Goal: Task Accomplishment & Management: Use online tool/utility

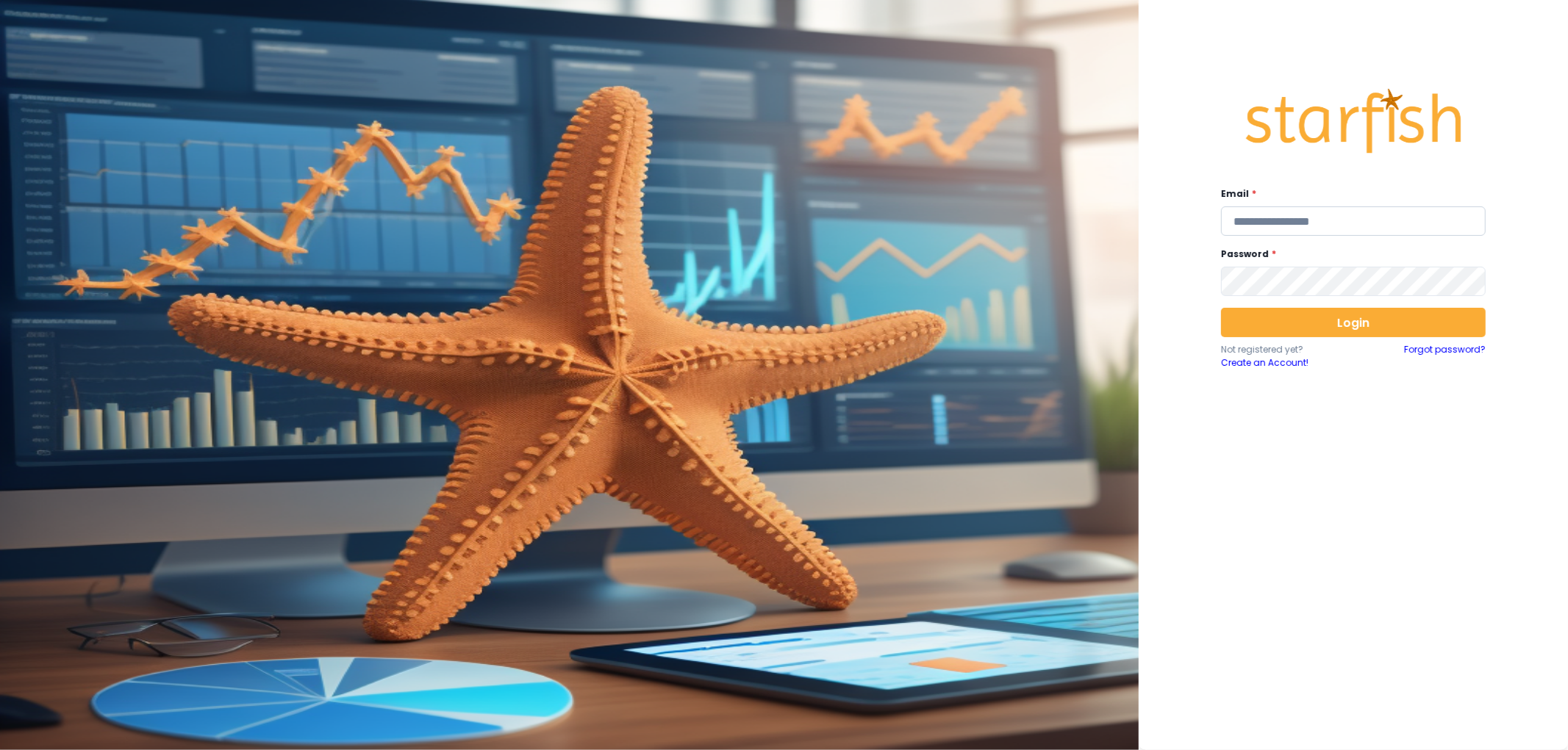
click at [1314, 217] on input "email" at bounding box center [1354, 221] width 265 height 29
type input "**********"
click at [1327, 320] on button "Login" at bounding box center [1354, 322] width 265 height 29
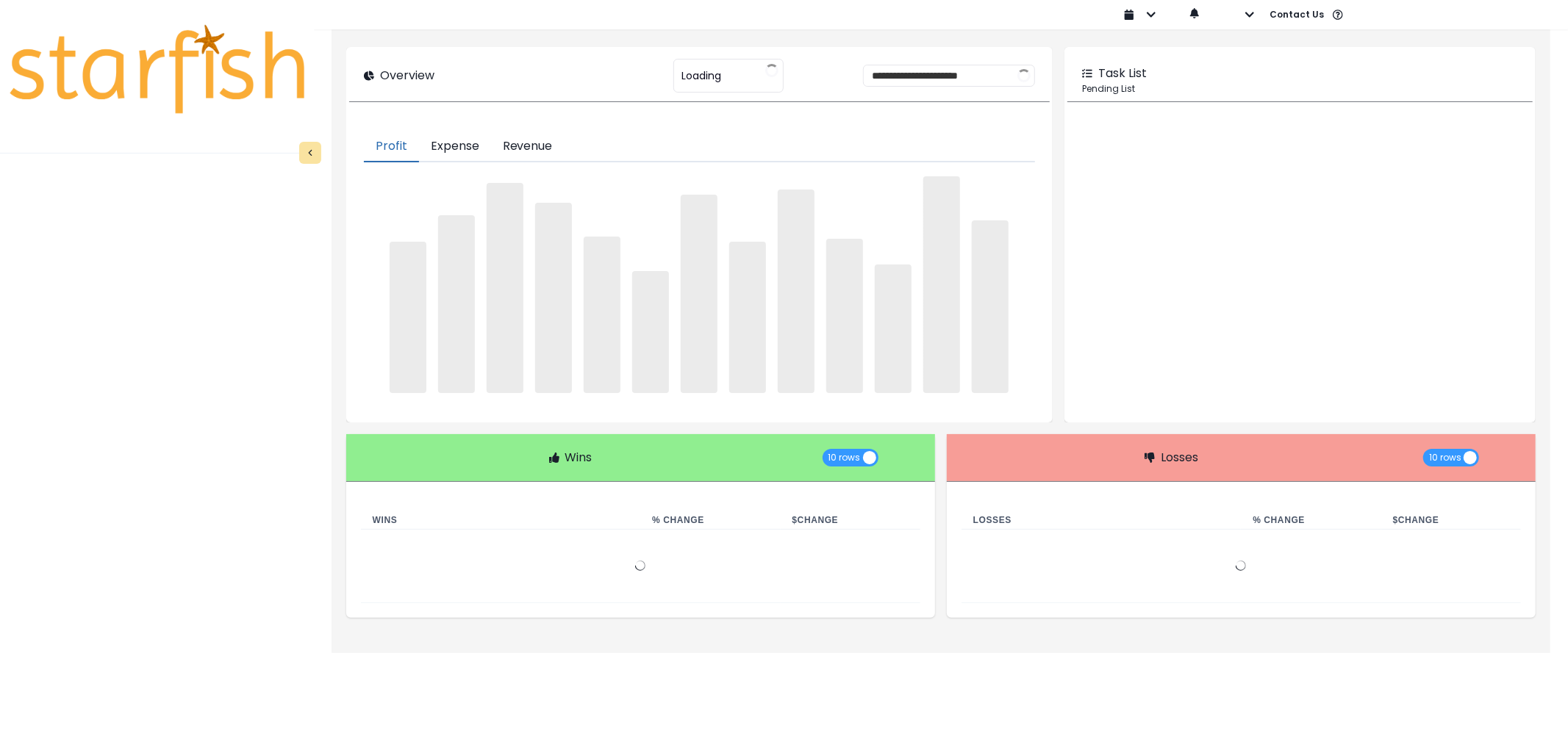
type input "********"
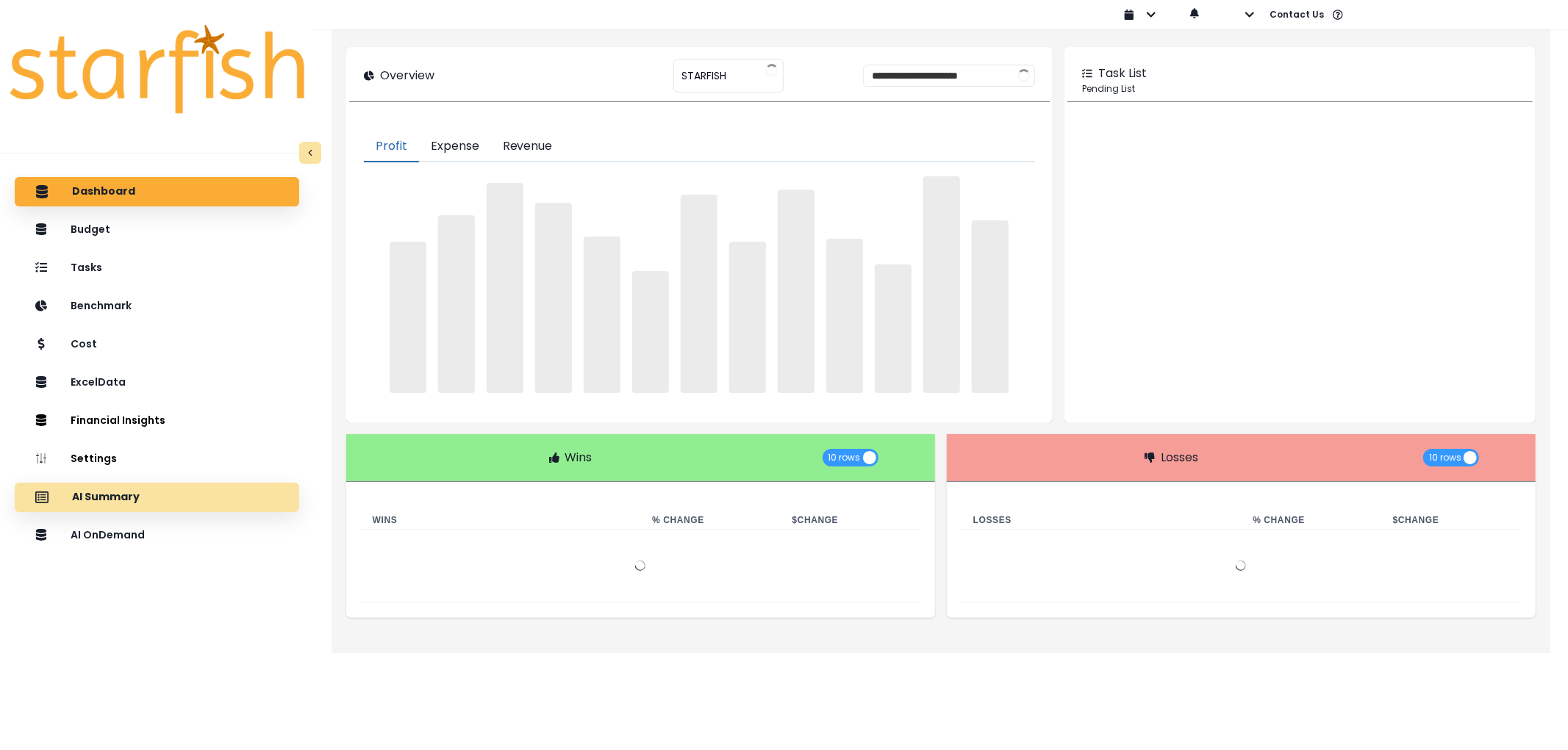
click at [100, 495] on p "AI Summary" at bounding box center [105, 498] width 67 height 14
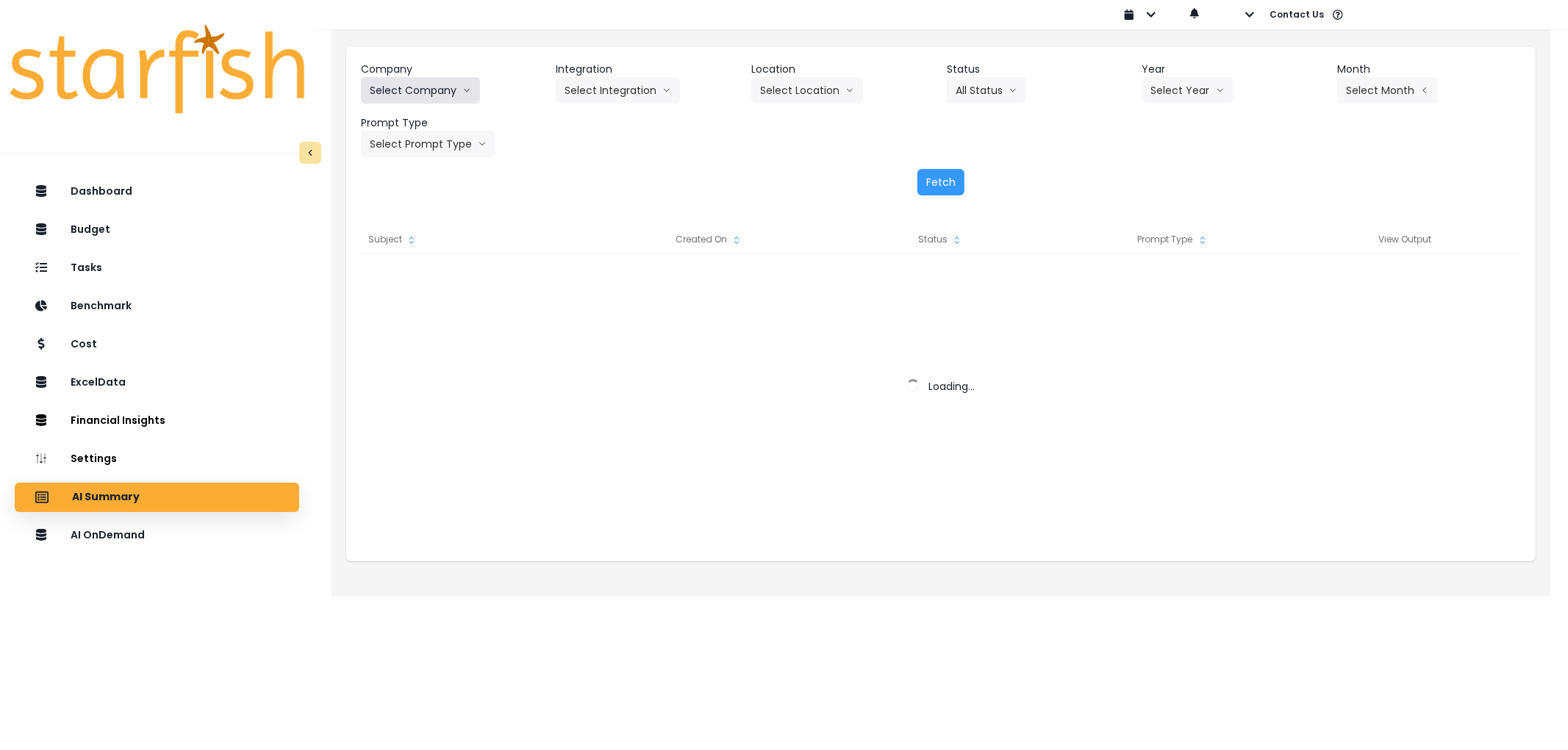
click at [450, 97] on button "Select Company" at bounding box center [420, 90] width 119 height 26
click at [450, 89] on button "Select Company" at bounding box center [420, 90] width 119 height 26
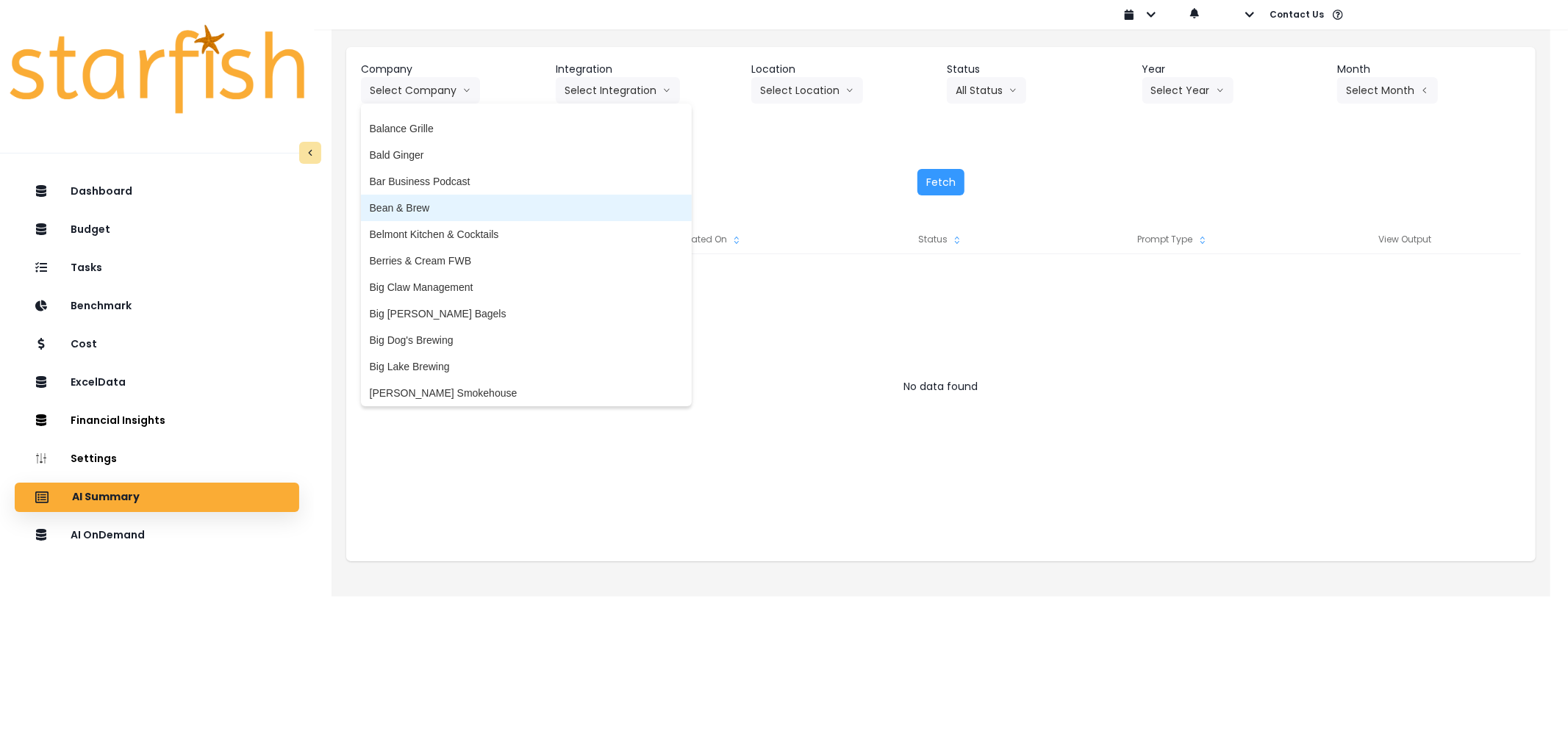
scroll to position [82, 0]
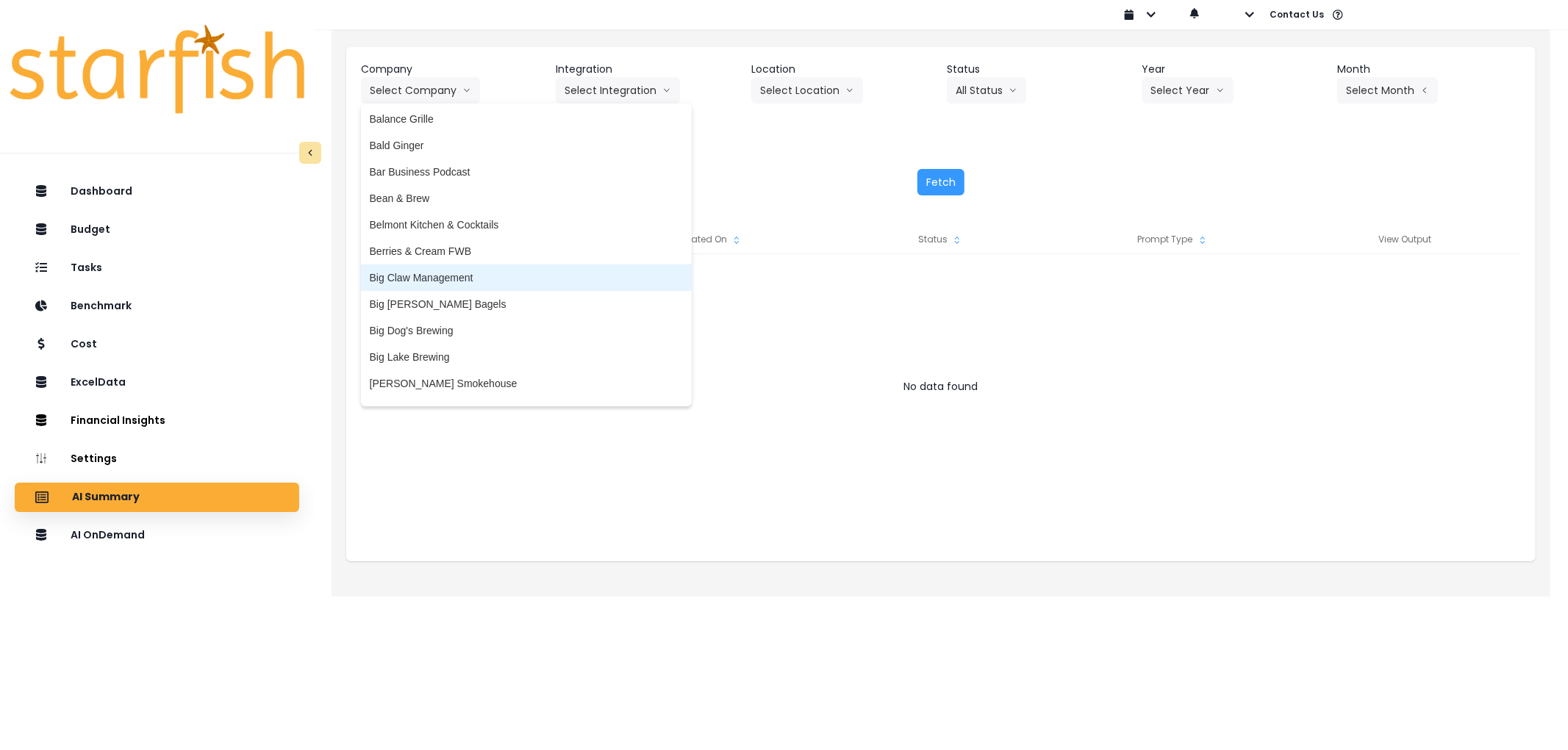
click at [441, 278] on span "Big Claw Management" at bounding box center [526, 278] width 313 height 15
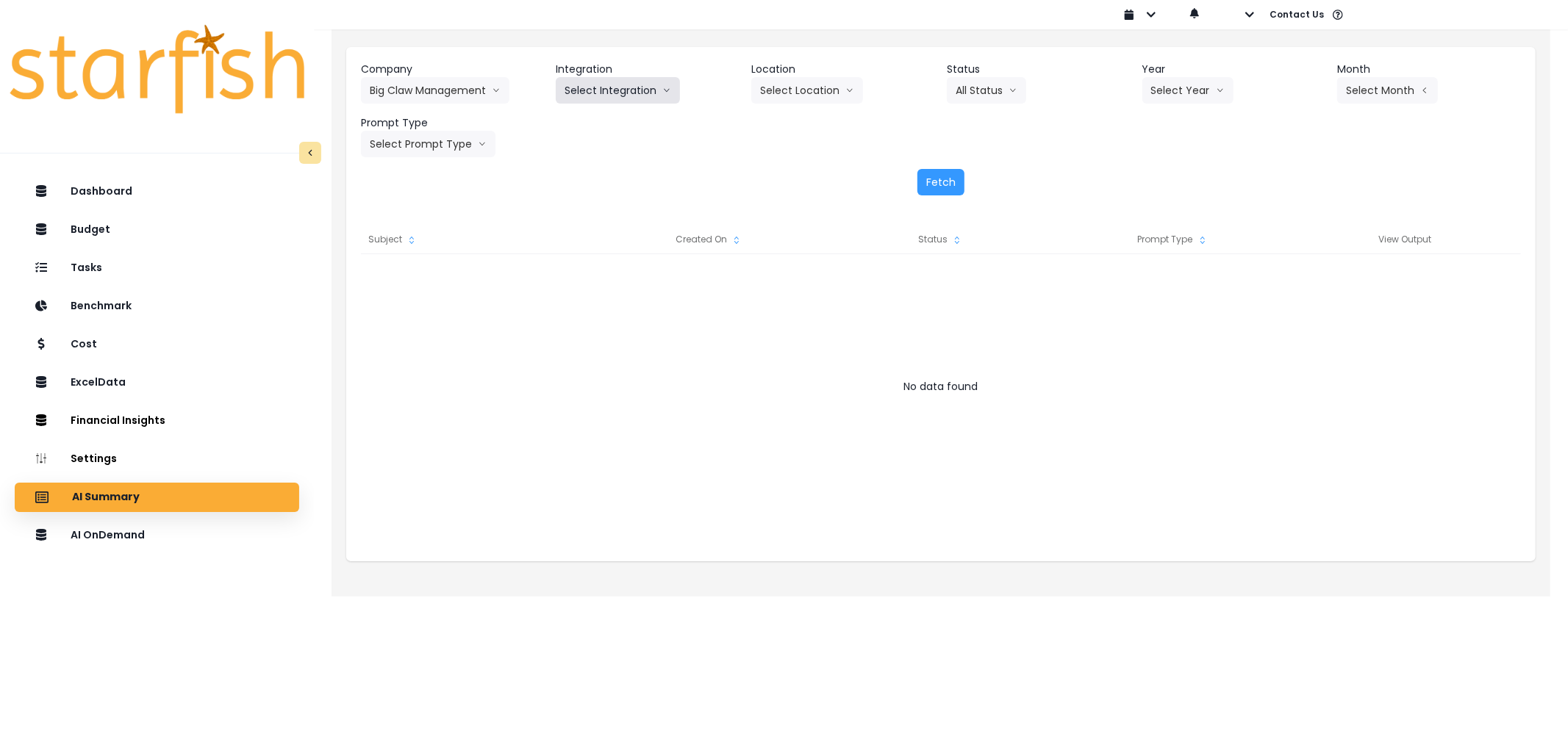
click at [623, 92] on button "Select Integration" at bounding box center [618, 90] width 125 height 26
click at [598, 118] on div "Company Big Claw Management 86 Costs Asti Bagel Cafe Balance Grille Bald Ginger…" at bounding box center [940, 109] width 1161 height 95
click at [620, 83] on button "Select Integration" at bounding box center [618, 90] width 125 height 26
click at [592, 118] on li "R365" at bounding box center [576, 121] width 42 height 26
click at [1200, 84] on button "Select Year" at bounding box center [1189, 90] width 92 height 26
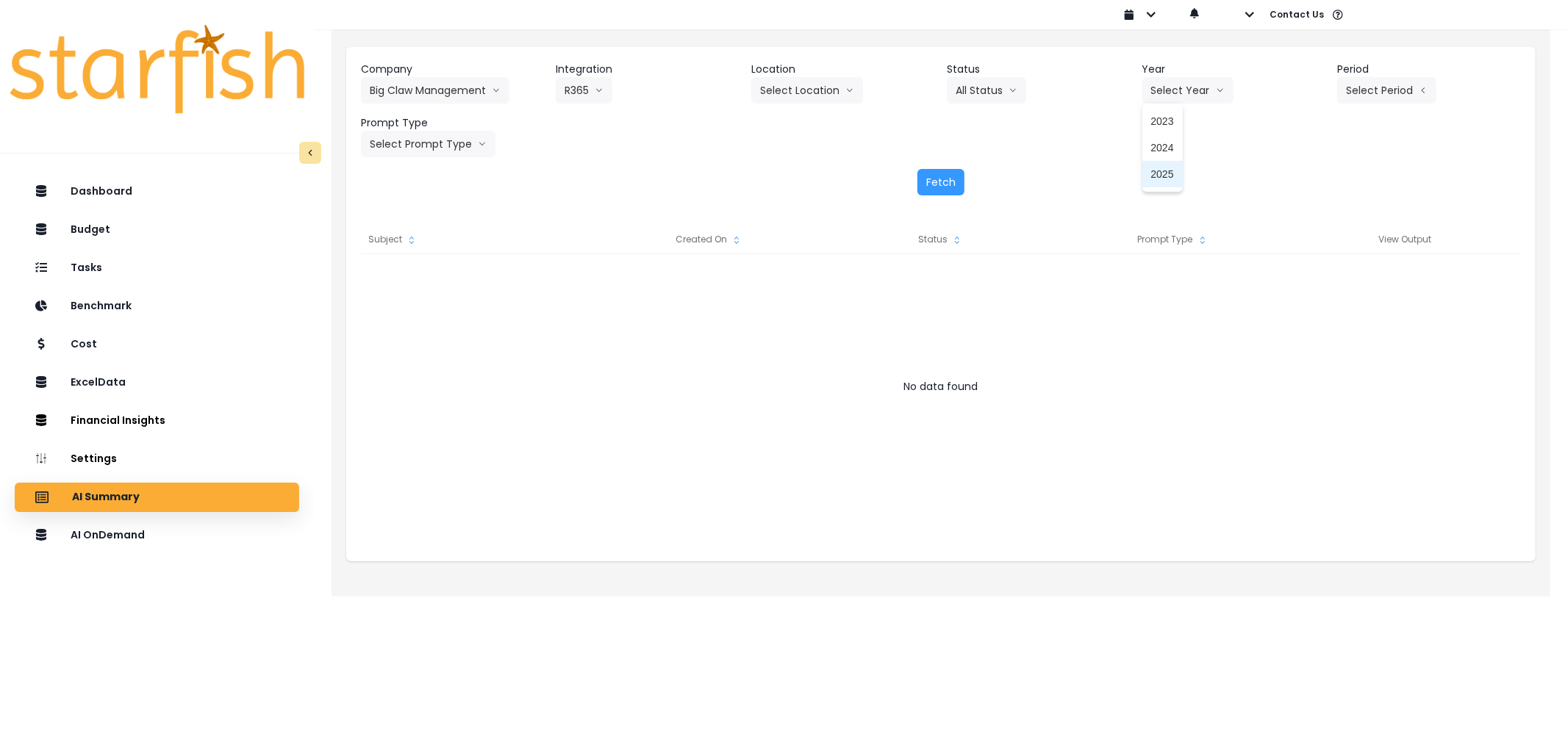
click at [1152, 178] on span "2025" at bounding box center [1163, 173] width 22 height 15
click at [1385, 92] on button "Select Period" at bounding box center [1388, 90] width 99 height 26
click at [1311, 284] on span "P8" at bounding box center [1319, 280] width 19 height 15
click at [407, 151] on button "Select Prompt Type" at bounding box center [428, 143] width 134 height 26
click at [400, 244] on li "Error Task" at bounding box center [410, 253] width 100 height 26
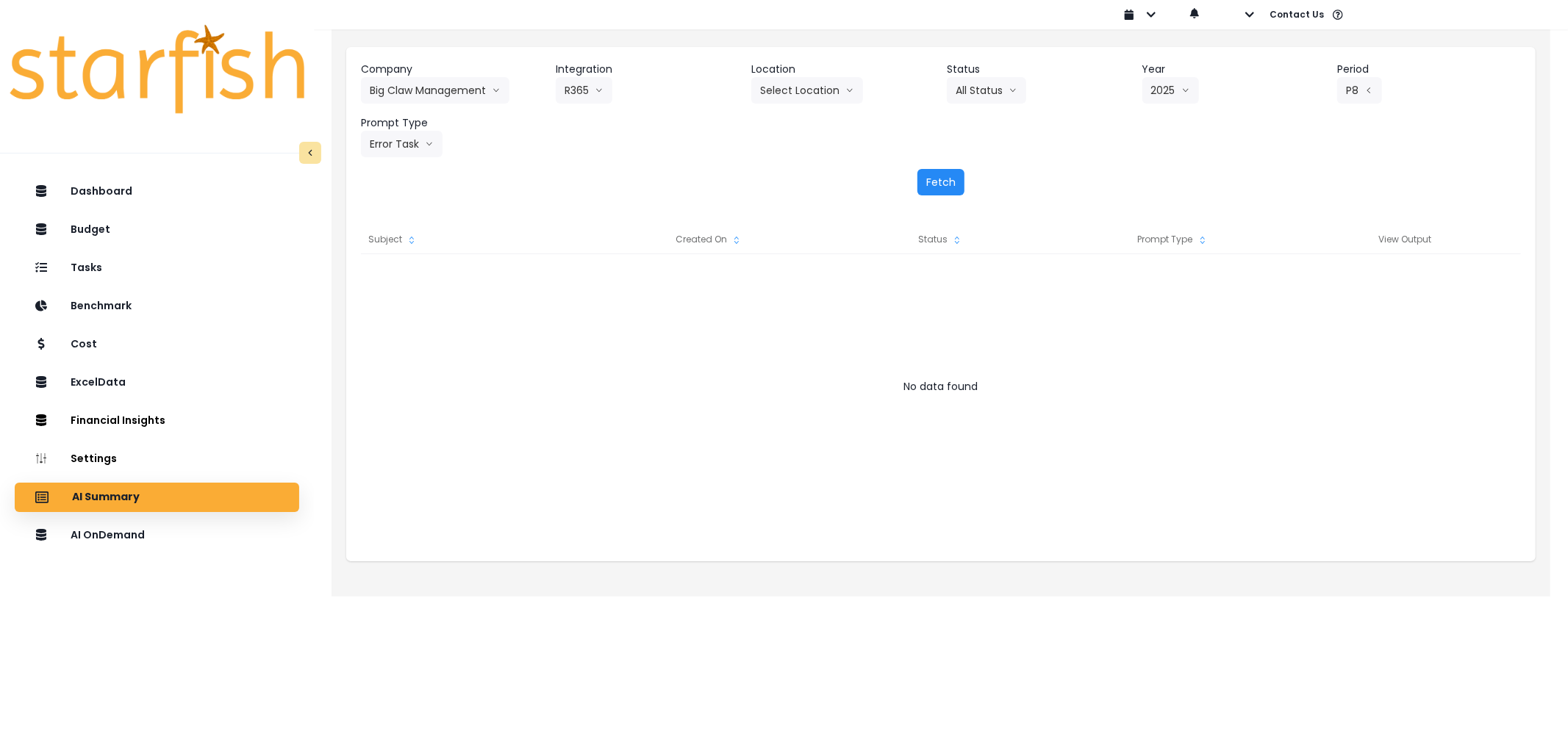
click at [947, 175] on button "Fetch" at bounding box center [941, 182] width 47 height 26
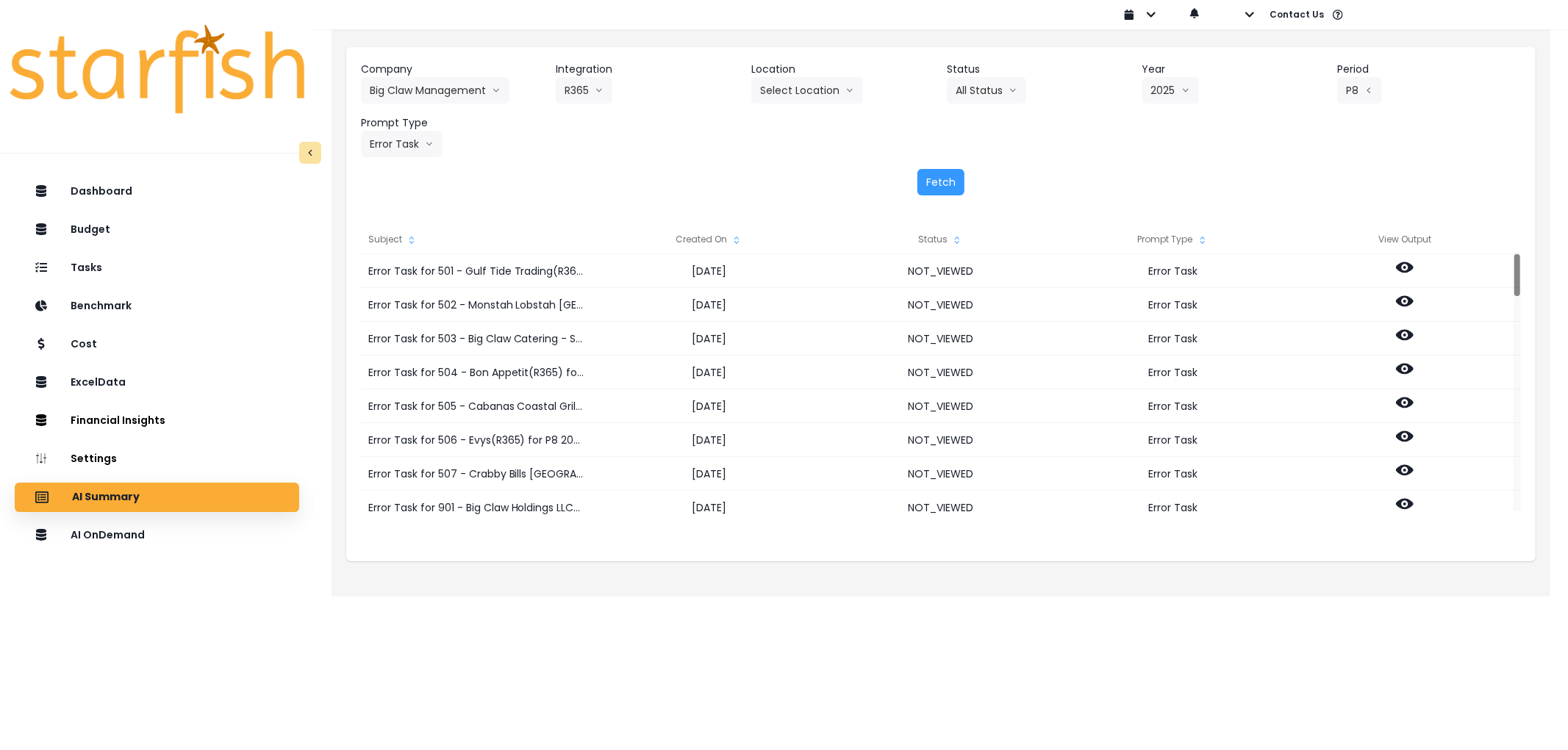
click at [717, 232] on div "Created On" at bounding box center [708, 240] width 232 height 29
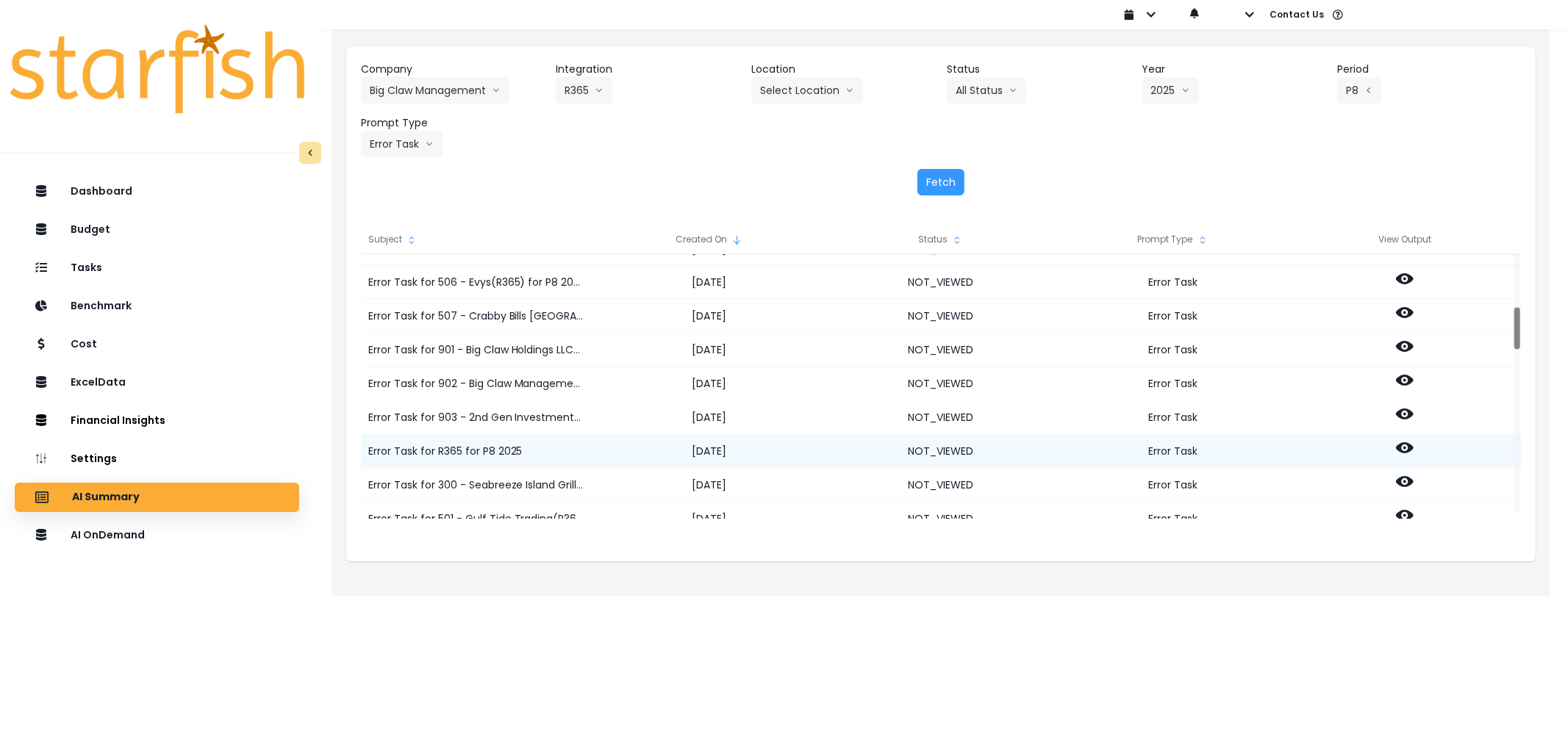
click at [1406, 453] on icon at bounding box center [1405, 448] width 18 height 18
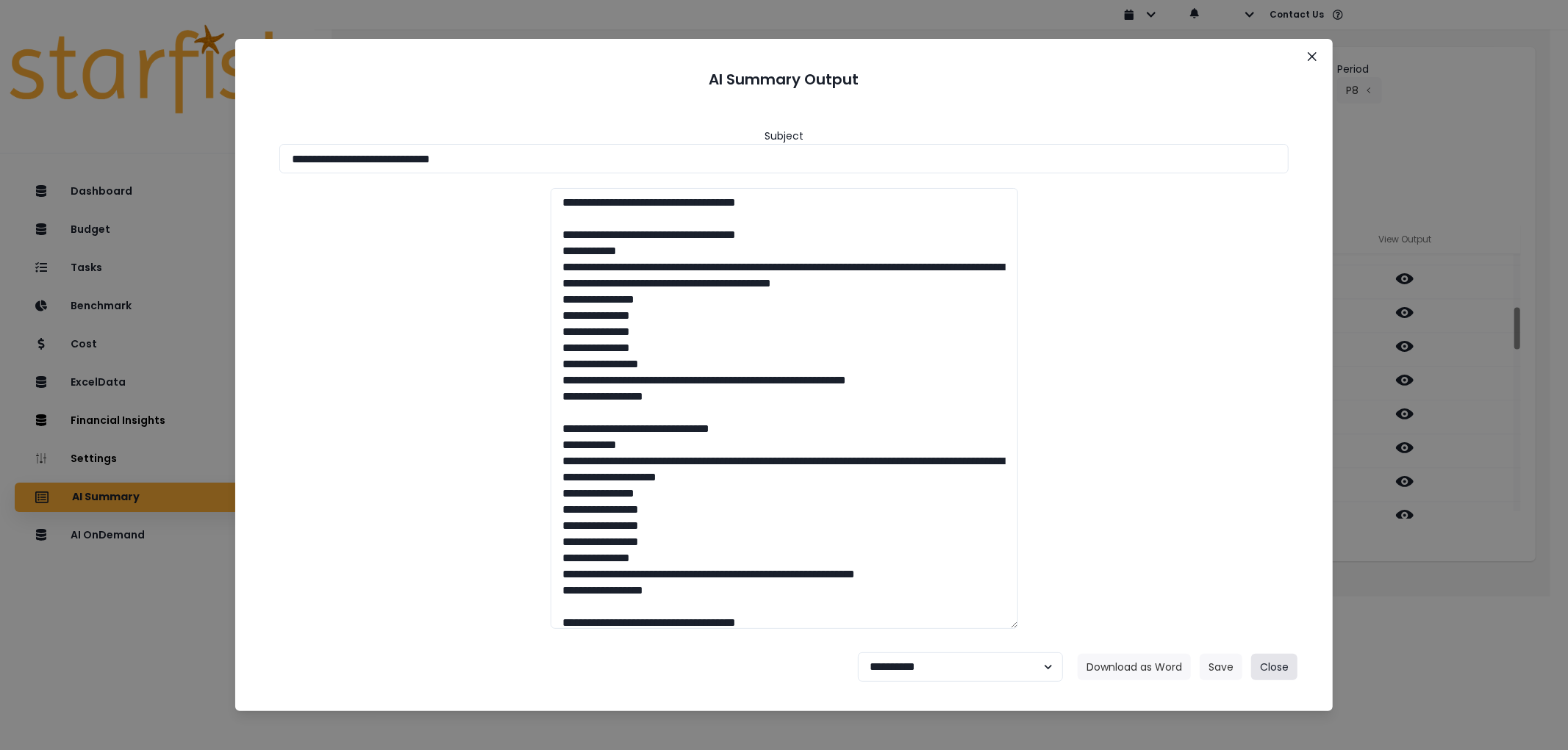
click at [1283, 656] on button "Close" at bounding box center [1275, 667] width 47 height 26
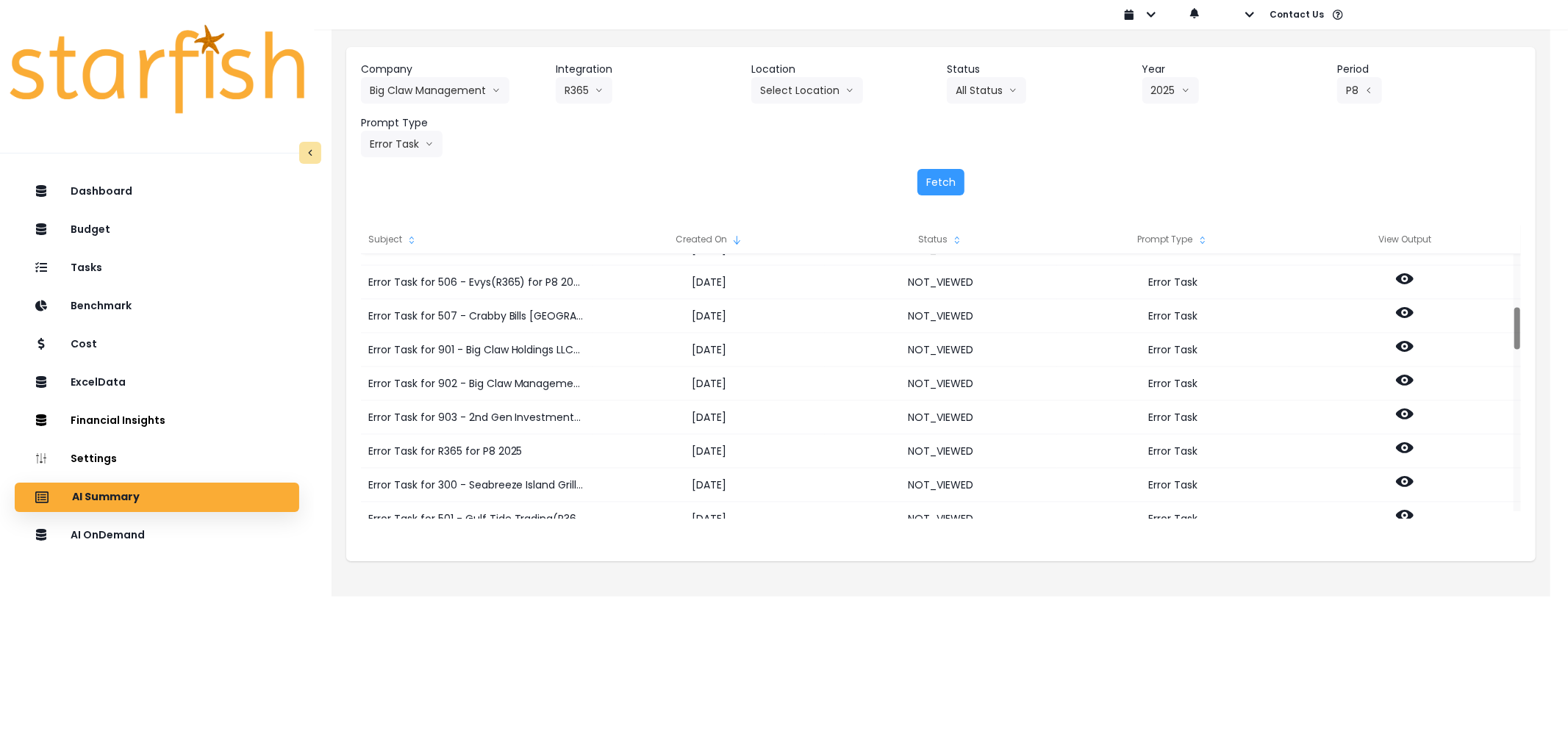
click at [826, 73] on header "Location" at bounding box center [843, 69] width 184 height 16
click at [828, 86] on button "Select Location" at bounding box center [807, 90] width 112 height 26
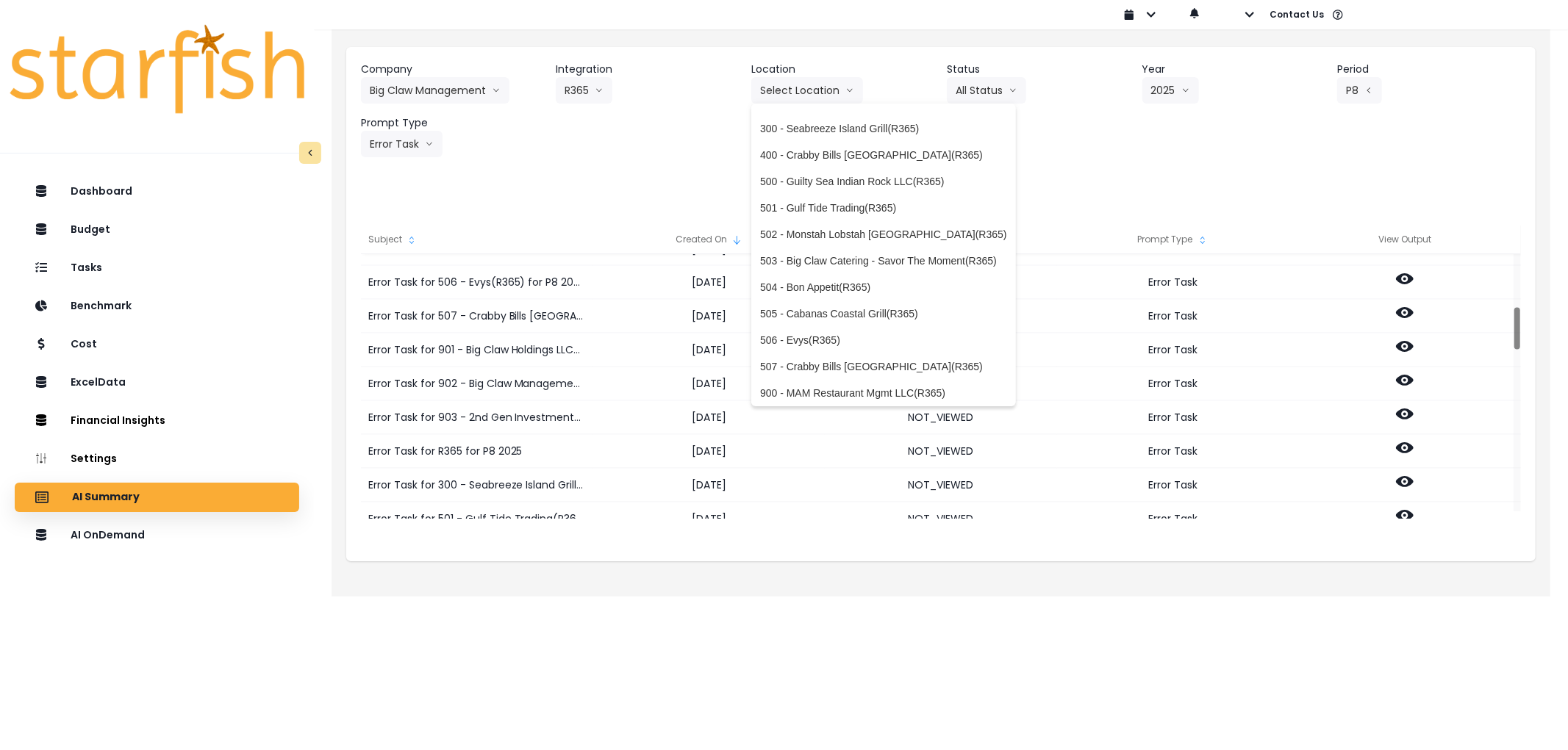
scroll to position [0, 0]
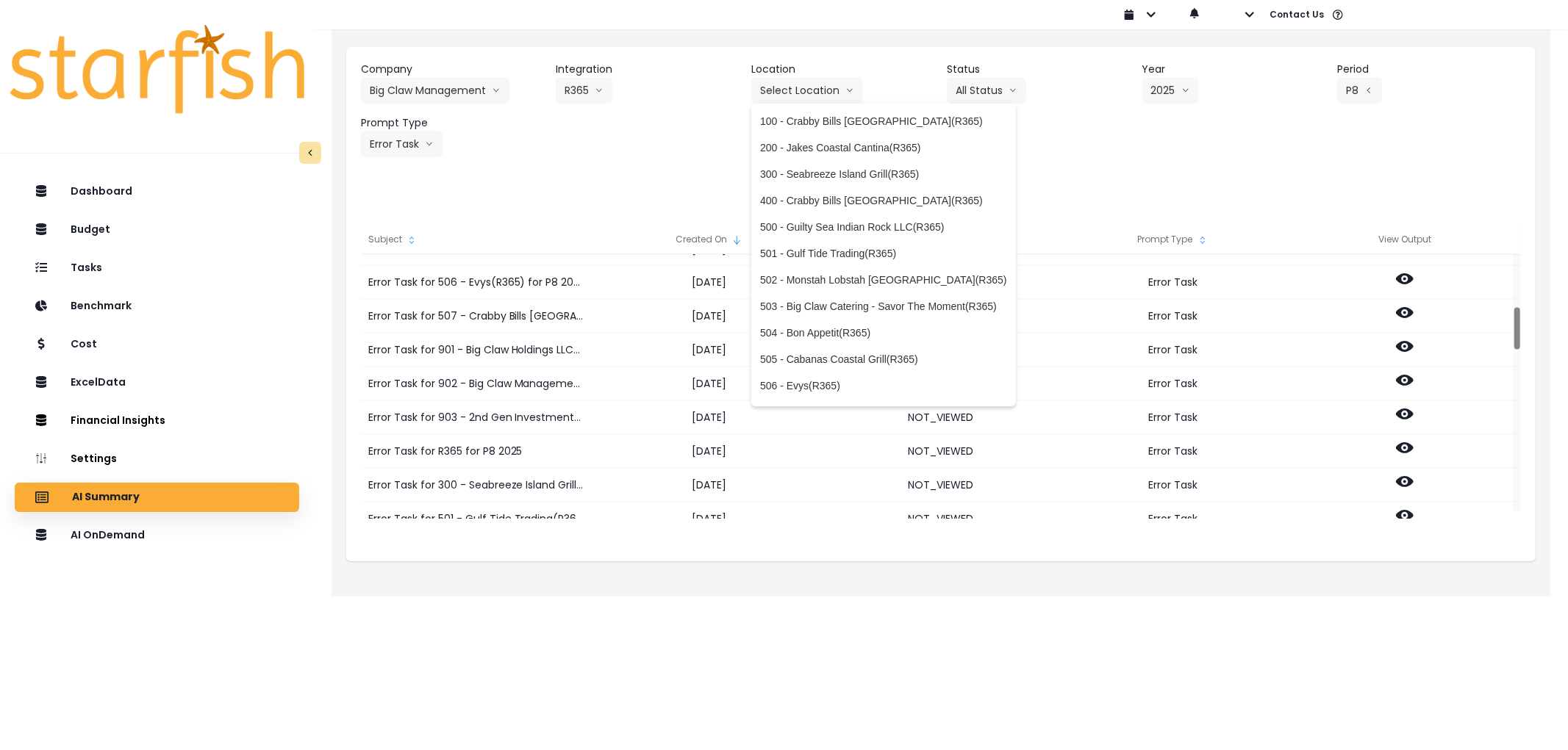
click at [550, 89] on div "Company Big Claw Management 86 Costs Asti Bagel Cafe Balance Grille Bald Ginger…" at bounding box center [940, 109] width 1161 height 95
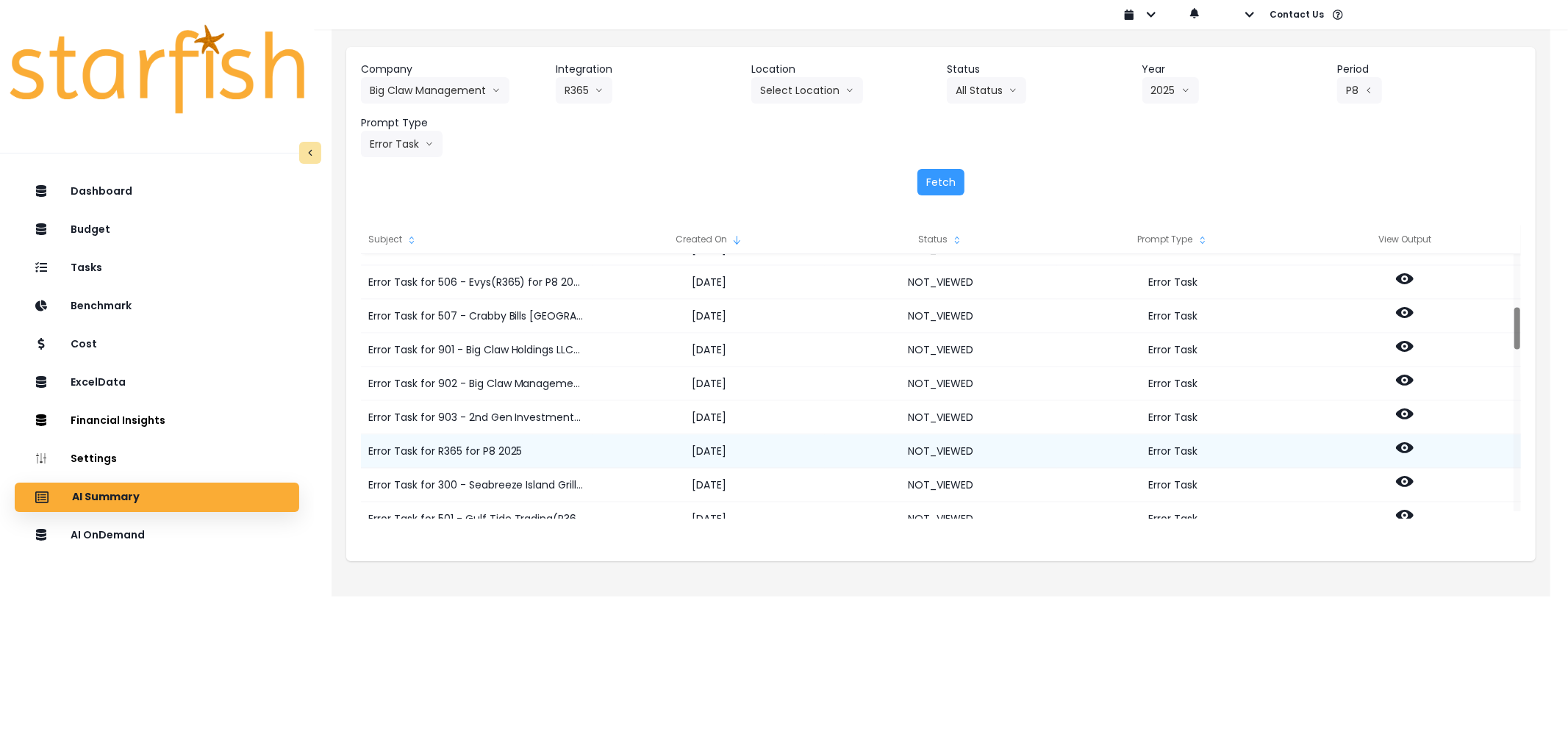
click at [1406, 447] on circle at bounding box center [1404, 448] width 3 height 3
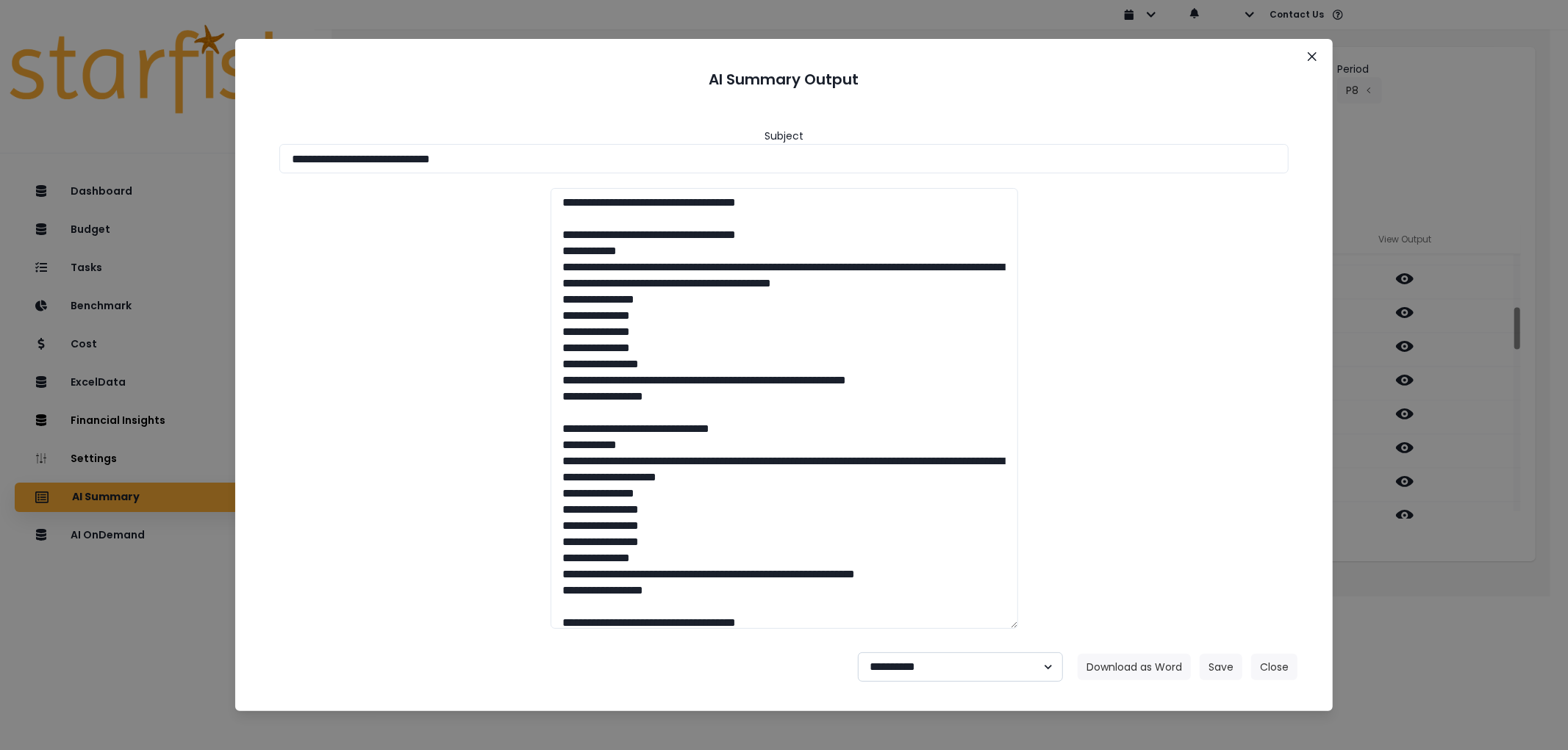
click at [924, 678] on select "**********" at bounding box center [961, 667] width 206 height 29
select select "********"
click at [859, 653] on select "**********" at bounding box center [961, 667] width 206 height 29
click at [1236, 664] on button "Save" at bounding box center [1221, 667] width 43 height 26
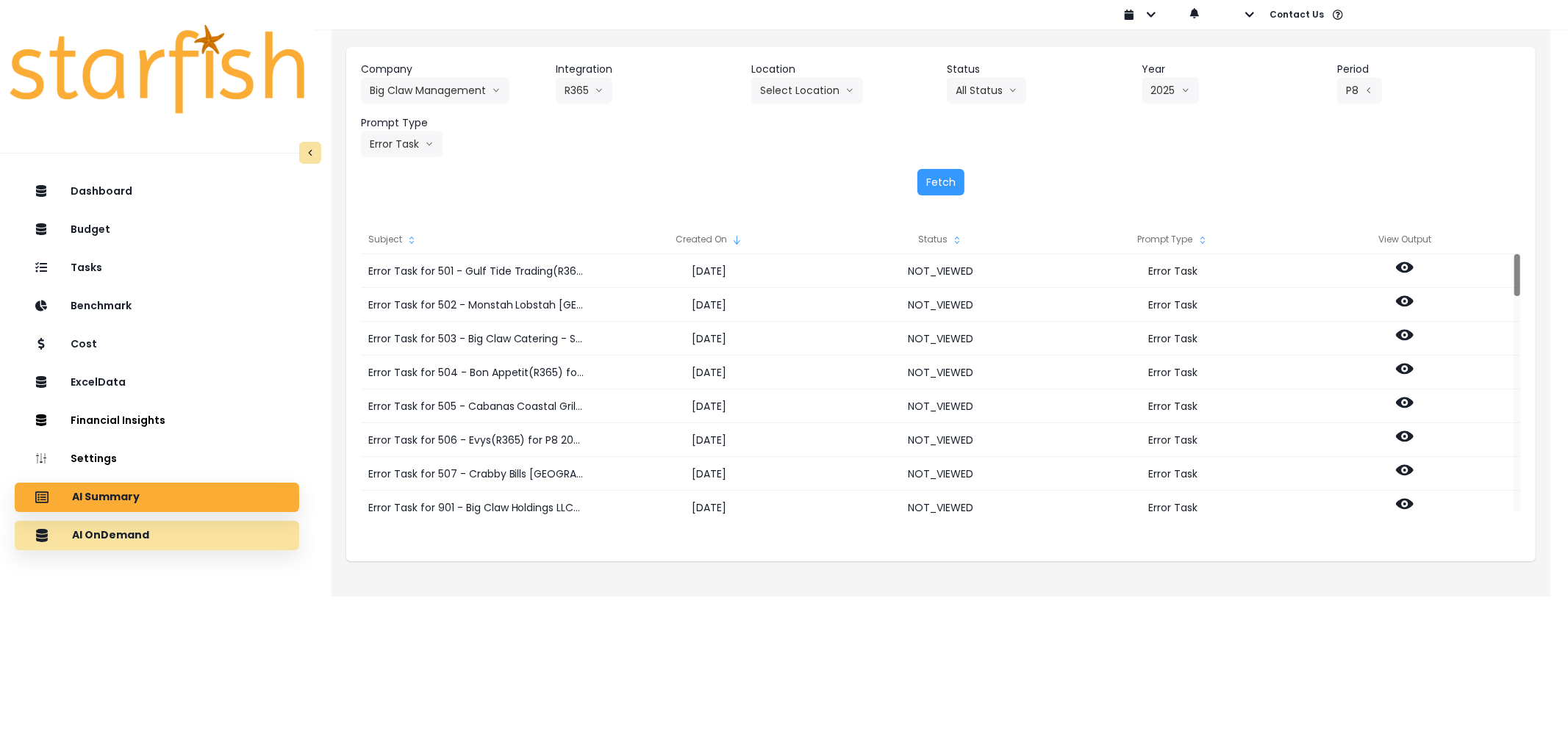
click at [160, 531] on div "AI OnDemand" at bounding box center [157, 536] width 261 height 31
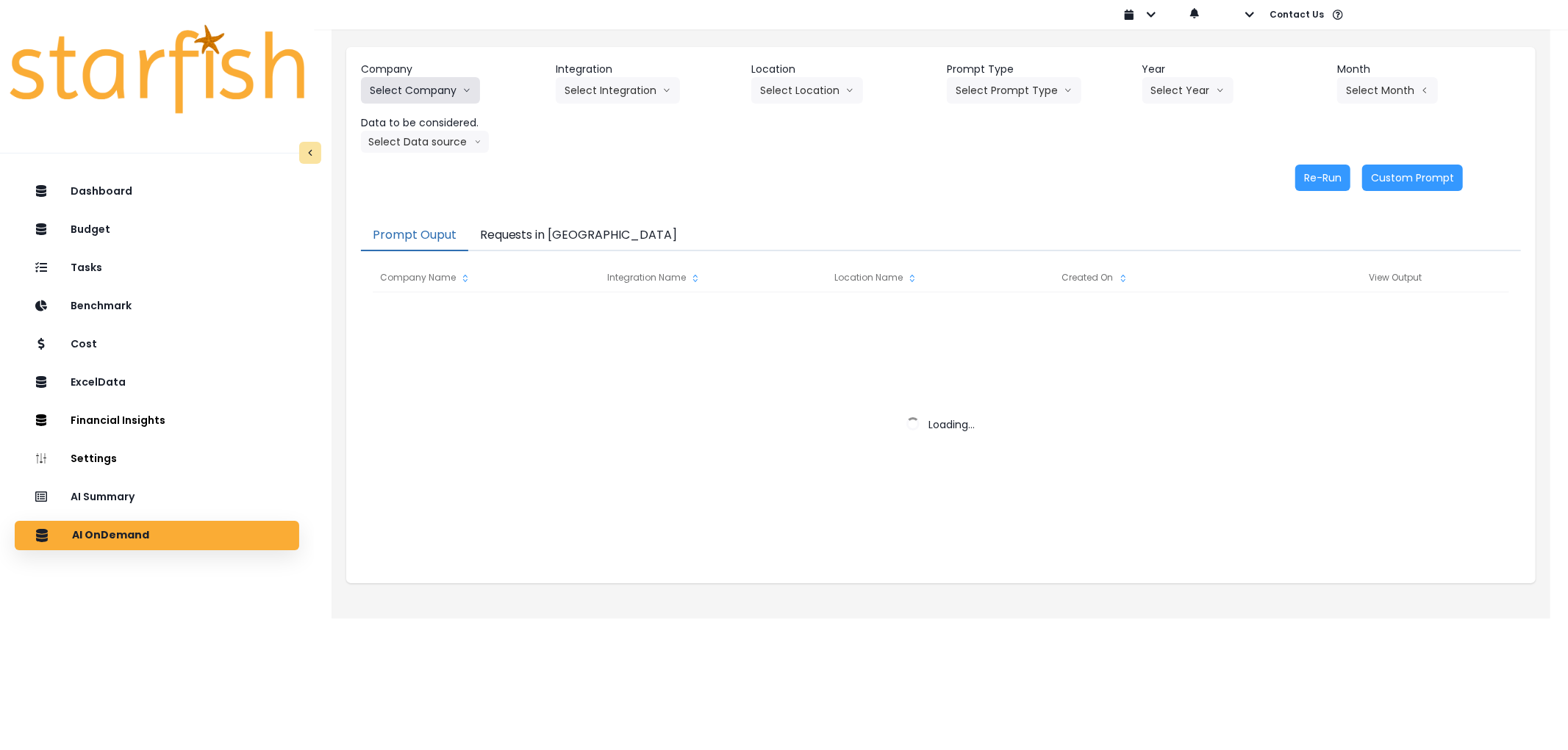
click at [457, 89] on button "Select Company" at bounding box center [420, 90] width 119 height 26
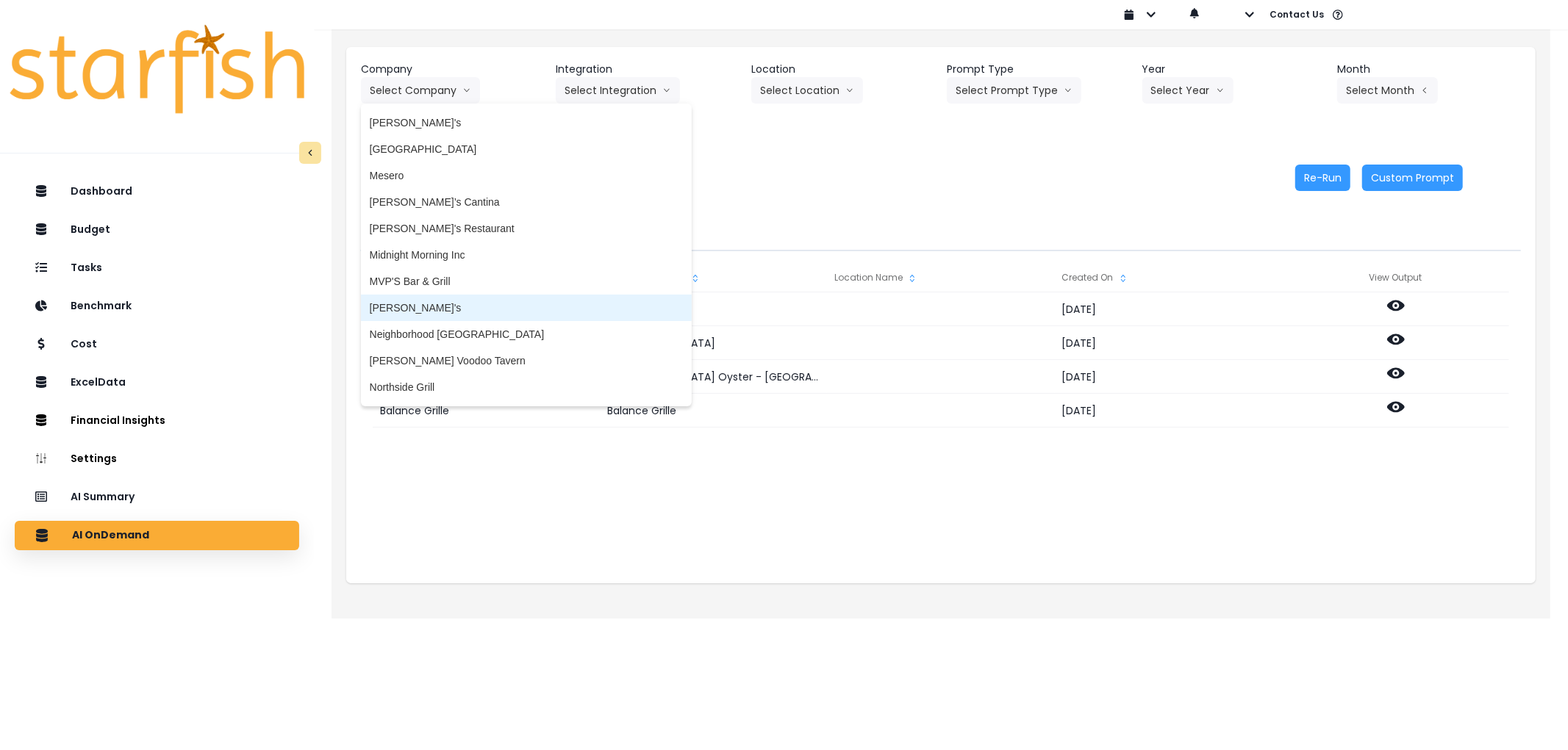
scroll to position [1878, 0]
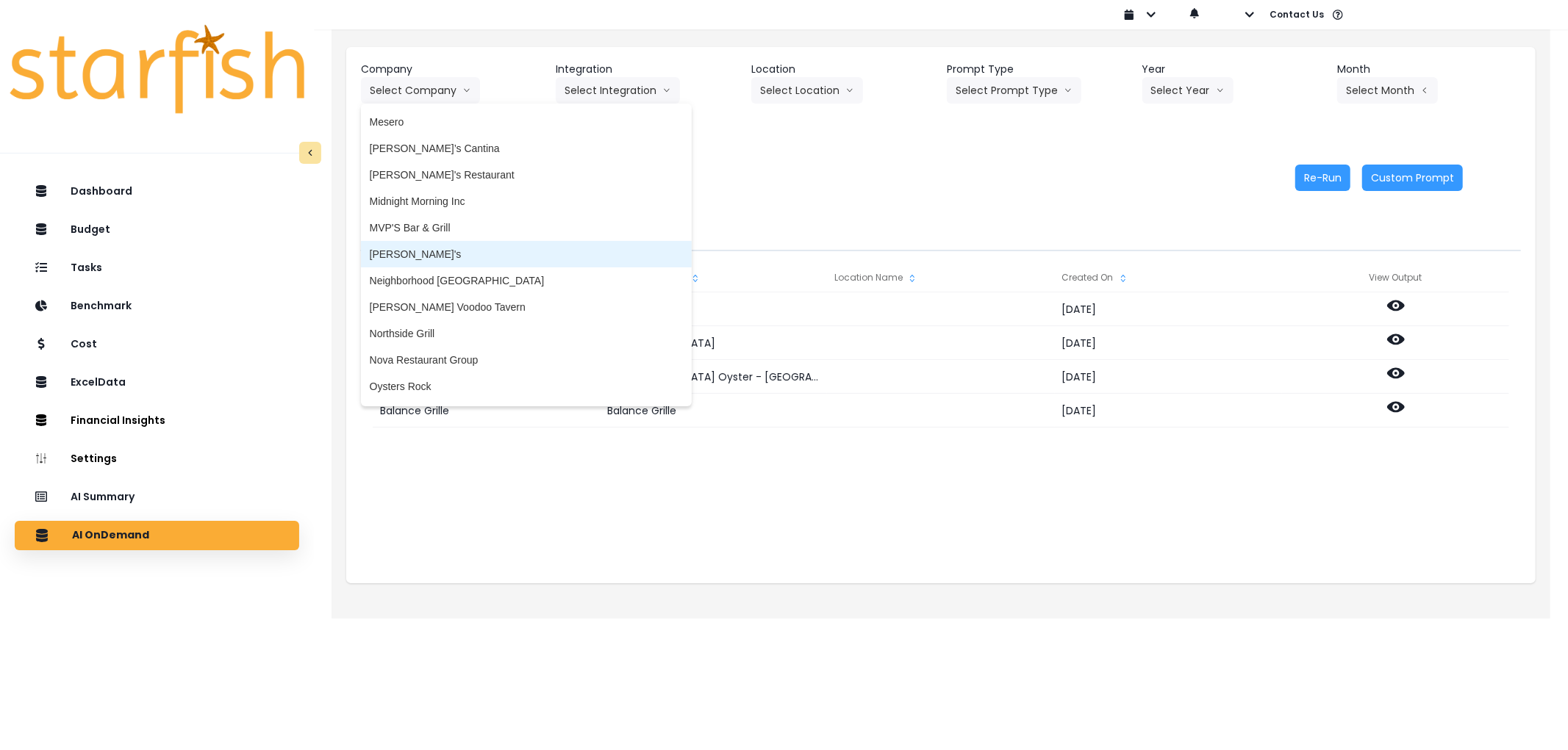
click at [434, 248] on span "[PERSON_NAME]'s" at bounding box center [526, 254] width 313 height 15
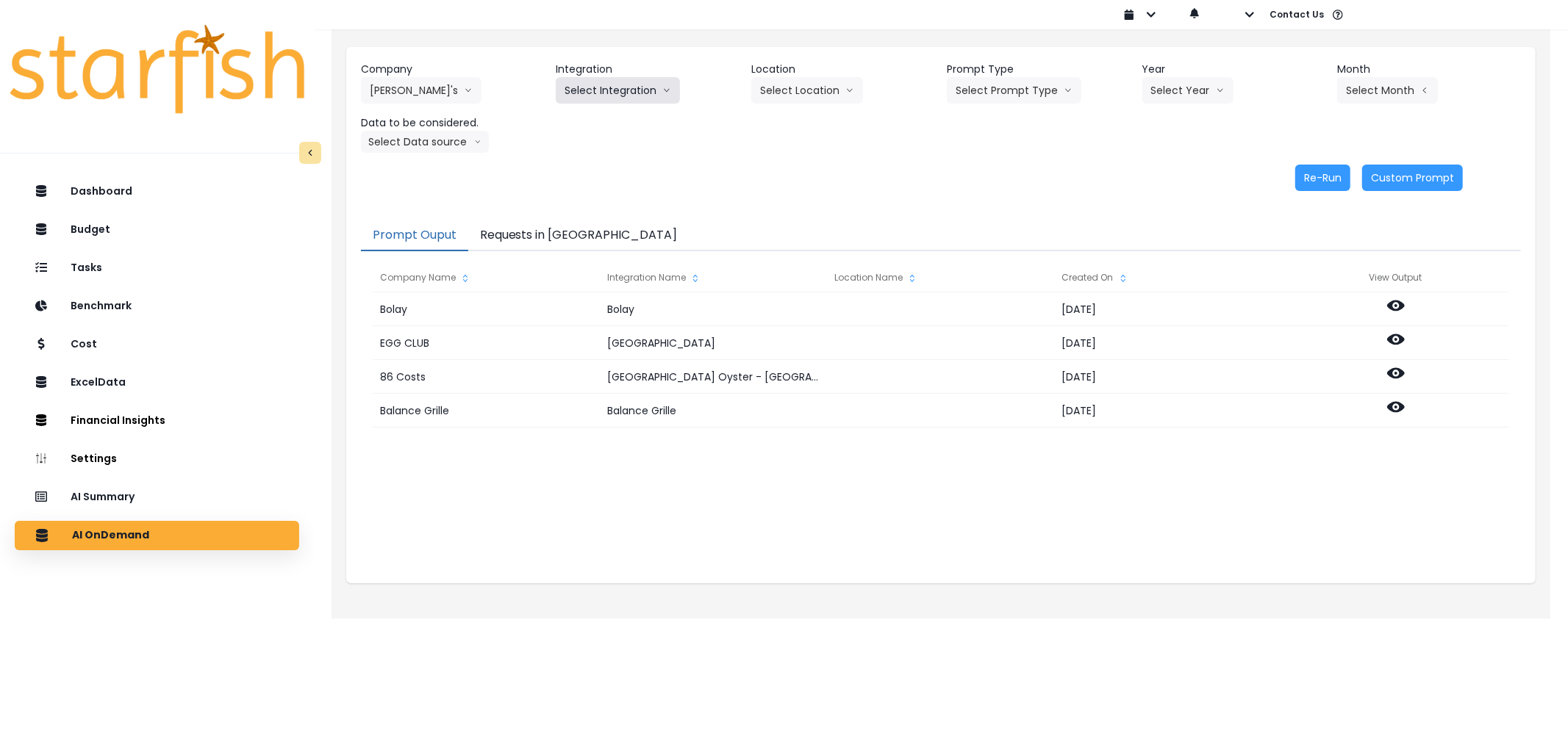
click at [584, 87] on button "Select Integration" at bounding box center [618, 90] width 125 height 26
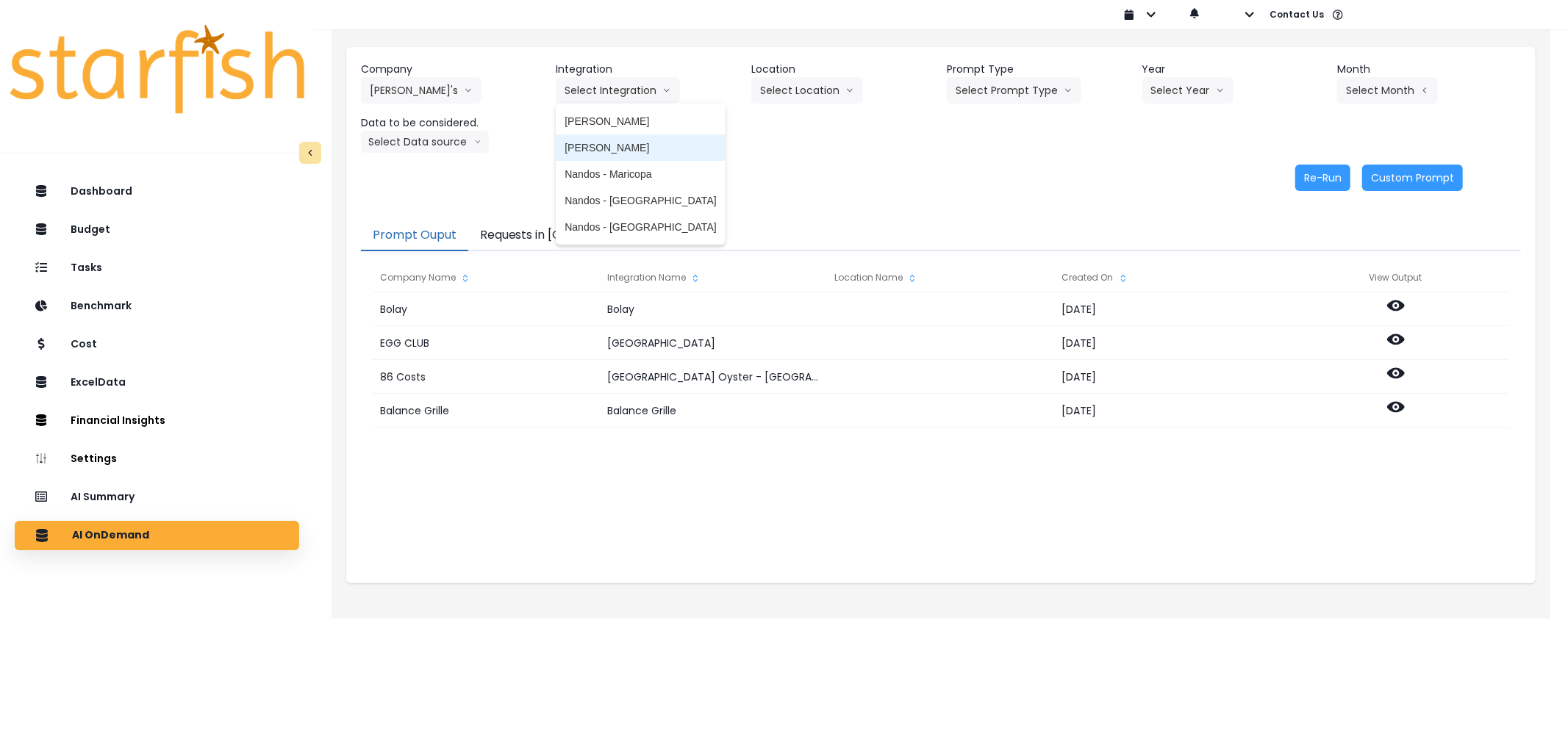
click at [616, 147] on span "[PERSON_NAME]" at bounding box center [639, 147] width 151 height 15
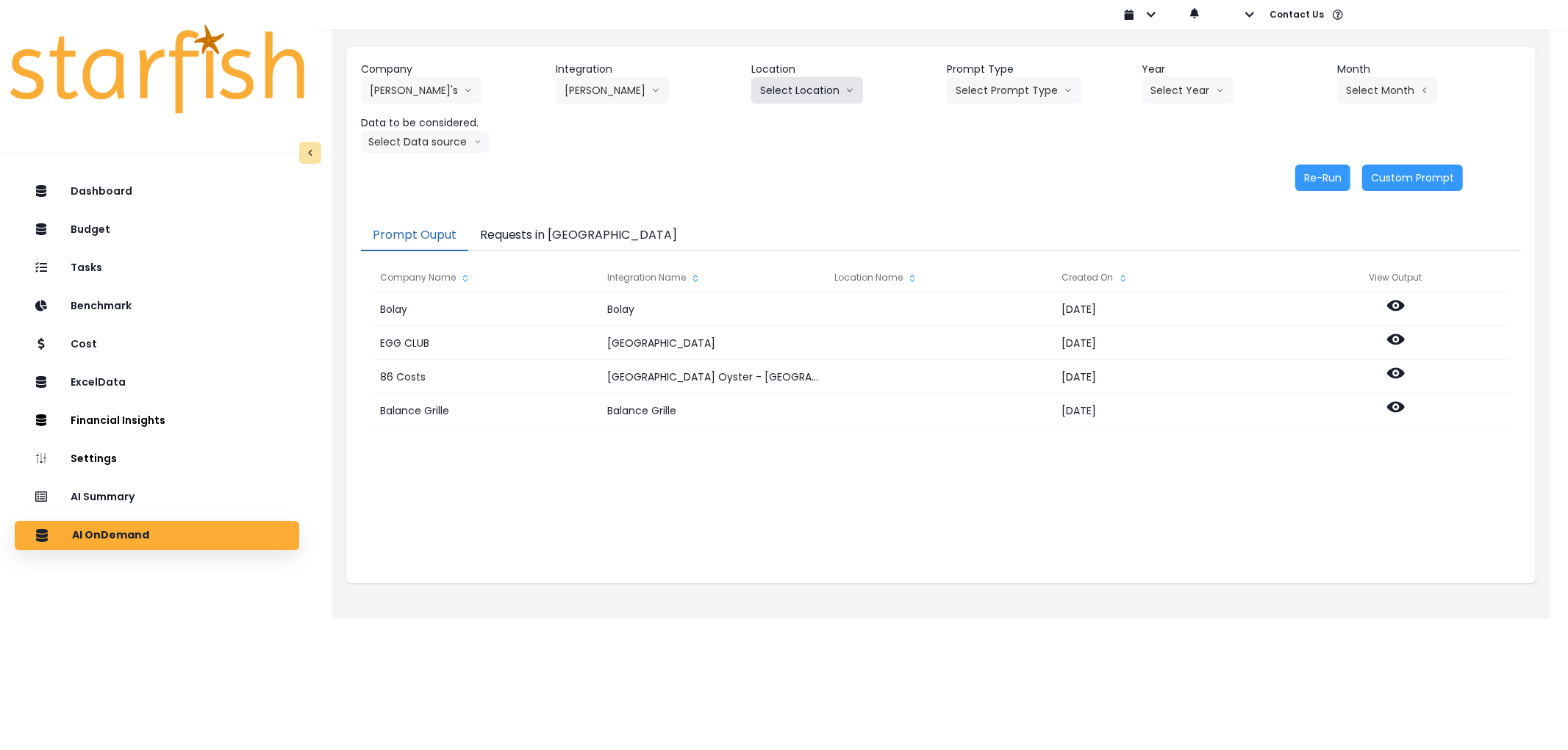
click at [834, 94] on button "Select Location" at bounding box center [807, 90] width 112 height 26
click at [994, 98] on button "Select Prompt Type" at bounding box center [1014, 90] width 134 height 26
click at [987, 171] on span "Error Task" at bounding box center [997, 173] width 83 height 15
click at [1178, 92] on button "Select Year" at bounding box center [1189, 90] width 92 height 26
click at [1166, 172] on span "2025" at bounding box center [1163, 173] width 22 height 15
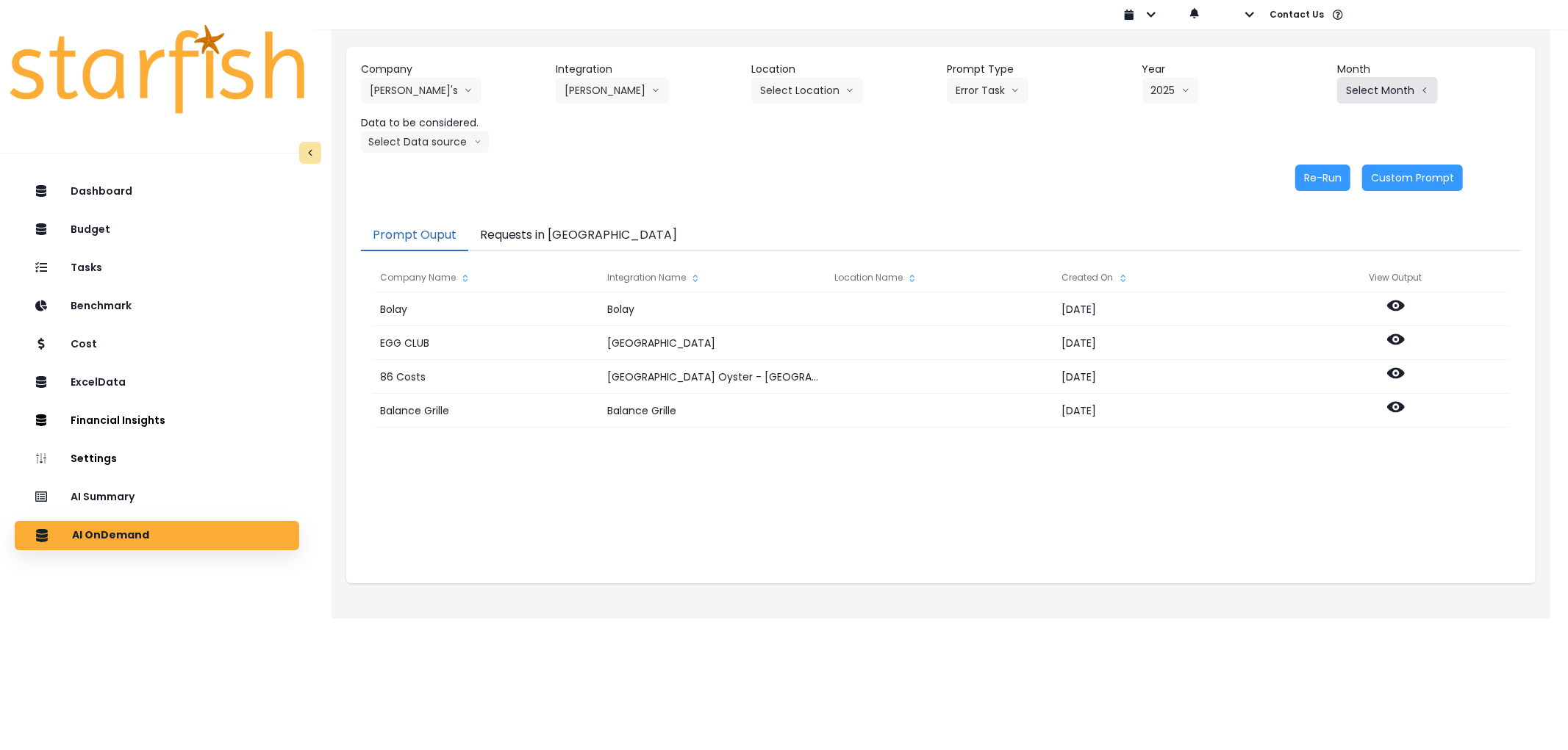
click at [1376, 92] on button "Select Month" at bounding box center [1388, 90] width 100 height 26
click at [1300, 251] on span "July" at bounding box center [1314, 253] width 28 height 15
click at [424, 139] on button "Select Data source" at bounding box center [424, 141] width 128 height 22
click at [422, 171] on span "Comparison overtime" at bounding box center [419, 170] width 97 height 15
click at [547, 226] on button "Requests in [GEOGRAPHIC_DATA]" at bounding box center [579, 236] width 221 height 31
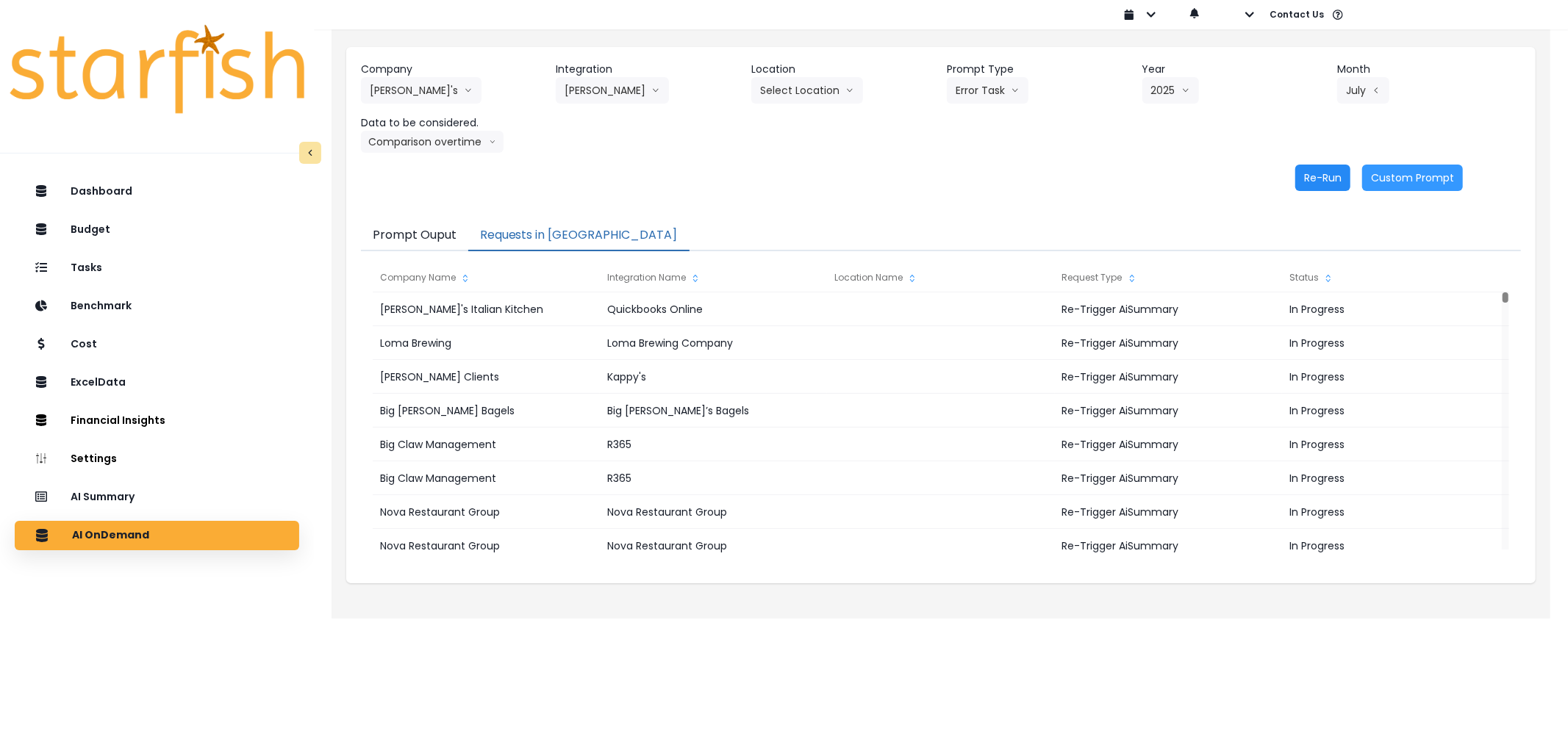
click at [1317, 168] on button "Re-Run" at bounding box center [1323, 177] width 56 height 26
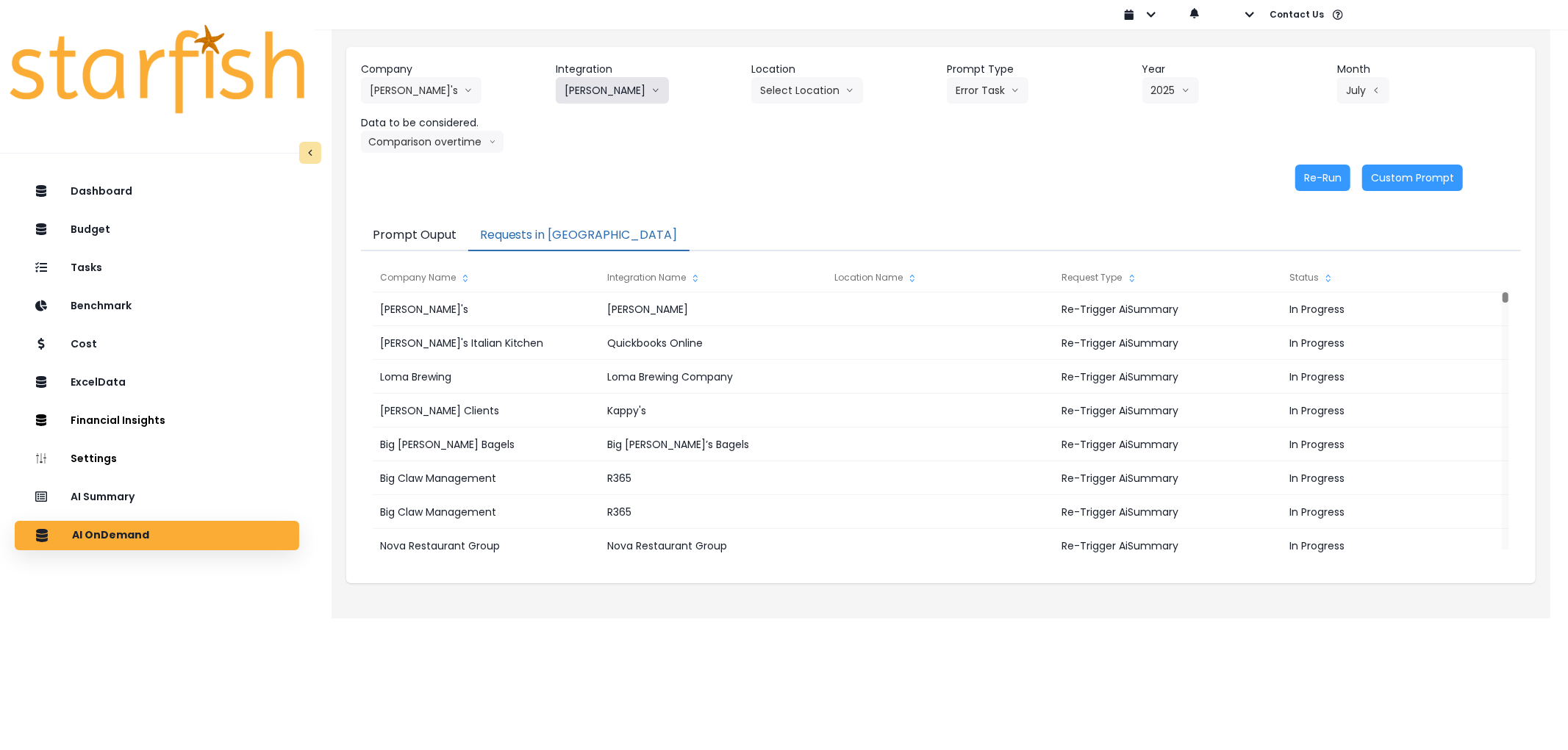
click at [616, 84] on button "[PERSON_NAME]" at bounding box center [612, 90] width 113 height 26
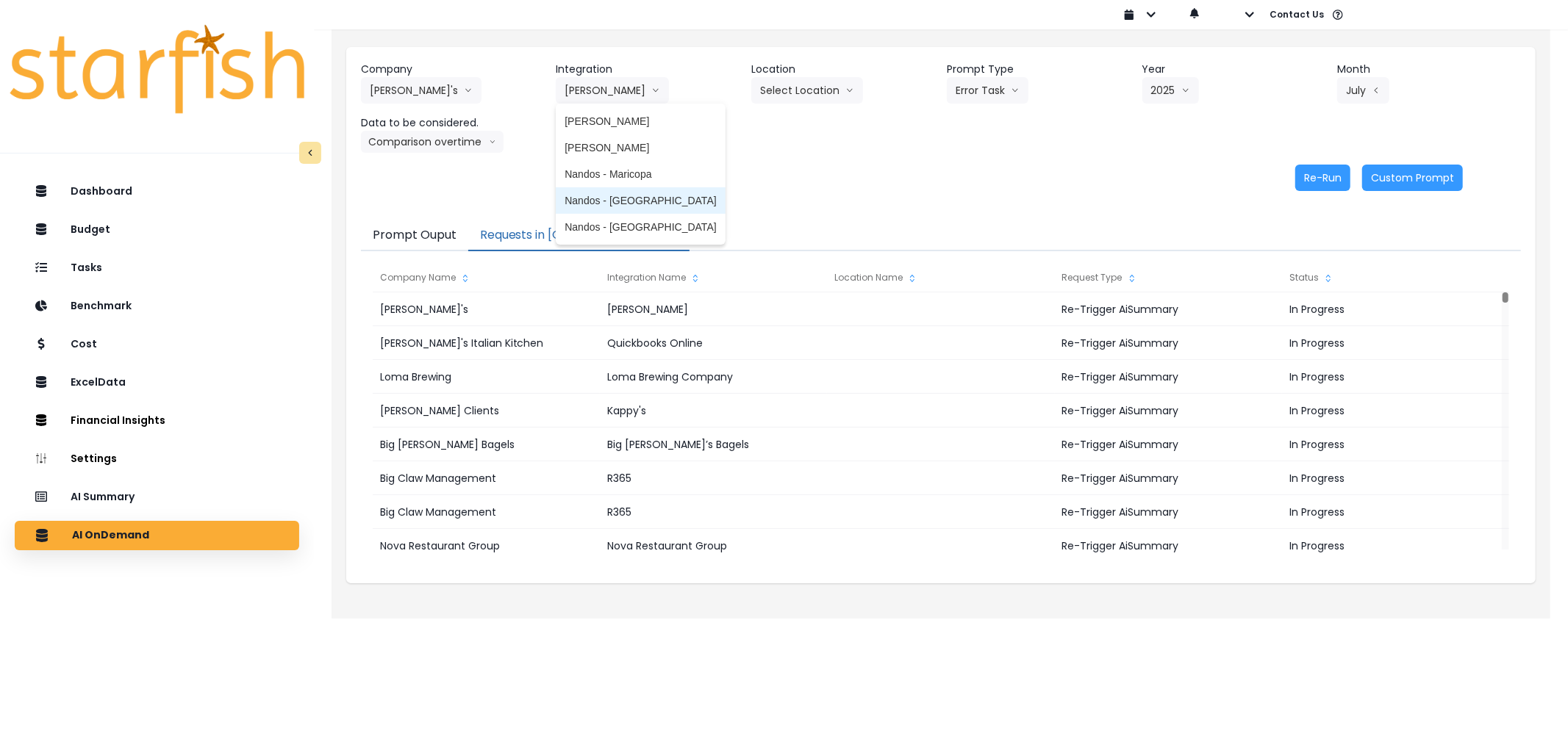
click at [631, 199] on span "Nandos - [GEOGRAPHIC_DATA]" at bounding box center [639, 200] width 151 height 15
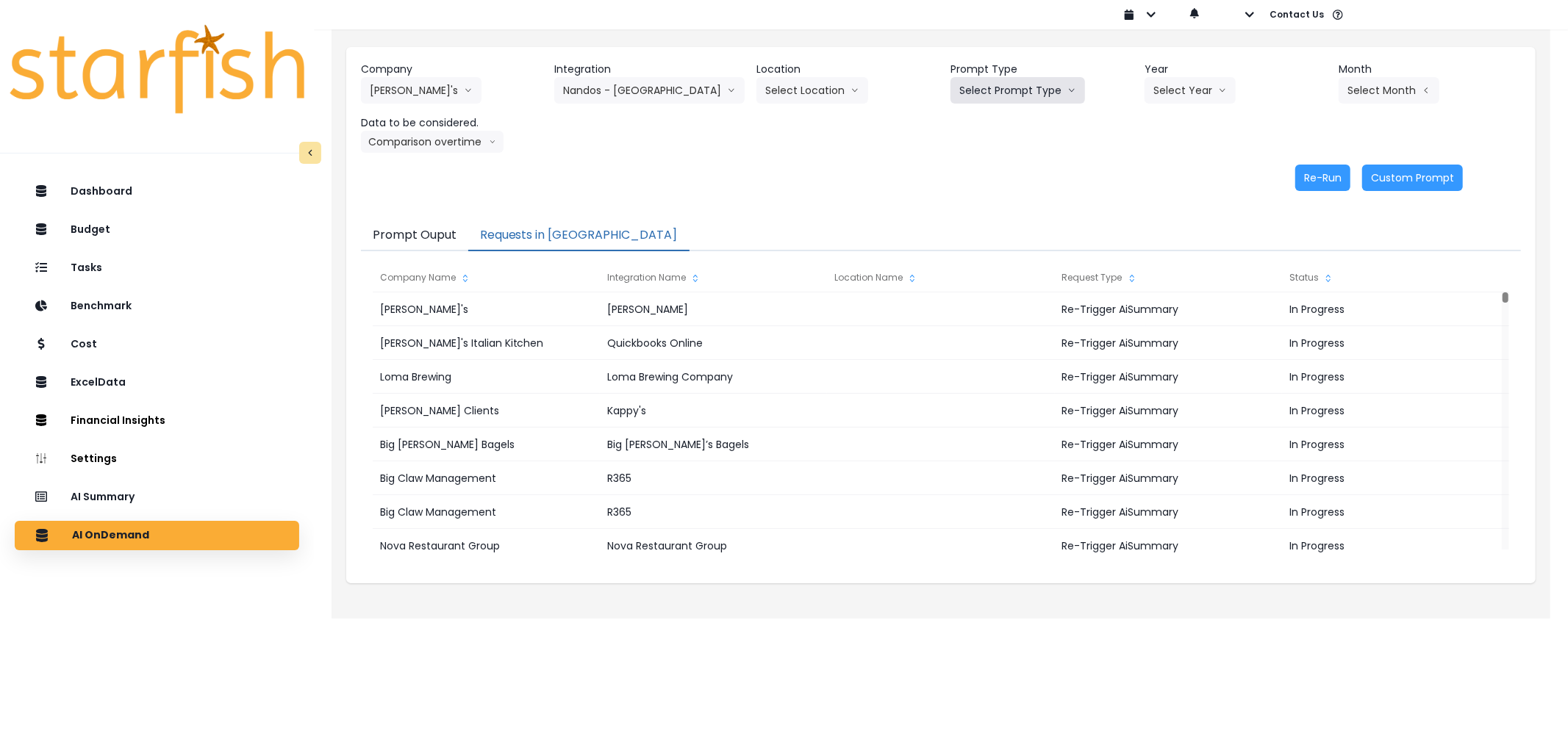
click at [968, 89] on button "Select Prompt Type" at bounding box center [1018, 90] width 134 height 26
click at [975, 175] on span "Error Task" at bounding box center [1001, 173] width 83 height 15
click at [1188, 94] on button "Select Year" at bounding box center [1191, 90] width 92 height 26
click at [1166, 176] on span "2025" at bounding box center [1165, 173] width 22 height 15
click at [1392, 83] on button "Select Month" at bounding box center [1389, 90] width 100 height 26
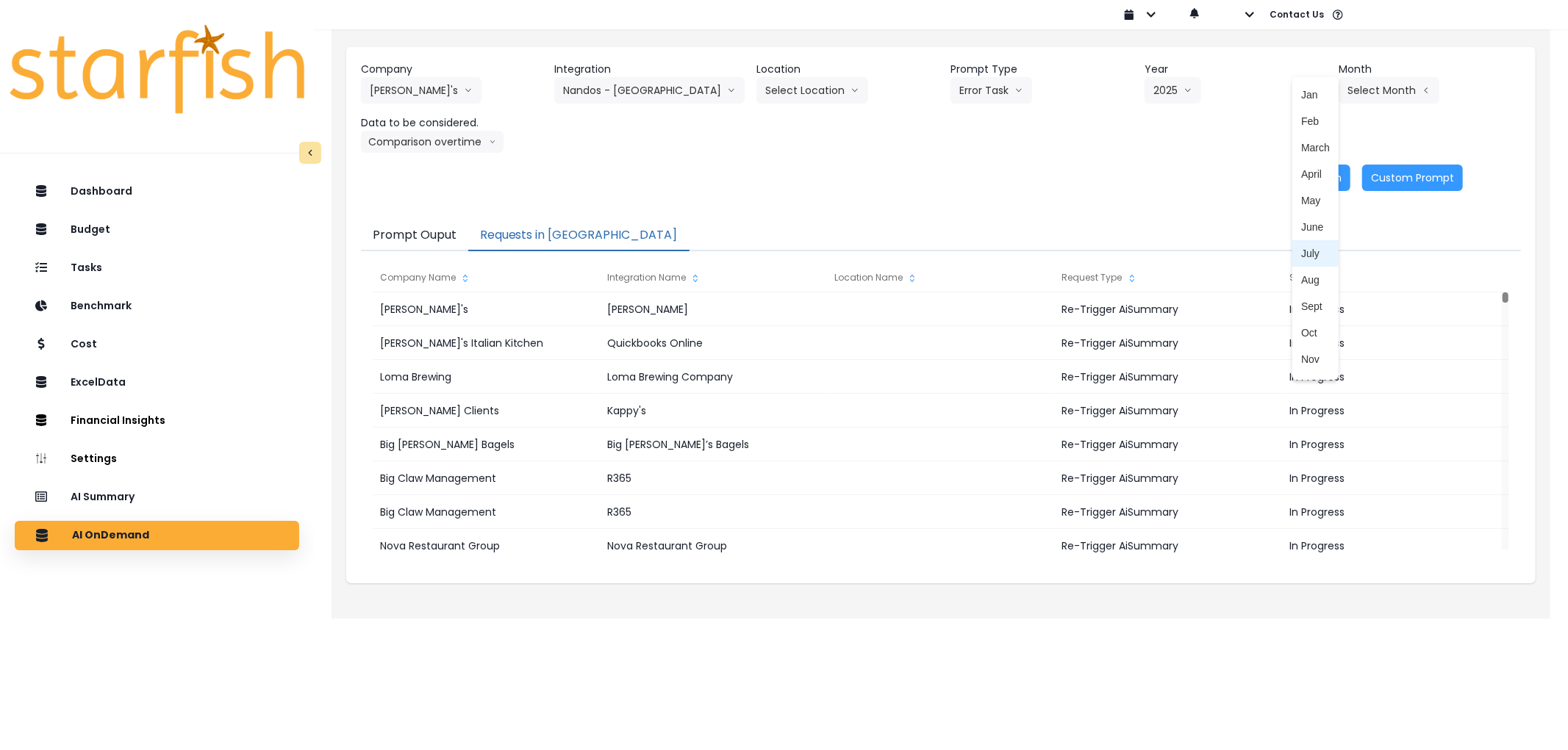
click at [1302, 247] on span "July" at bounding box center [1316, 253] width 28 height 15
click at [1322, 181] on button "Re-Run" at bounding box center [1323, 177] width 56 height 26
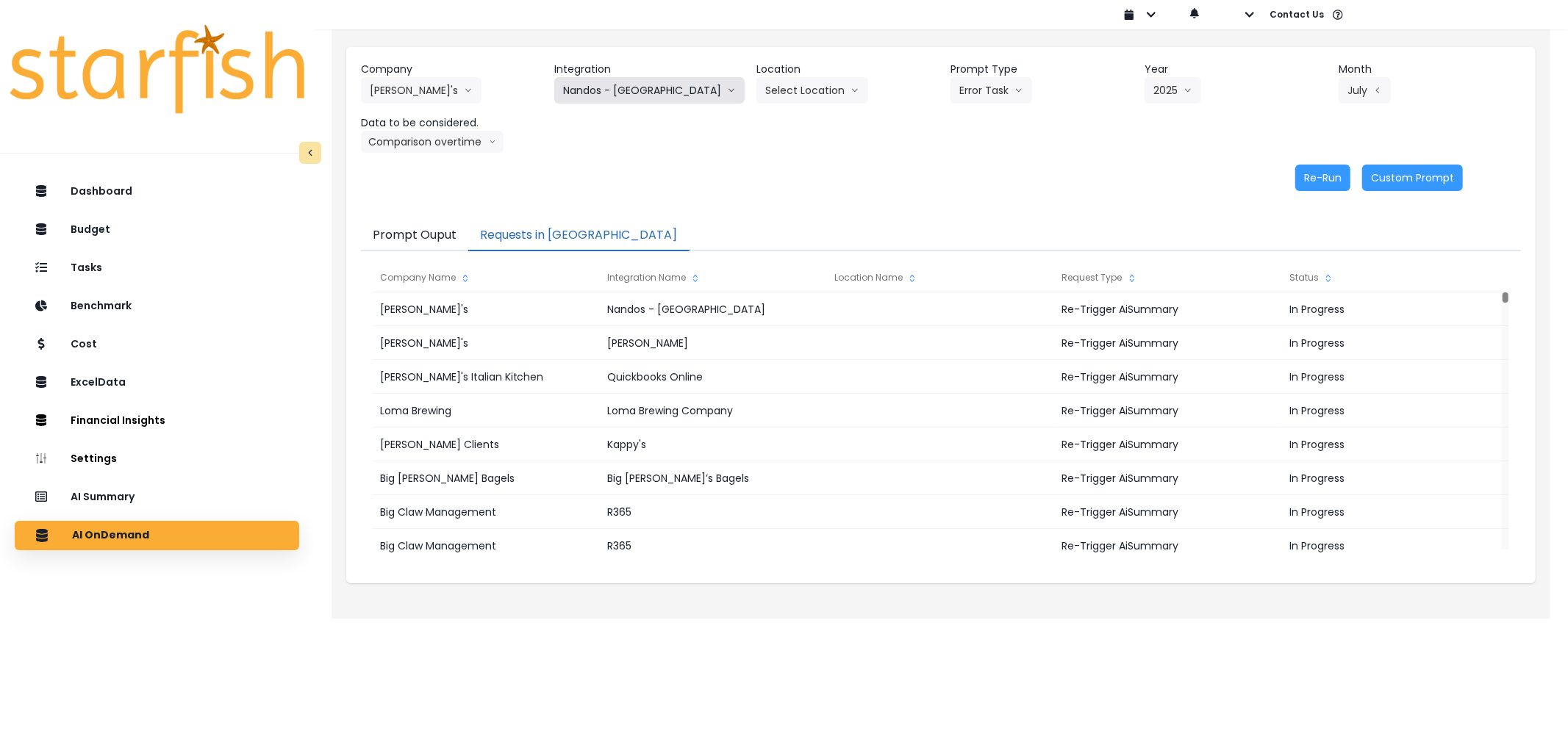
click at [592, 100] on button "Nandos - [GEOGRAPHIC_DATA]" at bounding box center [649, 90] width 190 height 26
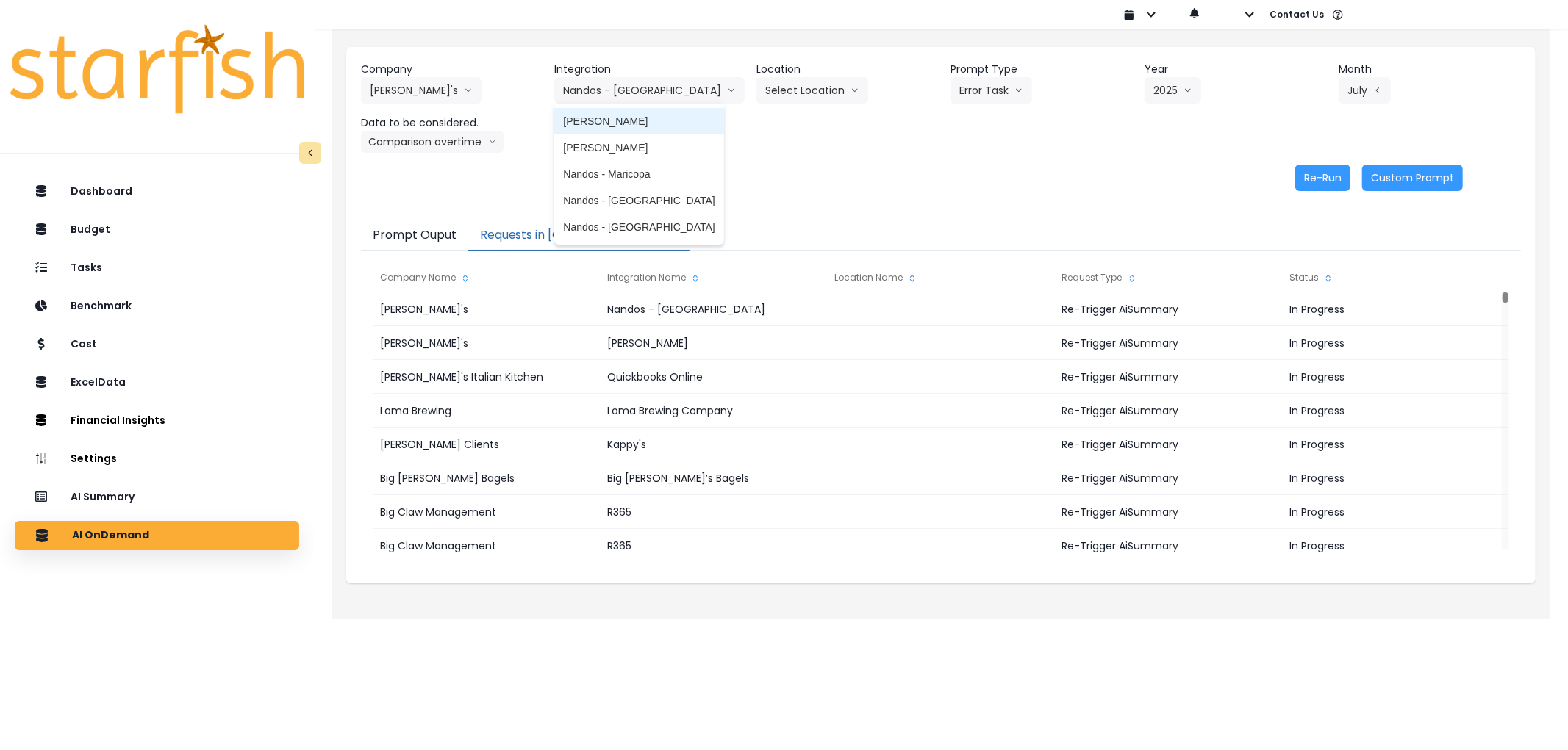
click at [616, 119] on span "[PERSON_NAME]" at bounding box center [638, 121] width 151 height 15
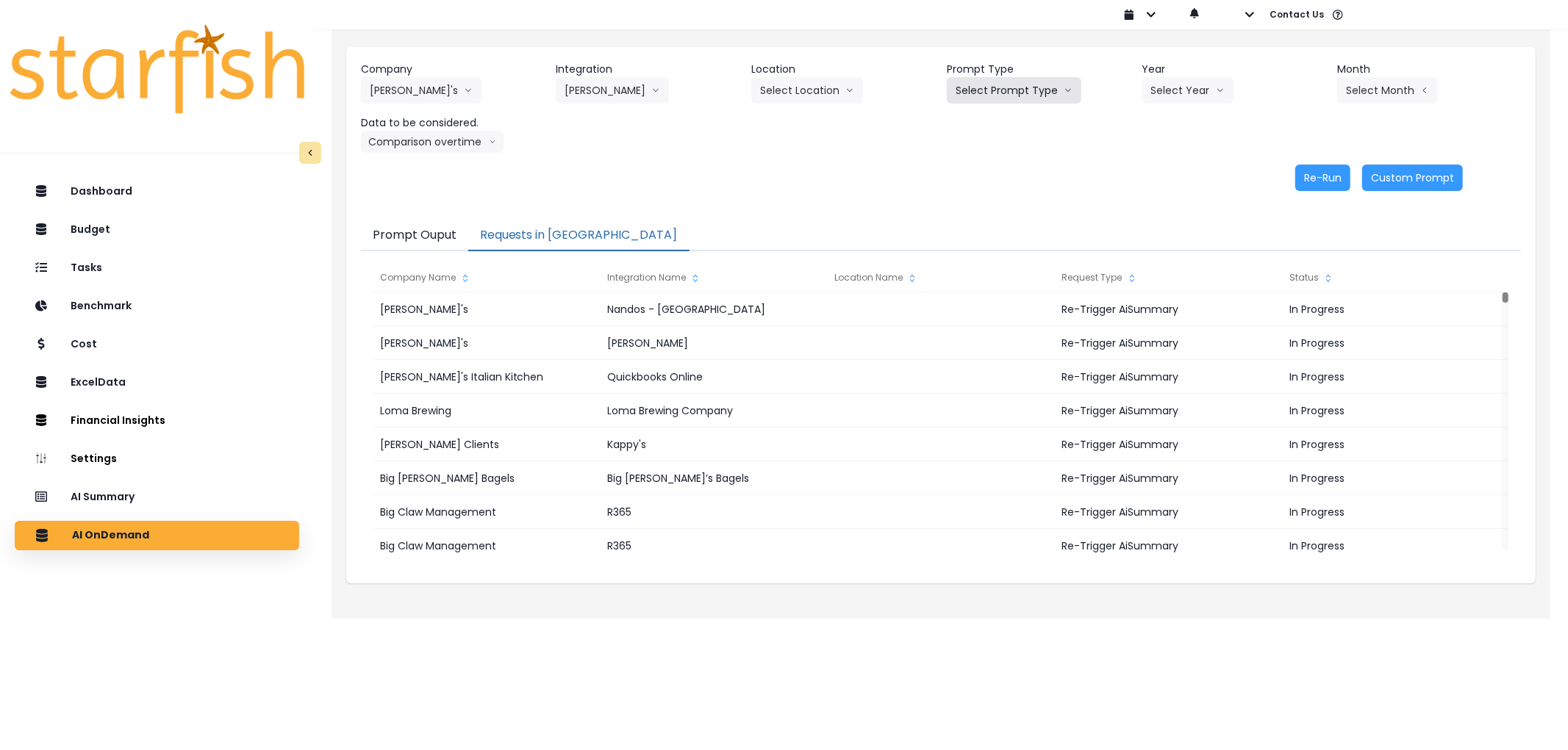
click at [1004, 94] on button "Select Prompt Type" at bounding box center [1014, 90] width 134 height 26
drag, startPoint x: 999, startPoint y: 171, endPoint x: 1187, endPoint y: 101, distance: 200.6
click at [999, 170] on span "Error Task" at bounding box center [997, 173] width 83 height 15
click at [1200, 90] on button "Select Year" at bounding box center [1189, 90] width 92 height 26
click at [1164, 171] on span "2025" at bounding box center [1163, 173] width 22 height 15
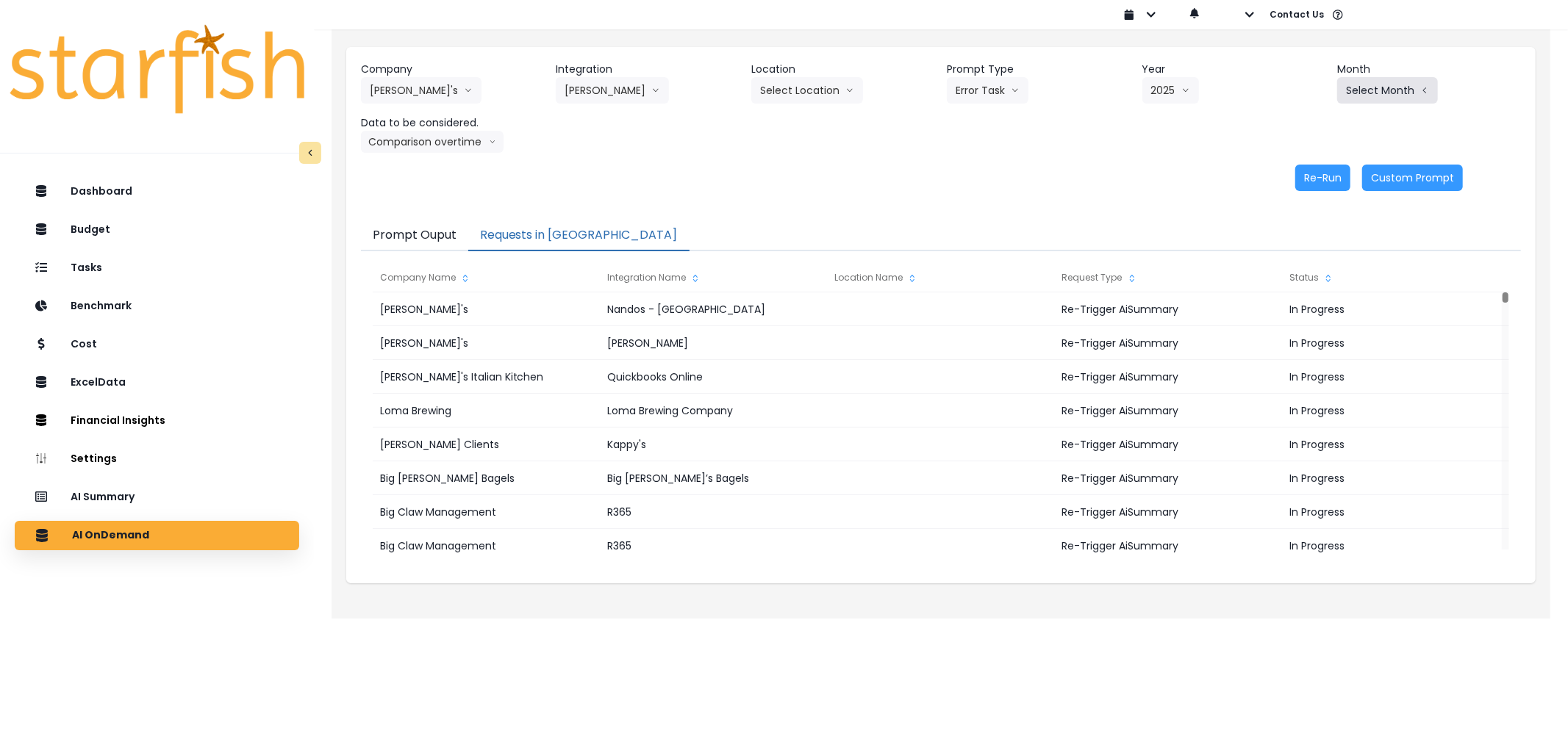
click at [1394, 87] on button "Select Month" at bounding box center [1388, 90] width 100 height 26
click at [1299, 243] on li "July" at bounding box center [1315, 253] width 47 height 26
click at [1328, 177] on button "Re-Run" at bounding box center [1323, 177] width 56 height 26
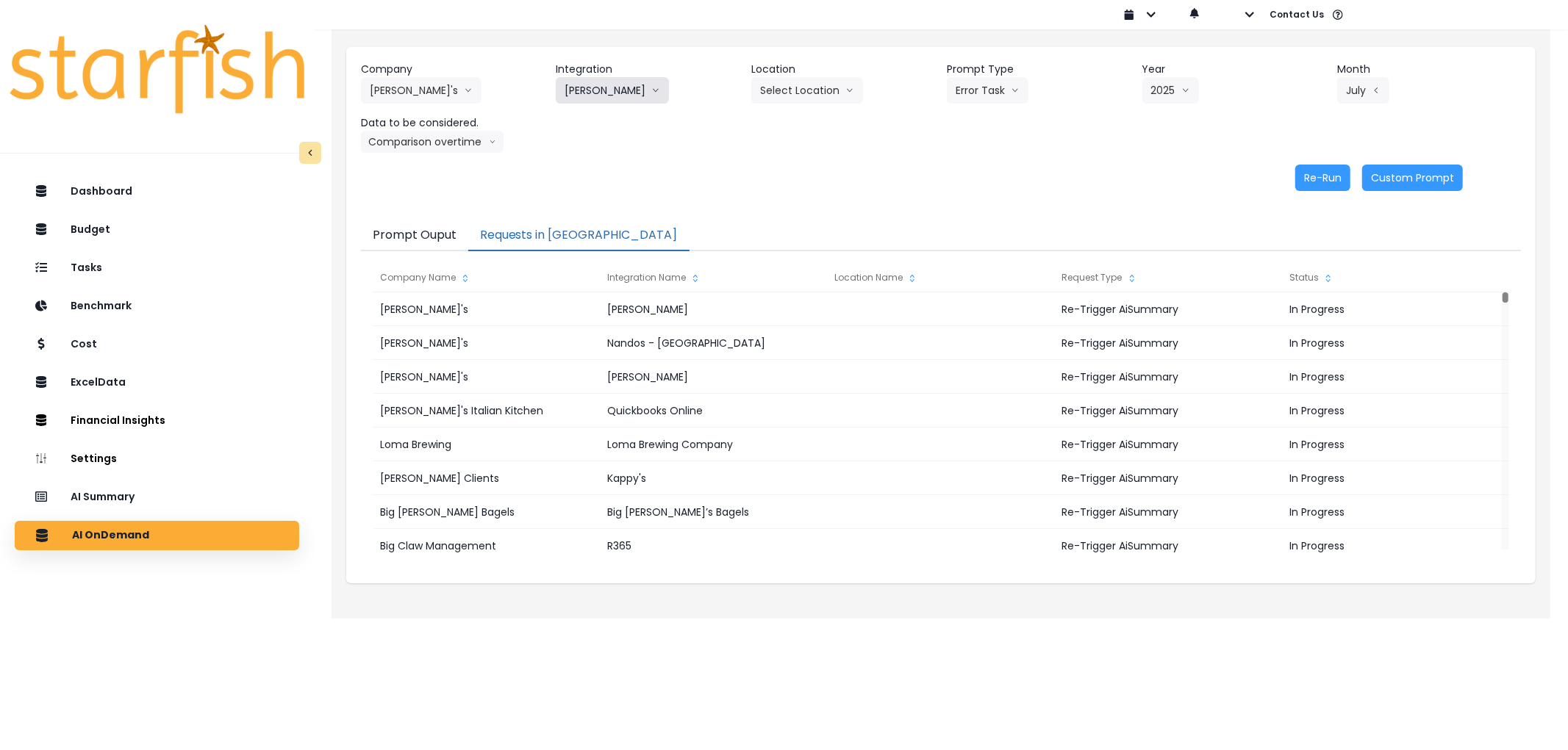
click at [622, 85] on button "[PERSON_NAME]" at bounding box center [612, 90] width 113 height 26
click at [636, 221] on span "Nandos - [GEOGRAPHIC_DATA]" at bounding box center [639, 227] width 151 height 15
click at [1017, 92] on button "Select Prompt Type" at bounding box center [1018, 90] width 134 height 26
drag, startPoint x: 996, startPoint y: 167, endPoint x: 1026, endPoint y: 155, distance: 32.3
click at [997, 167] on span "Error Task" at bounding box center [1001, 173] width 83 height 15
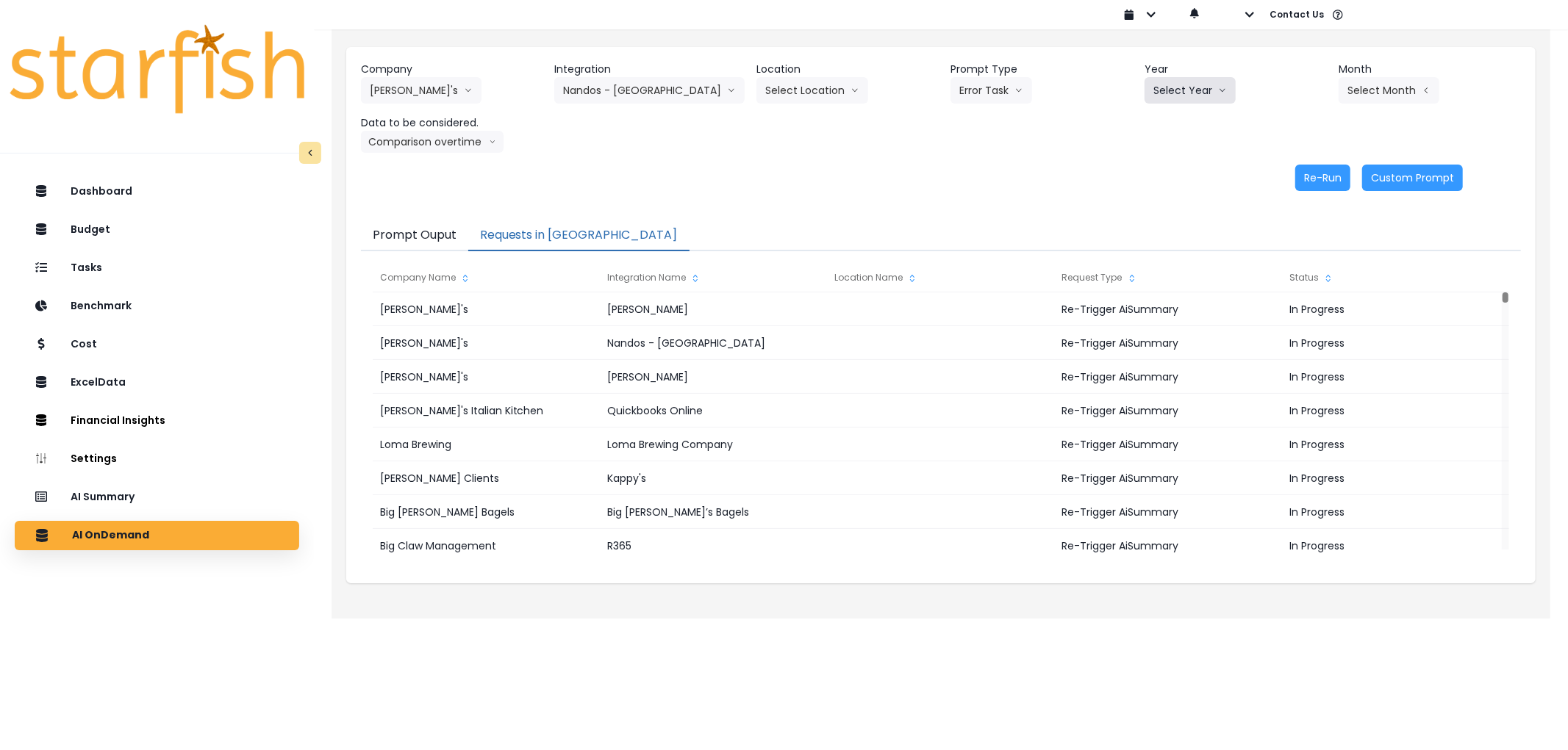
click at [1200, 79] on button "Select Year" at bounding box center [1191, 90] width 92 height 26
drag, startPoint x: 1174, startPoint y: 176, endPoint x: 1278, endPoint y: 123, distance: 116.7
click at [1172, 175] on li "2025" at bounding box center [1165, 173] width 40 height 26
click at [1386, 94] on button "Select Month" at bounding box center [1389, 90] width 100 height 26
click at [1292, 244] on li "July" at bounding box center [1316, 253] width 47 height 26
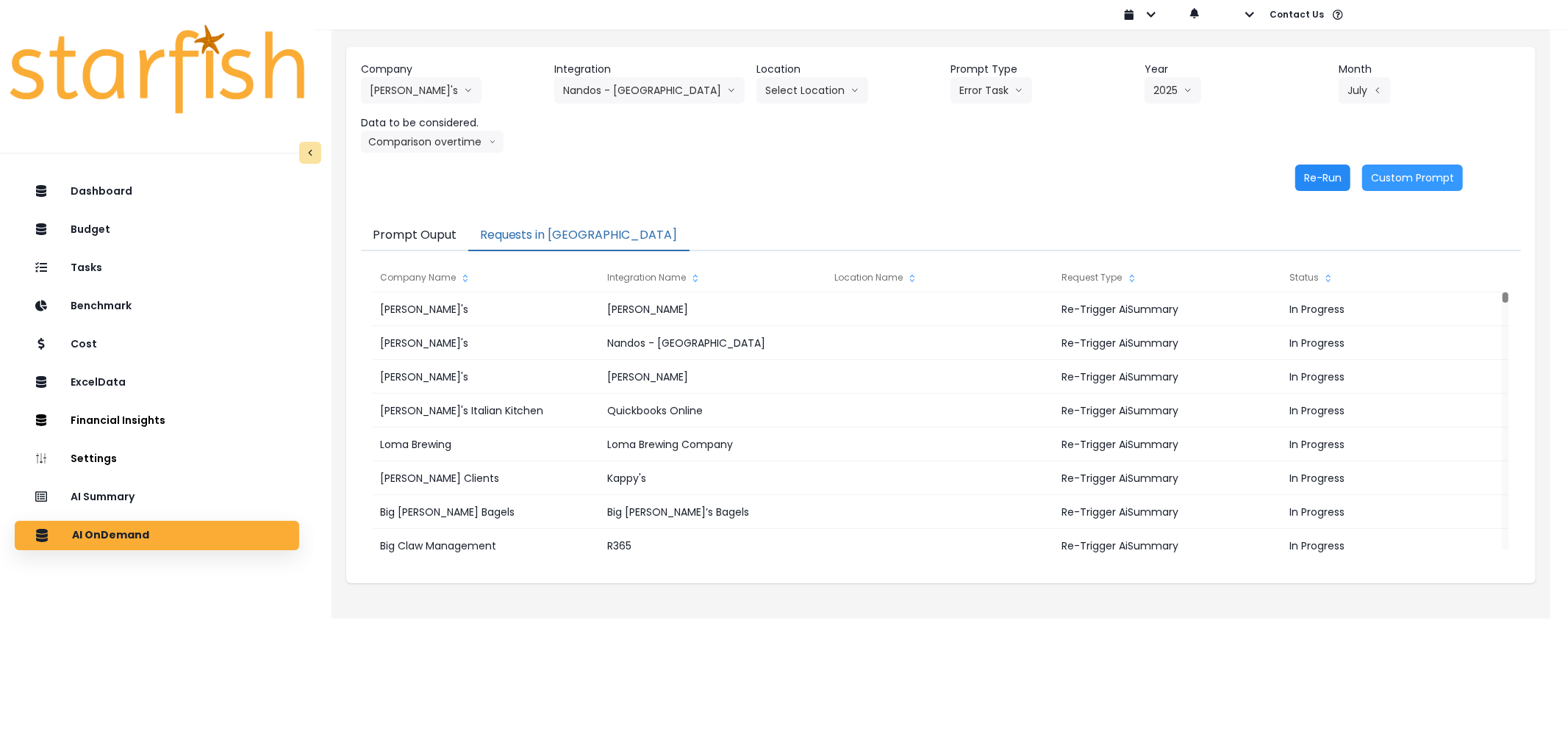
drag, startPoint x: 1300, startPoint y: 170, endPoint x: 1311, endPoint y: 175, distance: 12.1
click at [1309, 175] on button "Re-Run" at bounding box center [1323, 177] width 56 height 26
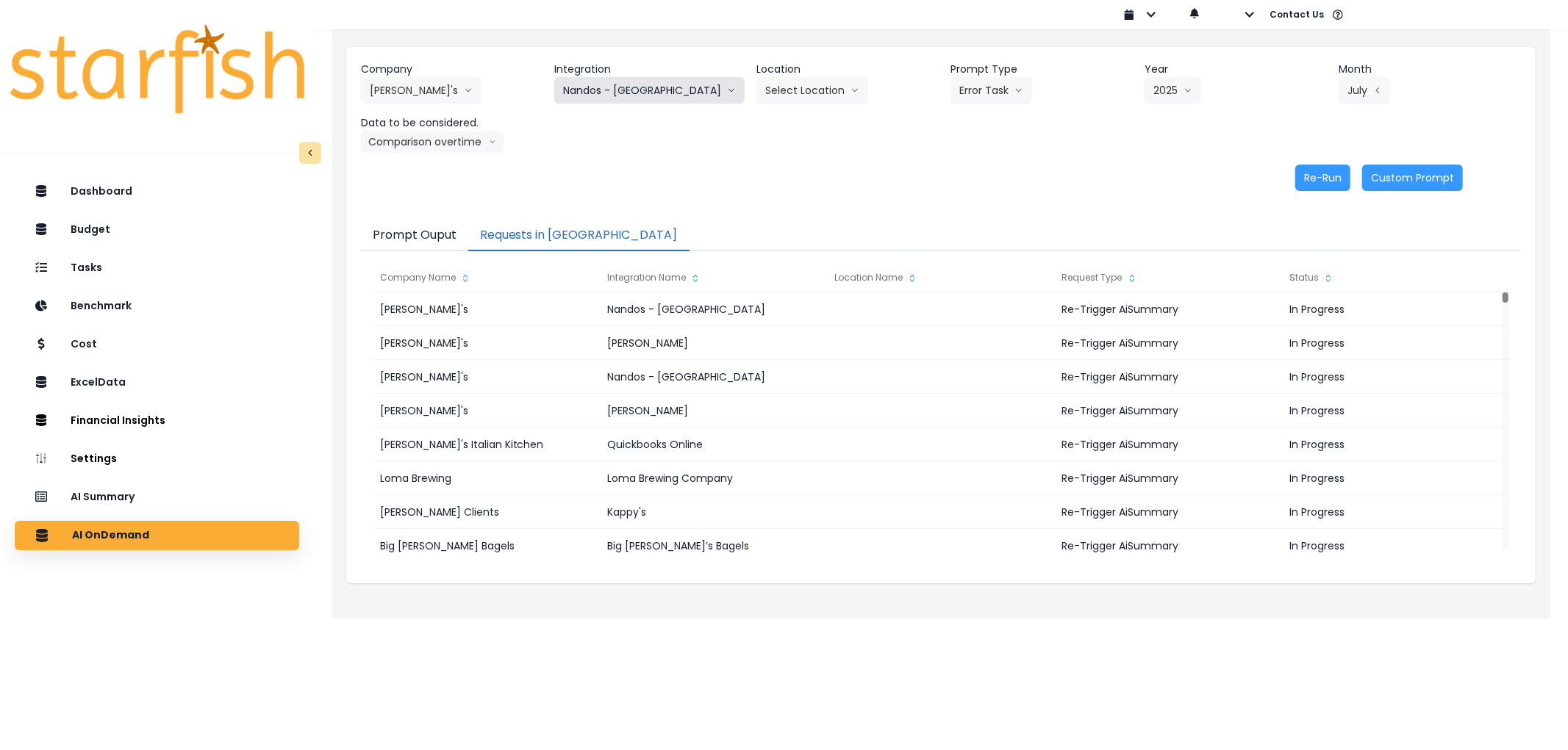
click at [670, 97] on button "Nandos - [GEOGRAPHIC_DATA]" at bounding box center [649, 90] width 190 height 26
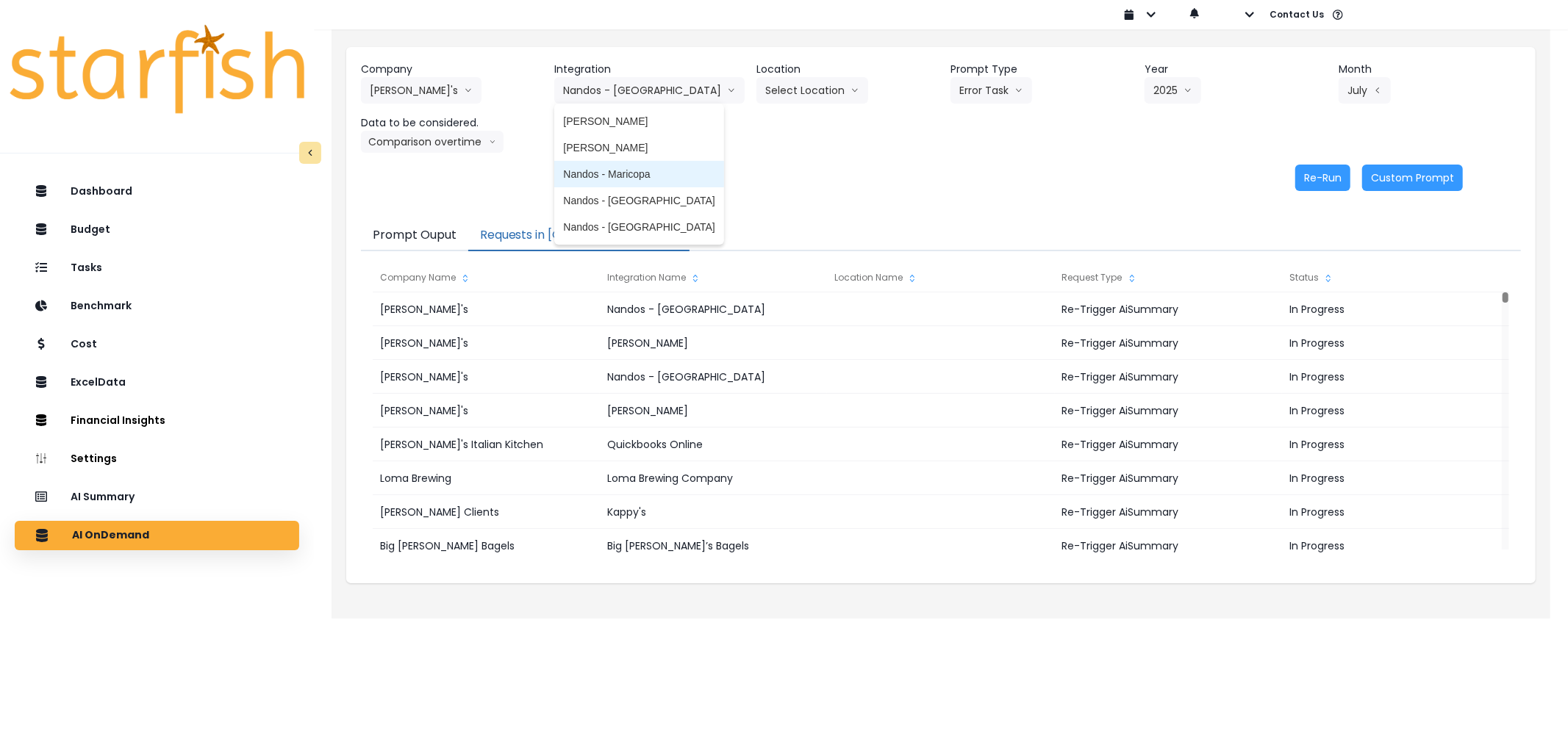
click at [628, 175] on span "Nandos - Maricopa" at bounding box center [638, 173] width 151 height 15
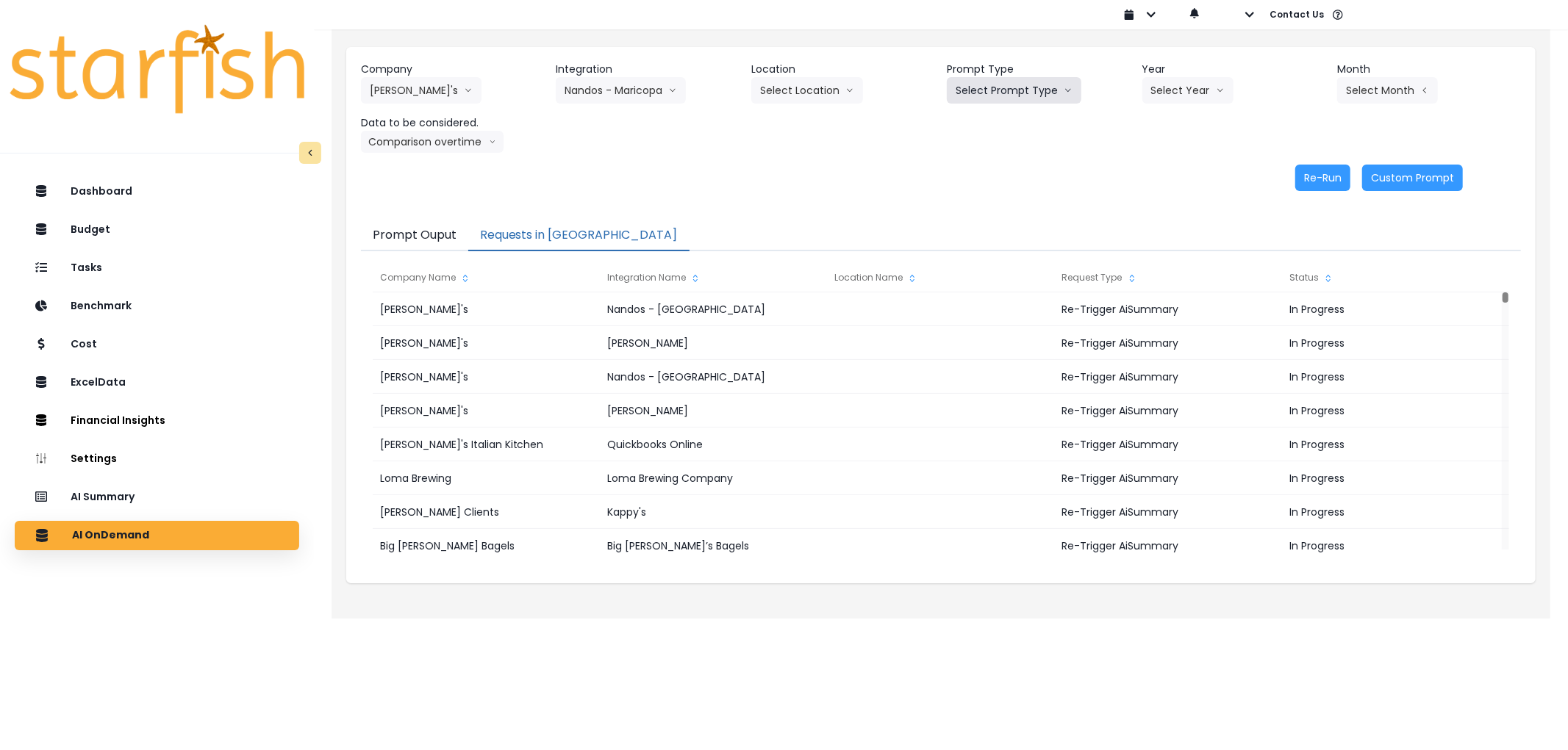
click at [1038, 89] on button "Select Prompt Type" at bounding box center [1014, 90] width 134 height 26
click at [995, 172] on span "Error Task" at bounding box center [997, 173] width 83 height 15
click at [1236, 103] on div "Select Year [DATE] 2024 2025" at bounding box center [1216, 90] width 147 height 26
click at [1216, 96] on icon "arrow down line" at bounding box center [1220, 90] width 9 height 15
click at [1149, 176] on li "2025" at bounding box center [1163, 173] width 40 height 26
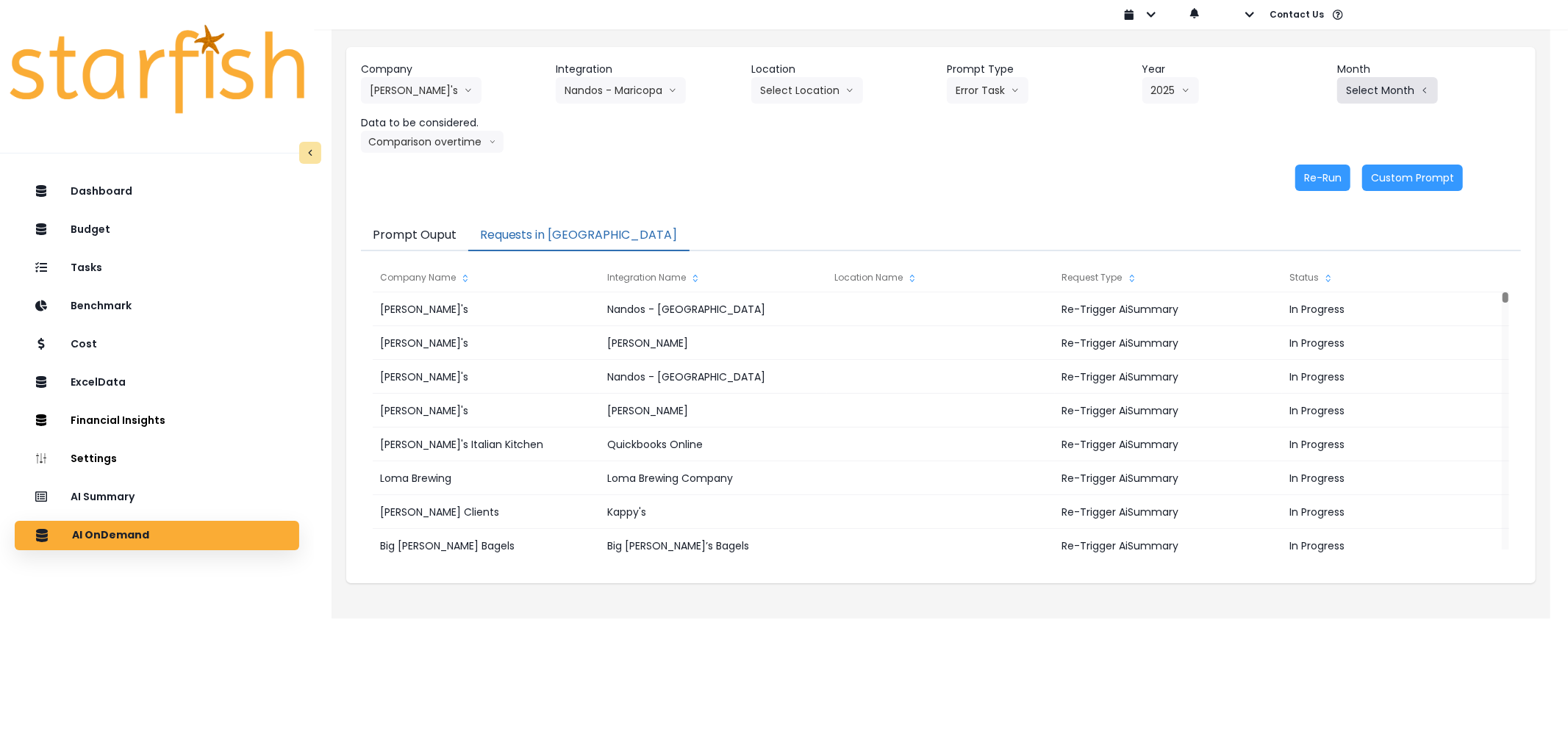
click at [1388, 101] on button "Select Month" at bounding box center [1388, 90] width 100 height 26
click at [1305, 253] on span "July" at bounding box center [1314, 253] width 28 height 15
click at [1336, 185] on button "Re-Run" at bounding box center [1323, 177] width 56 height 26
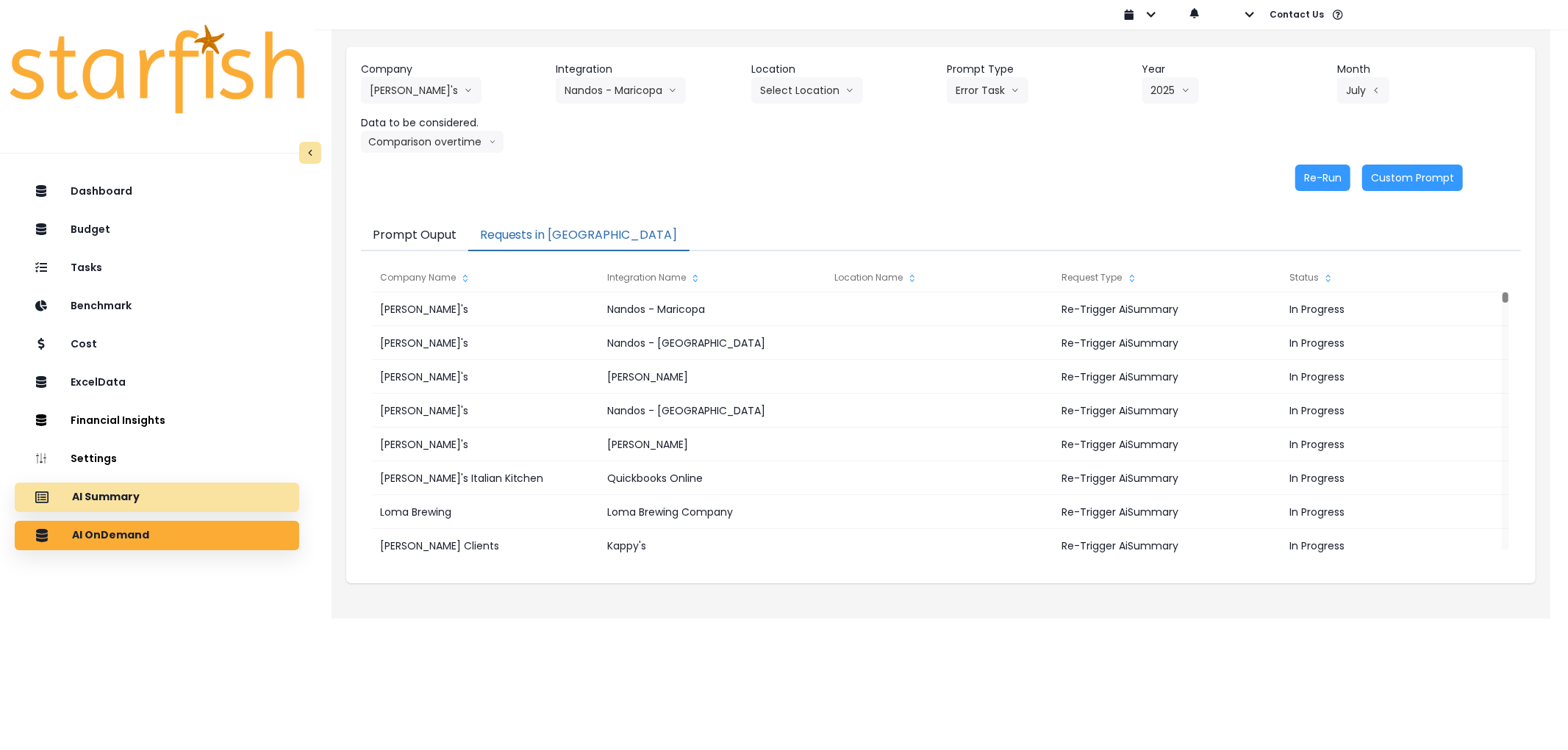
click at [201, 496] on div "AI Summary" at bounding box center [157, 498] width 261 height 31
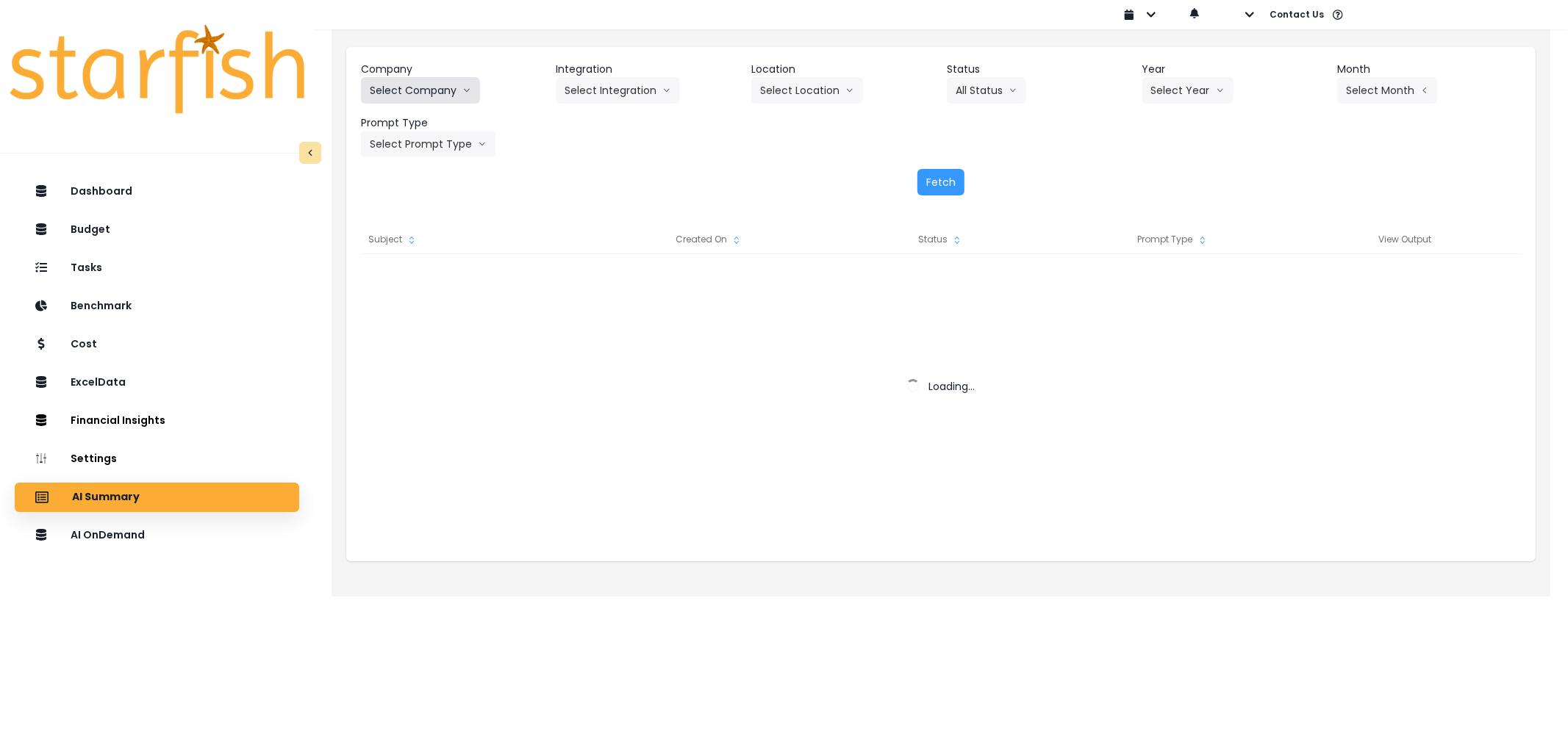
click at [432, 93] on button "Select Company" at bounding box center [420, 90] width 119 height 26
click at [439, 100] on button "Select Company" at bounding box center [420, 90] width 119 height 26
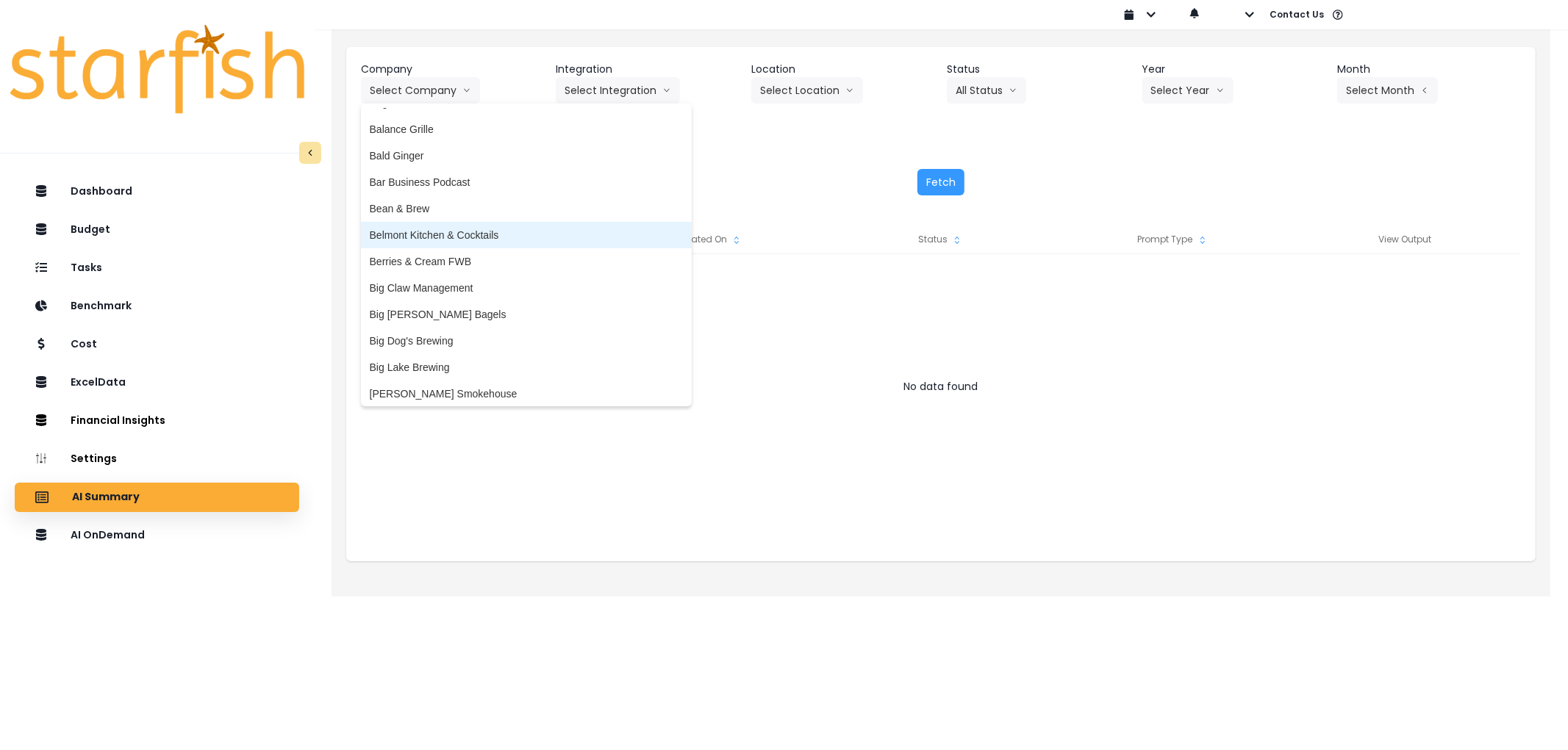
scroll to position [82, 0]
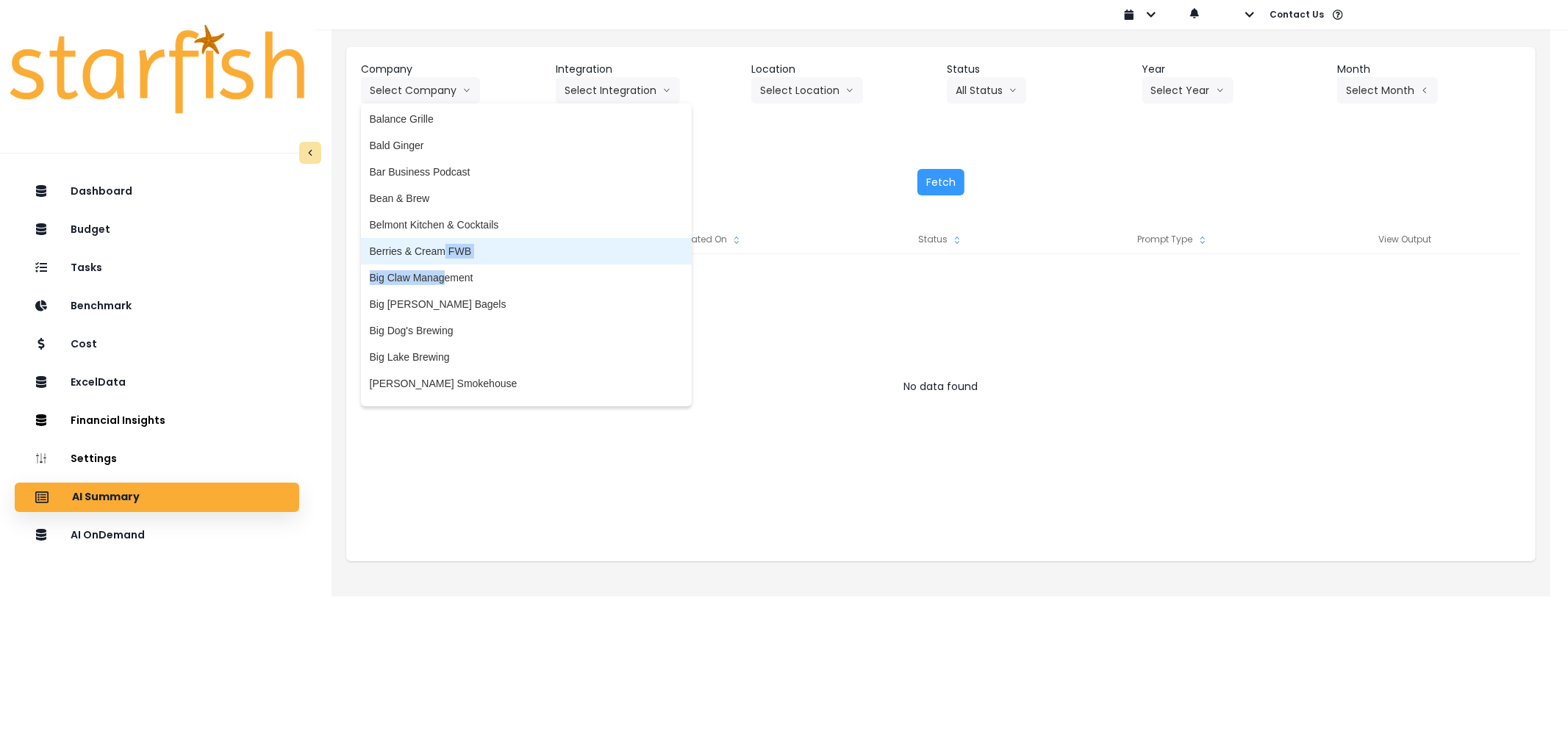
drag, startPoint x: 444, startPoint y: 262, endPoint x: 444, endPoint y: 275, distance: 13.0
click at [444, 275] on div "86 Costs Asti Bagel Cafe Balance Grille Bald Ginger Bar Business Podcast Bean &…" at bounding box center [526, 255] width 331 height 294
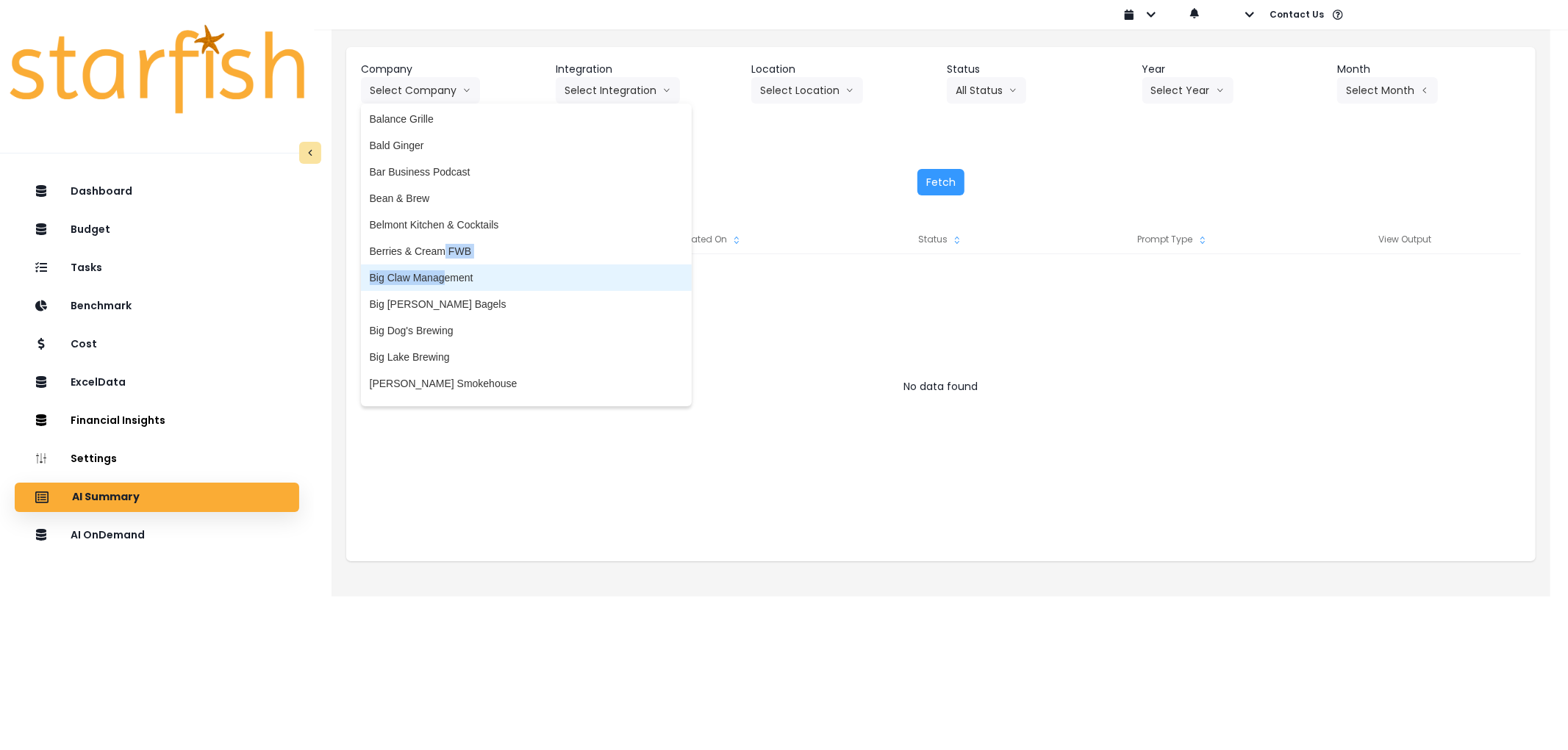
click at [444, 275] on span "Big Claw Management" at bounding box center [526, 278] width 313 height 15
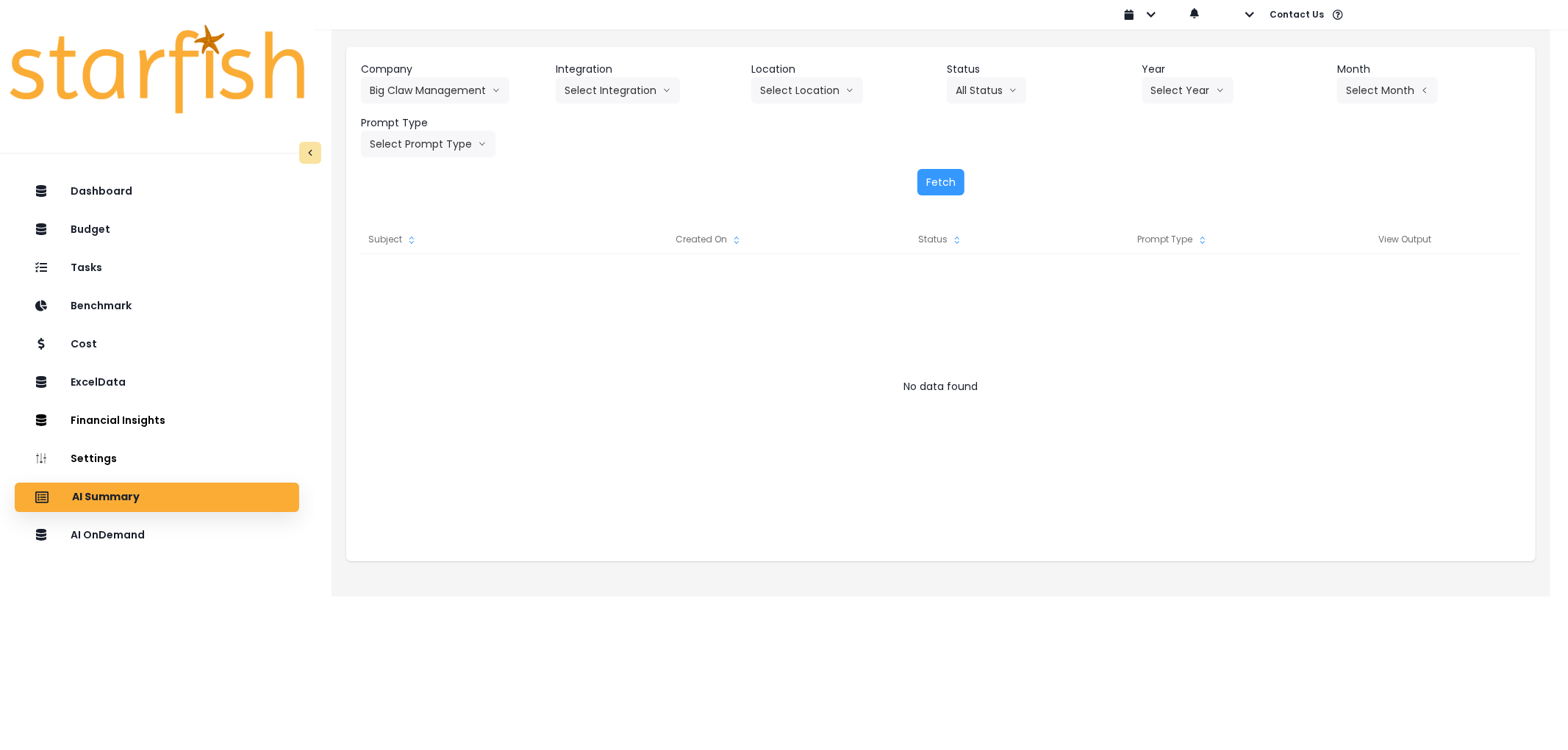
click at [546, 165] on div "Company Big Claw Management 86 Costs Asti Bagel Cafe Balance Grille Bald Ginger…" at bounding box center [940, 129] width 1190 height 164
click at [596, 83] on button "Select Integration" at bounding box center [618, 90] width 125 height 26
click at [574, 118] on span "R365" at bounding box center [576, 121] width 24 height 15
click at [809, 92] on button "Select Location" at bounding box center [807, 90] width 112 height 26
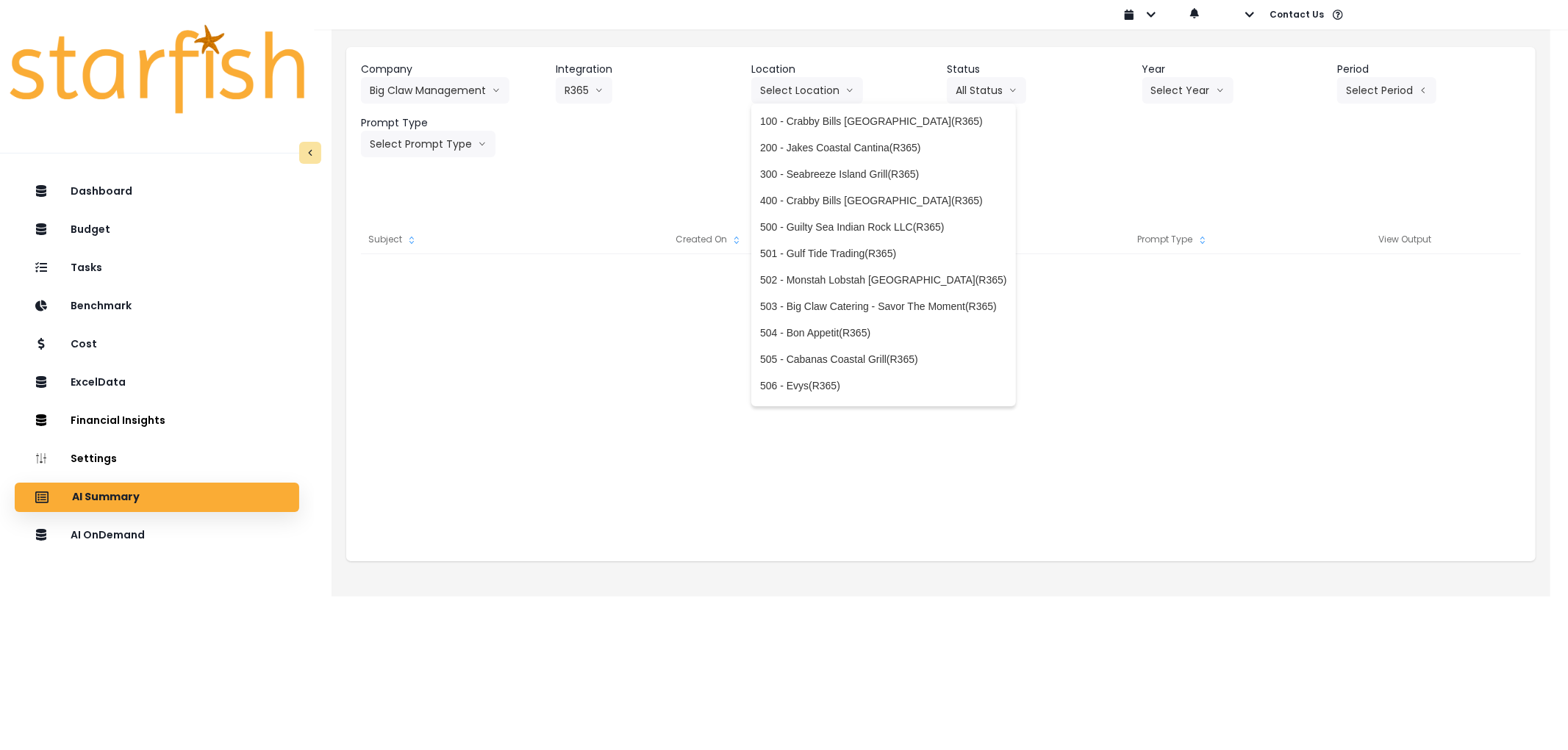
click at [817, 109] on li "100 - Crabby Bills [GEOGRAPHIC_DATA](R365)" at bounding box center [884, 121] width 265 height 26
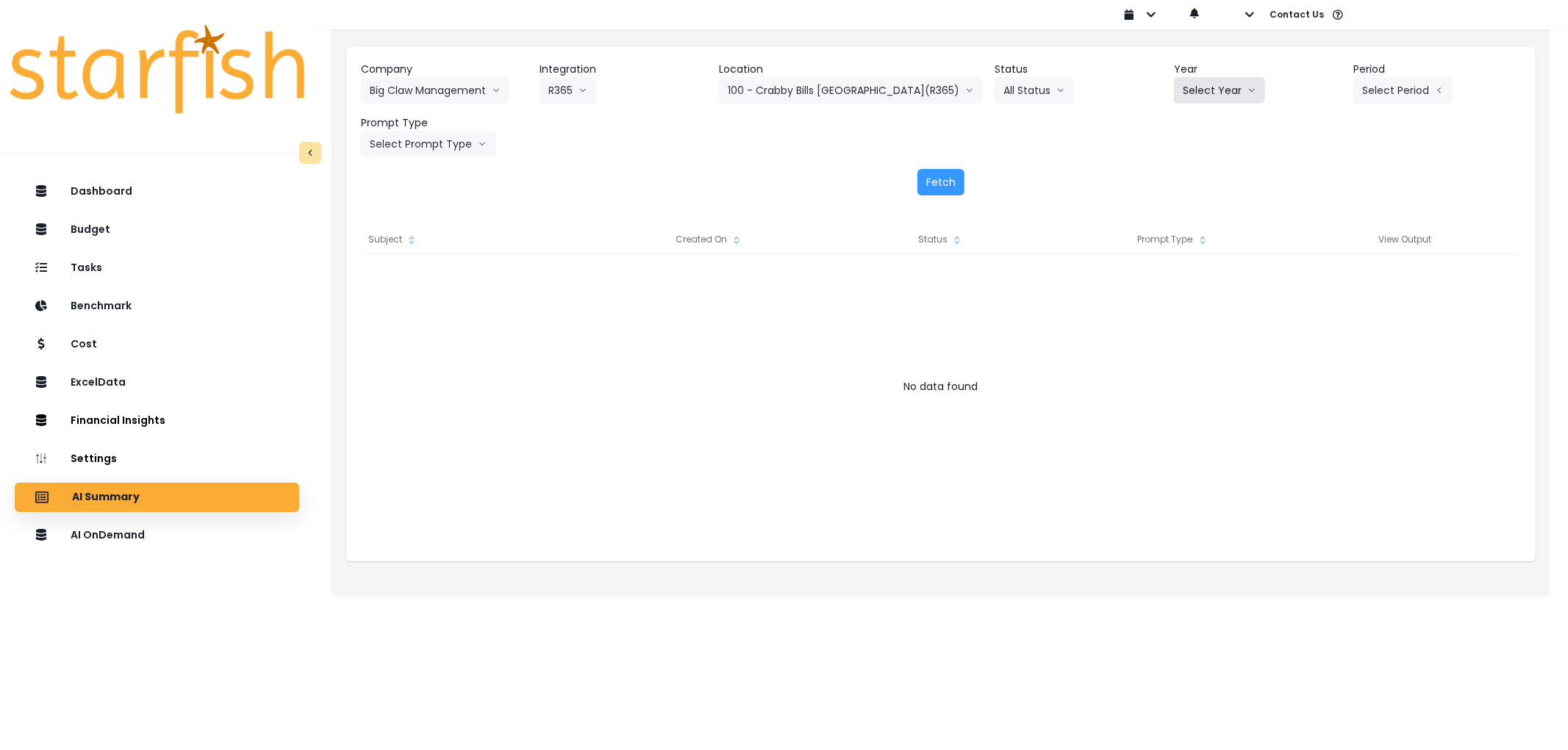
click at [1247, 83] on icon "arrow down line" at bounding box center [1251, 90] width 9 height 15
click at [1185, 169] on span "2025" at bounding box center [1194, 173] width 22 height 15
click at [1394, 86] on button "Select Period" at bounding box center [1403, 90] width 99 height 26
click at [1318, 277] on li "P8" at bounding box center [1335, 280] width 36 height 26
click at [445, 151] on button "Select Prompt Type" at bounding box center [428, 143] width 134 height 26
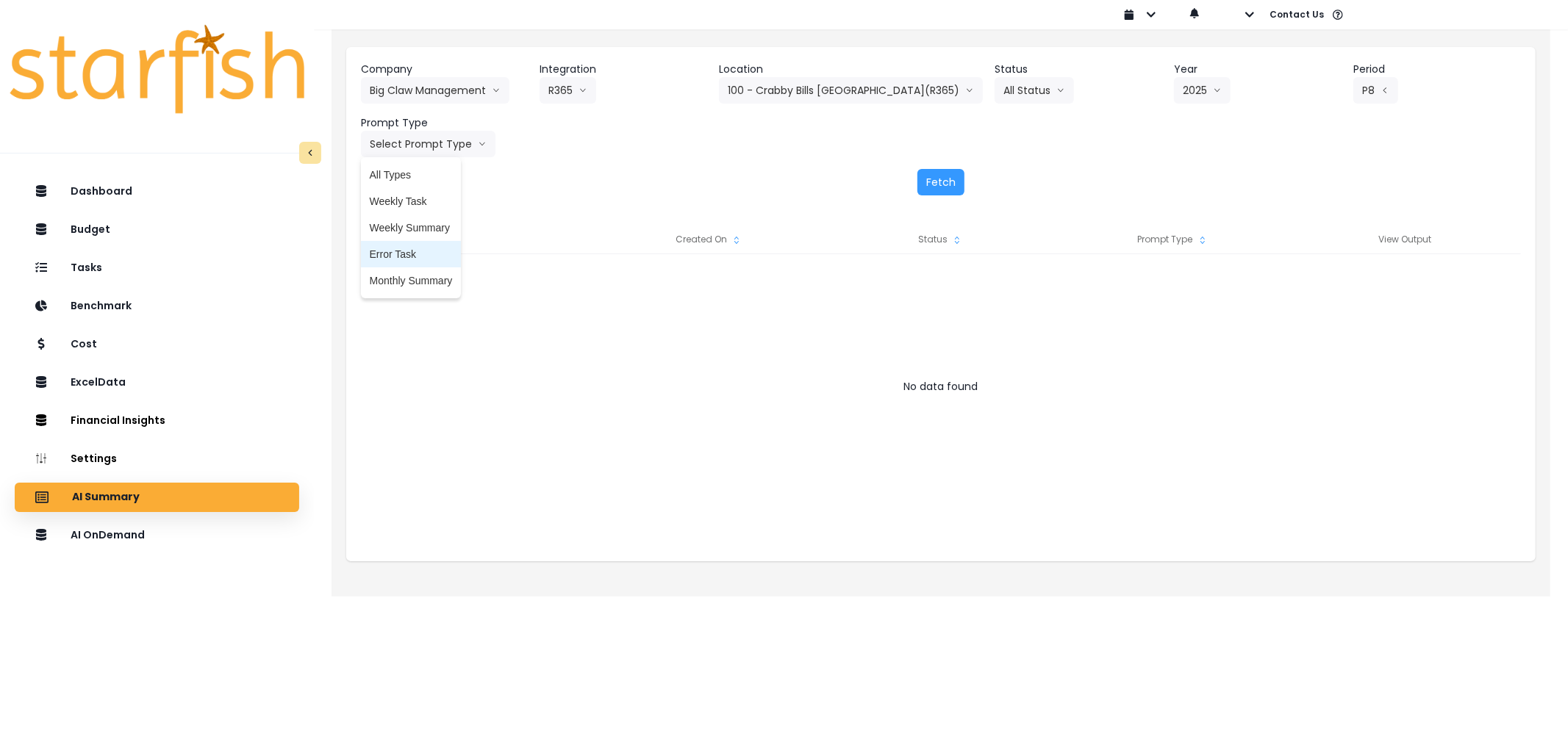
click at [406, 251] on span "Error Task" at bounding box center [411, 254] width 83 height 15
click at [952, 178] on button "Fetch" at bounding box center [941, 182] width 47 height 26
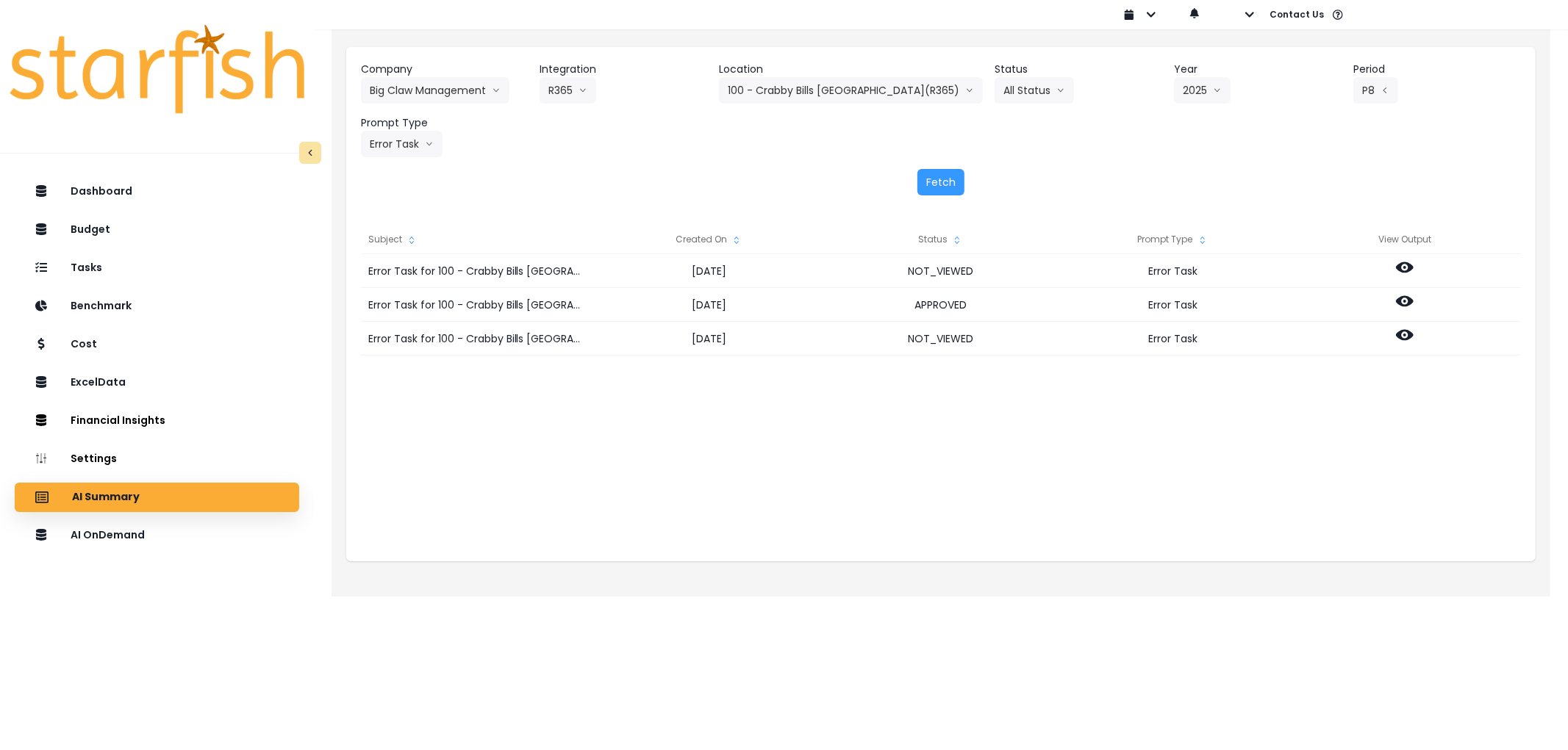
click at [723, 229] on div "Created On" at bounding box center [708, 240] width 232 height 29
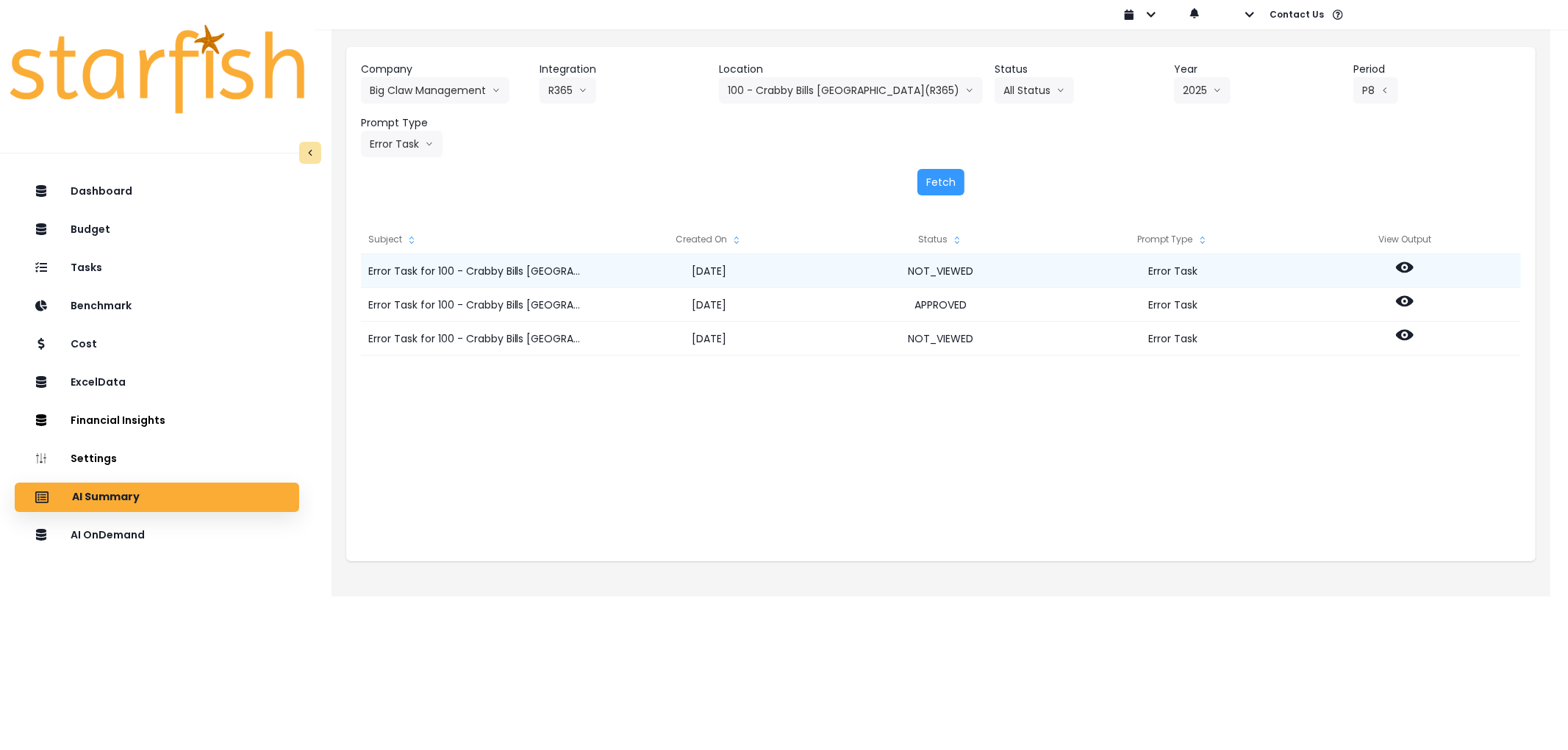
click at [1410, 263] on icon at bounding box center [1405, 268] width 18 height 18
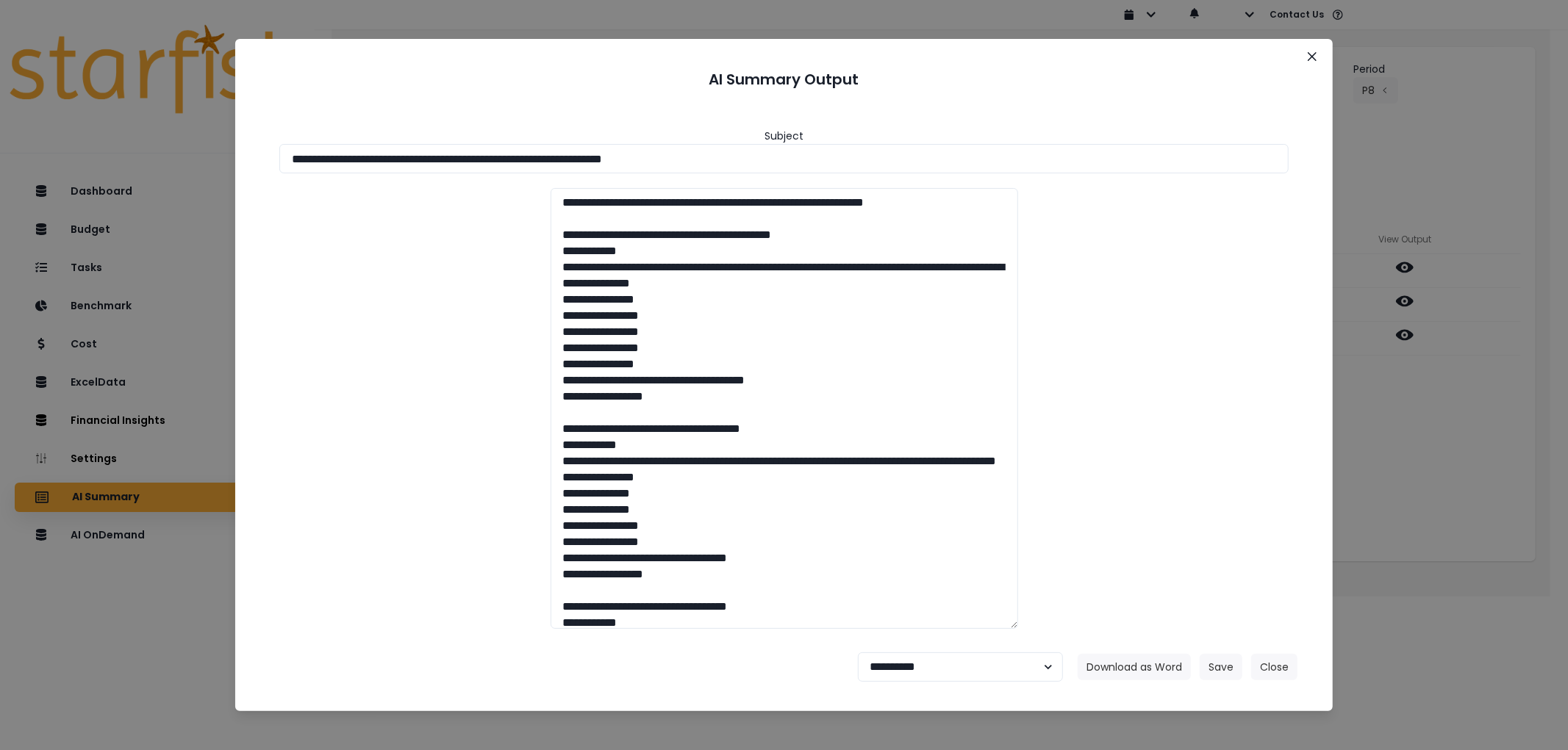
drag, startPoint x: 765, startPoint y: 167, endPoint x: 233, endPoint y: 159, distance: 532.1
click at [233, 159] on div "**********" at bounding box center [784, 375] width 1568 height 750
click at [1155, 684] on footer "**********" at bounding box center [784, 667] width 1062 height 53
click at [1149, 678] on button "Download as Word" at bounding box center [1134, 667] width 113 height 26
click at [920, 675] on select "**********" at bounding box center [961, 667] width 206 height 29
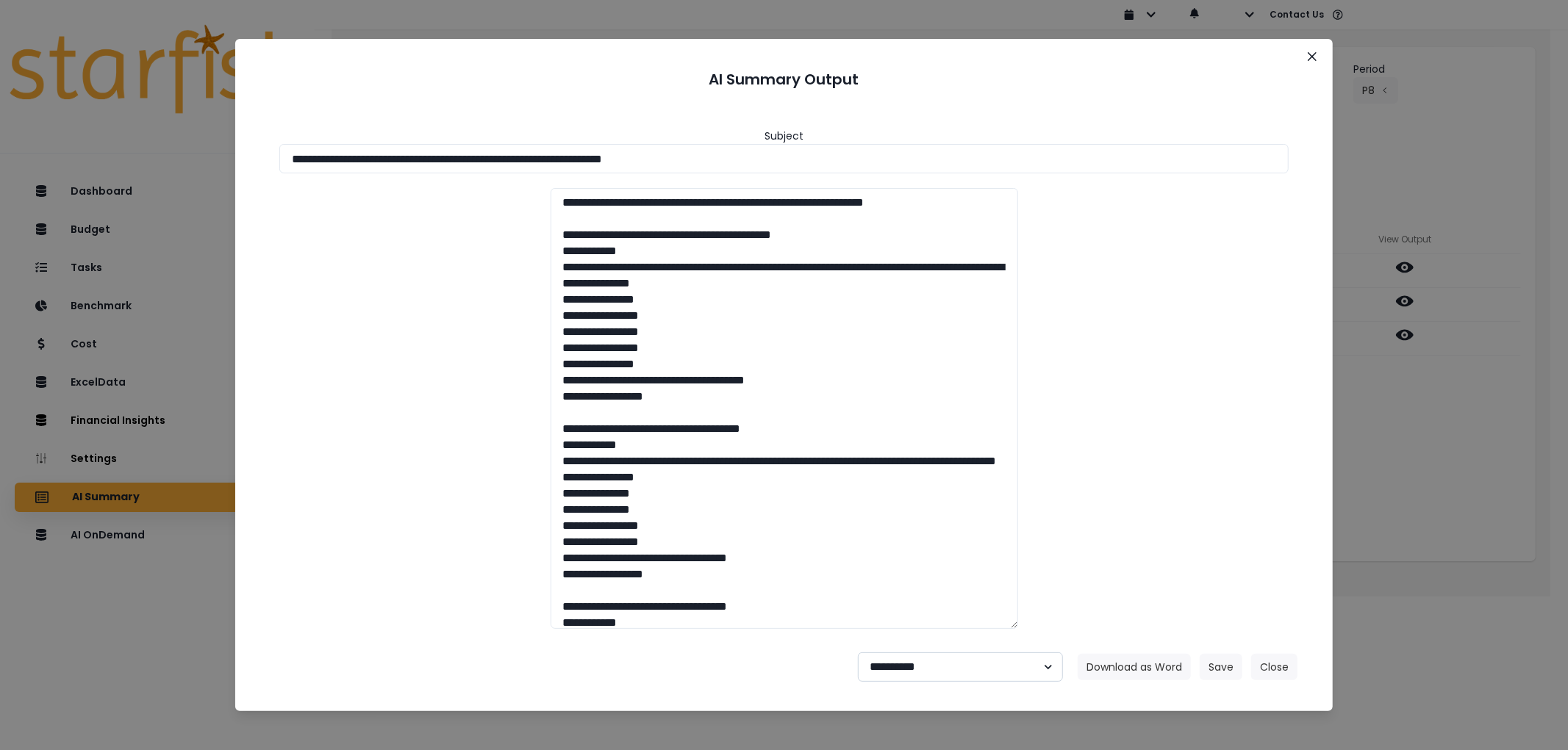
select select "********"
click at [859, 653] on select "**********" at bounding box center [961, 667] width 206 height 29
drag, startPoint x: 1222, startPoint y: 672, endPoint x: 1243, endPoint y: 662, distance: 23.3
click at [1222, 672] on button "Save" at bounding box center [1221, 667] width 43 height 26
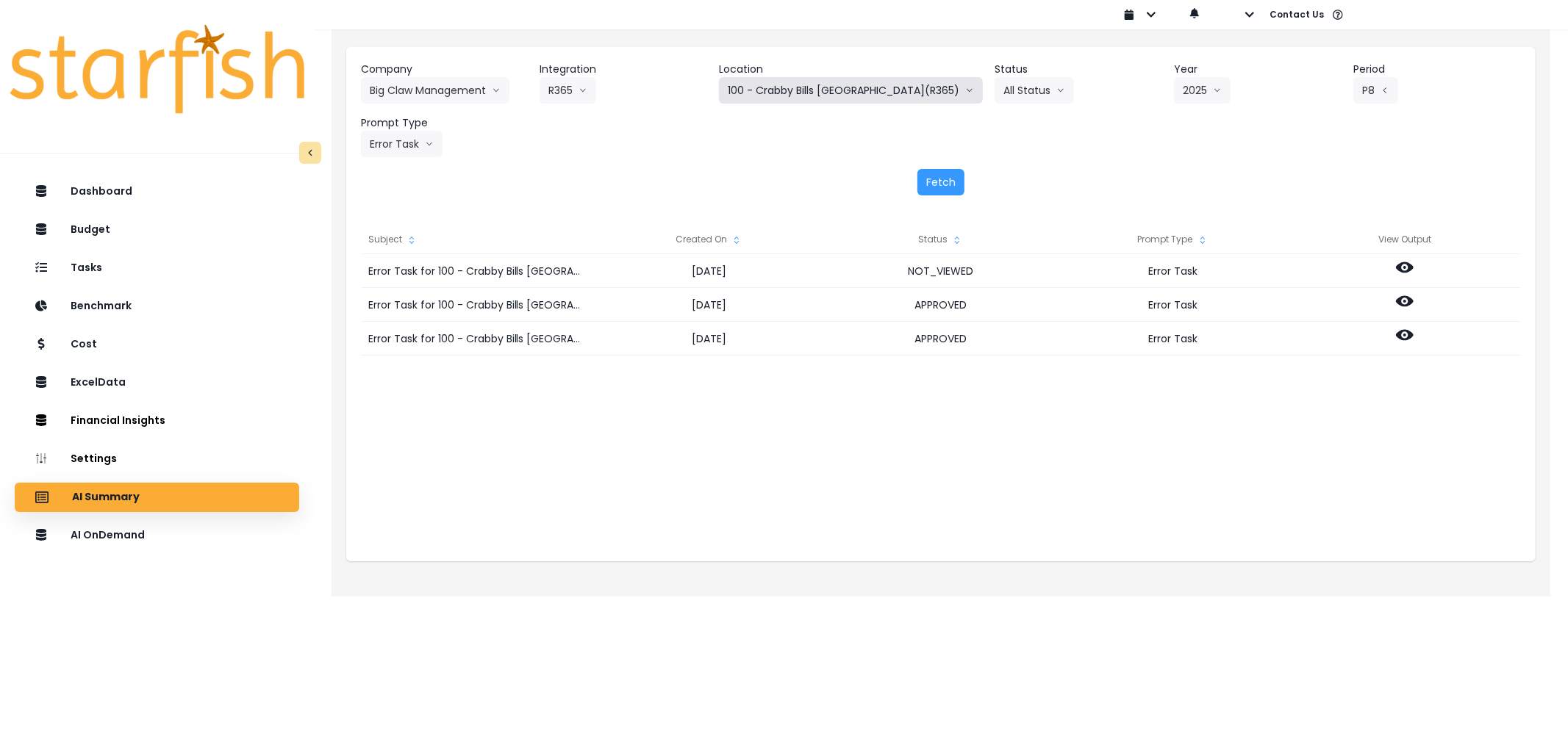
click at [844, 81] on button "100 - Crabby Bills [GEOGRAPHIC_DATA](R365)" at bounding box center [851, 90] width 264 height 26
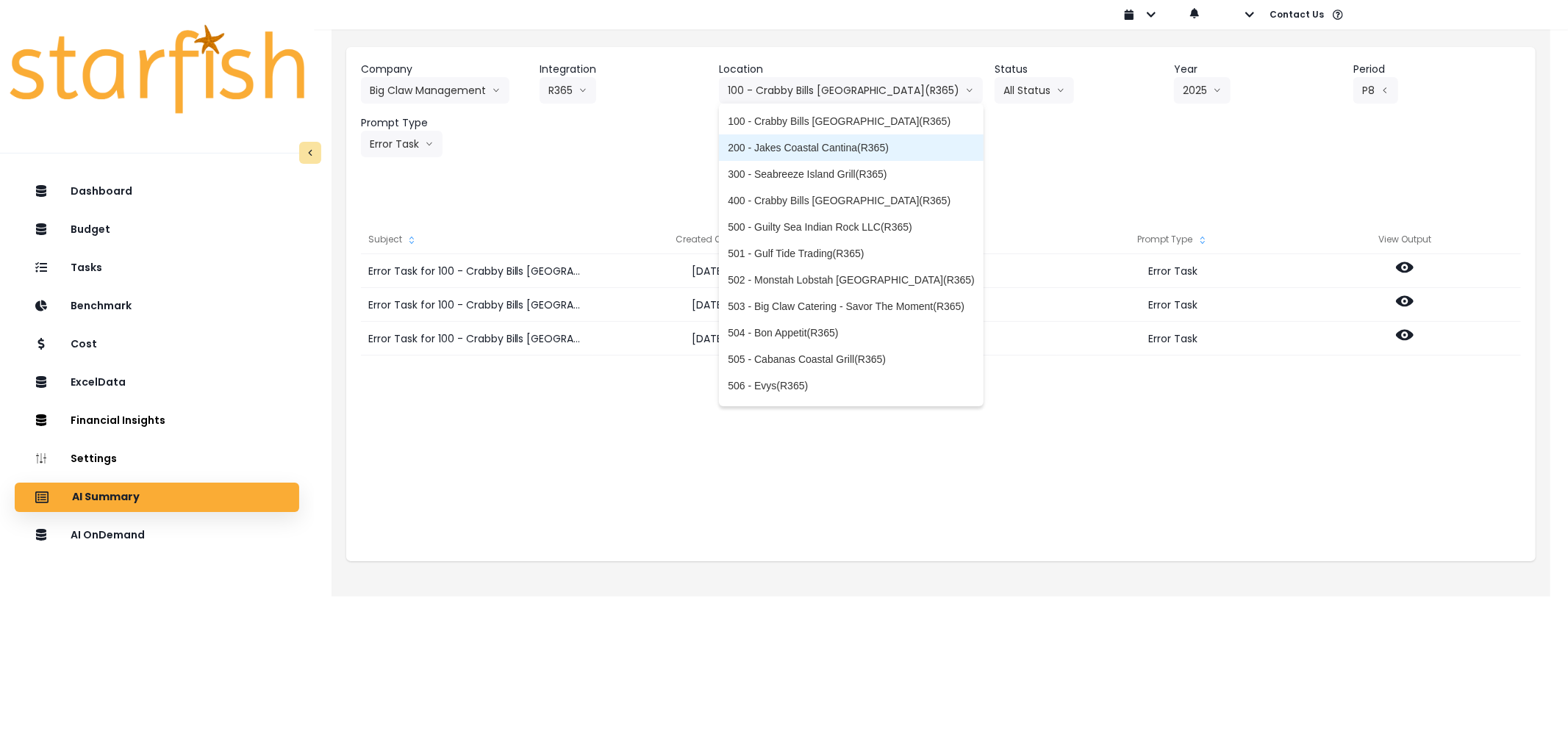
click at [842, 145] on span "200 - Jakes Coastal Cantina(R365)" at bounding box center [852, 147] width 248 height 15
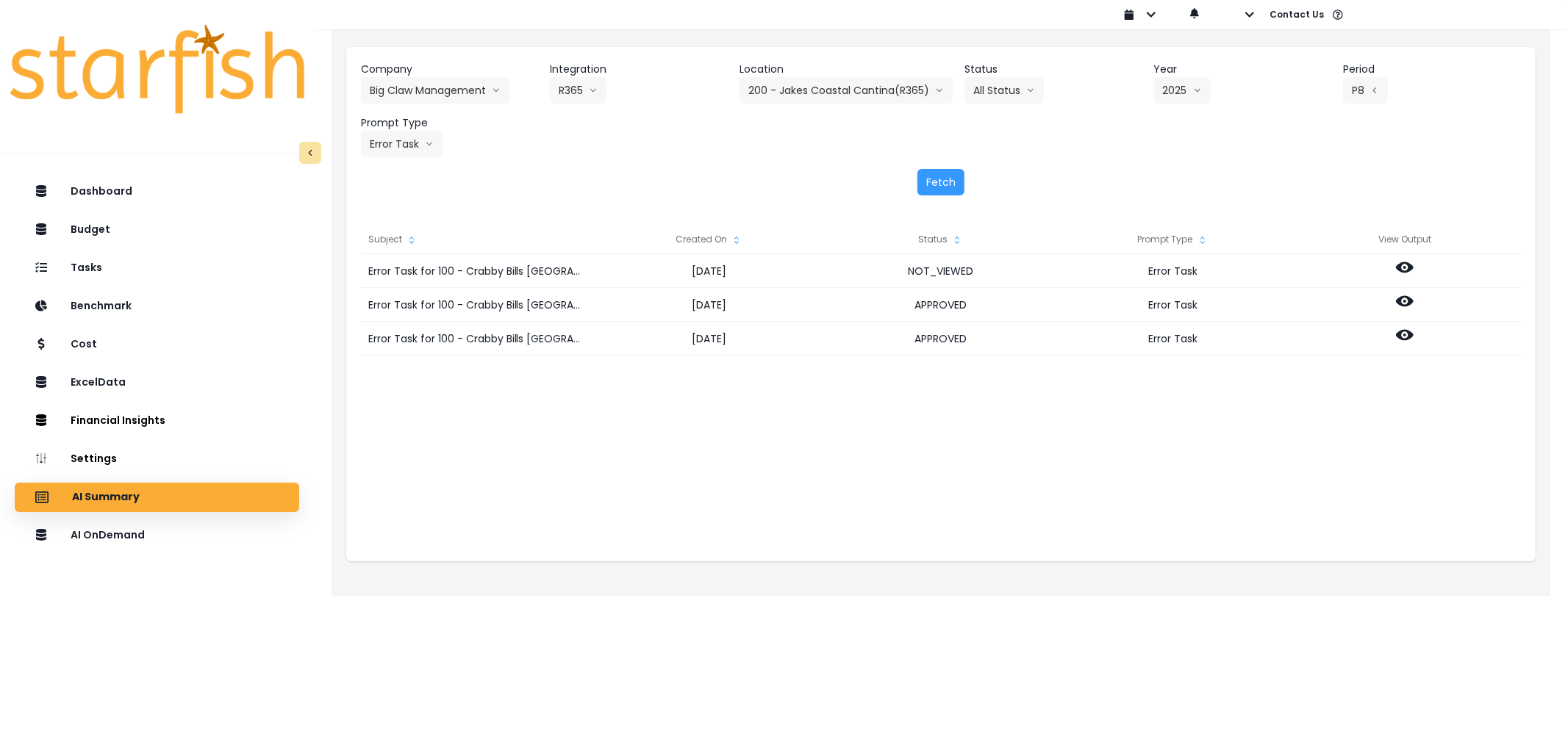
click at [908, 174] on div "Fetch" at bounding box center [940, 182] width 1161 height 26
click at [921, 178] on button "Fetch" at bounding box center [941, 182] width 47 height 26
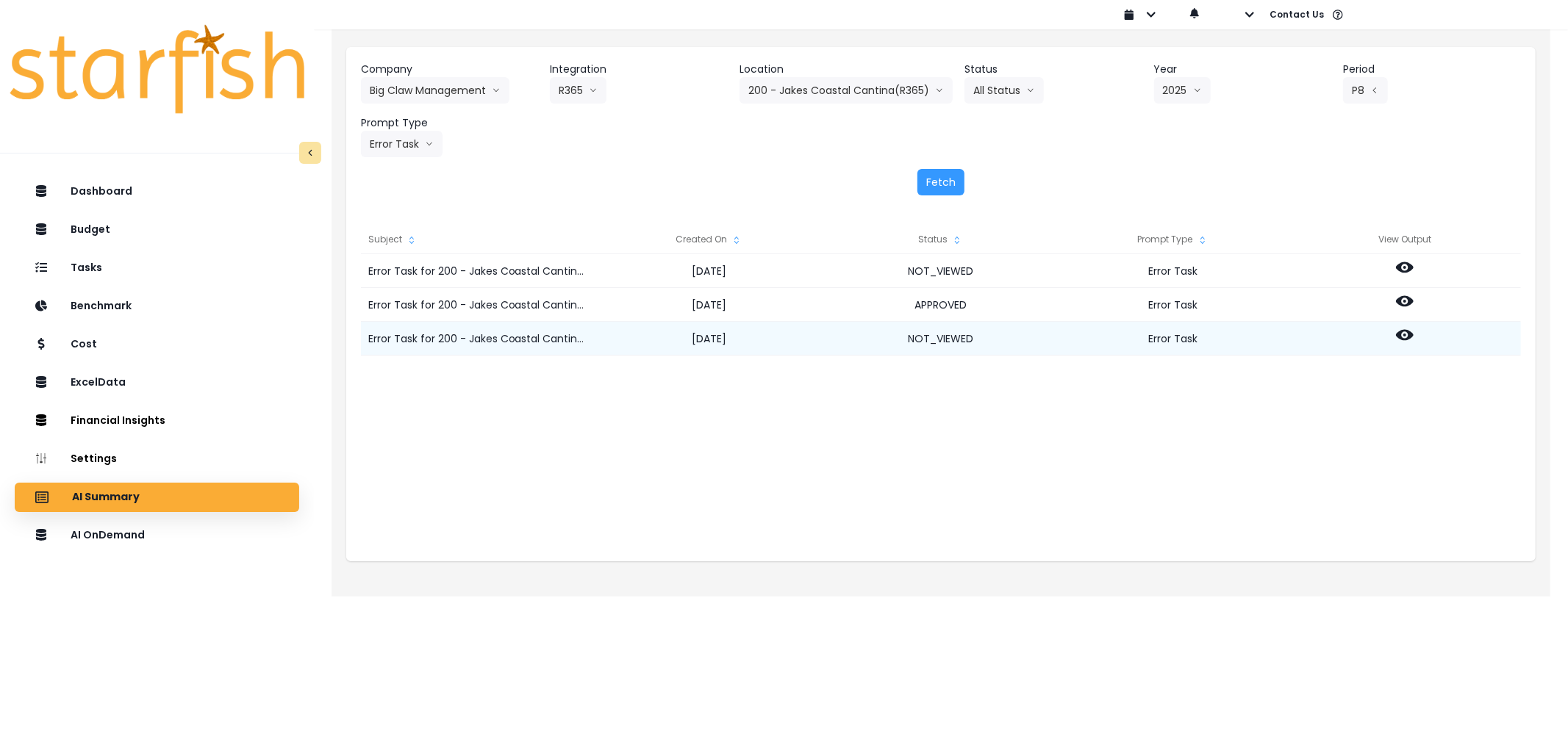
click at [1406, 334] on circle at bounding box center [1404, 335] width 3 height 3
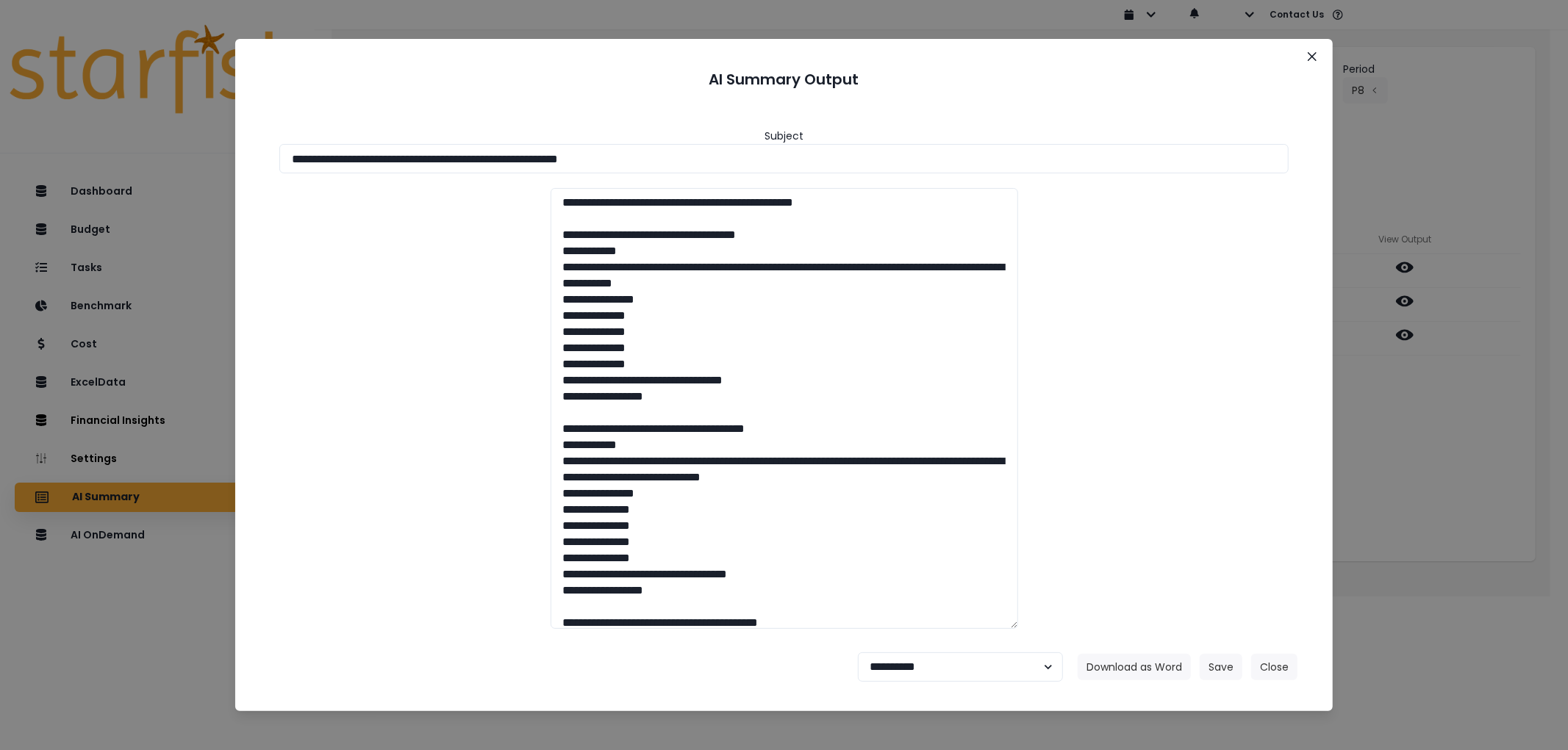
drag, startPoint x: 704, startPoint y: 157, endPoint x: 121, endPoint y: 136, distance: 583.4
click at [121, 136] on div "**********" at bounding box center [784, 375] width 1568 height 750
click at [1125, 658] on button "Download as Word" at bounding box center [1134, 667] width 113 height 26
click at [923, 663] on select "**********" at bounding box center [961, 667] width 206 height 29
select select "********"
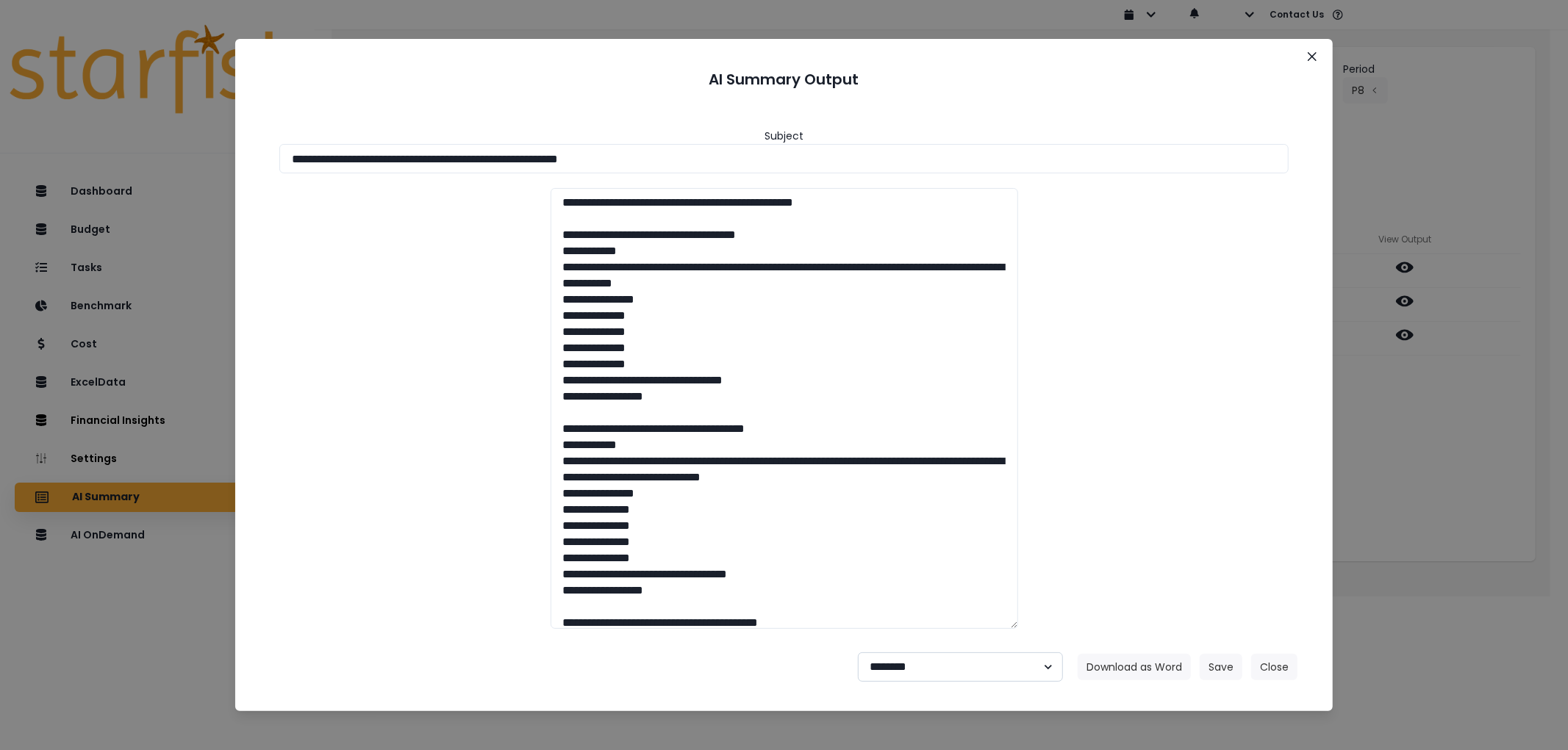
click at [859, 653] on select "**********" at bounding box center [961, 667] width 206 height 29
click at [1222, 667] on button "Save" at bounding box center [1221, 667] width 43 height 26
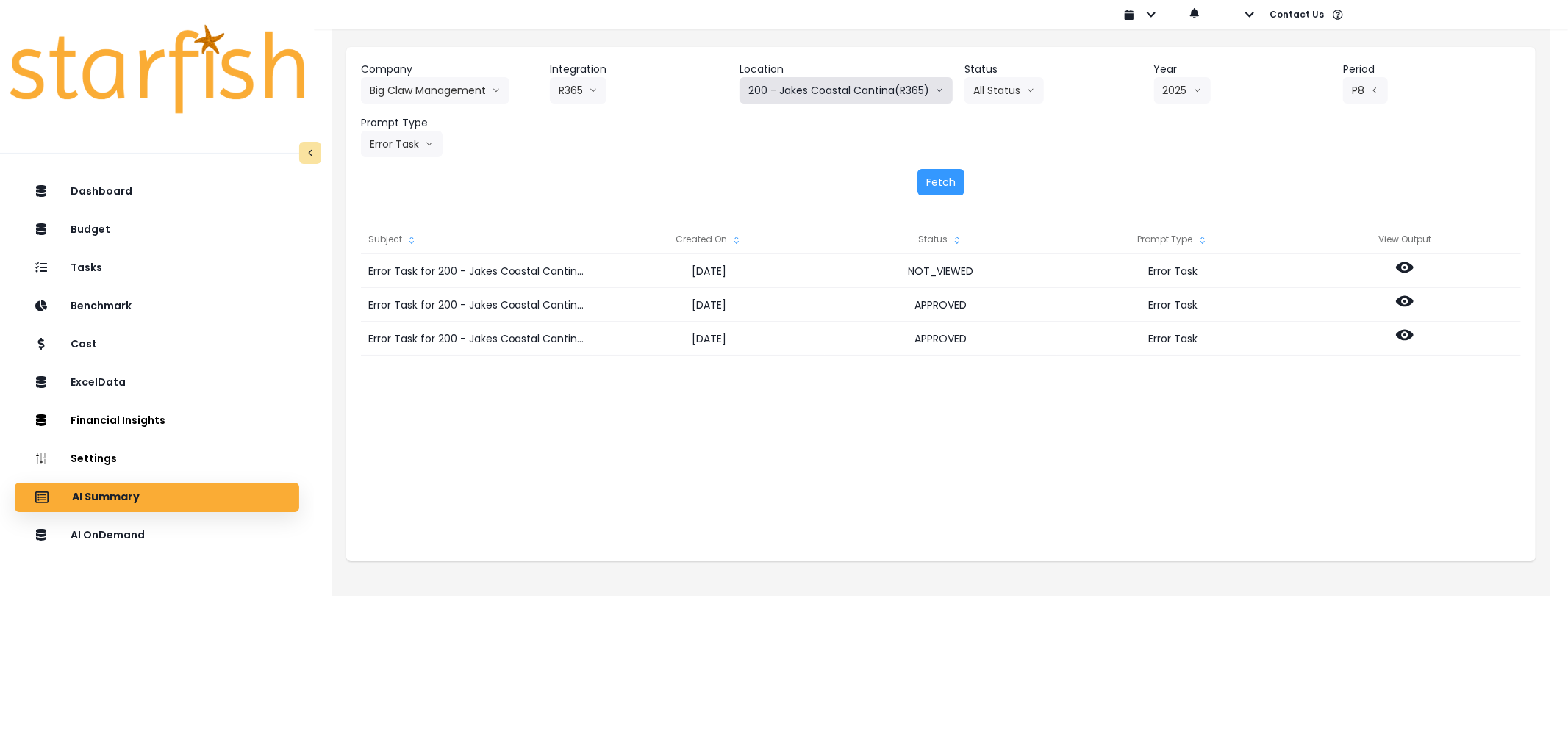
click at [819, 100] on button "200 - Jakes Coastal Cantina(R365)" at bounding box center [846, 90] width 213 height 26
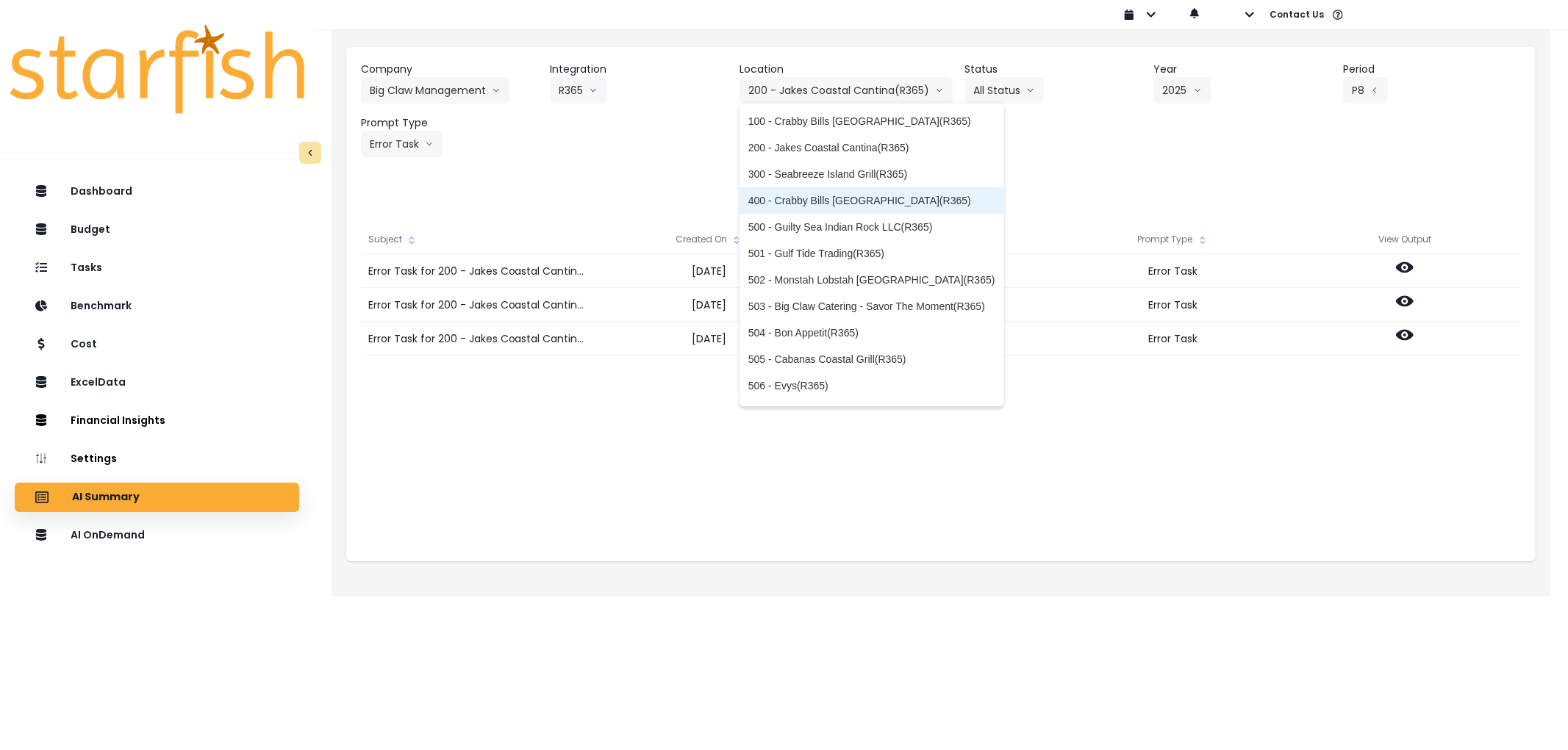
click at [814, 203] on span "400 - Crabby Bills [GEOGRAPHIC_DATA](R365)" at bounding box center [872, 200] width 248 height 15
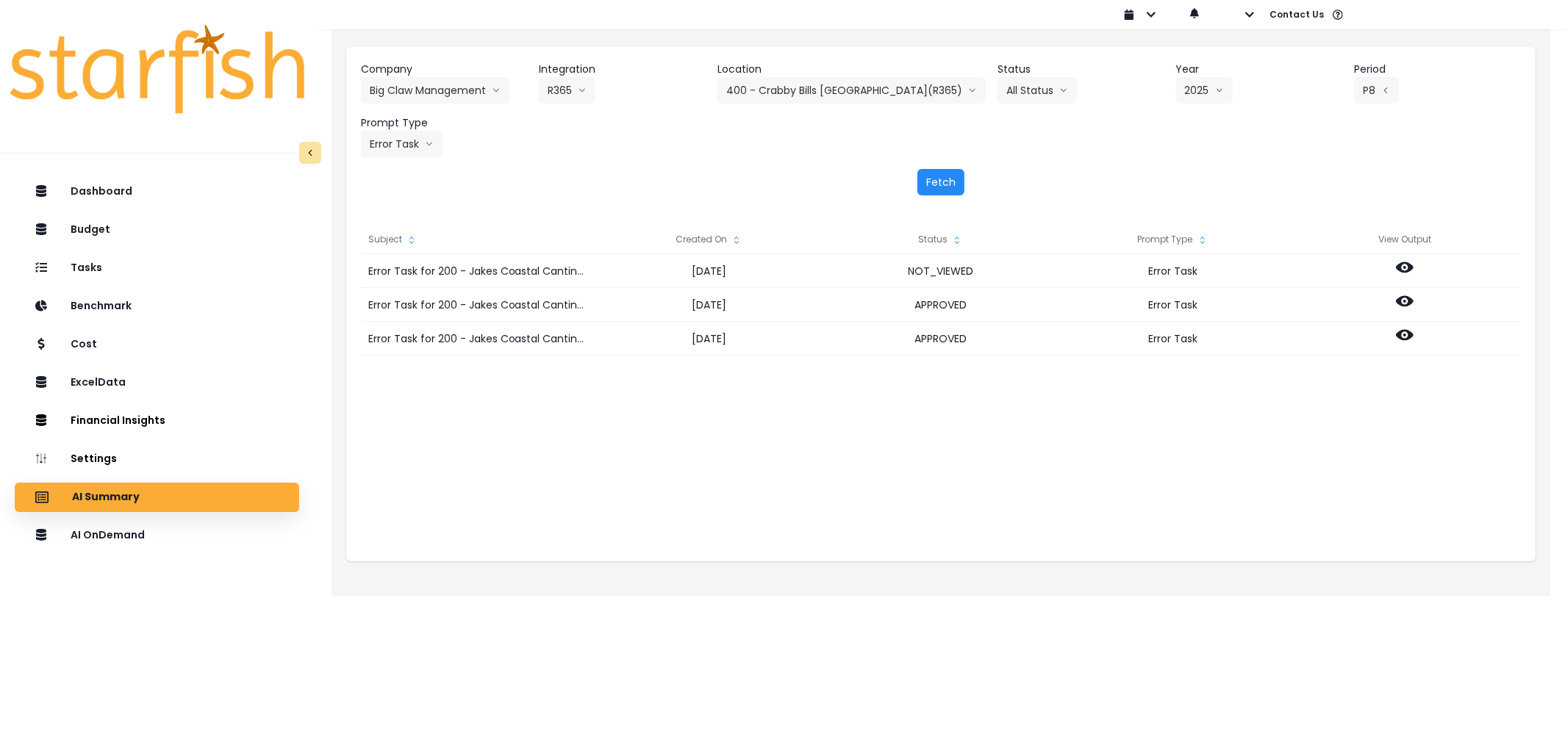
click at [924, 181] on button "Fetch" at bounding box center [941, 182] width 47 height 26
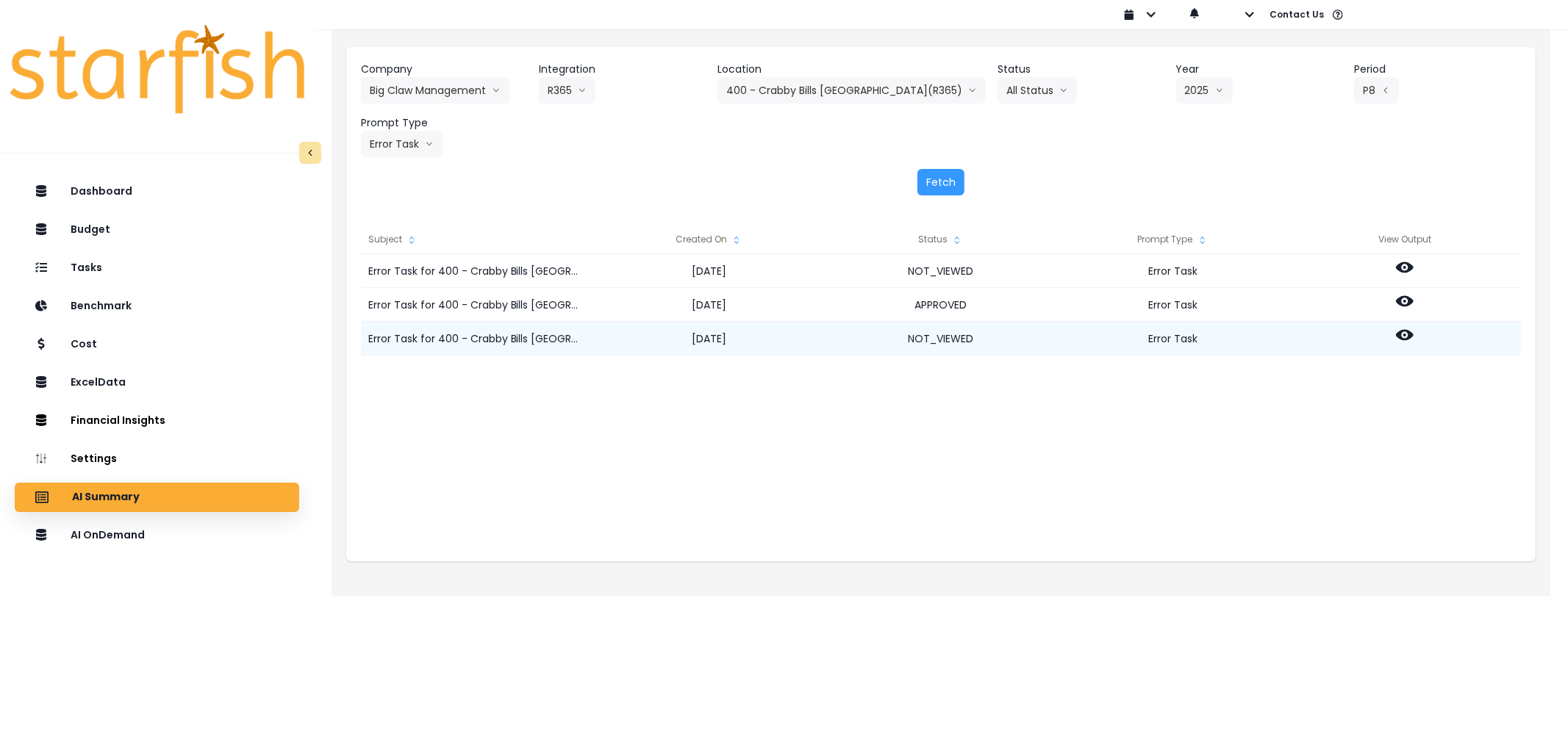
click at [1406, 339] on icon at bounding box center [1405, 335] width 18 height 11
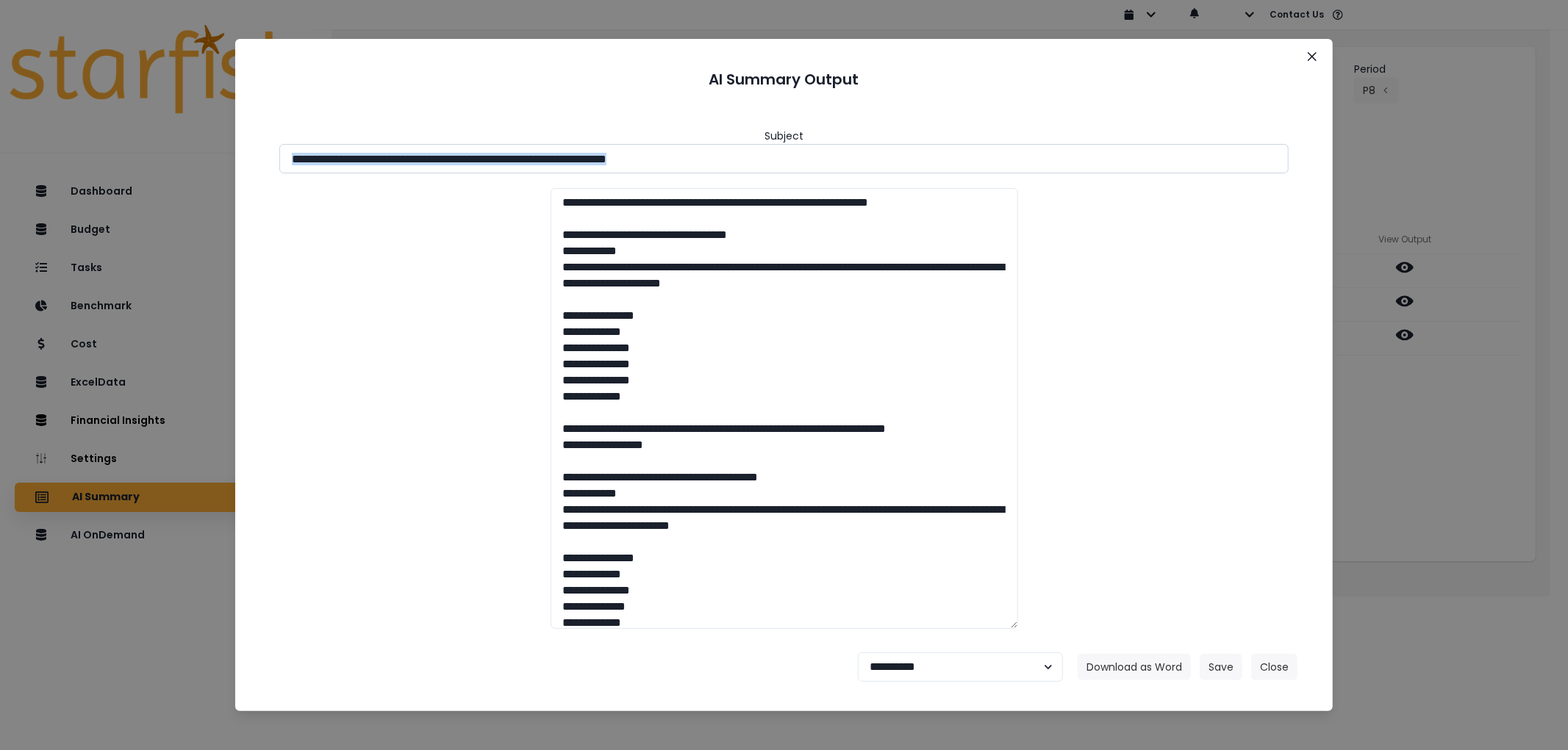
drag, startPoint x: 746, startPoint y: 173, endPoint x: 781, endPoint y: 176, distance: 35.1
click at [461, 170] on div "**********" at bounding box center [784, 371] width 1062 height 539
drag, startPoint x: 769, startPoint y: 156, endPoint x: -10, endPoint y: 153, distance: 779.0
click at [0, 153] on html "Dashboard Budget Tasks Benchmark Cost ExcelData Financial Insights Location Ana…" at bounding box center [784, 288] width 1568 height 577
click at [1118, 681] on footer "**********" at bounding box center [784, 667] width 1062 height 53
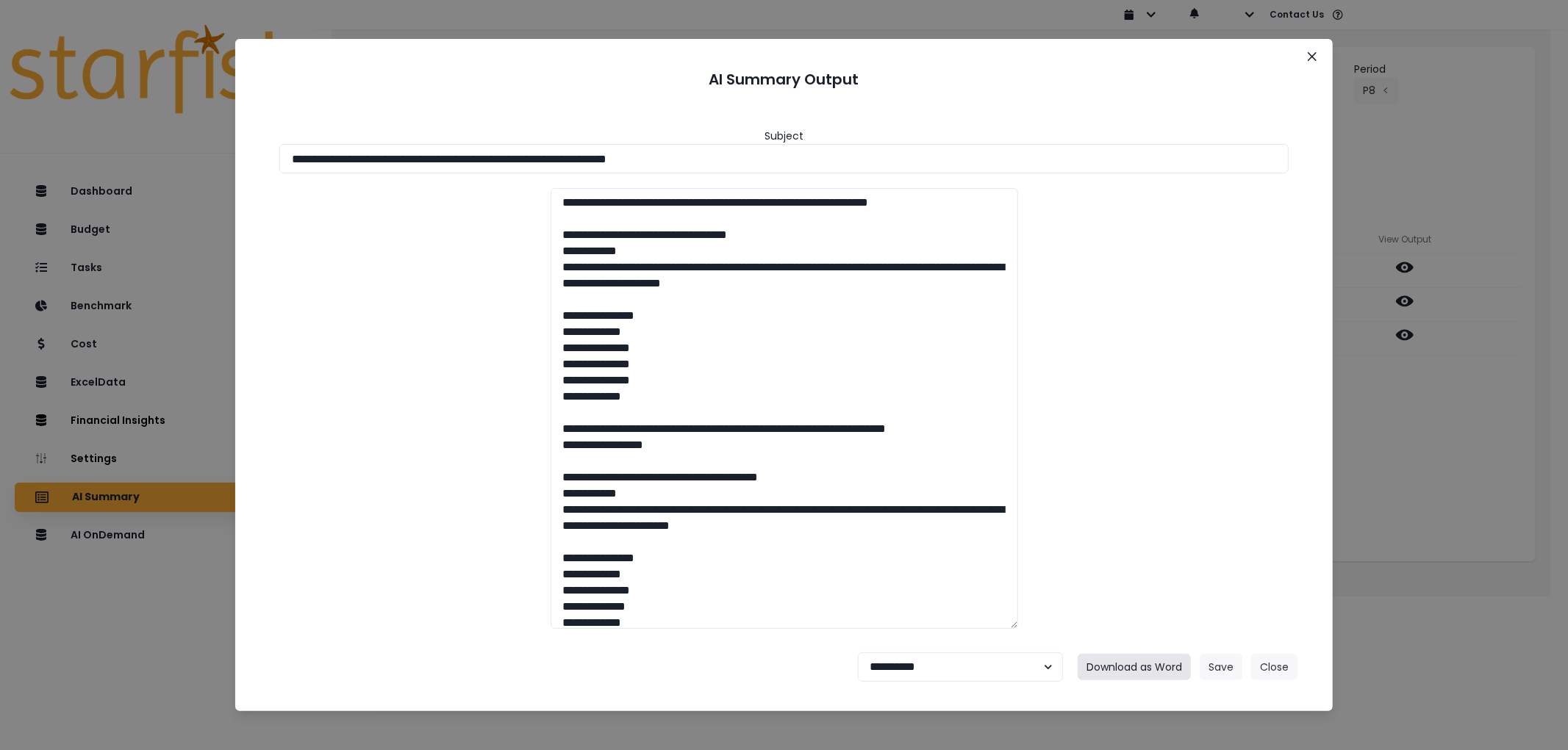
click at [1124, 665] on button "Download as Word" at bounding box center [1134, 667] width 113 height 26
click at [930, 667] on select "**********" at bounding box center [961, 667] width 206 height 29
select select "********"
click at [859, 653] on select "**********" at bounding box center [961, 667] width 206 height 29
click at [1230, 672] on button "Save" at bounding box center [1221, 667] width 43 height 26
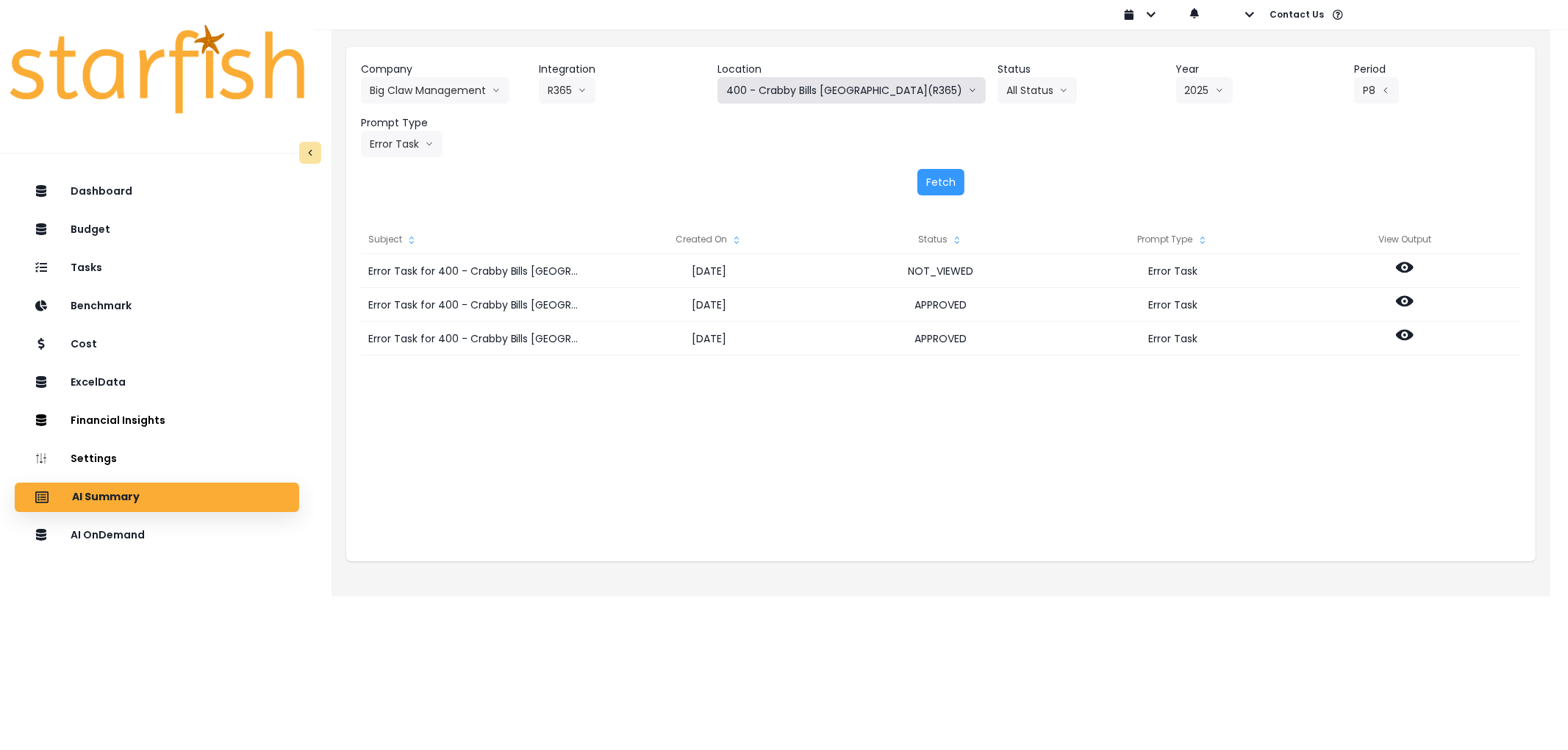
click at [811, 86] on button "400 - Crabby Bills [GEOGRAPHIC_DATA](R365)" at bounding box center [851, 90] width 268 height 26
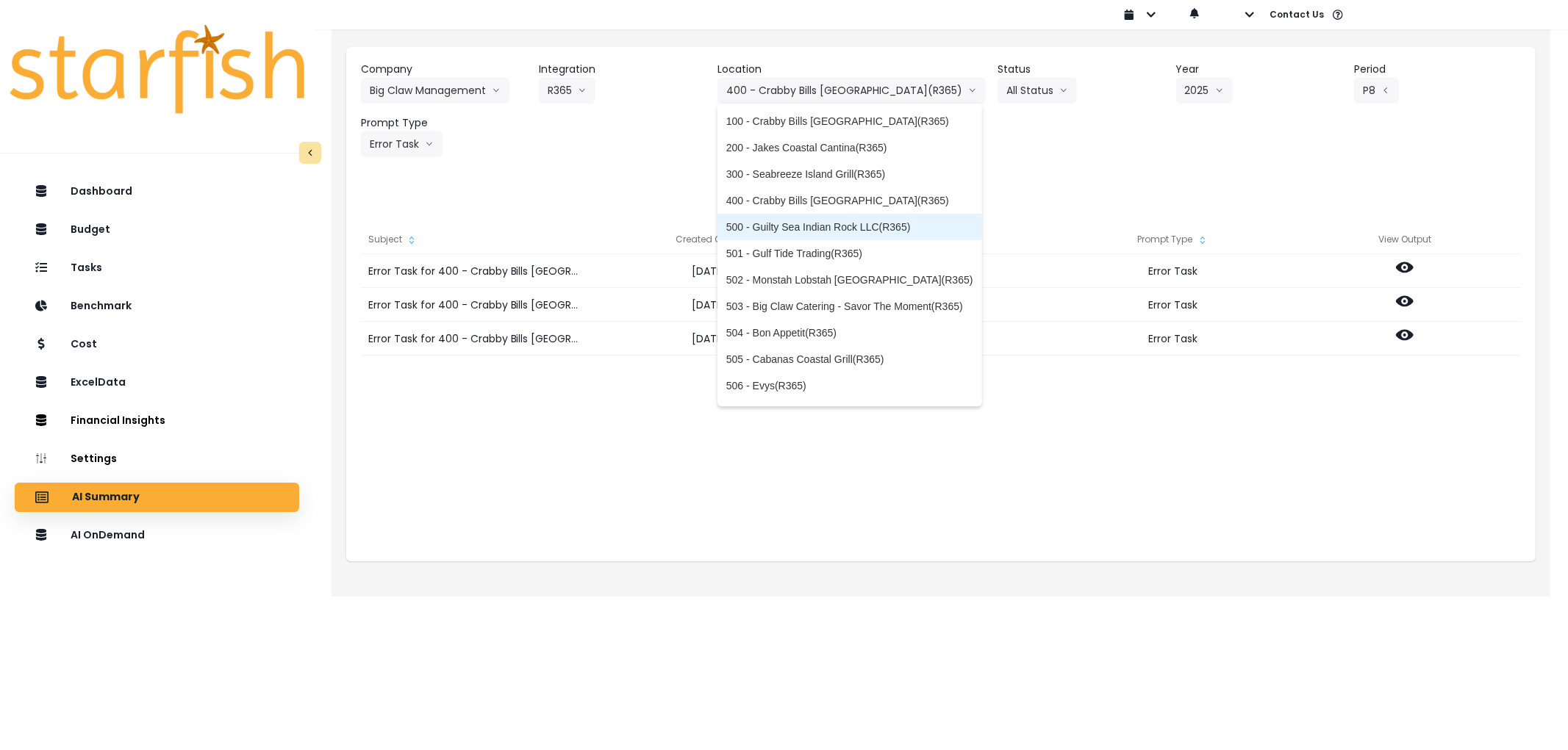
click at [819, 224] on span "500 - Guilty Sea Indian Rock LLC(R365)" at bounding box center [850, 227] width 248 height 15
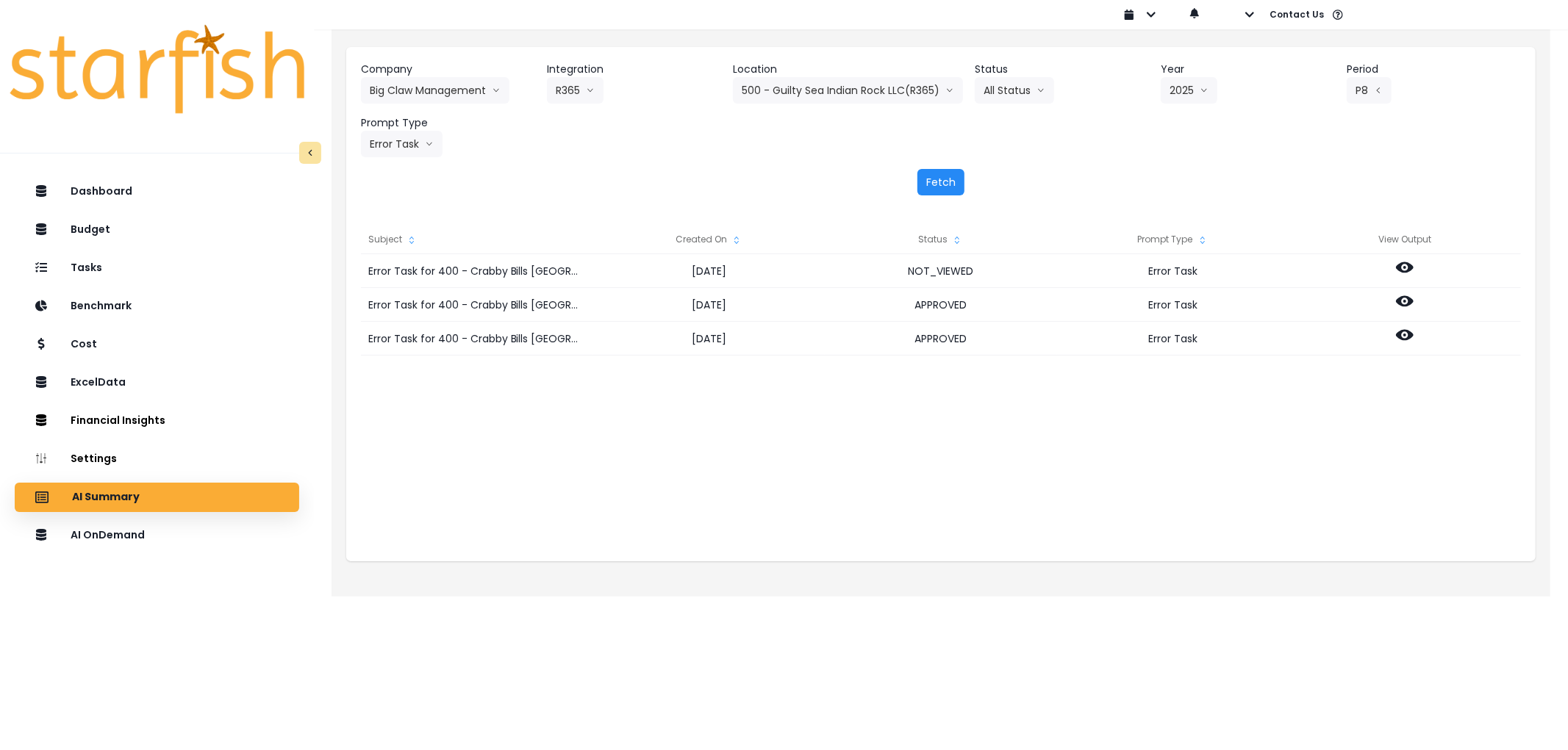
click at [918, 182] on button "Fetch" at bounding box center [941, 182] width 47 height 26
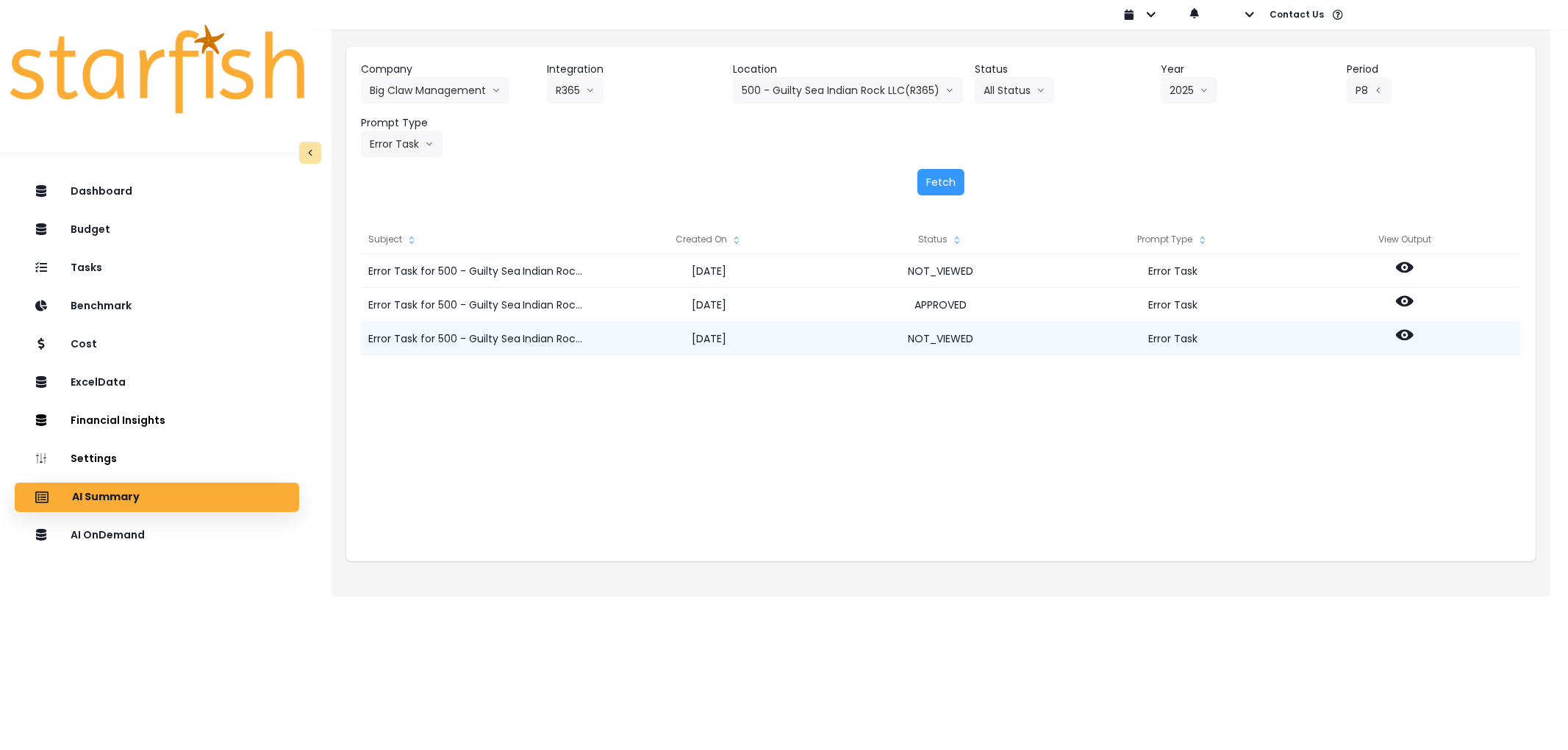
click at [1412, 336] on icon at bounding box center [1405, 335] width 18 height 11
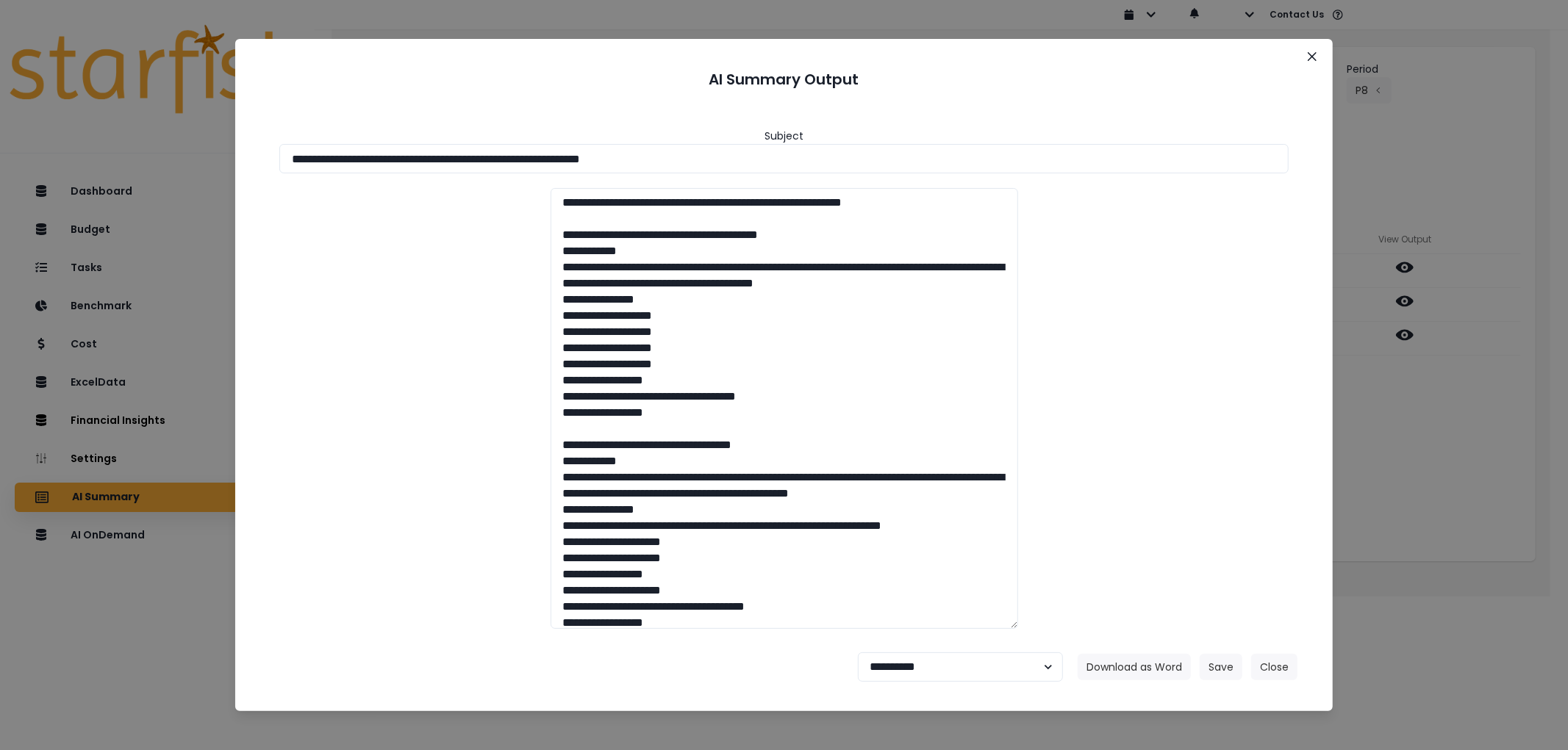
drag, startPoint x: 701, startPoint y: 151, endPoint x: 149, endPoint y: 154, distance: 552.0
click at [149, 154] on div "**********" at bounding box center [784, 375] width 1568 height 750
click at [1138, 662] on button "Download as Word" at bounding box center [1134, 667] width 113 height 26
click at [1420, 34] on div "**********" at bounding box center [784, 375] width 1568 height 750
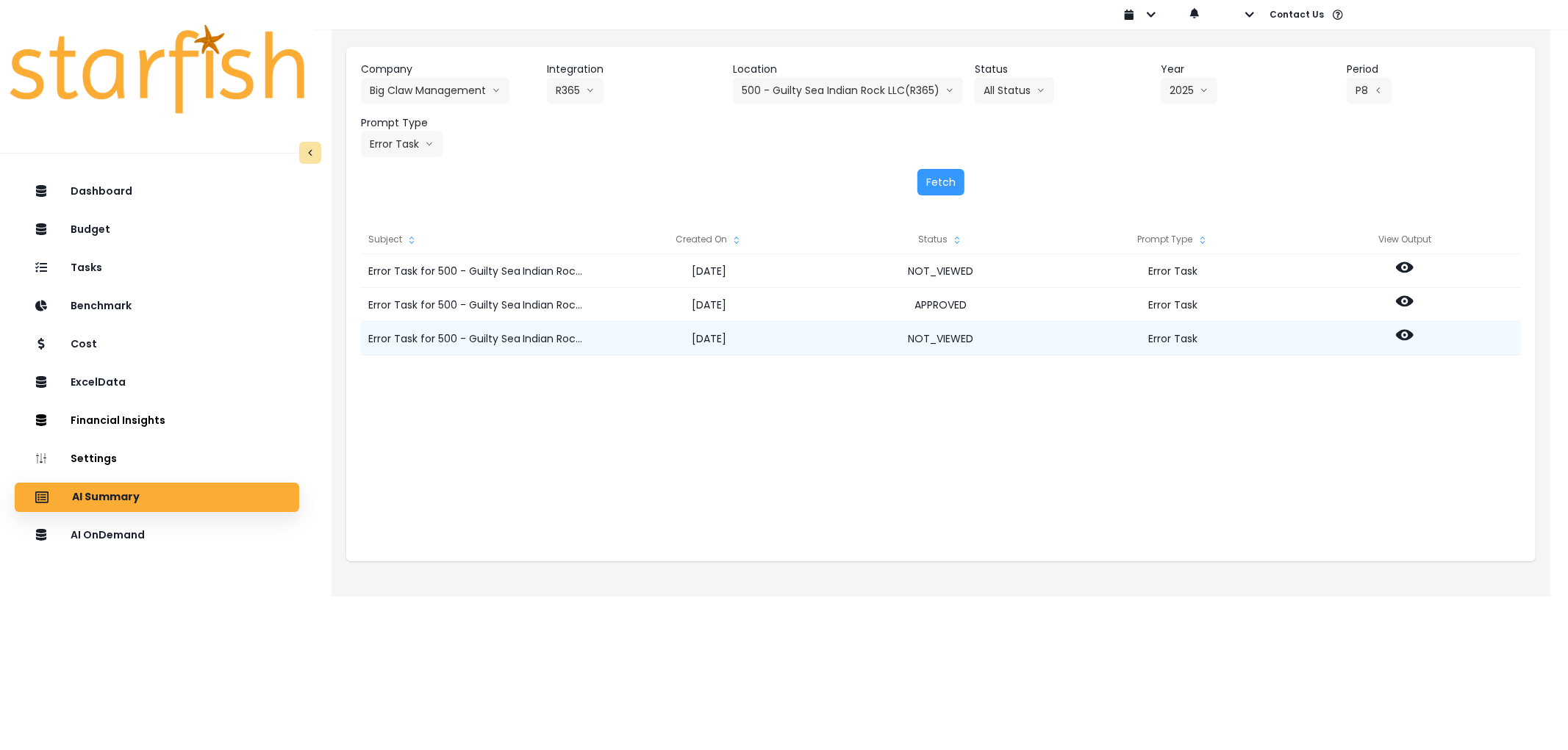
click at [1408, 333] on icon at bounding box center [1405, 335] width 18 height 11
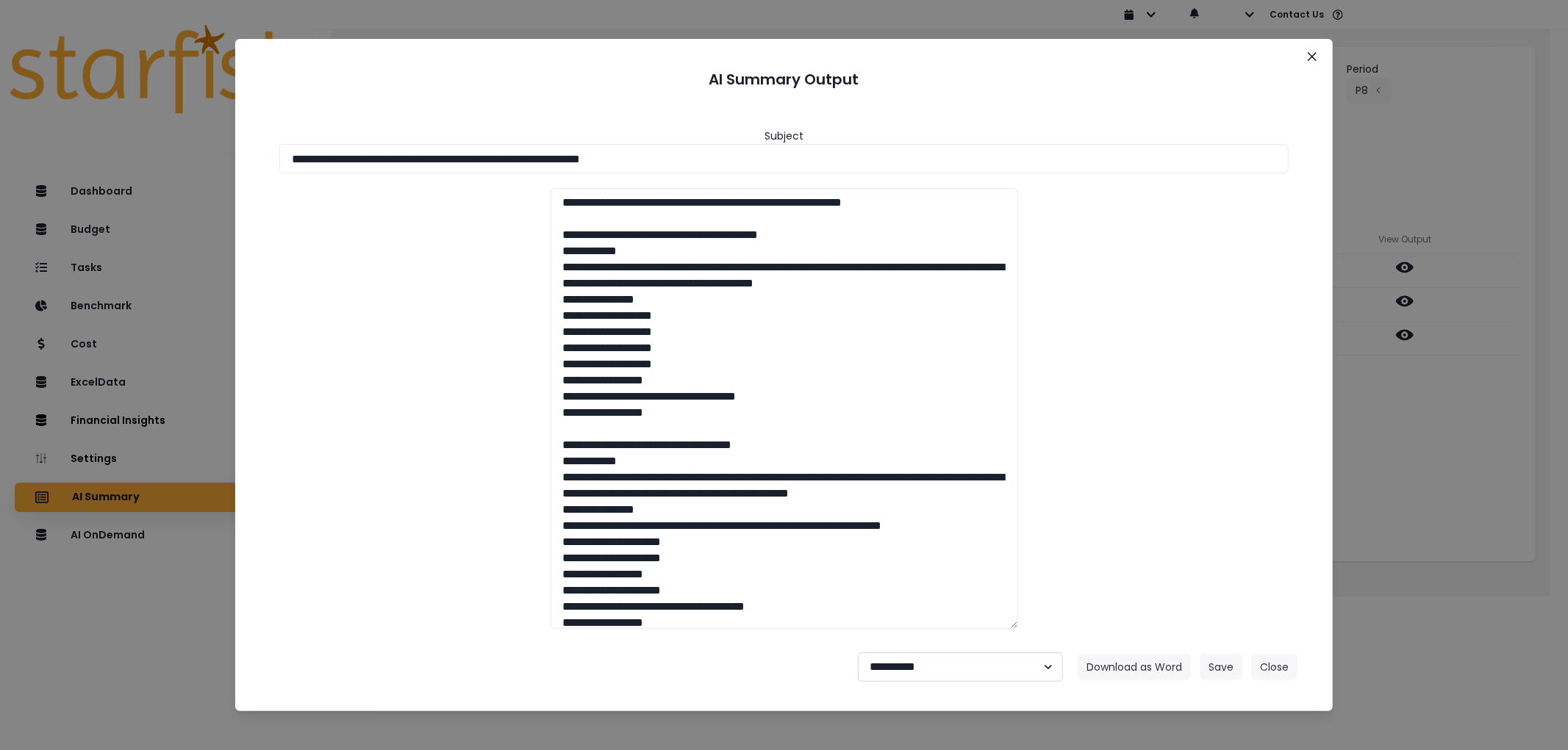
click at [933, 672] on select "**********" at bounding box center [961, 667] width 206 height 29
select select "********"
click at [859, 653] on select "**********" at bounding box center [961, 667] width 206 height 29
click at [1241, 663] on button "Save" at bounding box center [1221, 667] width 43 height 26
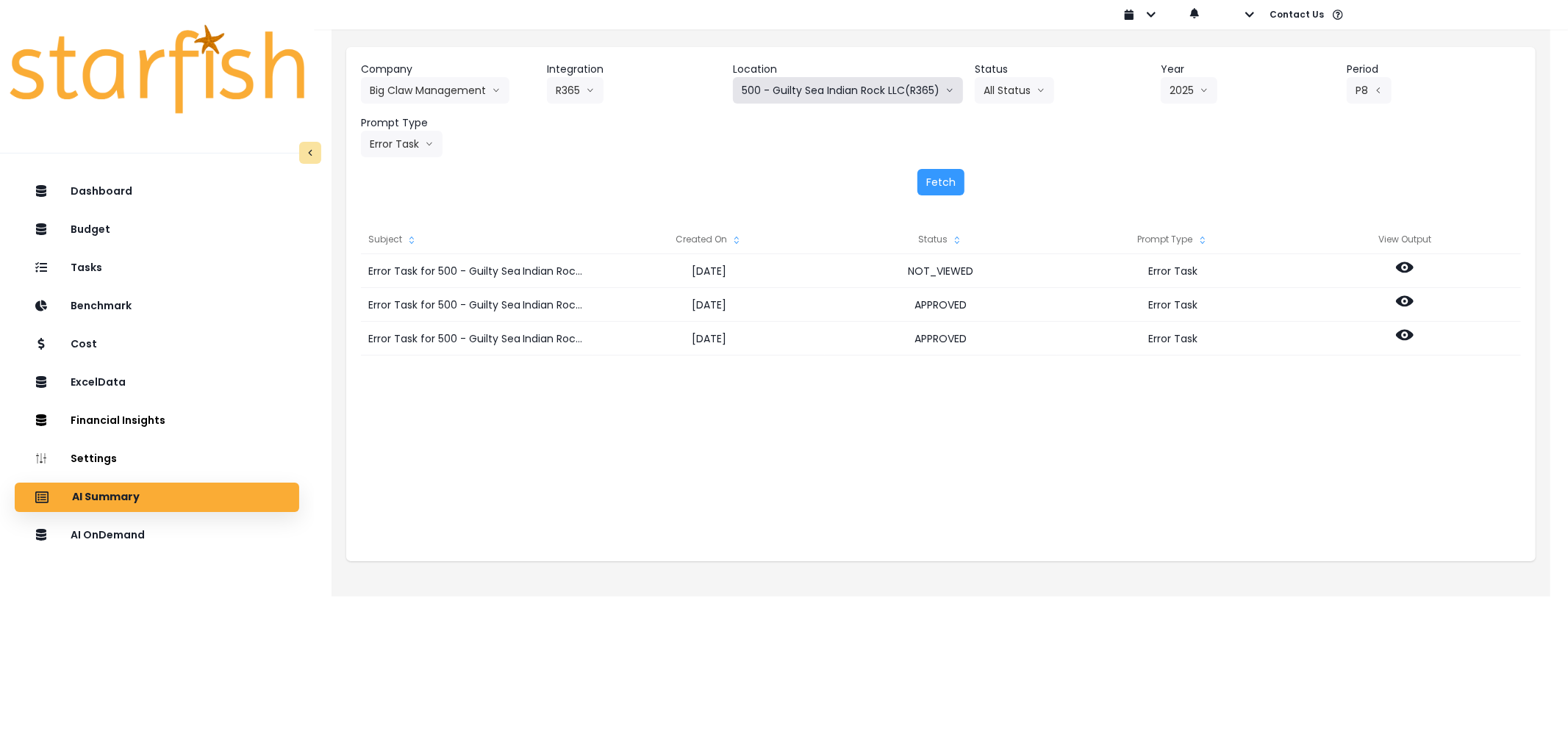
click at [800, 97] on button "500 - Guilty Sea Indian Rock LLC(R365)" at bounding box center [848, 90] width 230 height 26
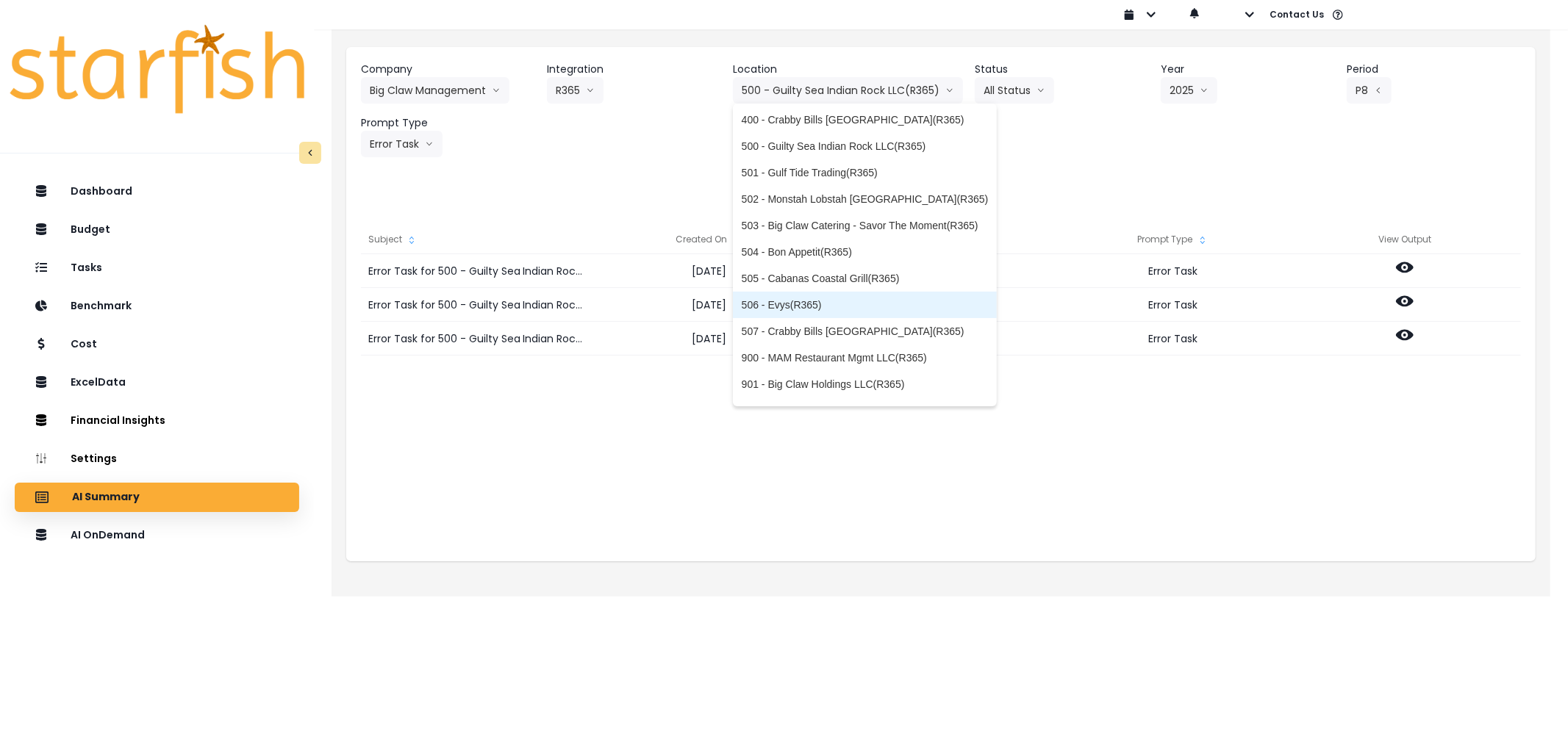
scroll to position [73, 0]
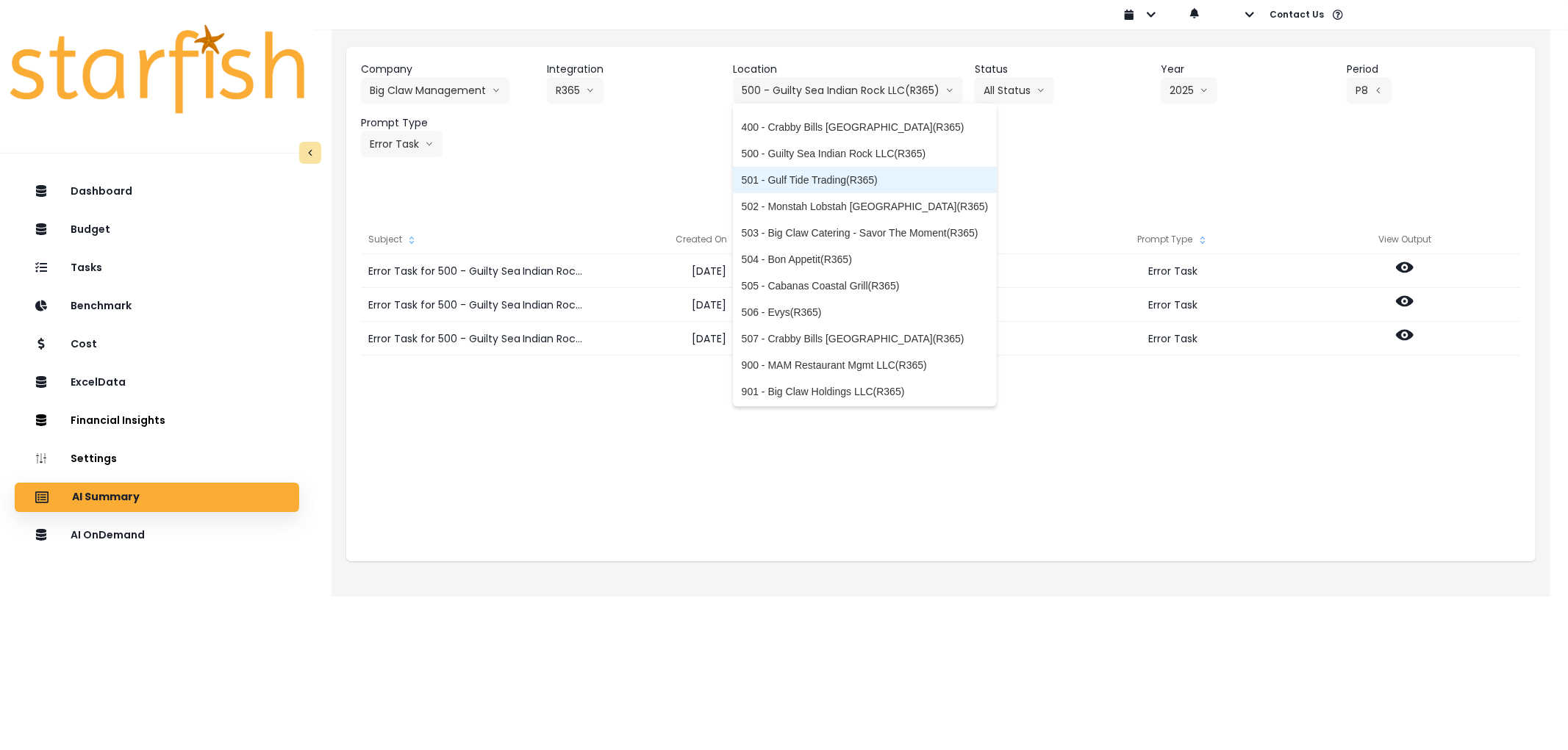
click at [822, 178] on span "501 - Gulf Tide Trading(R365)" at bounding box center [865, 179] width 248 height 15
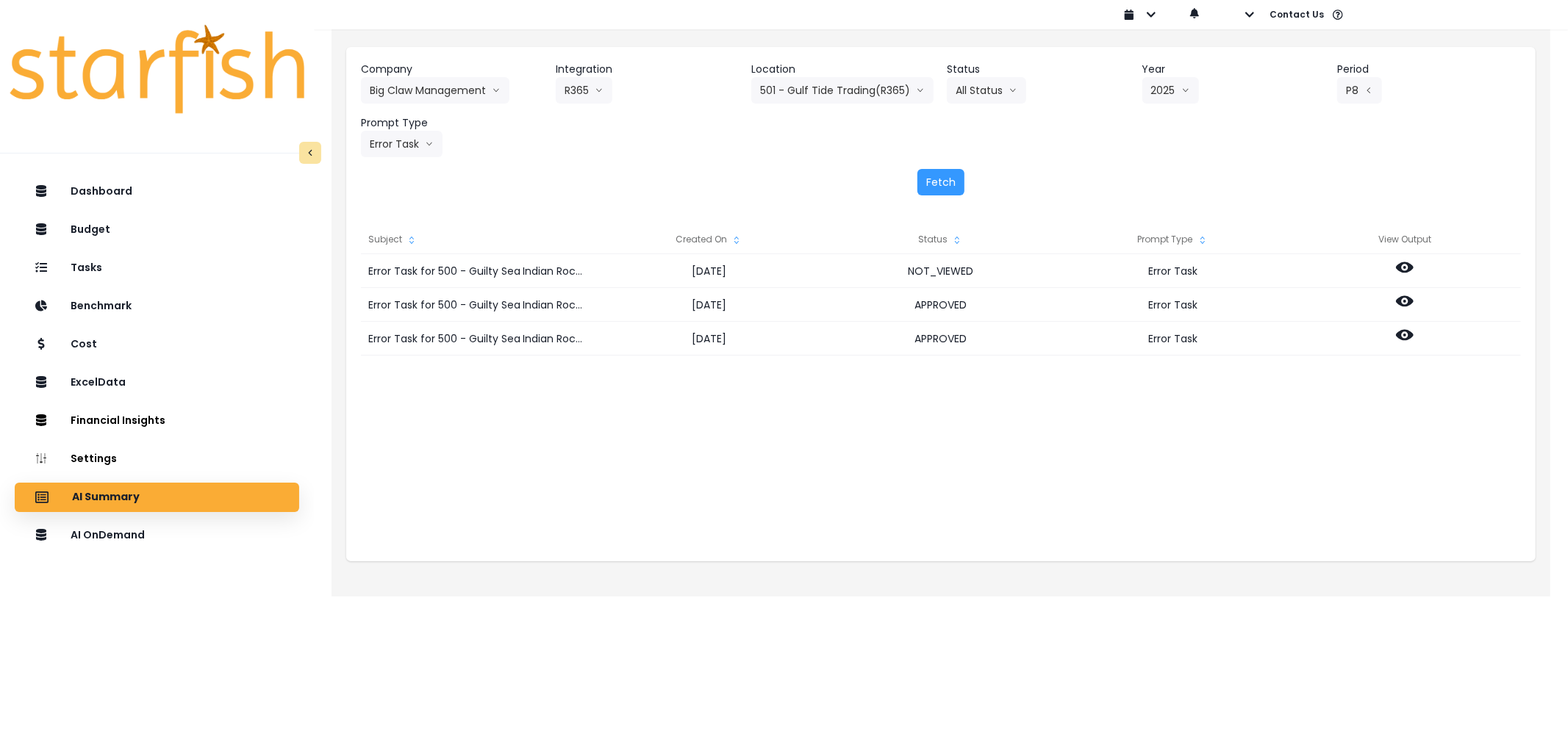
click at [853, 74] on header "Location" at bounding box center [843, 69] width 184 height 16
click at [849, 97] on button "501 - Gulf Tide Trading(R365)" at bounding box center [842, 90] width 182 height 26
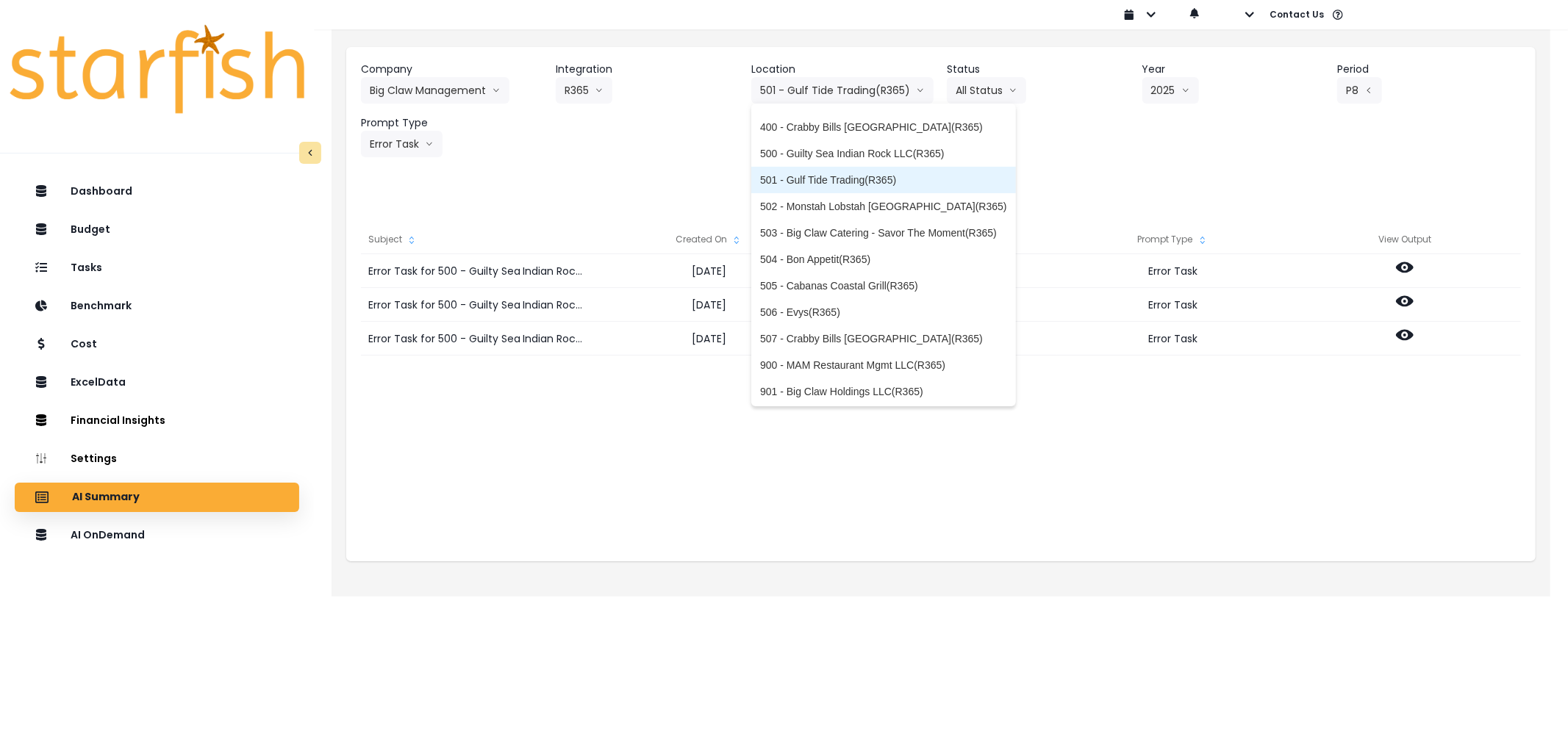
click at [843, 179] on span "501 - Gulf Tide Trading(R365)" at bounding box center [884, 179] width 248 height 15
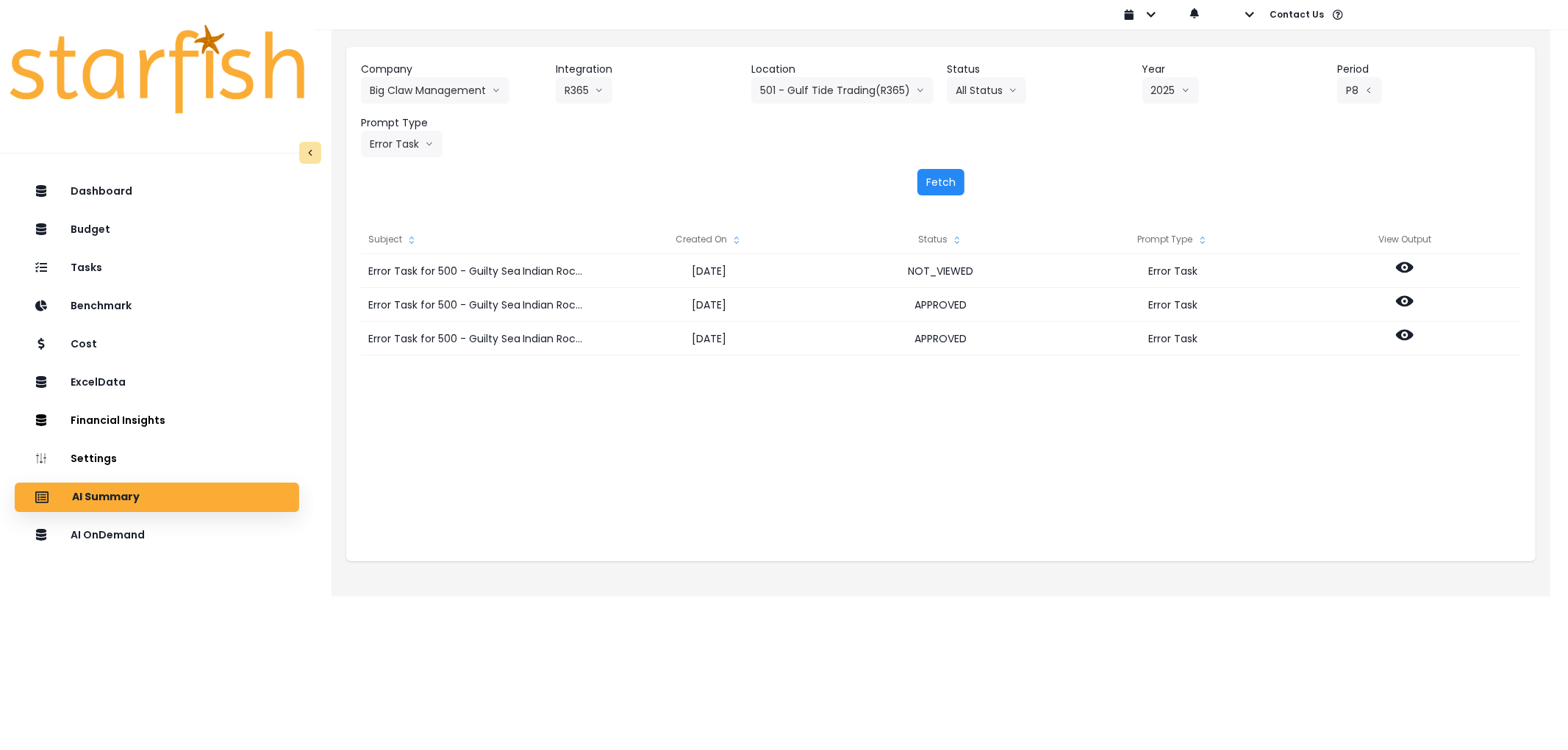
click at [945, 181] on button "Fetch" at bounding box center [941, 182] width 47 height 26
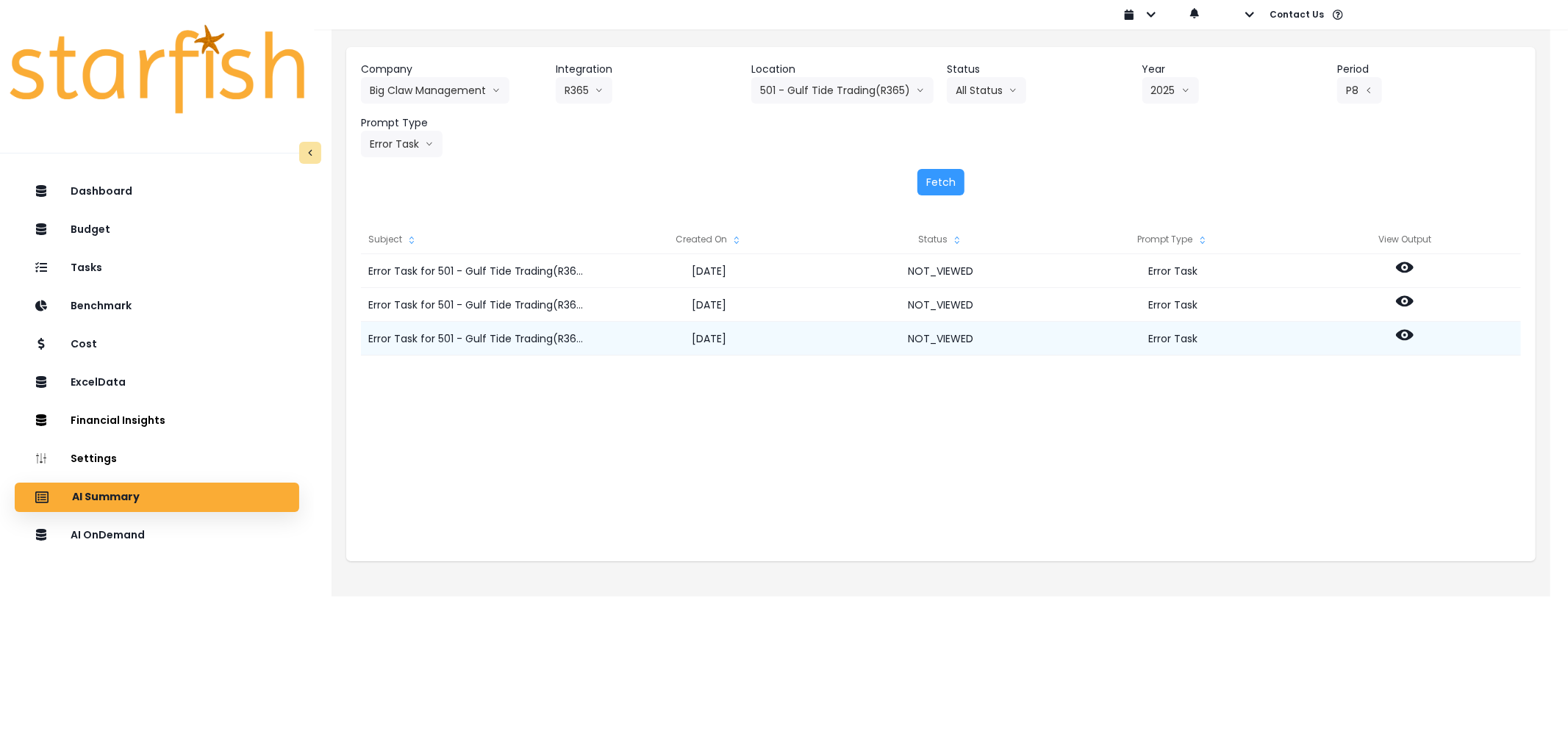
click at [1417, 336] on div at bounding box center [1405, 338] width 232 height 34
click at [1414, 335] on icon at bounding box center [1405, 335] width 18 height 18
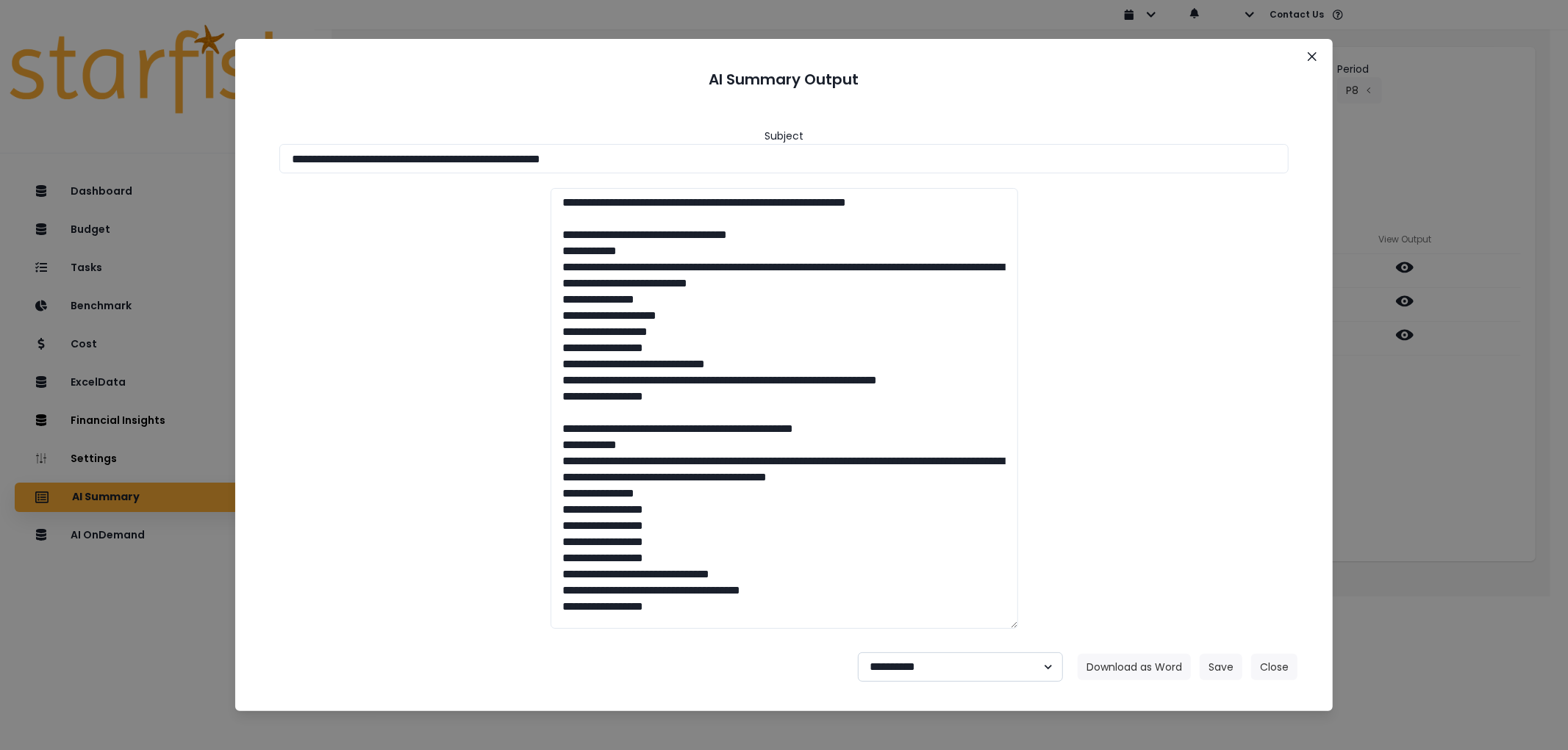
click at [937, 670] on select "**********" at bounding box center [961, 667] width 206 height 29
select select "********"
click at [859, 653] on select "**********" at bounding box center [961, 667] width 206 height 29
click at [1209, 664] on button "Save" at bounding box center [1221, 667] width 43 height 26
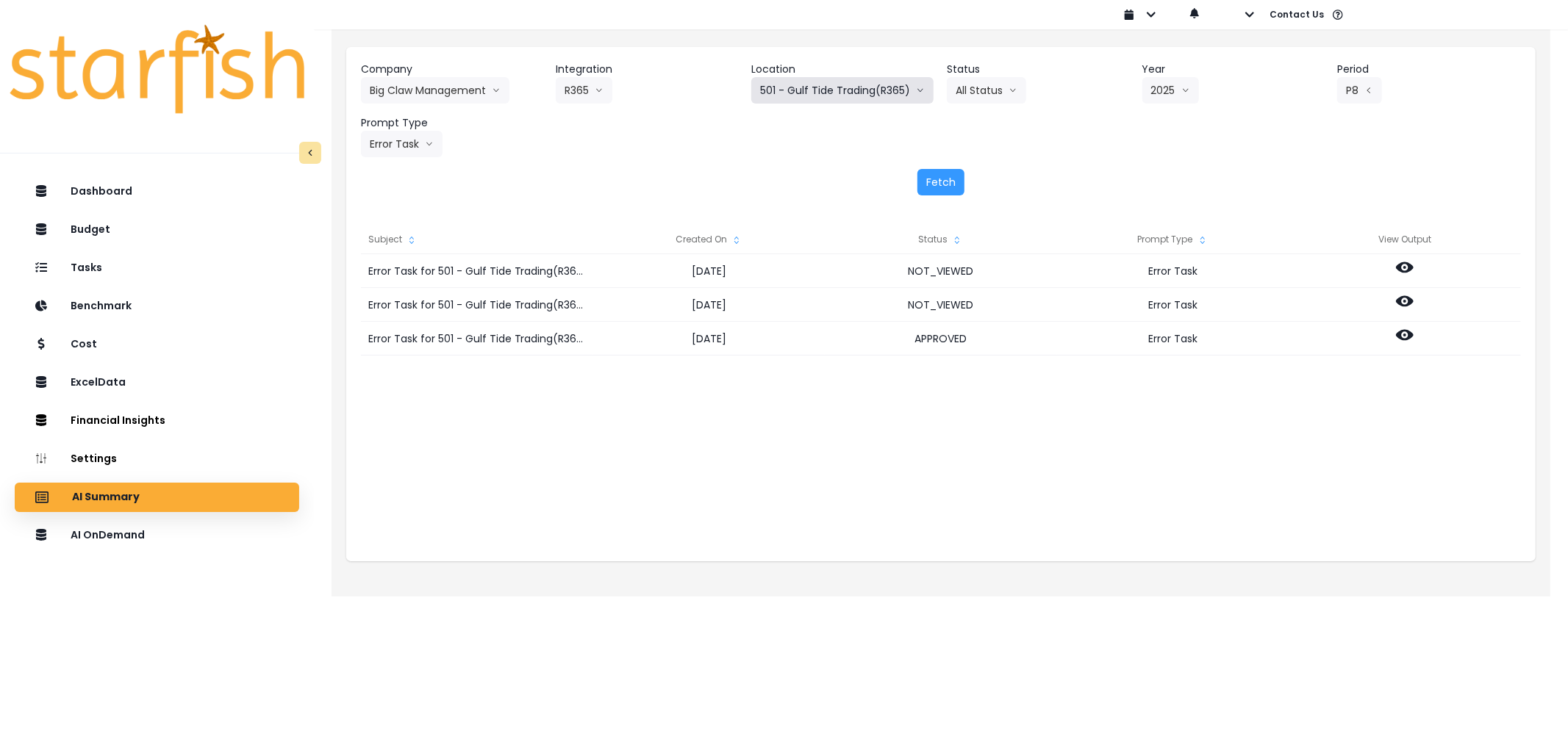
click at [879, 90] on button "501 - Gulf Tide Trading(R365)" at bounding box center [842, 90] width 182 height 26
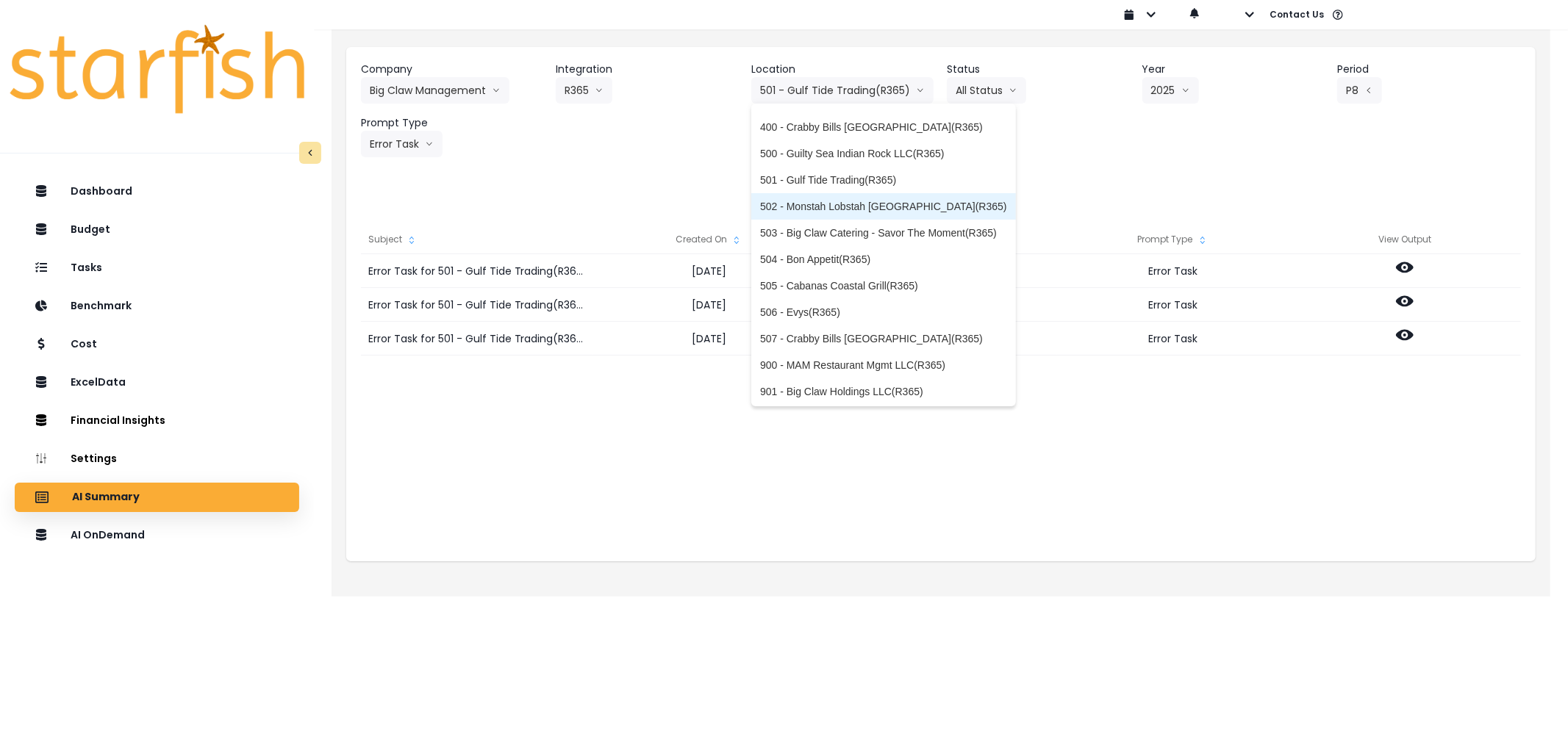
click at [837, 202] on span "502 - Monstah Lobstah [GEOGRAPHIC_DATA](R365)" at bounding box center [884, 206] width 248 height 15
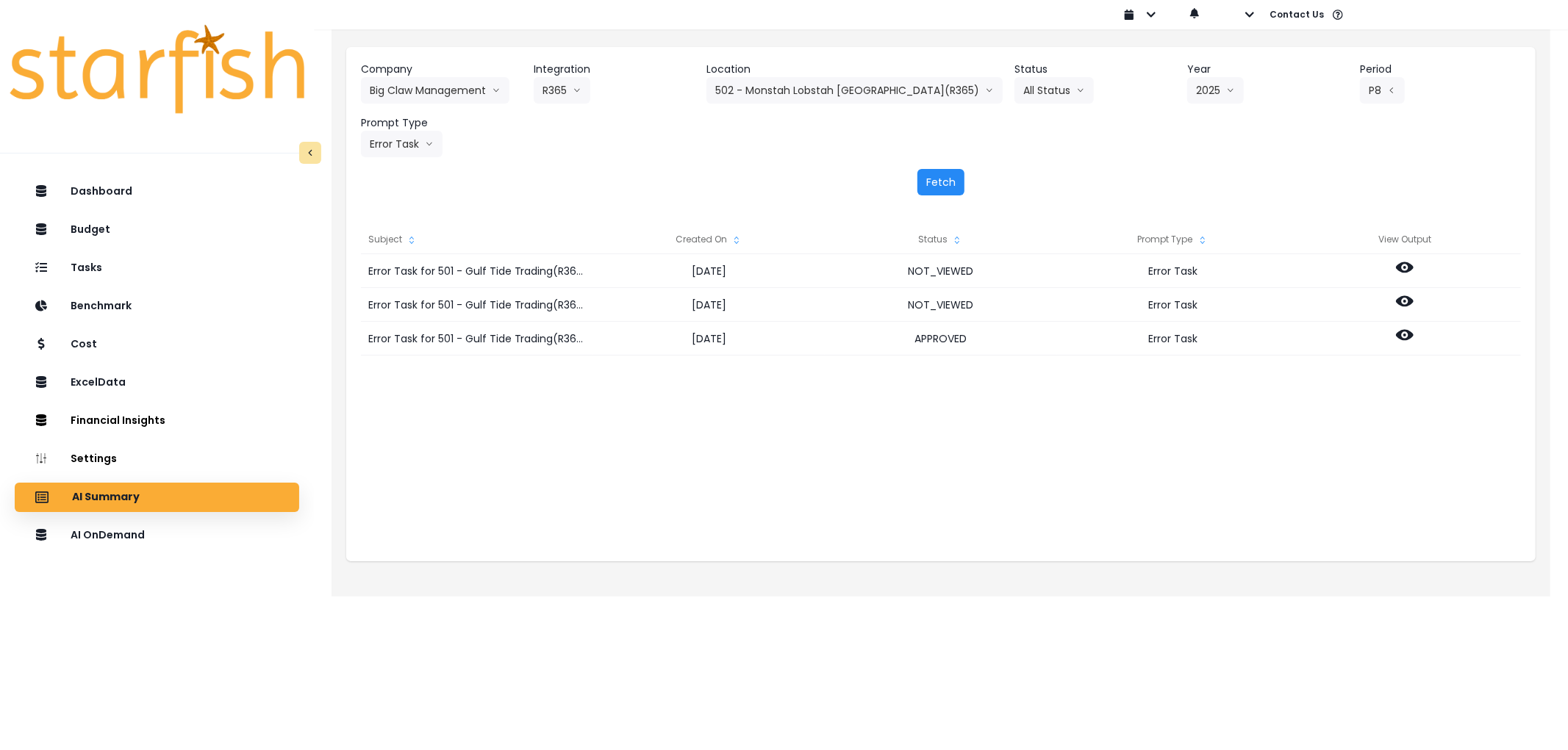
click at [956, 181] on button "Fetch" at bounding box center [941, 182] width 47 height 26
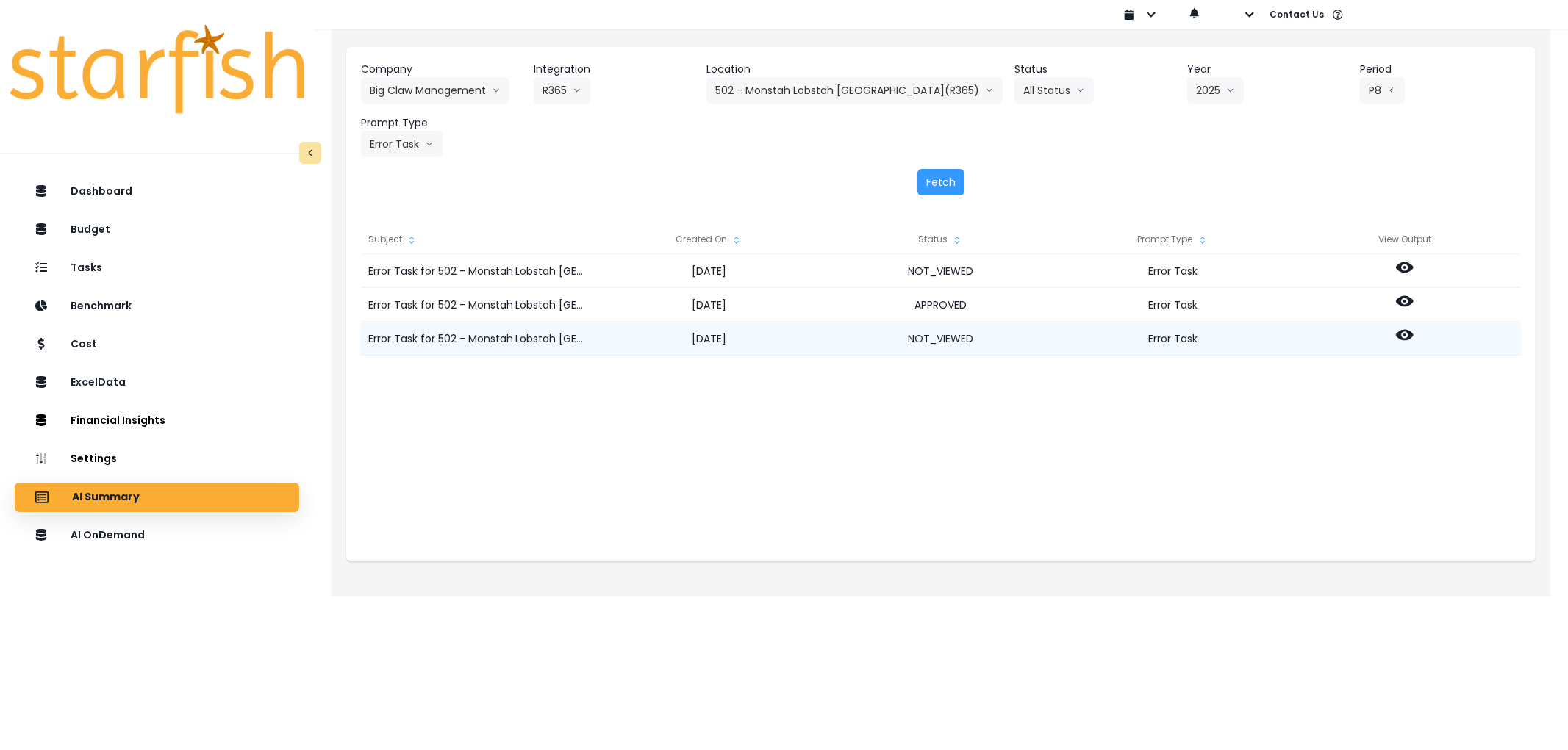
click at [1405, 335] on circle at bounding box center [1404, 335] width 3 height 3
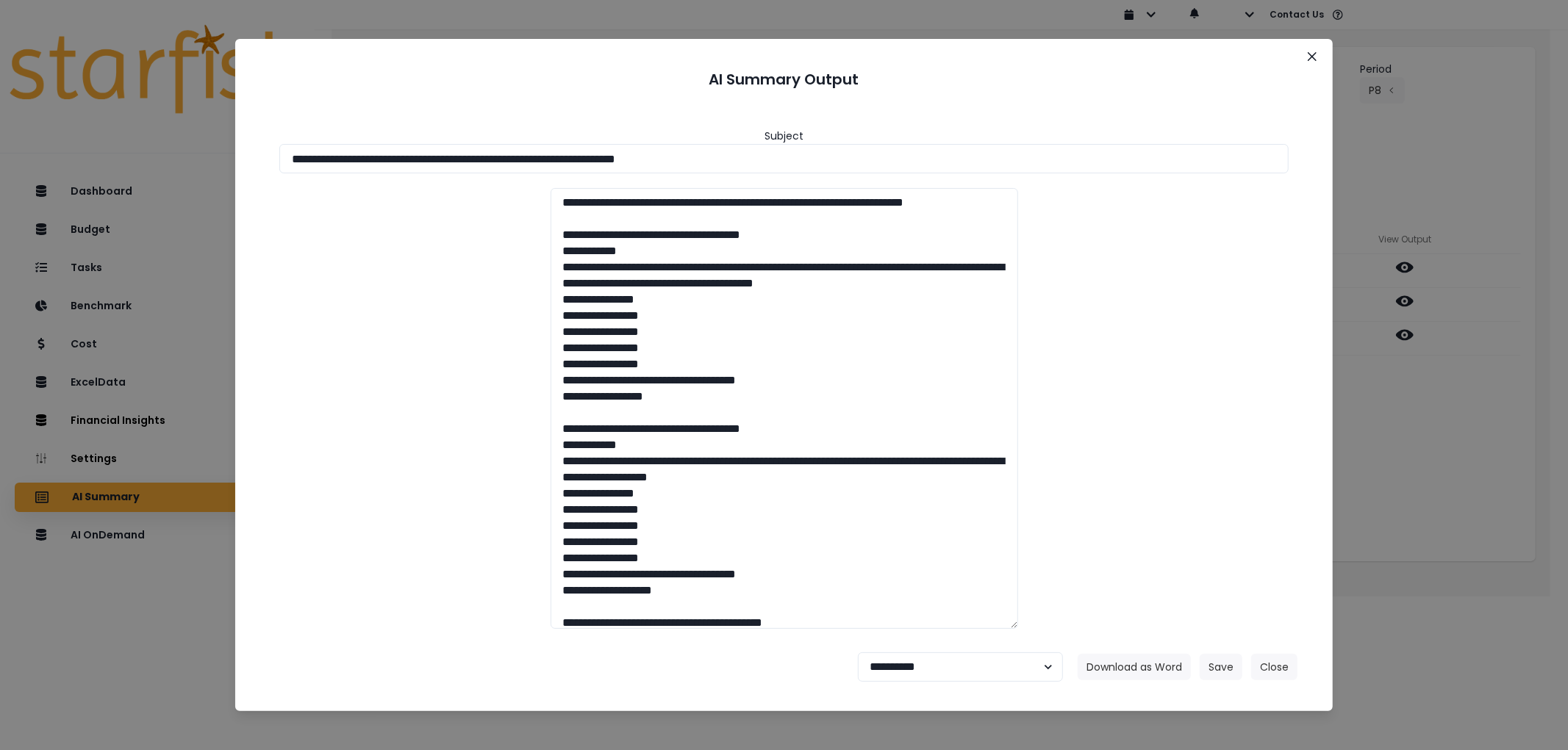
drag, startPoint x: 786, startPoint y: 159, endPoint x: 116, endPoint y: 145, distance: 670.1
click at [116, 145] on div "**********" at bounding box center [784, 375] width 1568 height 750
click at [1133, 663] on button "Download as Word" at bounding box center [1134, 667] width 113 height 26
drag, startPoint x: 933, startPoint y: 664, endPoint x: 933, endPoint y: 656, distance: 8.0
click at [933, 664] on select "**********" at bounding box center [961, 667] width 206 height 29
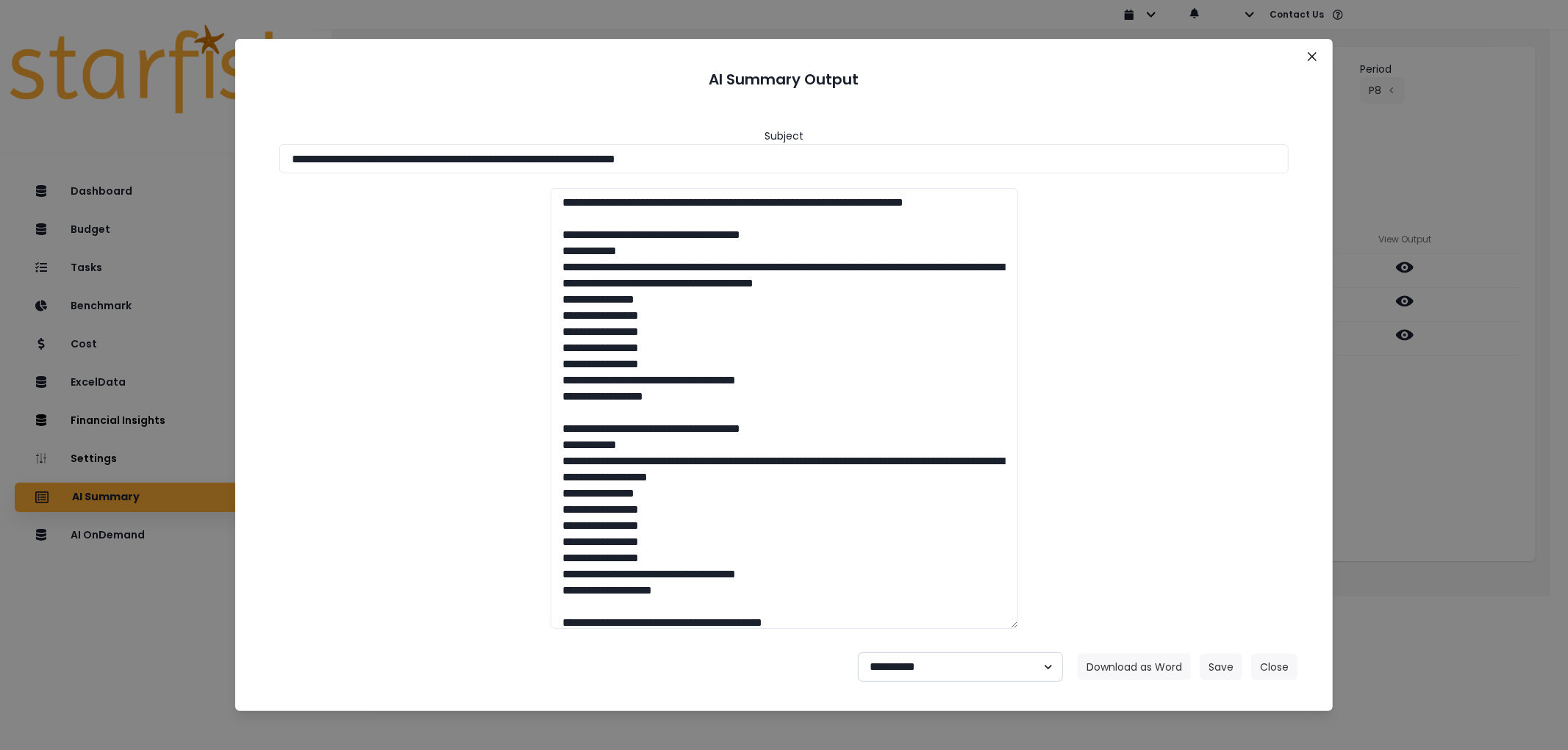
select select "********"
click at [859, 653] on select "**********" at bounding box center [961, 667] width 206 height 29
click at [1216, 674] on button "Save" at bounding box center [1221, 667] width 43 height 26
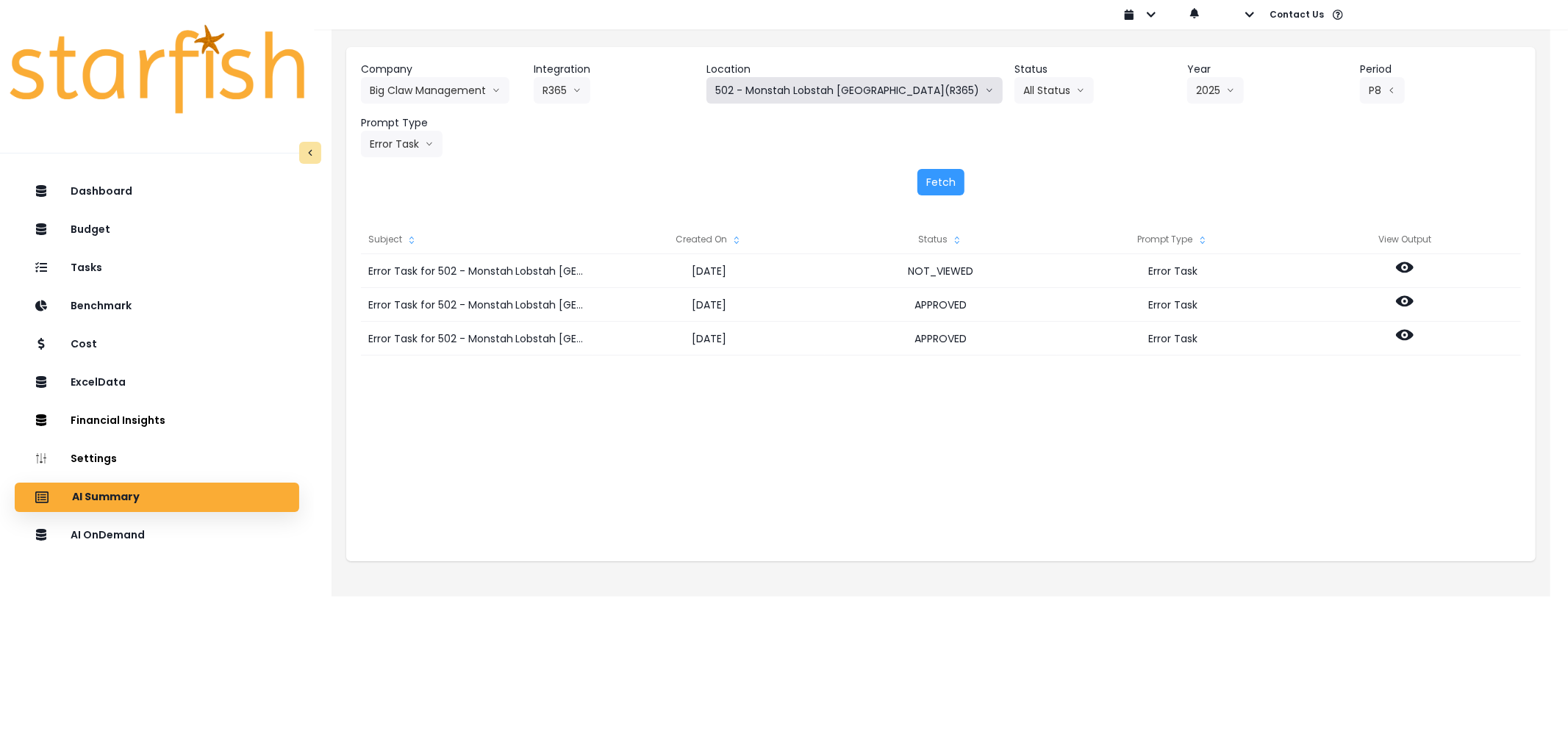
click at [734, 95] on button "502 - Monstah Lobstah [GEOGRAPHIC_DATA](R365)" at bounding box center [855, 90] width 296 height 26
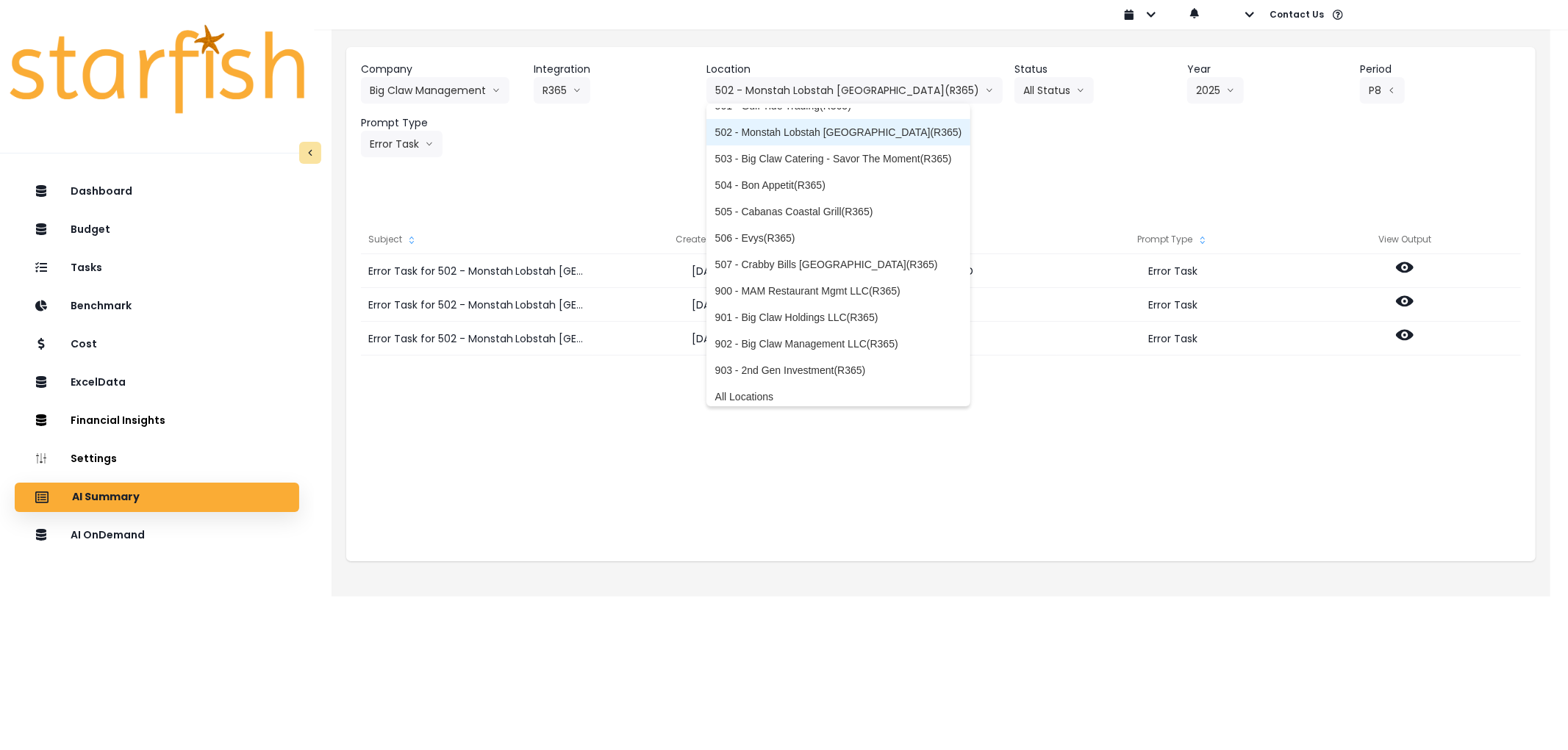
scroll to position [155, 0]
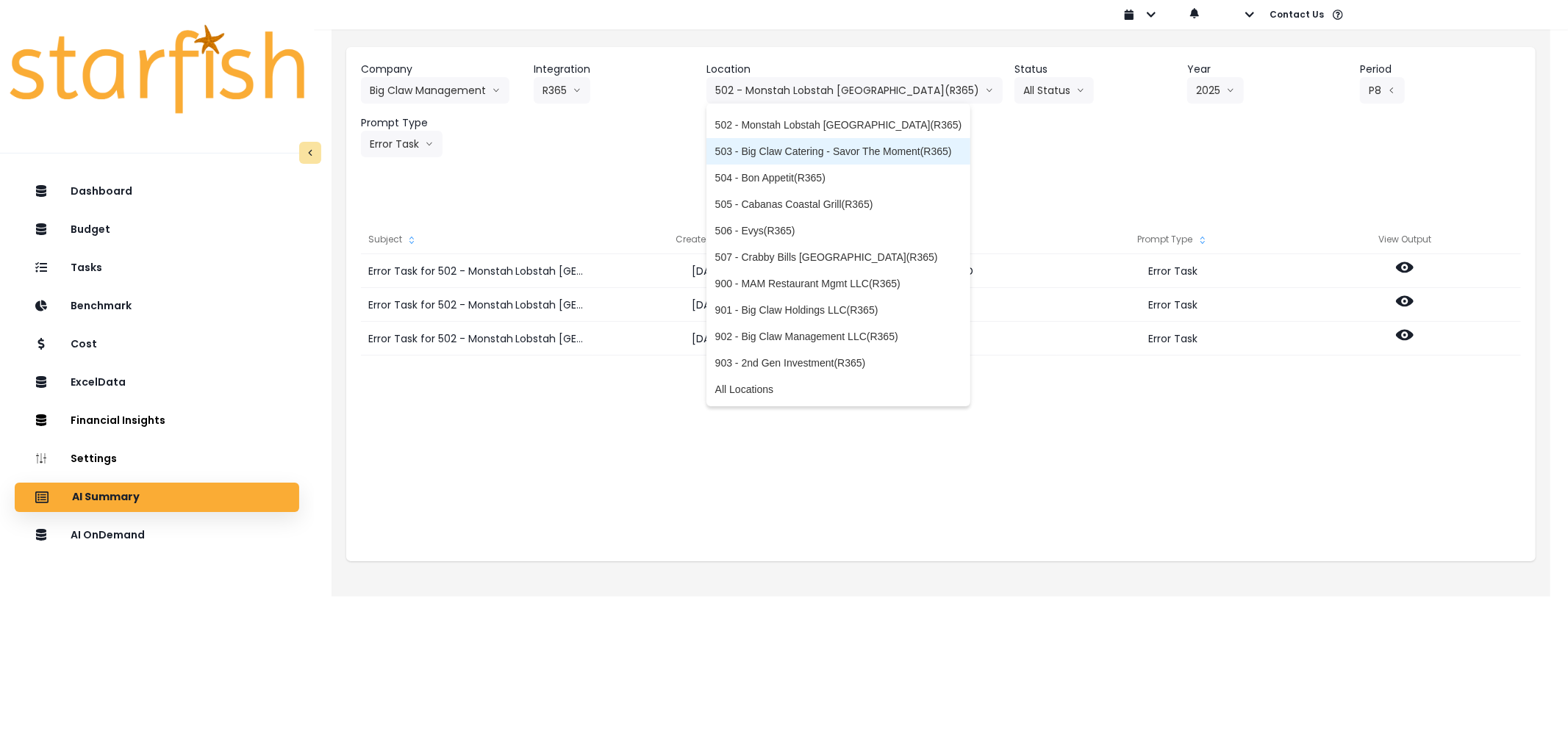
click at [797, 153] on span "503 - Big Claw Catering - Savor The Moment(R365)" at bounding box center [839, 151] width 248 height 15
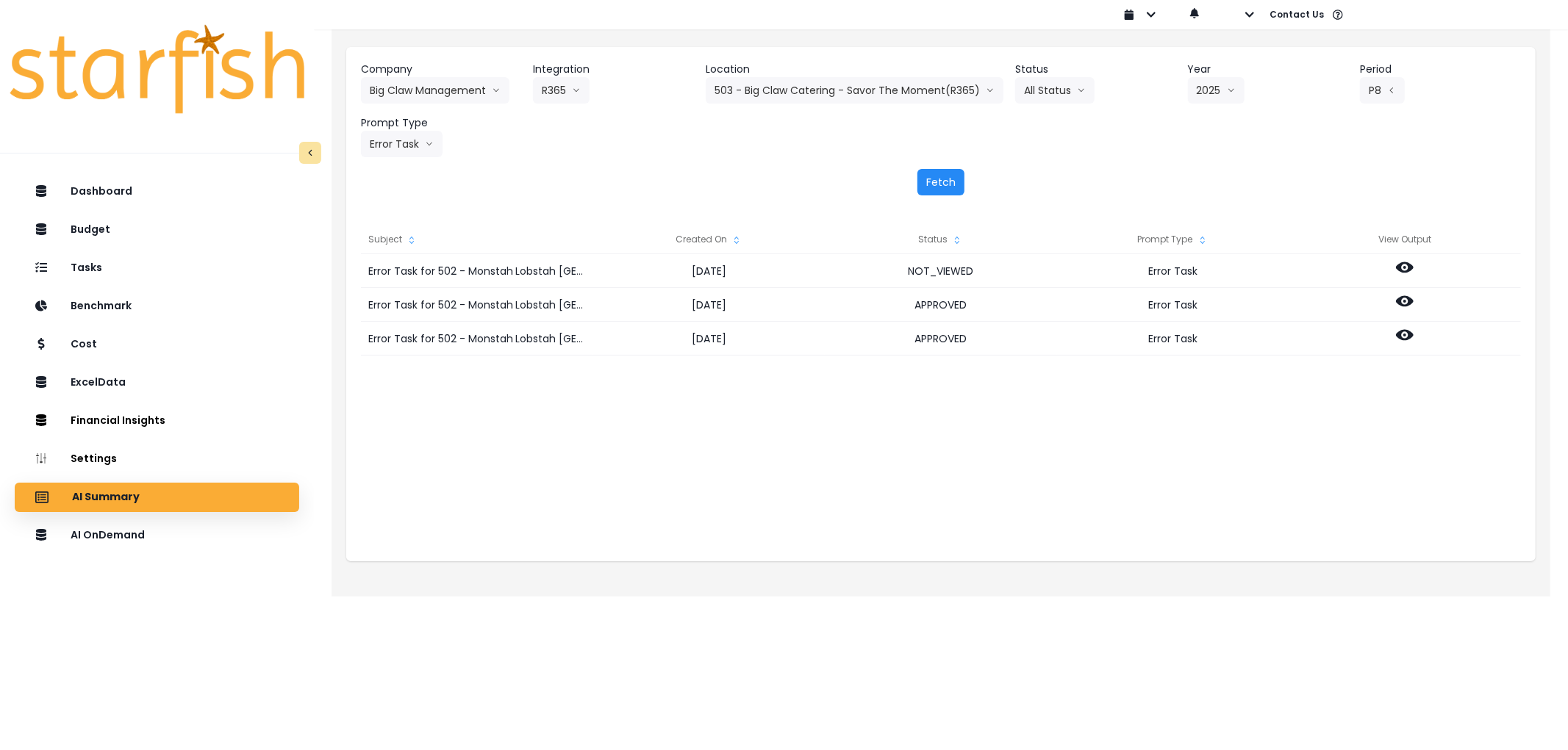
click at [924, 186] on button "Fetch" at bounding box center [941, 182] width 47 height 26
click at [947, 178] on button "Fetch" at bounding box center [941, 182] width 47 height 26
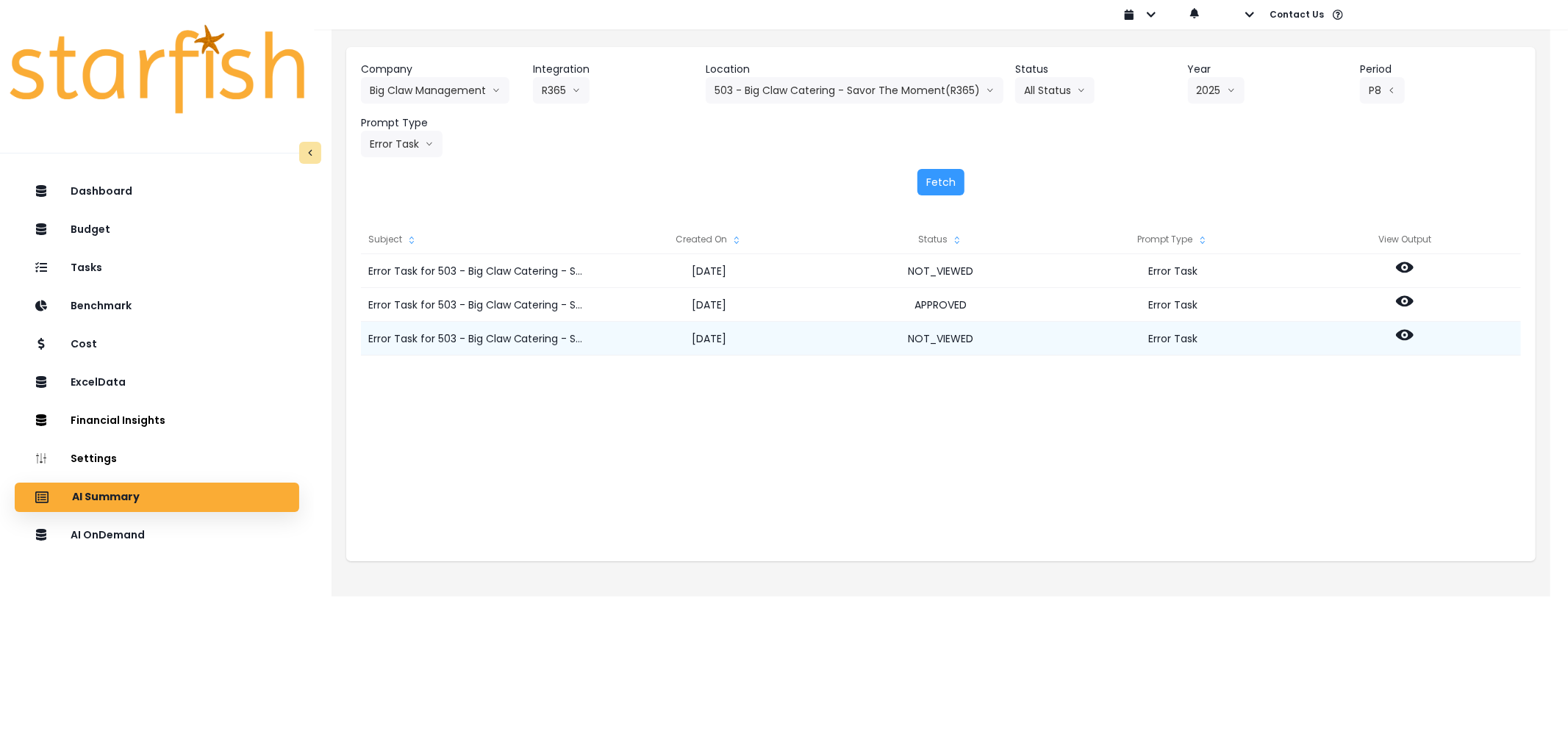
click at [1401, 331] on icon at bounding box center [1405, 335] width 18 height 11
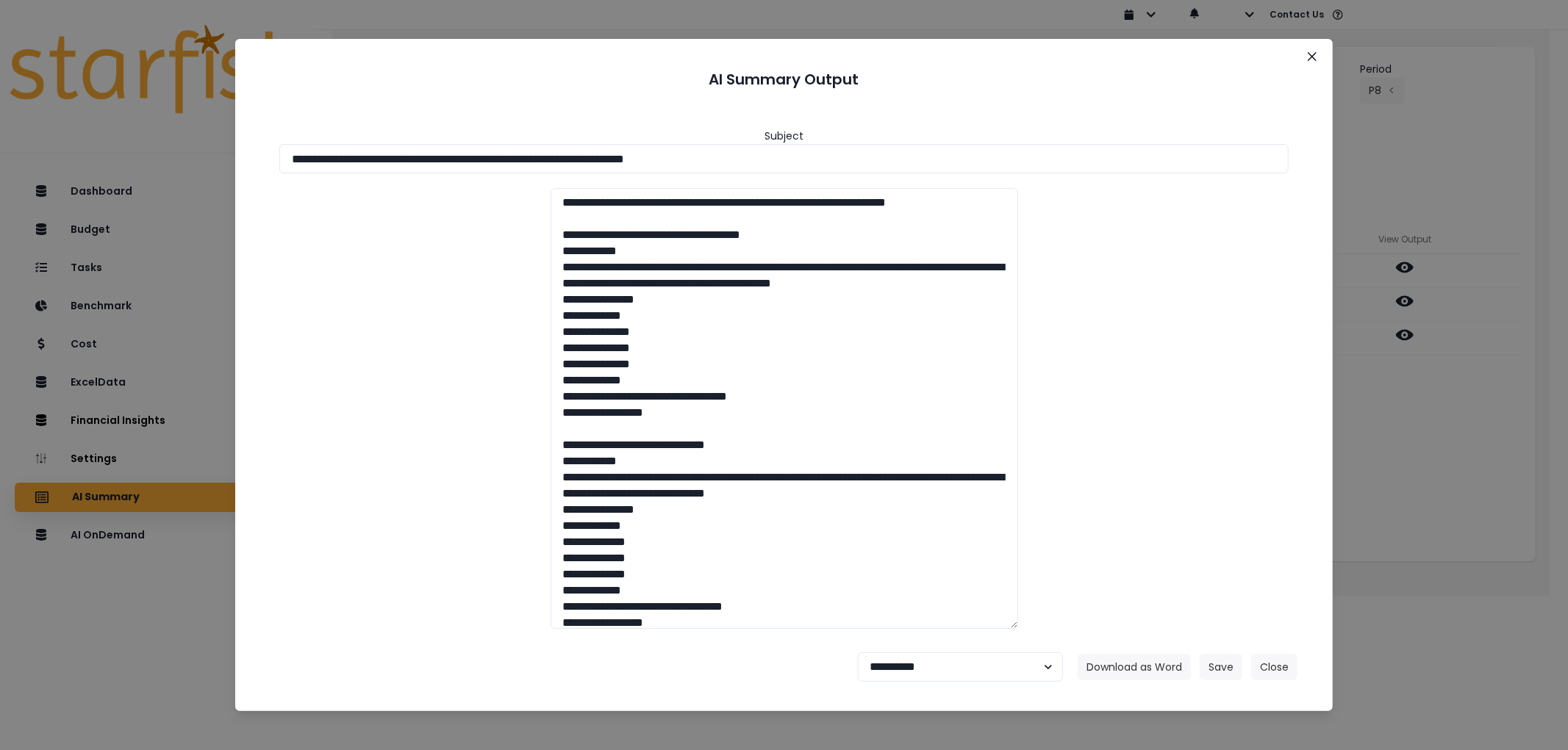
drag, startPoint x: 850, startPoint y: 152, endPoint x: 143, endPoint y: 129, distance: 707.4
click at [143, 129] on div "**********" at bounding box center [784, 375] width 1568 height 750
click at [1140, 656] on button "Download as Word" at bounding box center [1134, 667] width 113 height 26
click at [917, 671] on select "**********" at bounding box center [961, 667] width 206 height 29
select select "********"
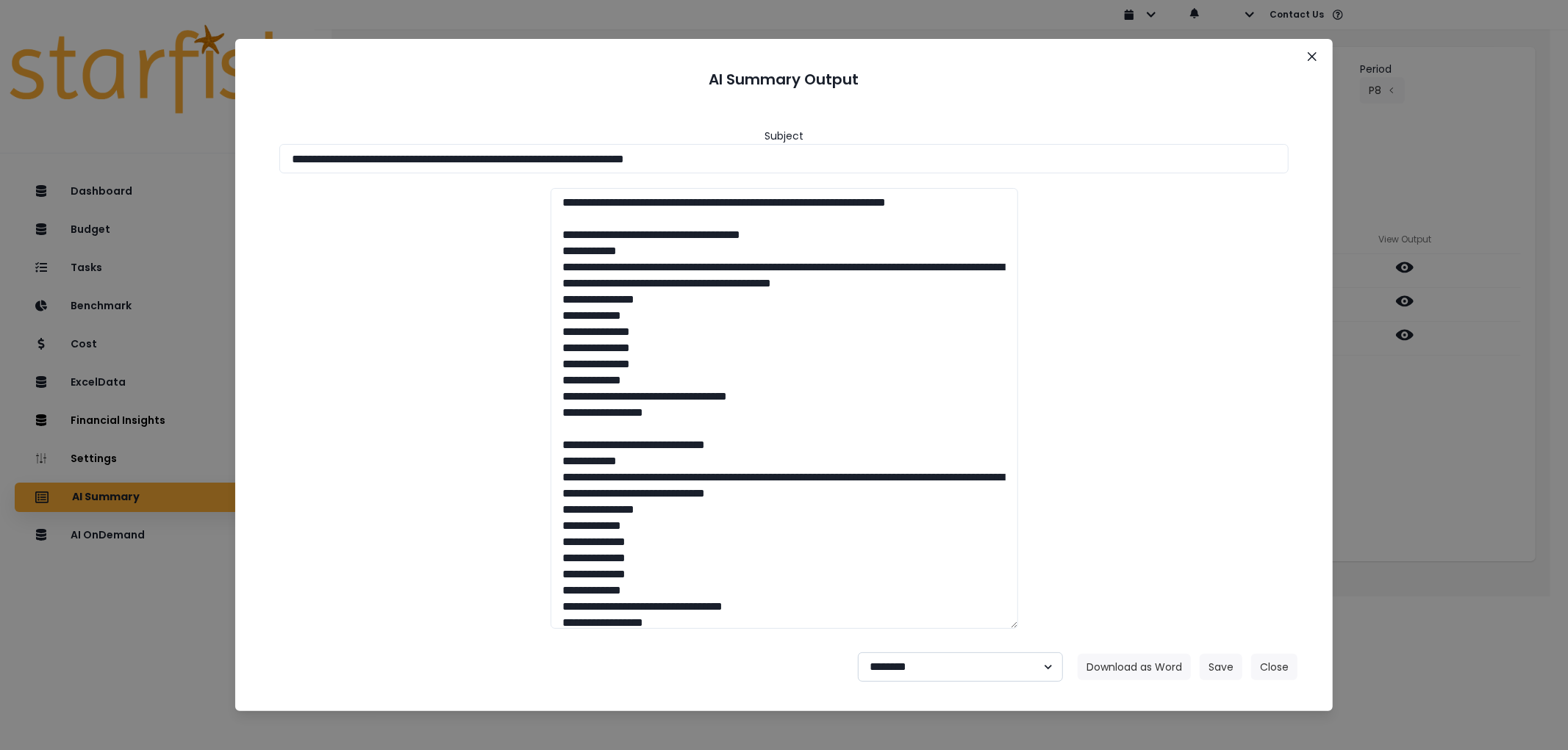
click at [859, 653] on select "**********" at bounding box center [961, 667] width 206 height 29
click at [1230, 657] on button "Save" at bounding box center [1221, 667] width 43 height 26
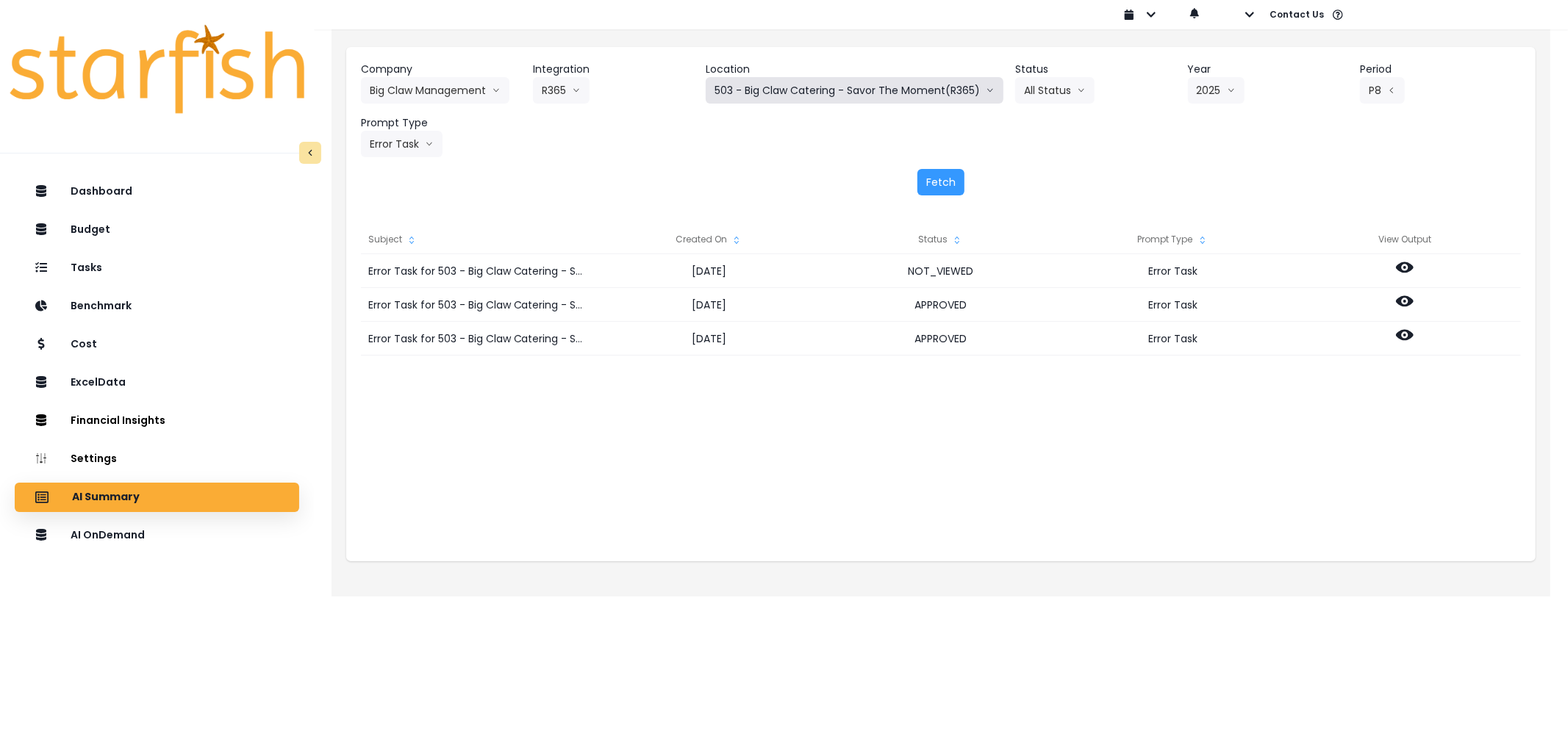
click at [782, 96] on button "503 - Big Claw Catering - Savor The Moment(R365)" at bounding box center [855, 90] width 298 height 26
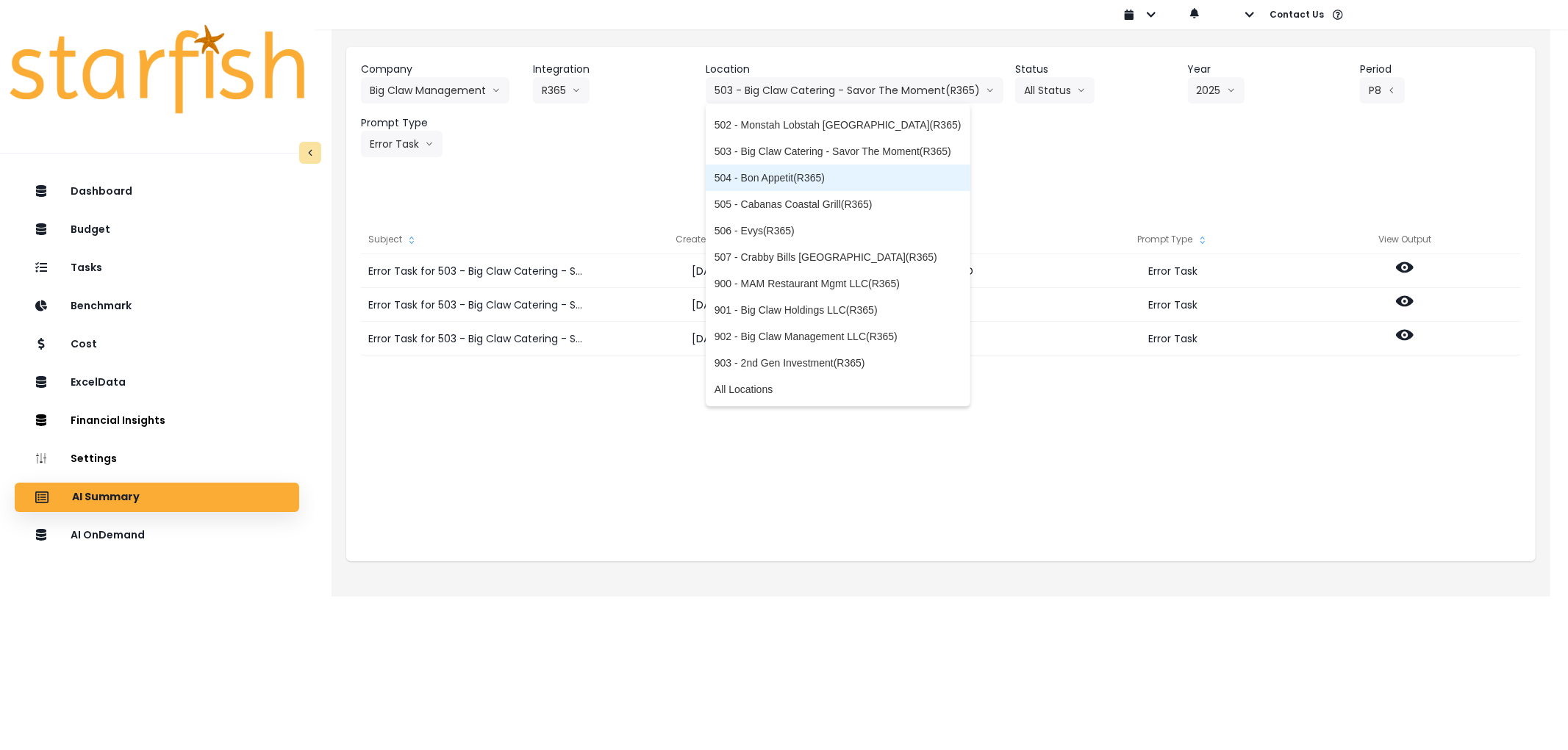
click at [784, 170] on span "504 - Bon Appetit(R365)" at bounding box center [838, 177] width 248 height 15
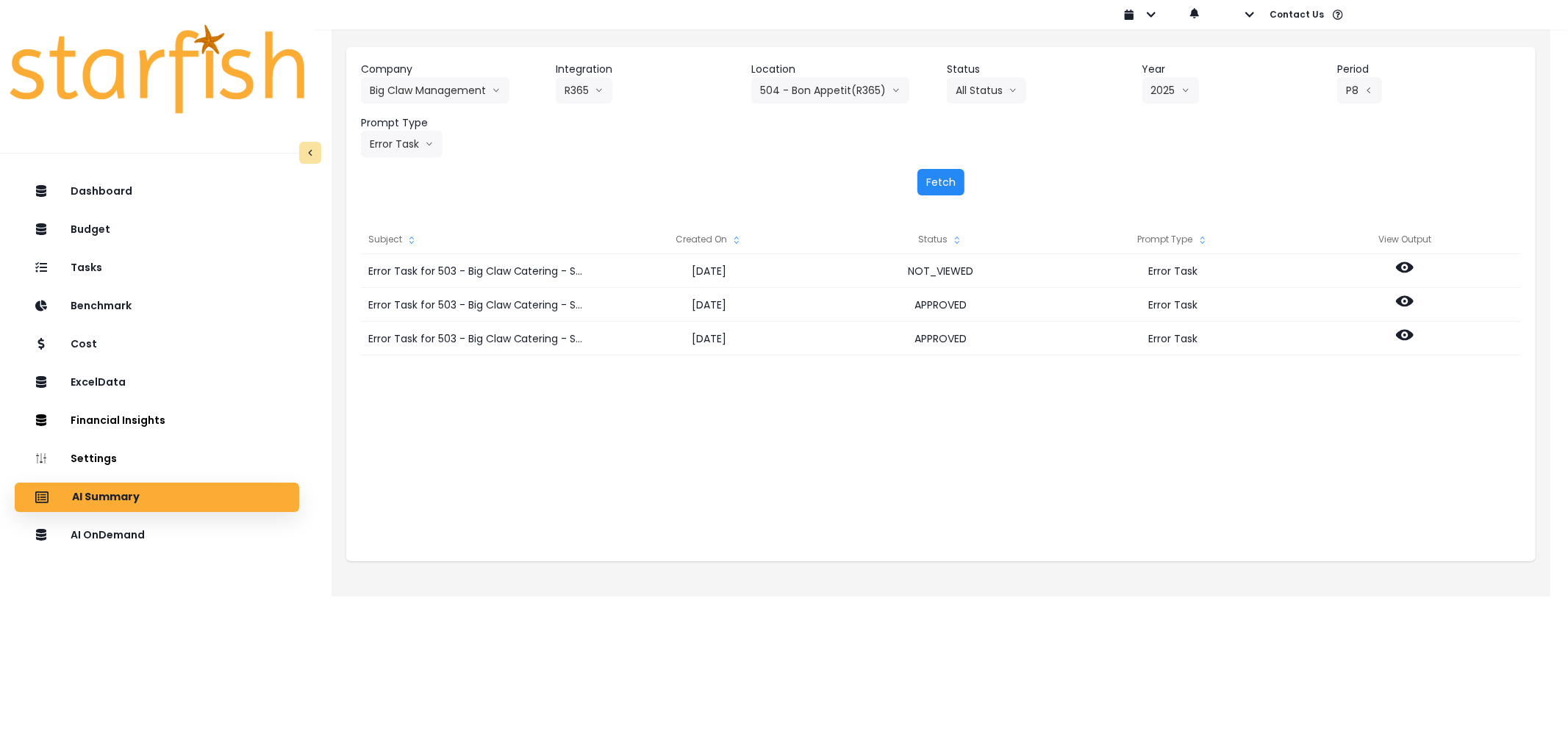
click at [953, 185] on button "Fetch" at bounding box center [941, 182] width 47 height 26
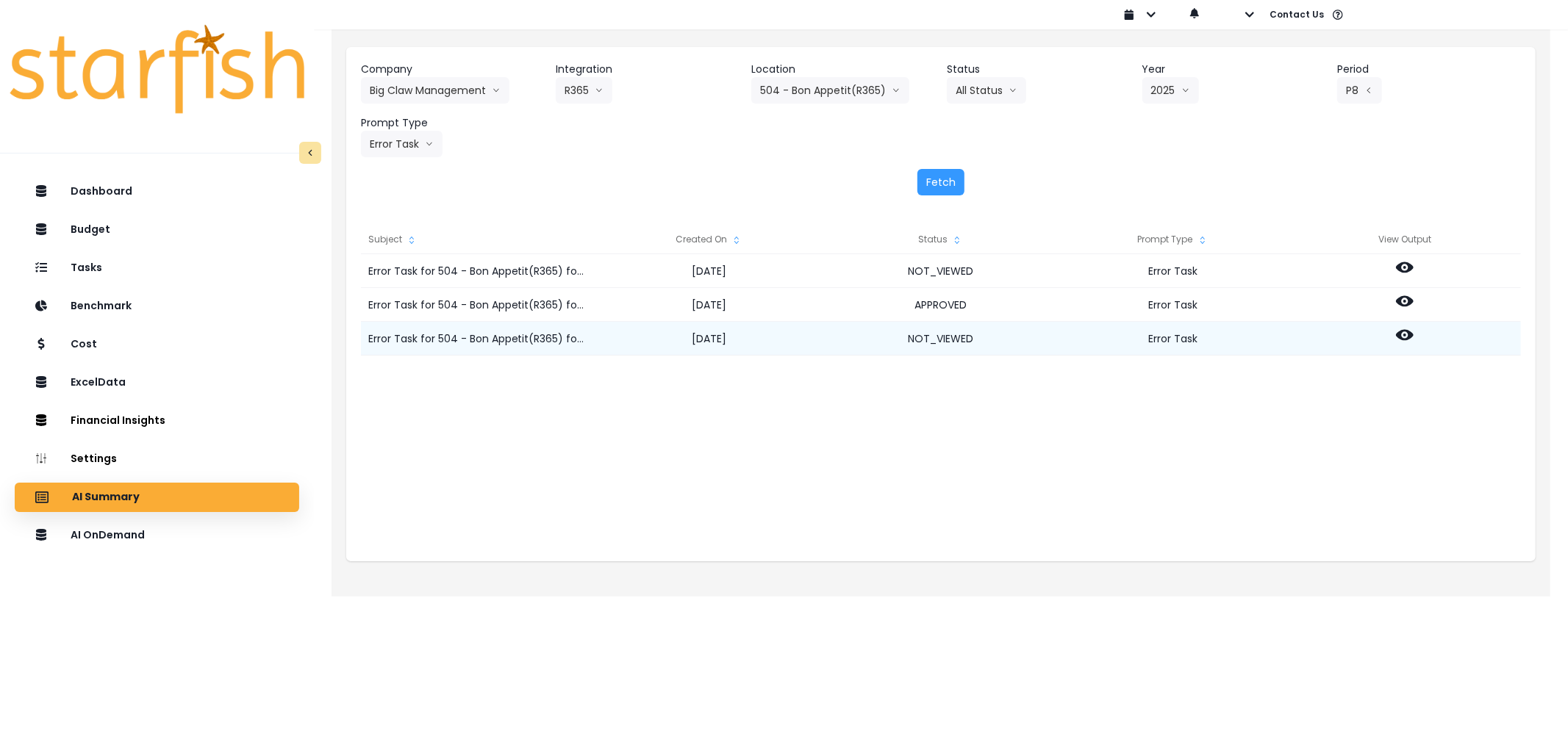
click at [1416, 336] on div at bounding box center [1405, 338] width 232 height 34
click at [1405, 336] on circle at bounding box center [1404, 335] width 3 height 3
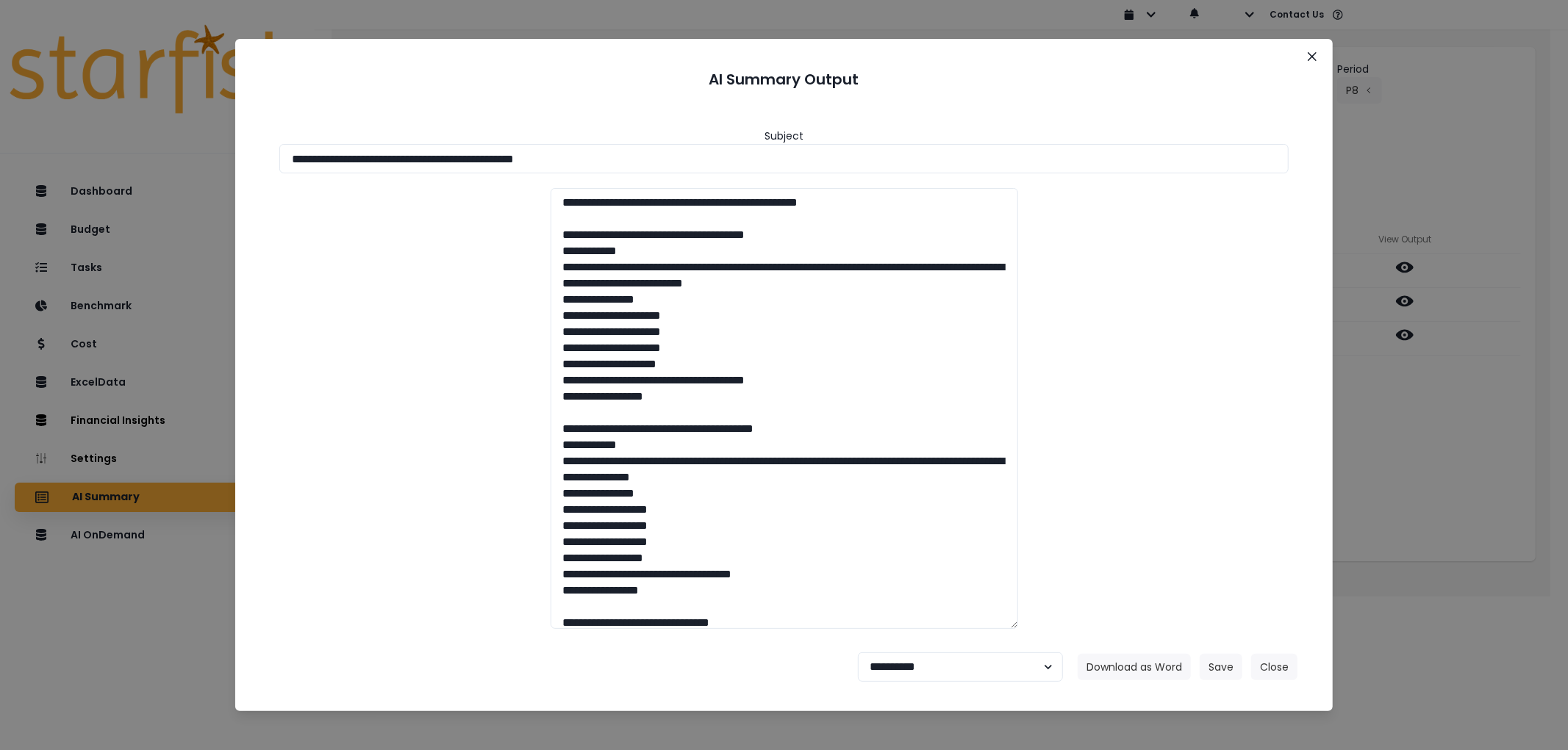
drag, startPoint x: 677, startPoint y: 154, endPoint x: 241, endPoint y: 136, distance: 436.4
click at [241, 136] on section "**********" at bounding box center [784, 375] width 1098 height 672
click at [1140, 680] on button "Download as Word" at bounding box center [1134, 667] width 113 height 26
click at [936, 681] on select "**********" at bounding box center [961, 667] width 206 height 29
select select "********"
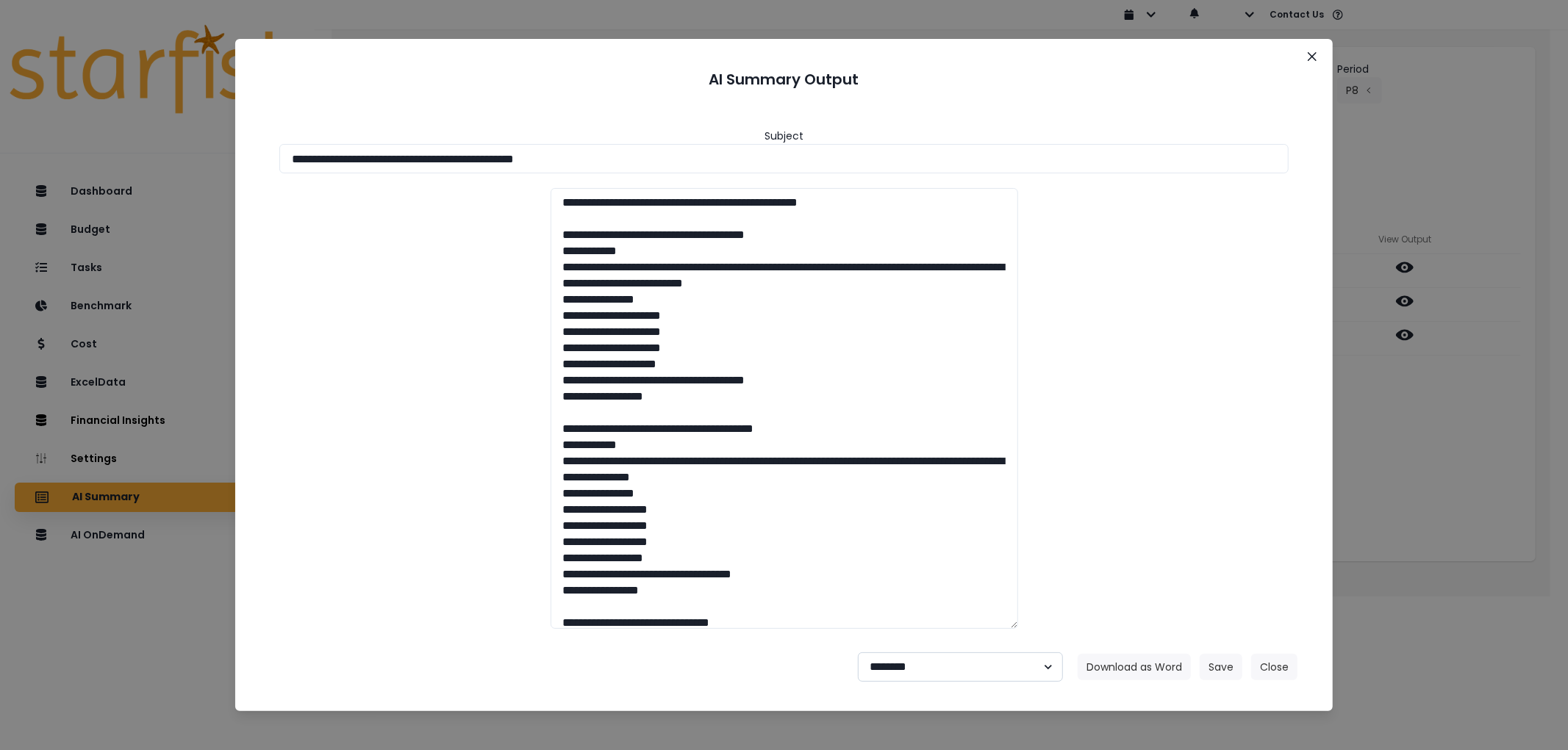
click at [859, 653] on select "**********" at bounding box center [961, 667] width 206 height 29
click at [1209, 666] on button "Save" at bounding box center [1221, 667] width 43 height 26
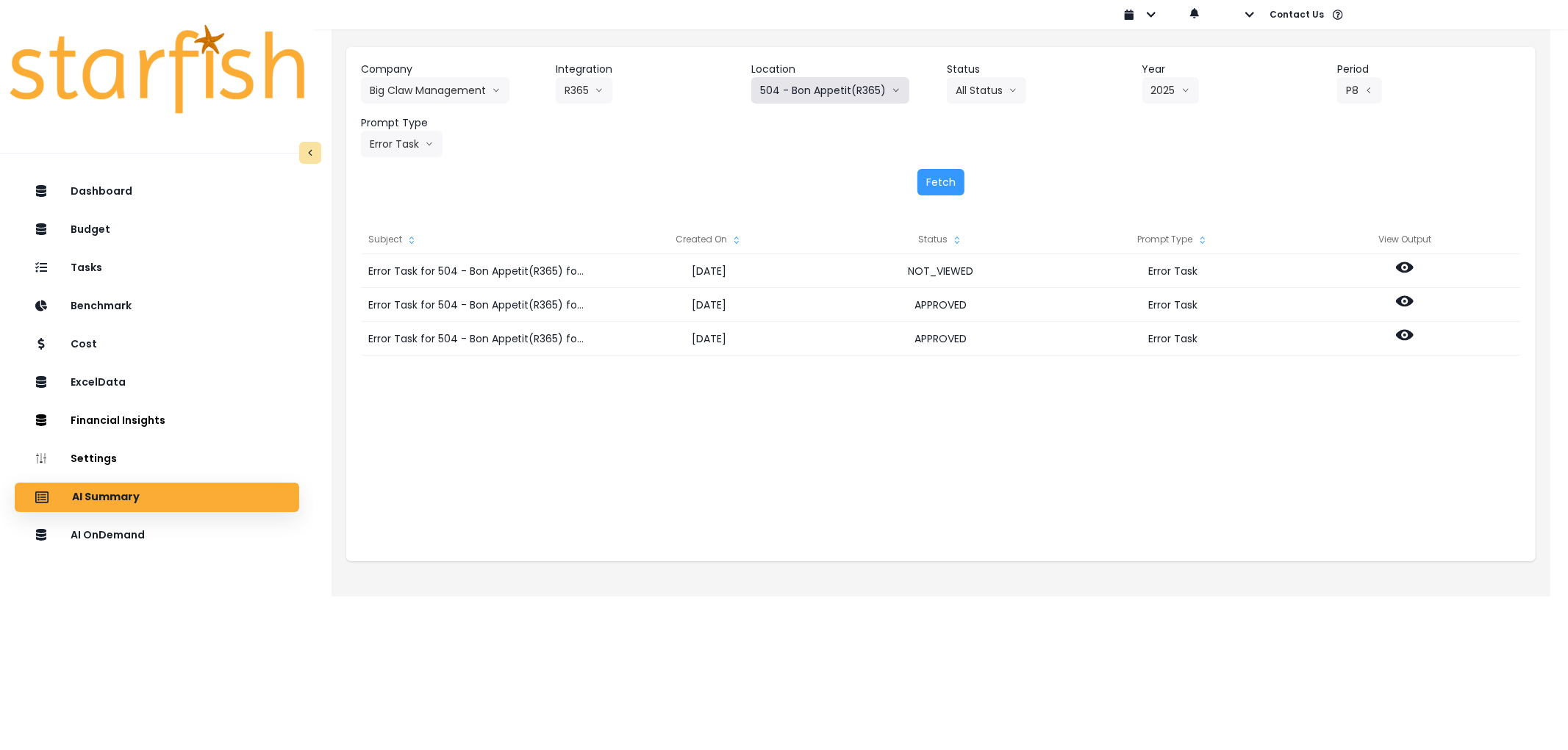
click at [832, 96] on button "504 - Bon Appetit(R365)" at bounding box center [830, 90] width 158 height 26
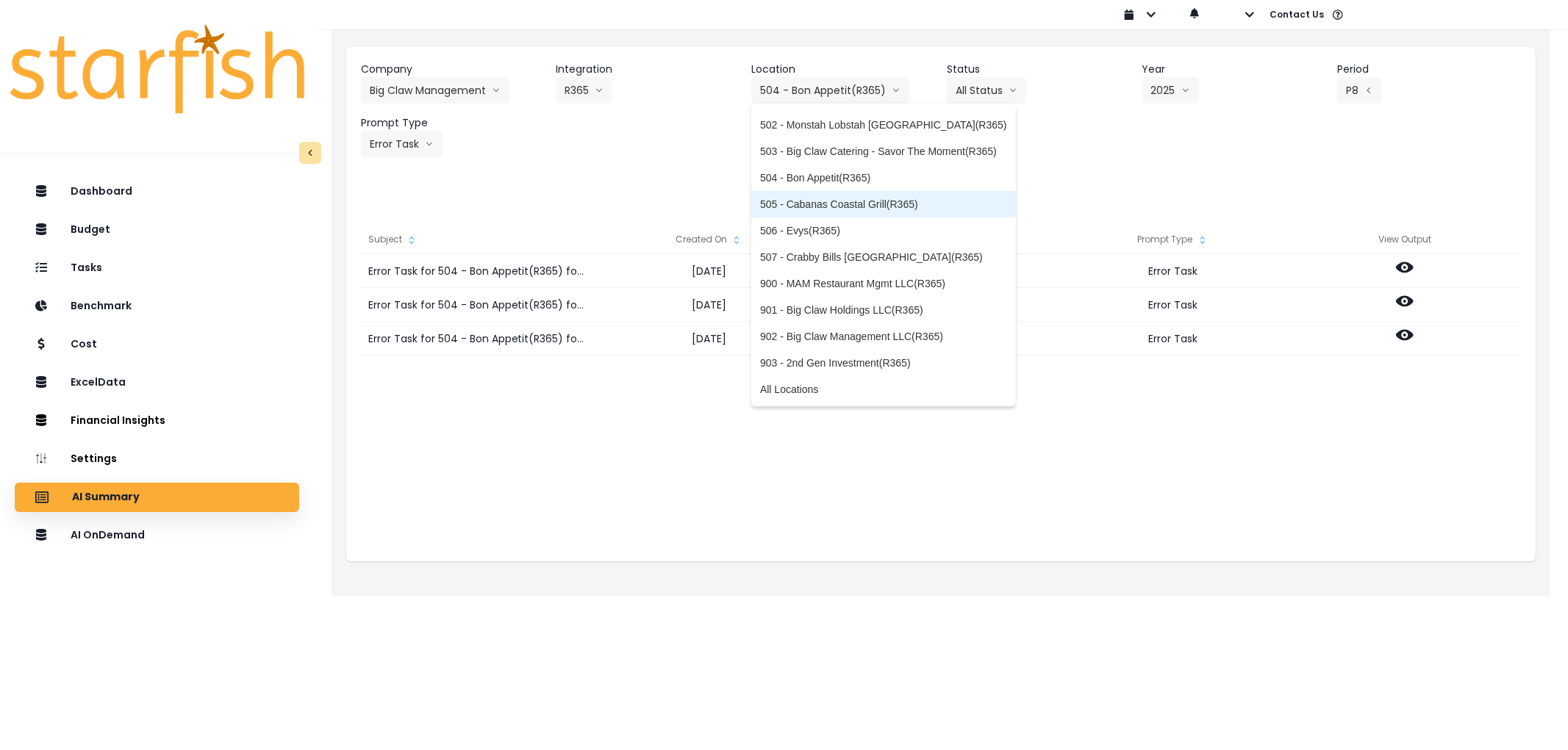
click at [833, 206] on span "505 - Cabanas Coastal Grill(R365)" at bounding box center [884, 204] width 248 height 15
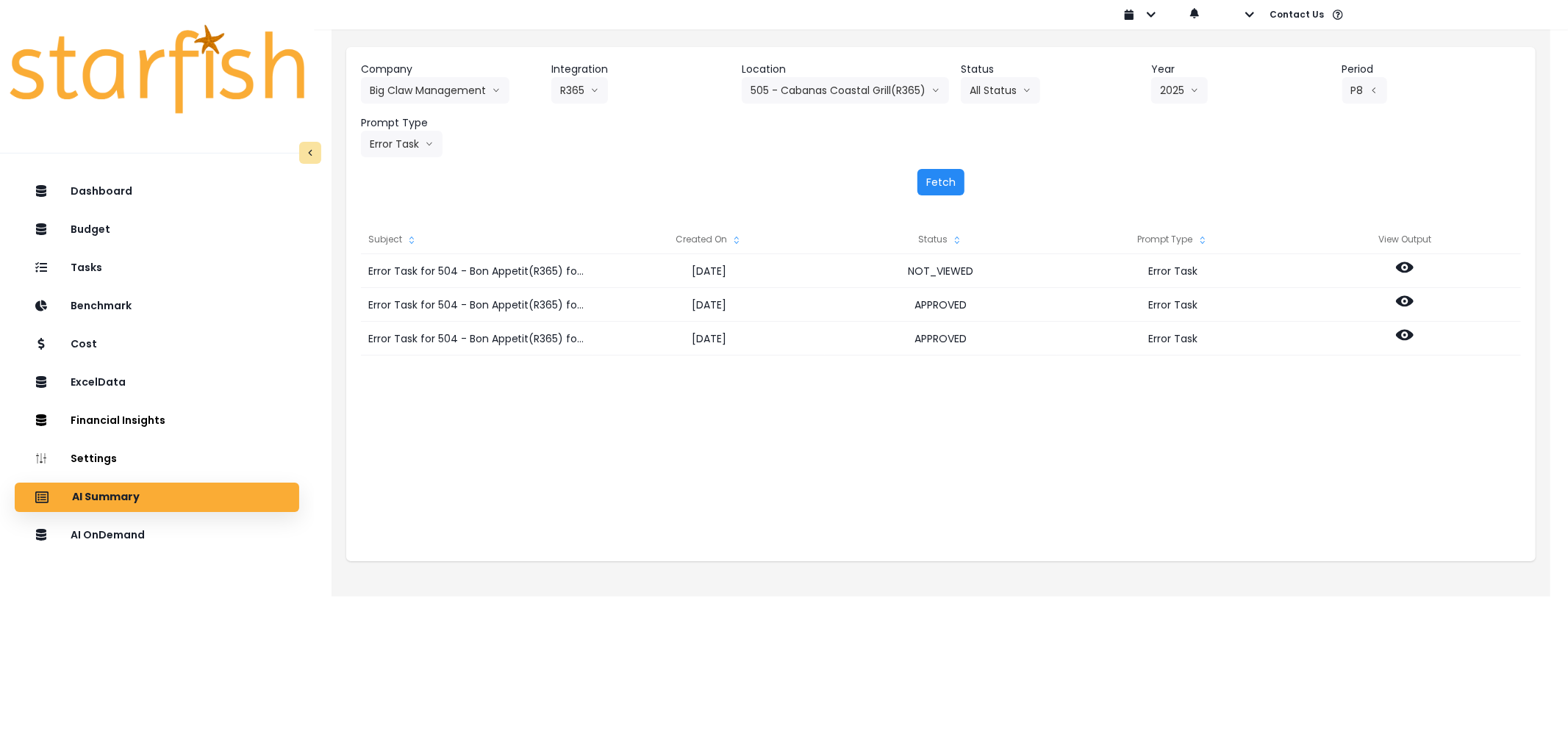
click at [949, 173] on button "Fetch" at bounding box center [941, 182] width 47 height 26
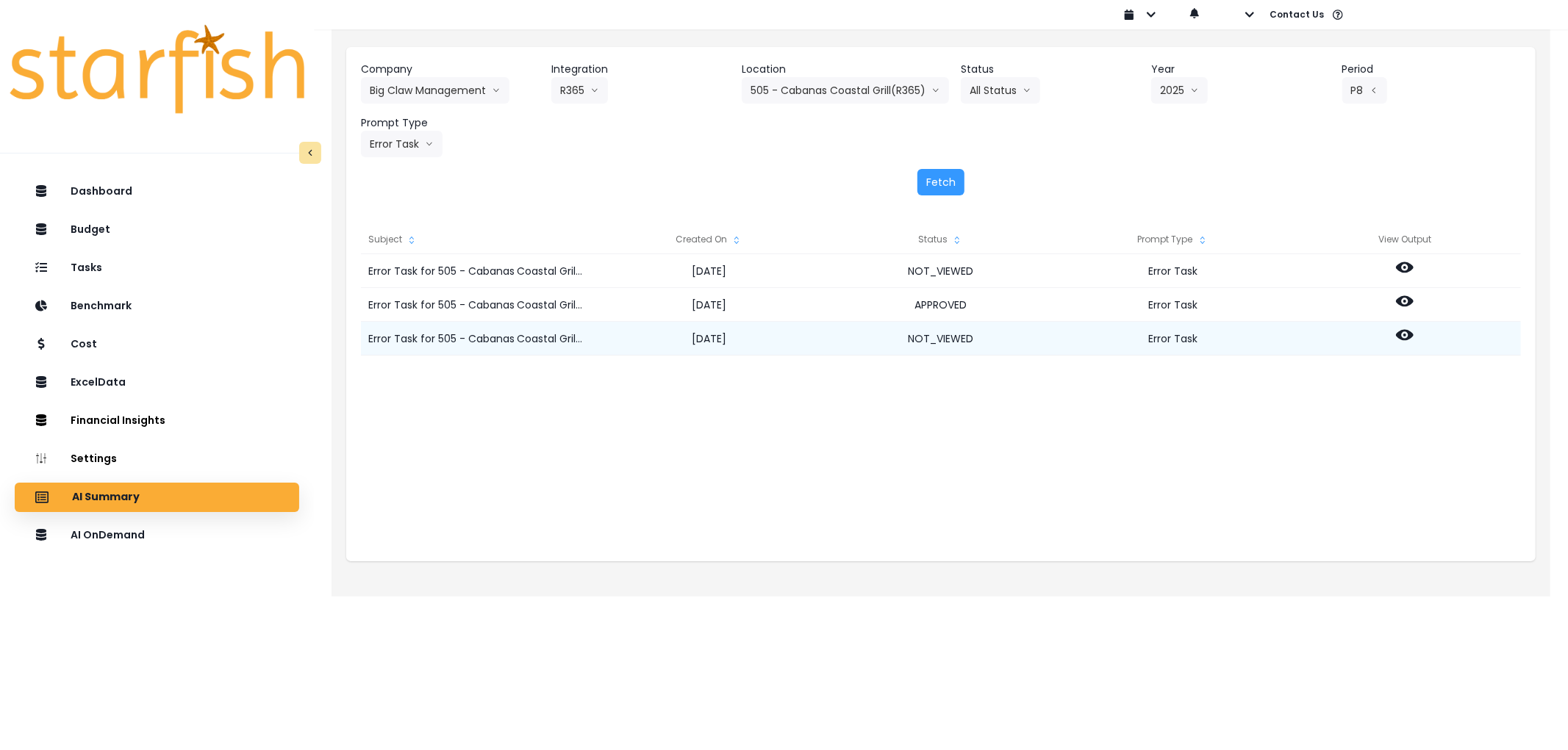
click at [1401, 337] on icon at bounding box center [1405, 335] width 18 height 11
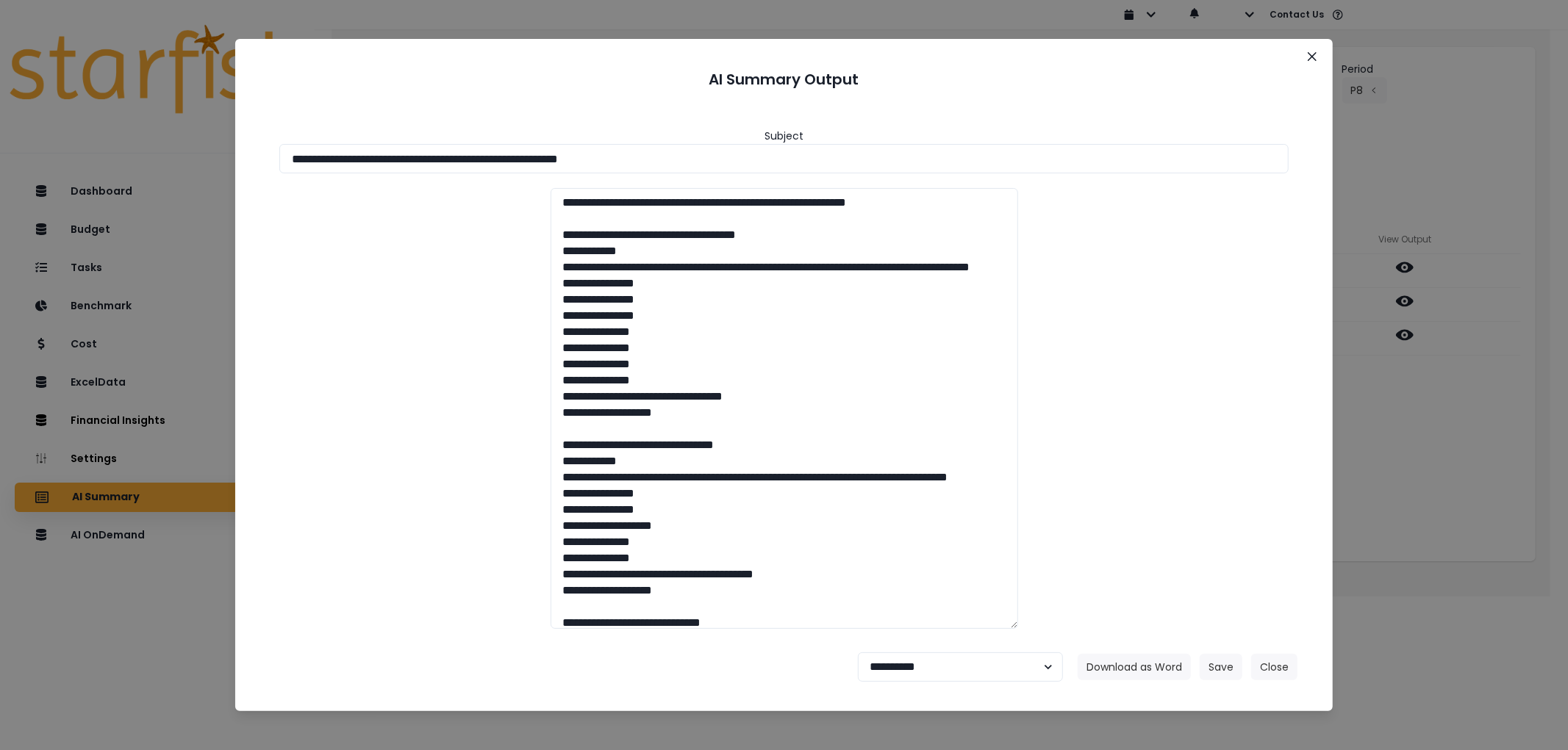
drag, startPoint x: 759, startPoint y: 169, endPoint x: 193, endPoint y: 165, distance: 566.0
click at [193, 165] on div "**********" at bounding box center [784, 375] width 1568 height 750
click at [1125, 676] on button "Download as Word" at bounding box center [1134, 667] width 113 height 26
click at [951, 674] on select "**********" at bounding box center [961, 667] width 206 height 29
select select "********"
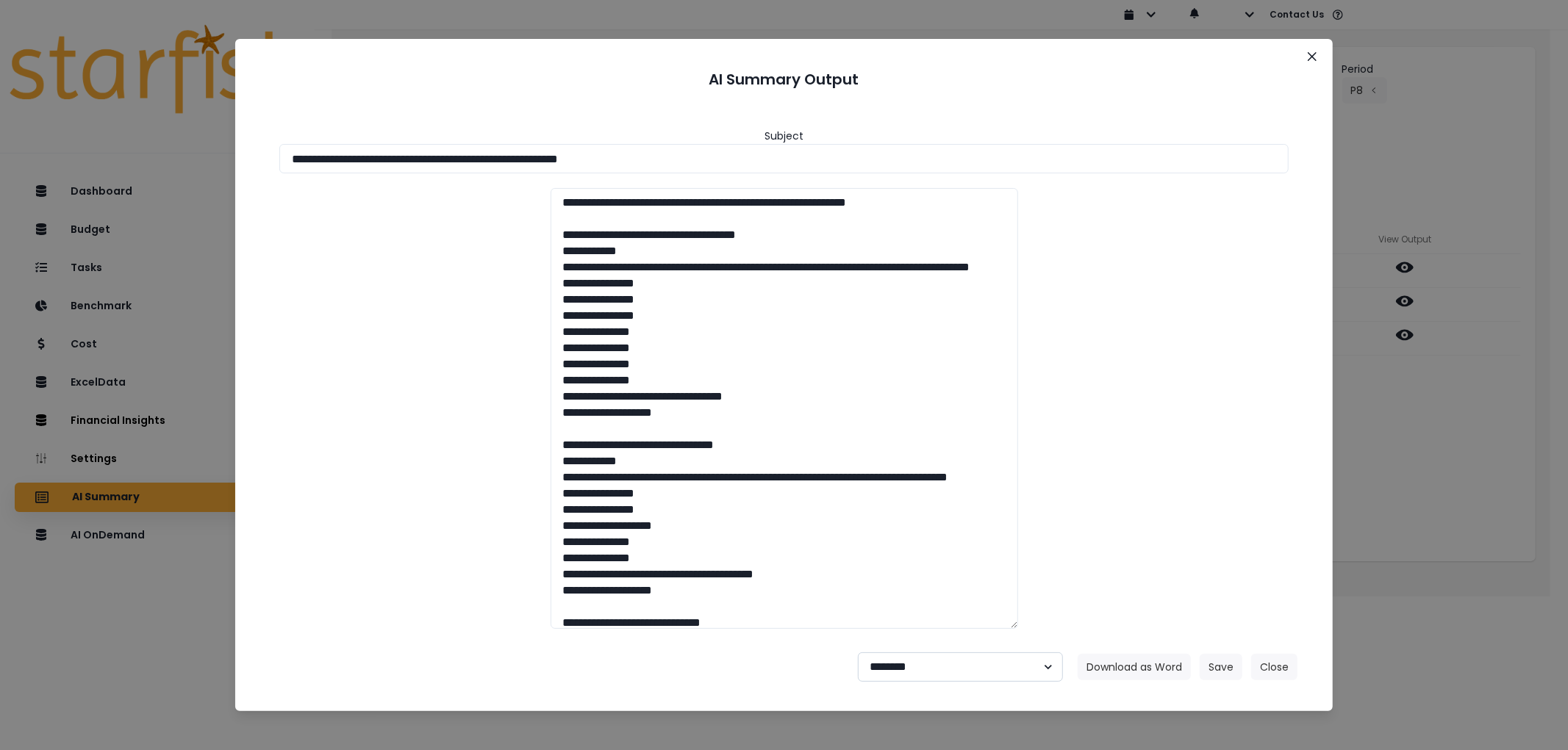
click at [859, 653] on select "**********" at bounding box center [961, 667] width 206 height 29
click at [1210, 662] on button "Save" at bounding box center [1221, 667] width 43 height 26
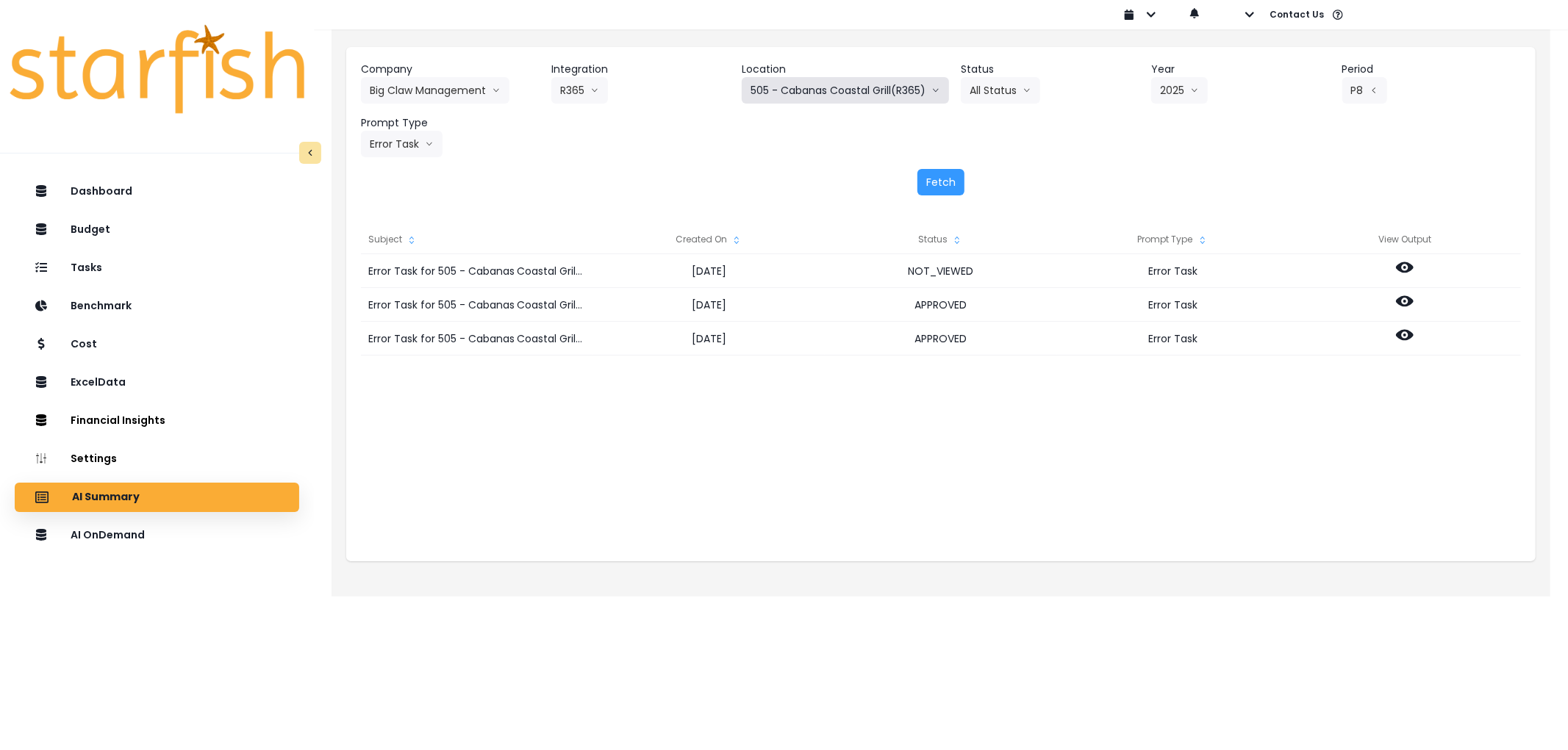
click at [805, 87] on button "505 - Cabanas Coastal Grill(R365)" at bounding box center [845, 90] width 208 height 26
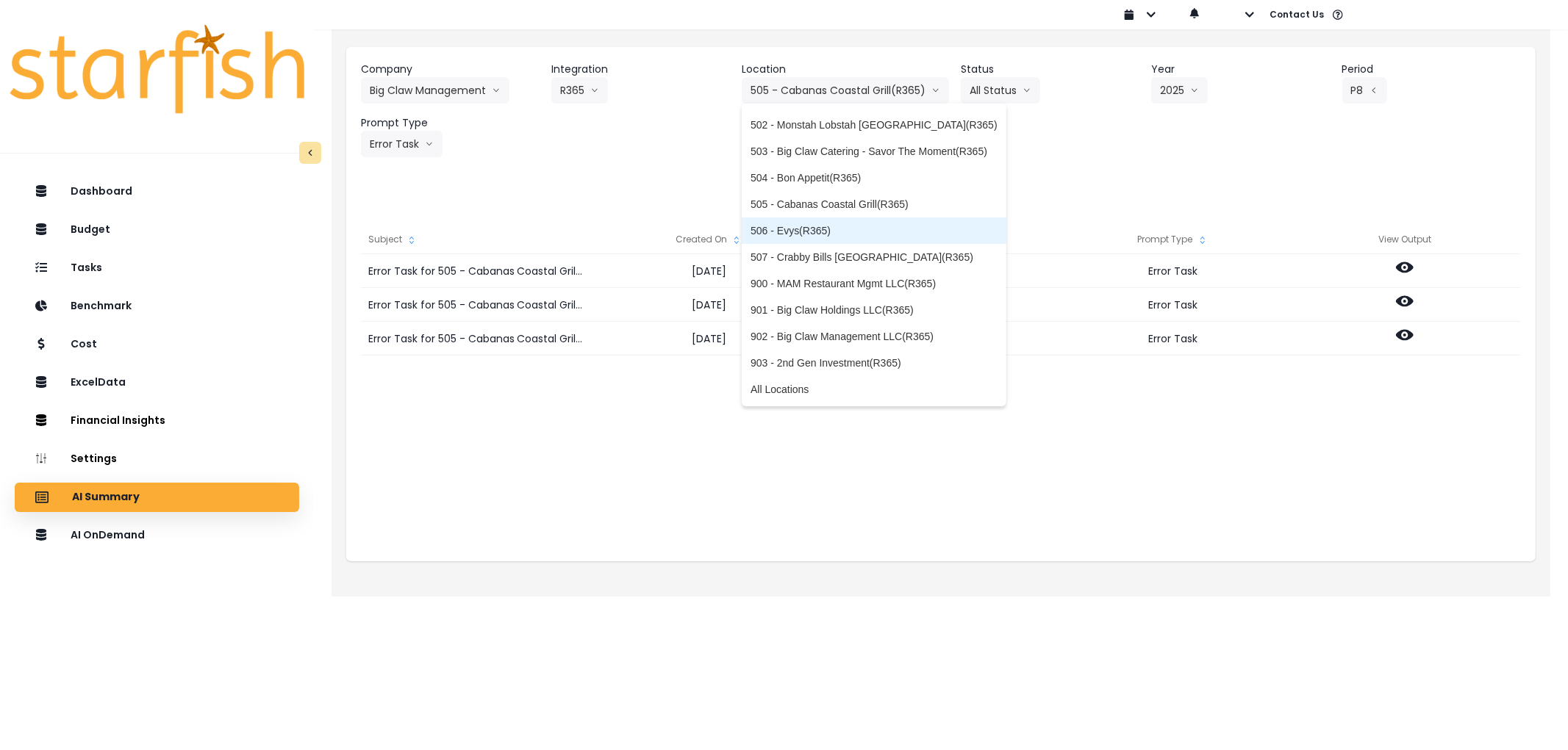
click at [850, 226] on span "506 - Evys(R365)" at bounding box center [874, 230] width 248 height 15
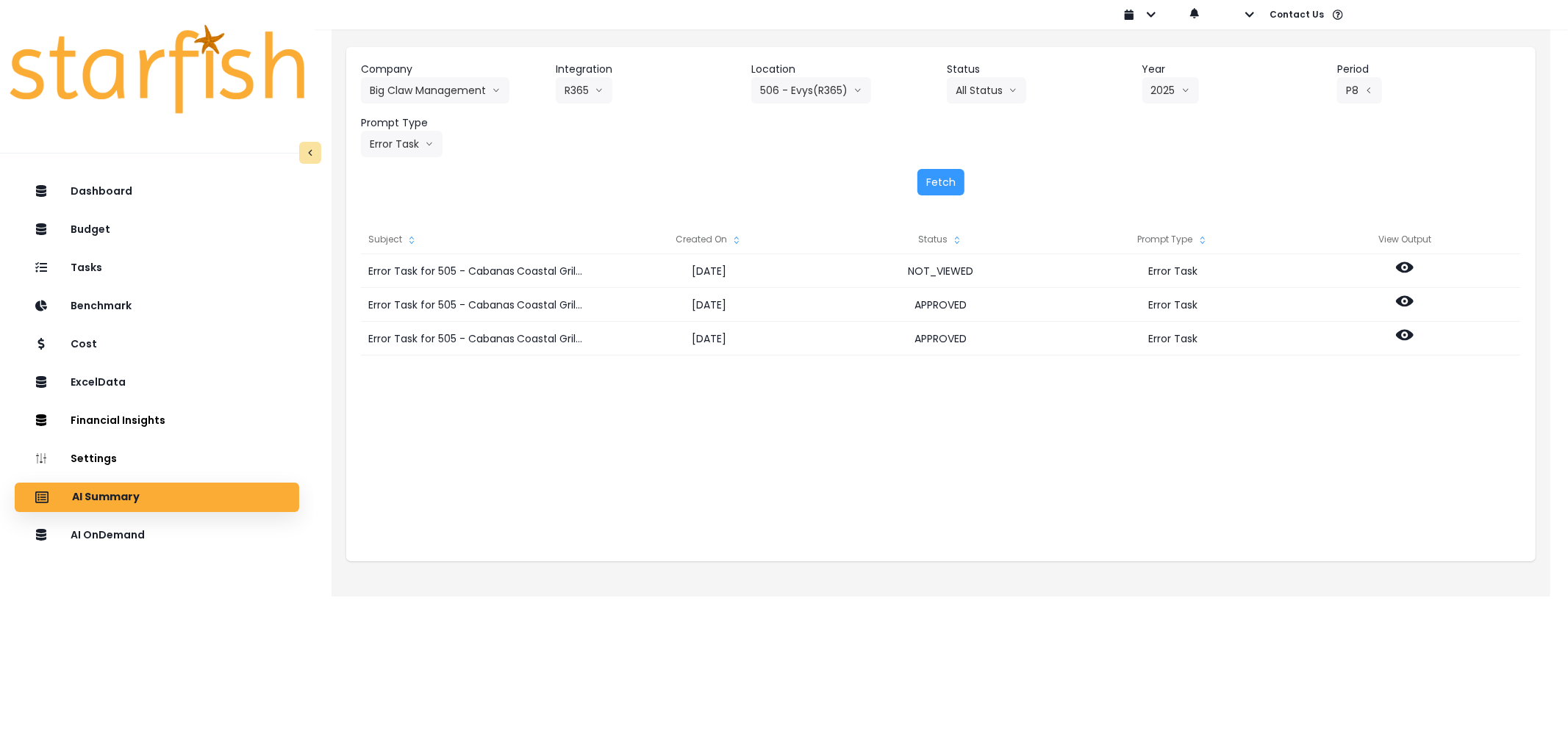
click at [915, 176] on div "Fetch" at bounding box center [940, 182] width 1161 height 26
click at [927, 177] on button "Fetch" at bounding box center [941, 182] width 47 height 26
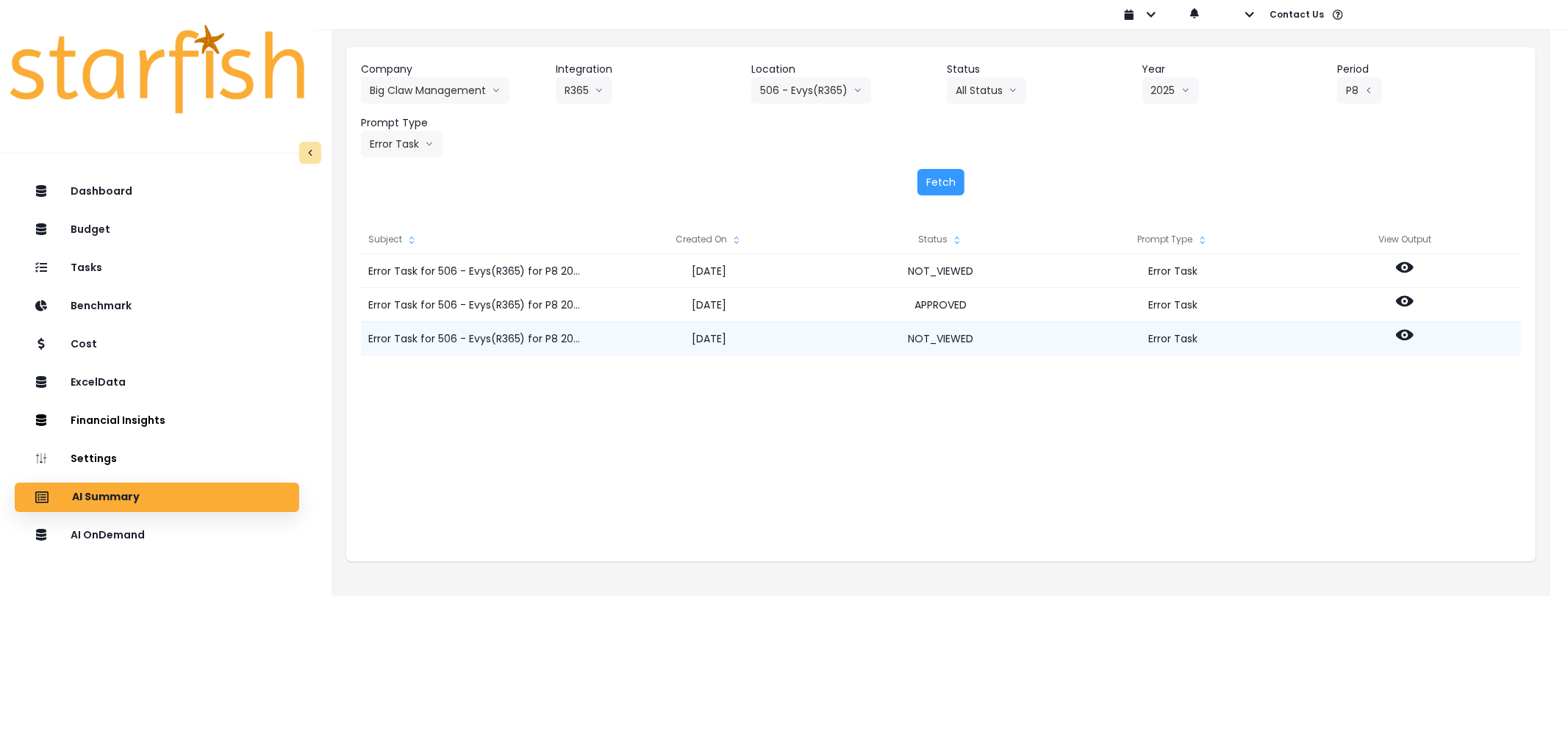
click at [1409, 335] on icon at bounding box center [1405, 335] width 18 height 11
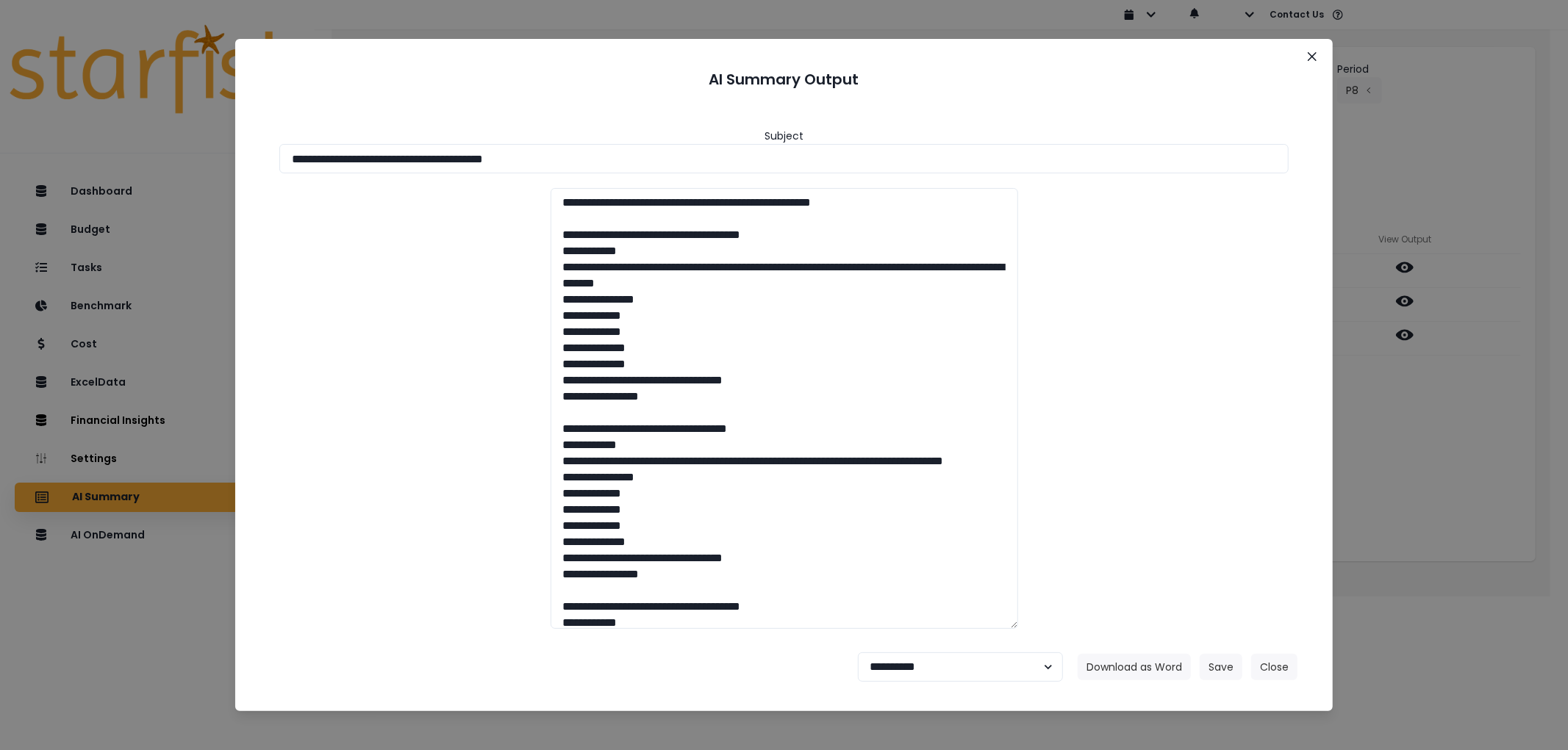
drag, startPoint x: 798, startPoint y: 167, endPoint x: 229, endPoint y: 170, distance: 569.0
click at [229, 170] on div "**********" at bounding box center [784, 375] width 1568 height 750
click at [1130, 661] on button "Download as Word" at bounding box center [1134, 667] width 113 height 26
click at [918, 658] on select "**********" at bounding box center [961, 667] width 206 height 29
select select "********"
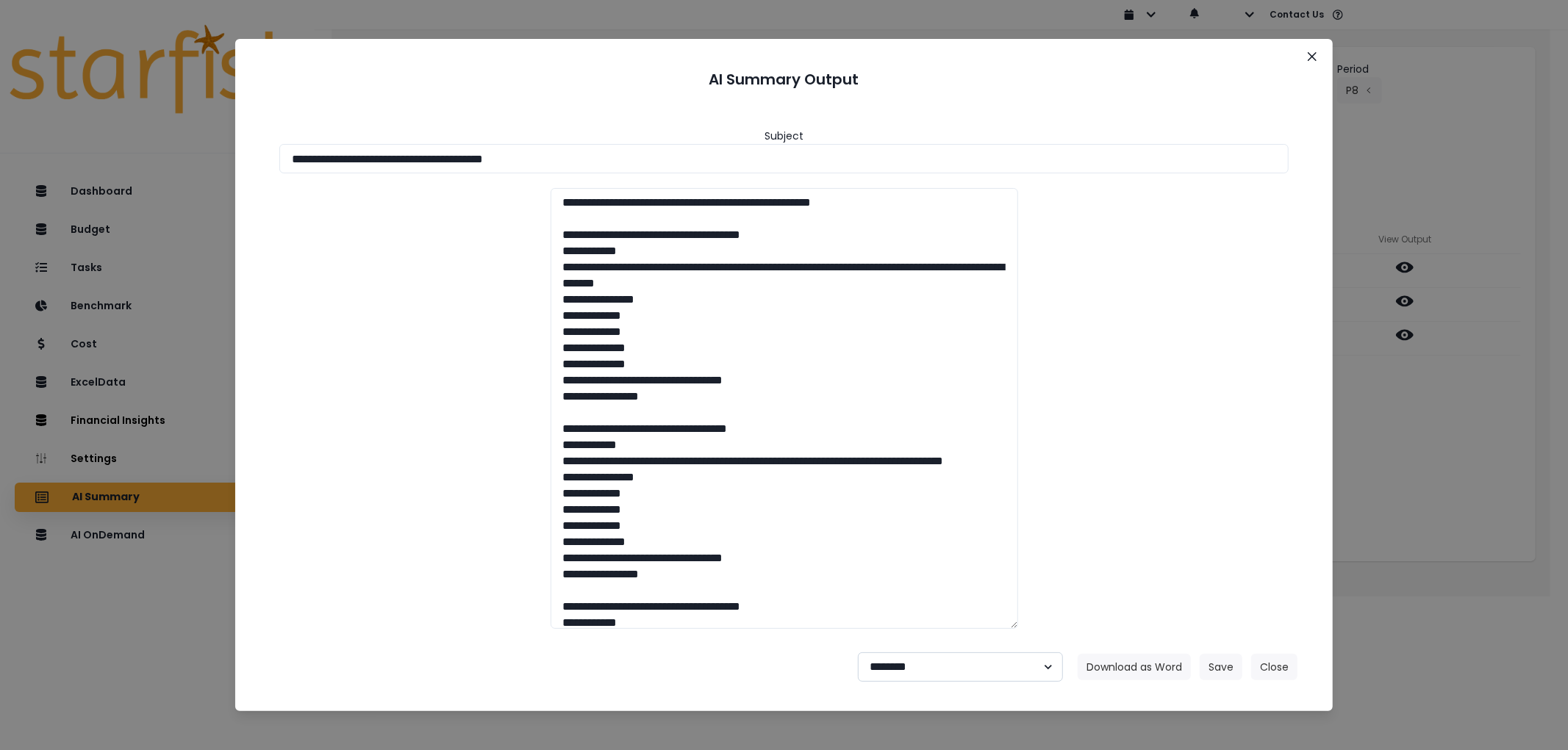
click at [859, 653] on select "**********" at bounding box center [961, 667] width 206 height 29
click at [1221, 664] on button "Save" at bounding box center [1221, 667] width 43 height 26
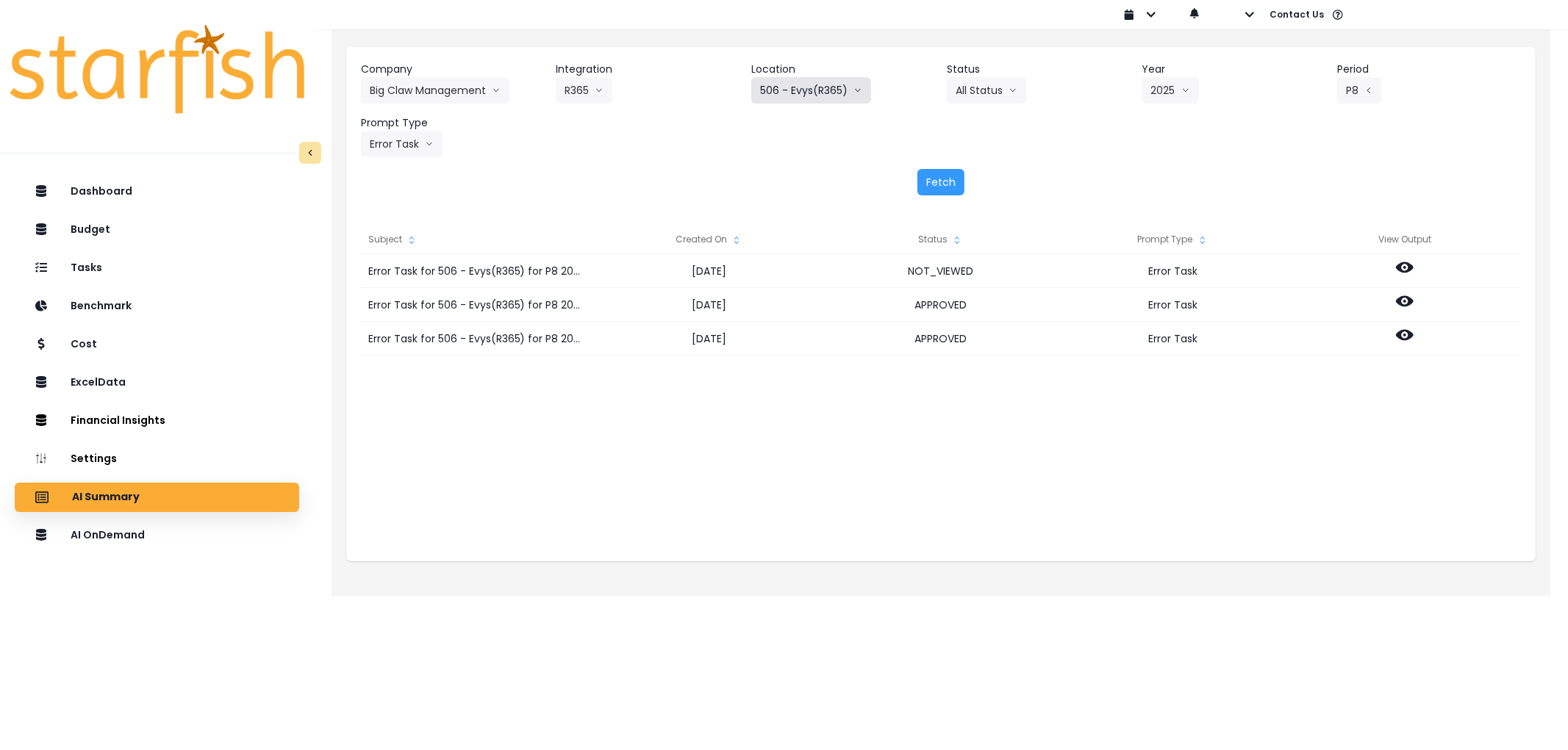
click at [817, 92] on button "506 - Evys(R365)" at bounding box center [811, 90] width 120 height 26
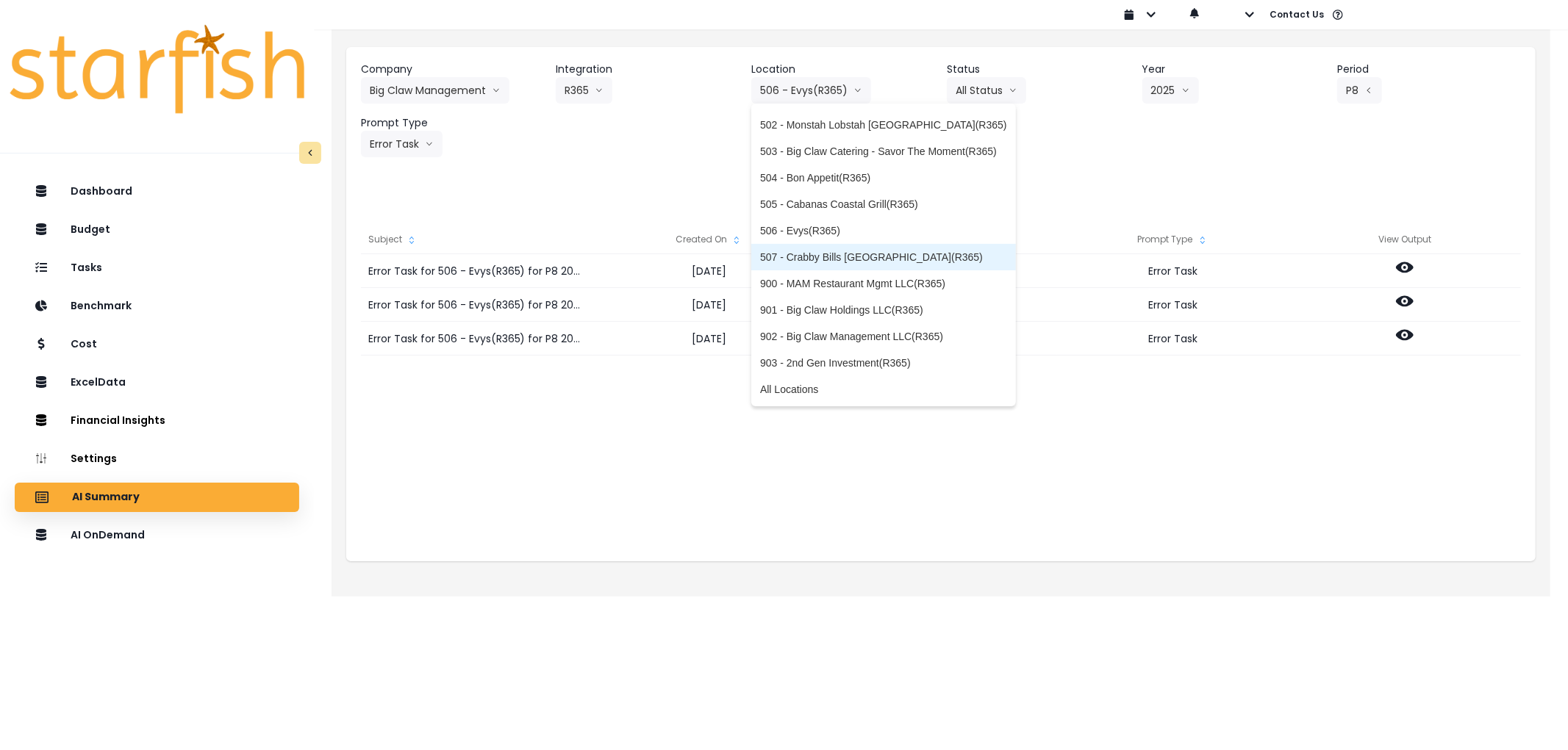
click at [861, 259] on span "507 - Crabby Bills [GEOGRAPHIC_DATA](R365)" at bounding box center [884, 257] width 248 height 15
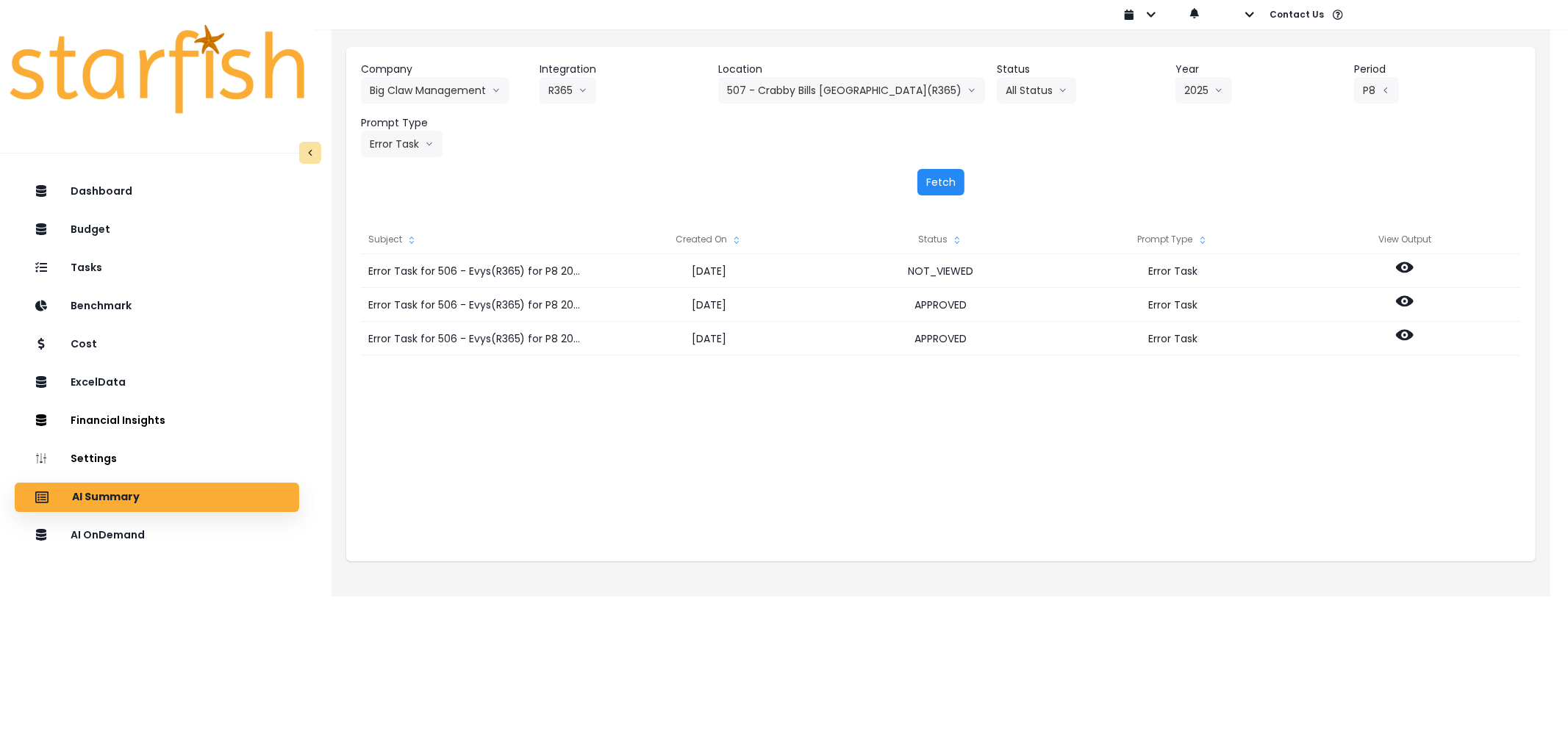
click at [927, 184] on button "Fetch" at bounding box center [941, 182] width 47 height 26
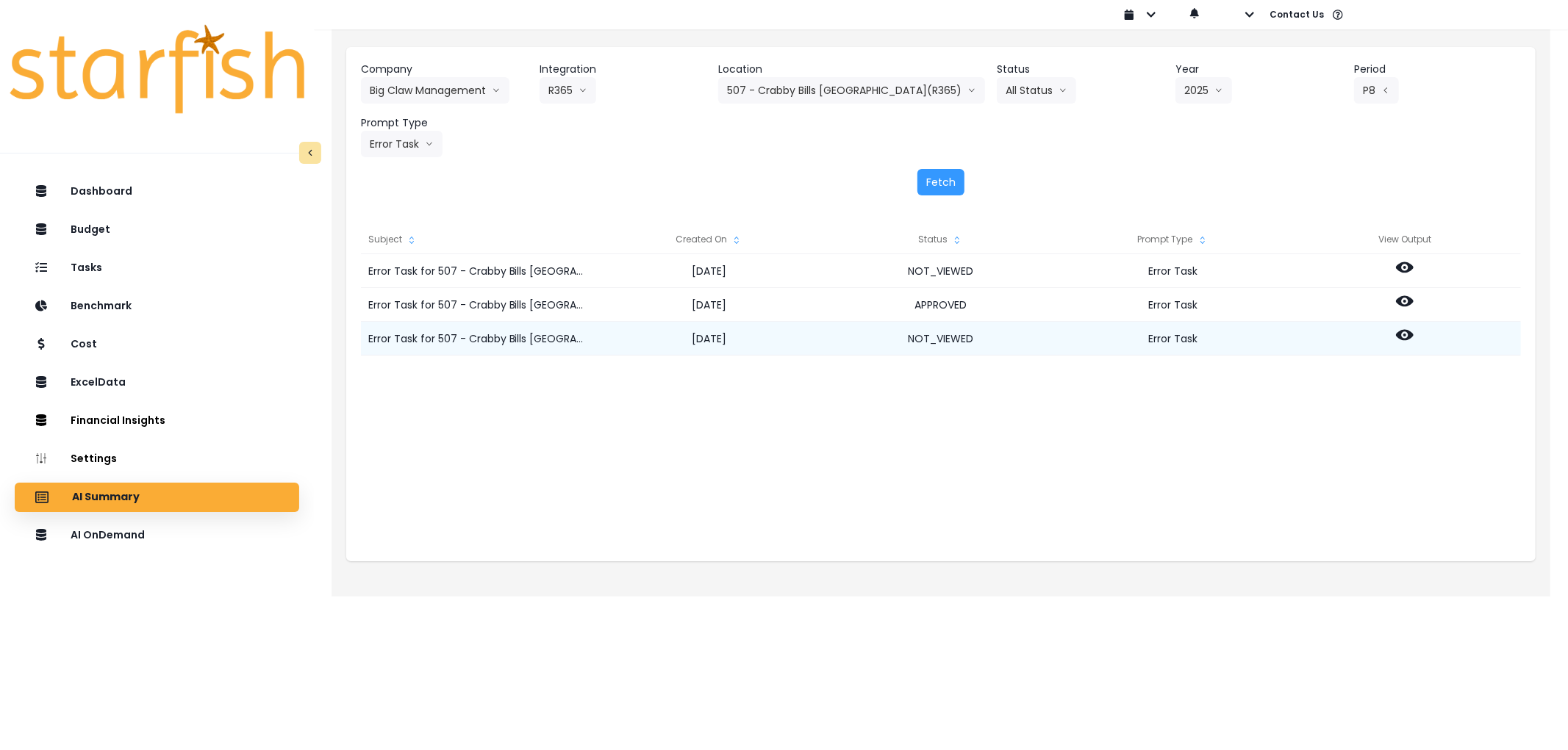
click at [1403, 331] on icon at bounding box center [1405, 335] width 18 height 11
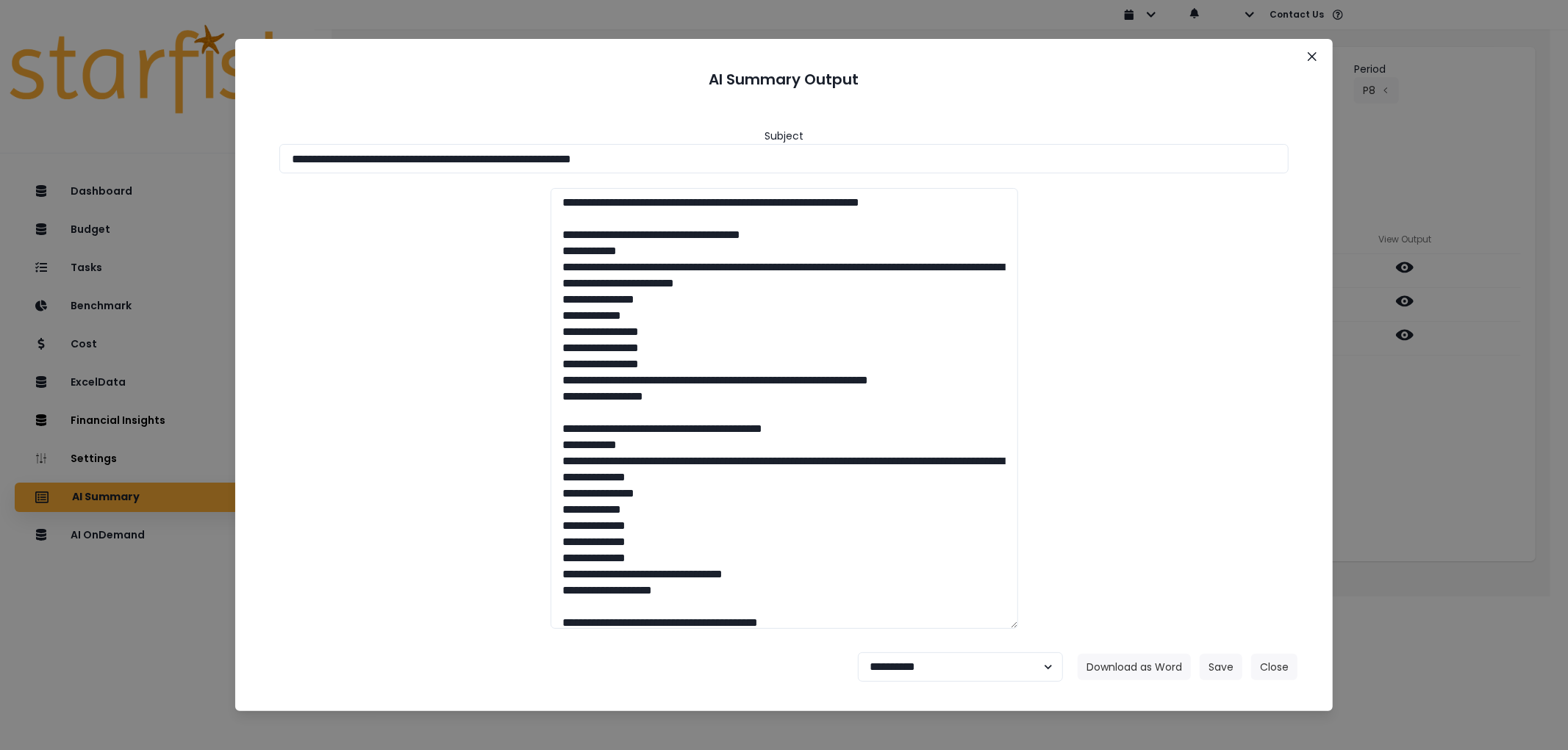
drag, startPoint x: 739, startPoint y: 171, endPoint x: 114, endPoint y: 160, distance: 625.1
click at [114, 160] on div "**********" at bounding box center [784, 375] width 1568 height 750
click at [1151, 665] on button "Download as Word" at bounding box center [1134, 667] width 113 height 26
click at [949, 666] on select "**********" at bounding box center [961, 667] width 206 height 29
select select "********"
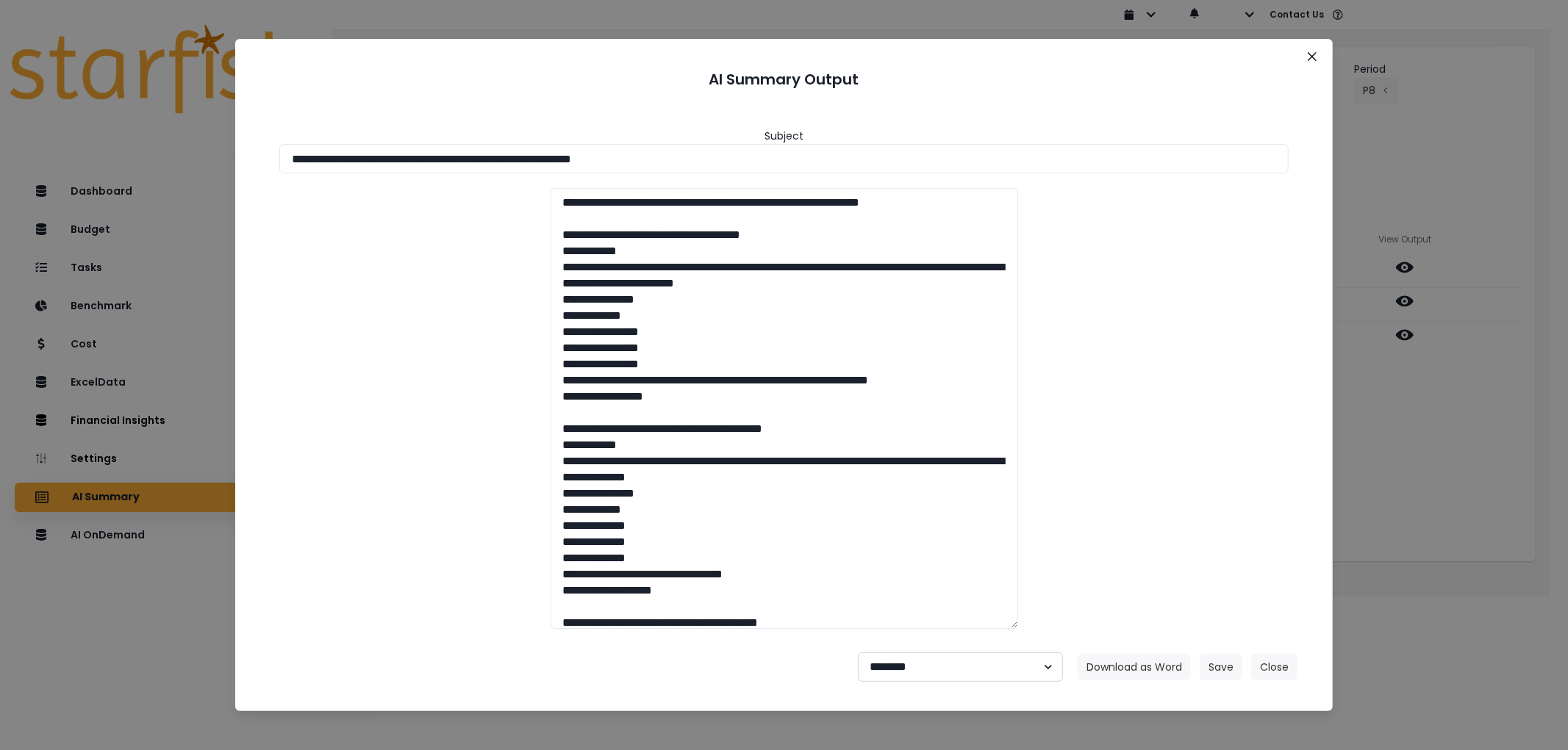
click at [859, 653] on select "**********" at bounding box center [961, 667] width 206 height 29
click at [1211, 671] on button "Save" at bounding box center [1221, 667] width 43 height 26
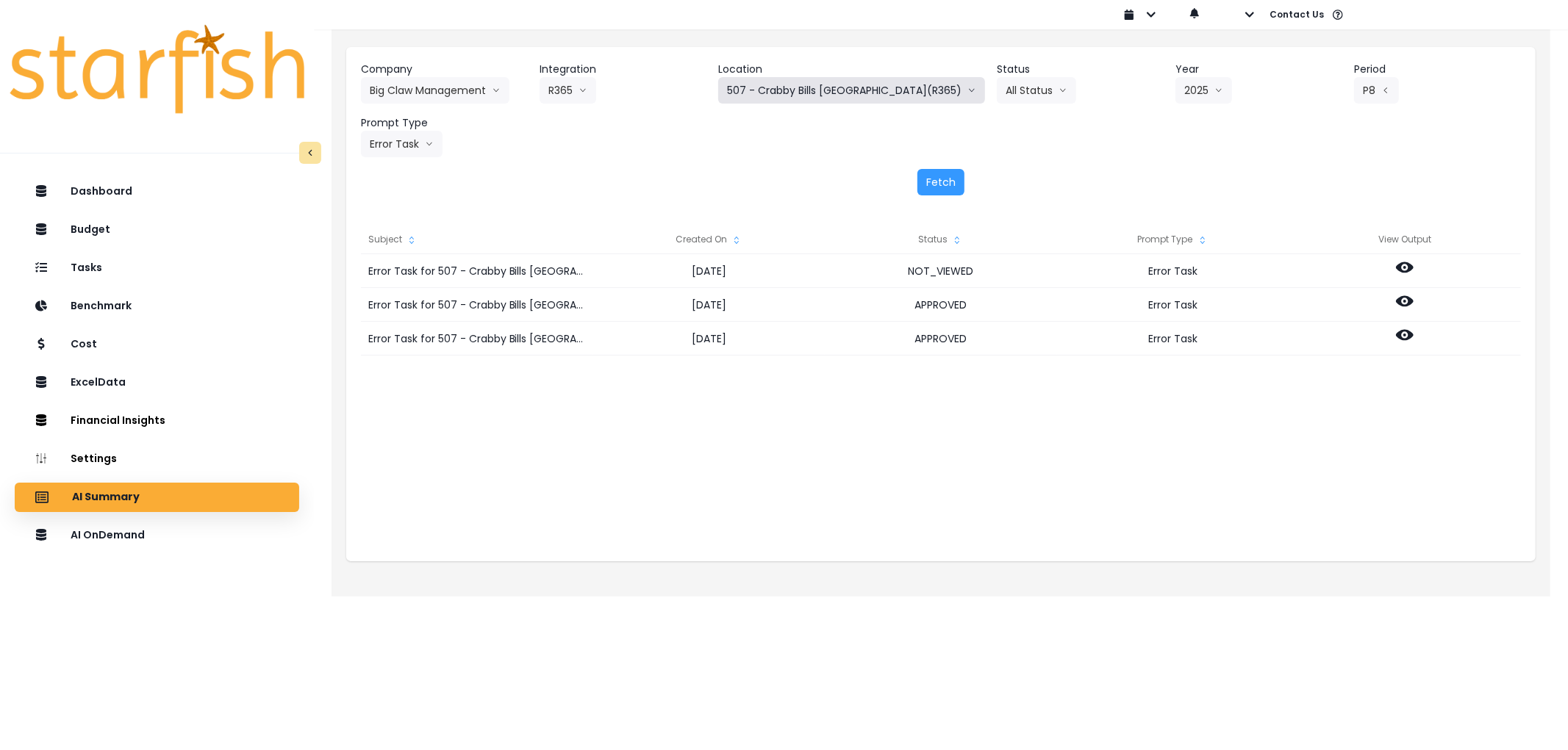
click at [827, 91] on button "507 - Crabby Bills [GEOGRAPHIC_DATA](R365)" at bounding box center [852, 90] width 267 height 26
click at [888, 86] on button "507 - Crabby Bills [GEOGRAPHIC_DATA](R365)" at bounding box center [852, 90] width 267 height 26
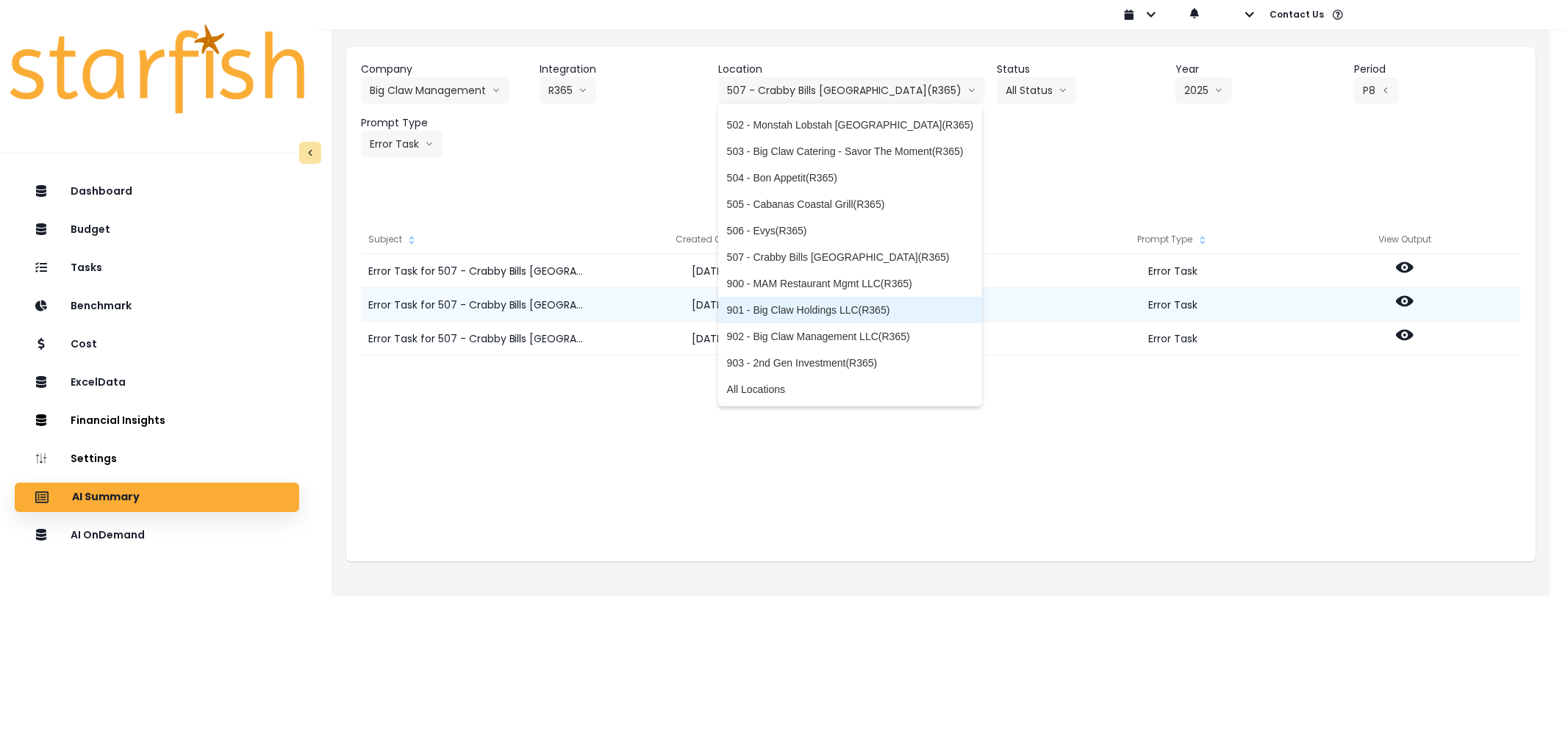
drag, startPoint x: 795, startPoint y: 305, endPoint x: 795, endPoint y: 296, distance: 9.0
click at [792, 305] on span "901 - Big Claw Holdings LLC(R365)" at bounding box center [851, 310] width 248 height 15
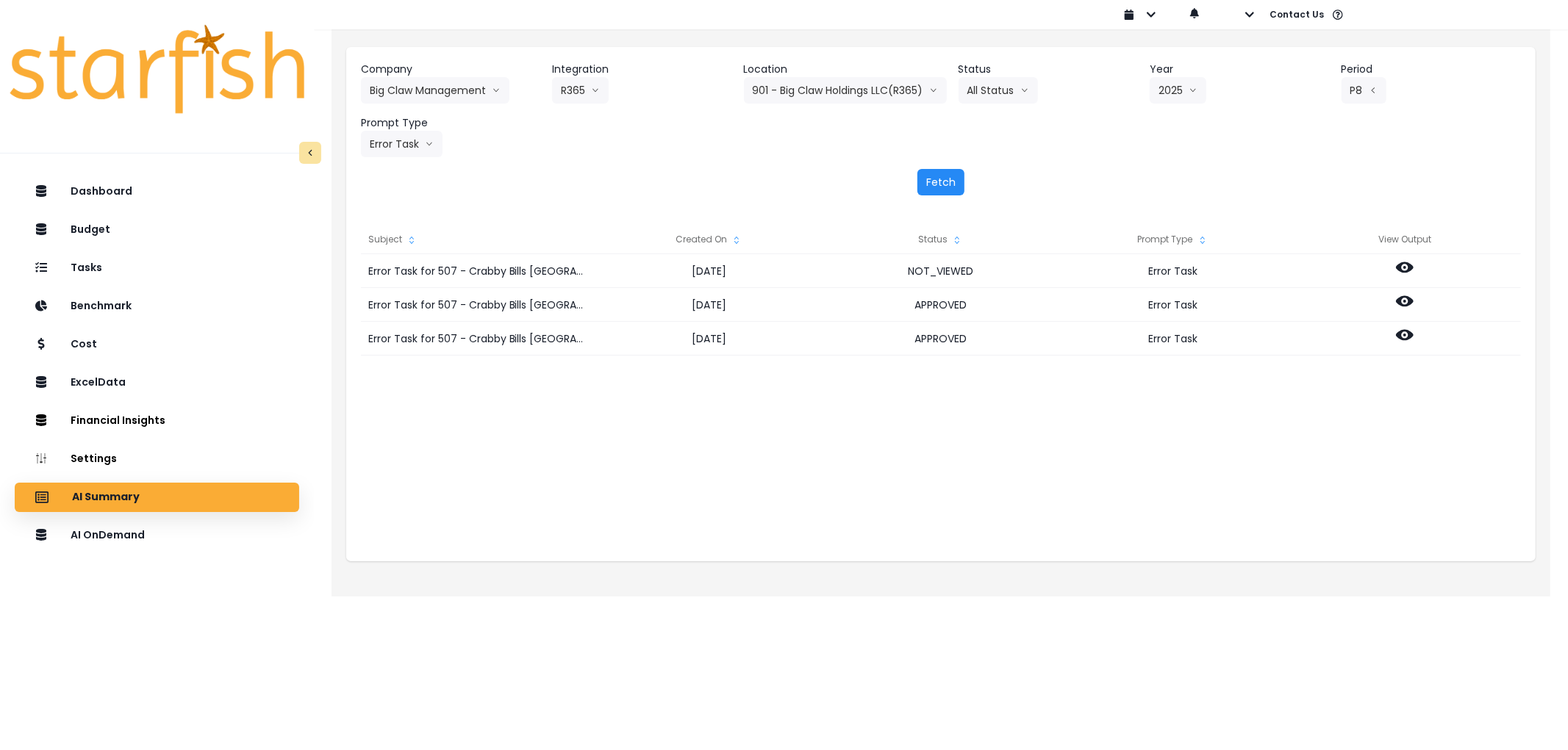
click at [942, 184] on button "Fetch" at bounding box center [941, 182] width 47 height 26
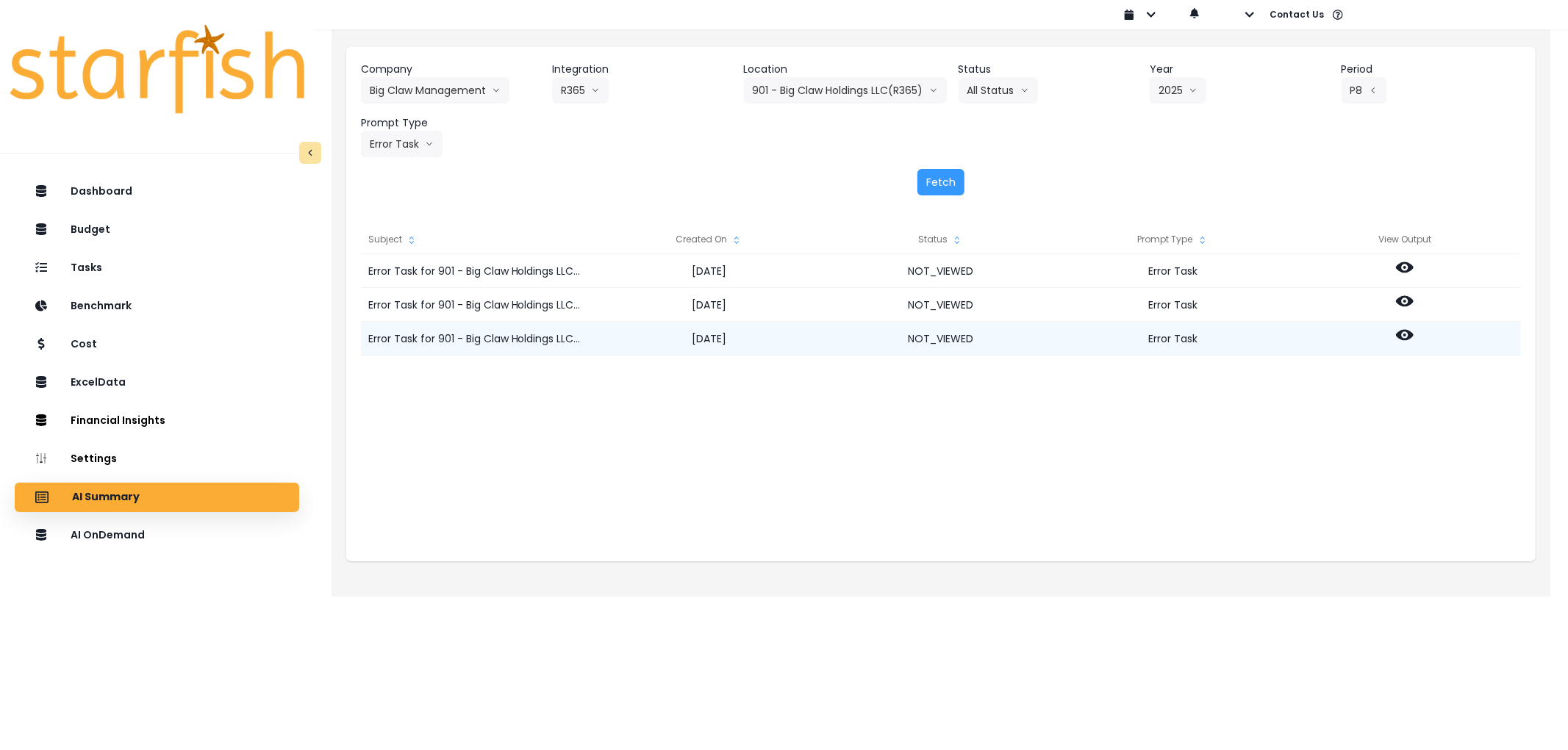
click at [1399, 332] on icon at bounding box center [1405, 335] width 18 height 11
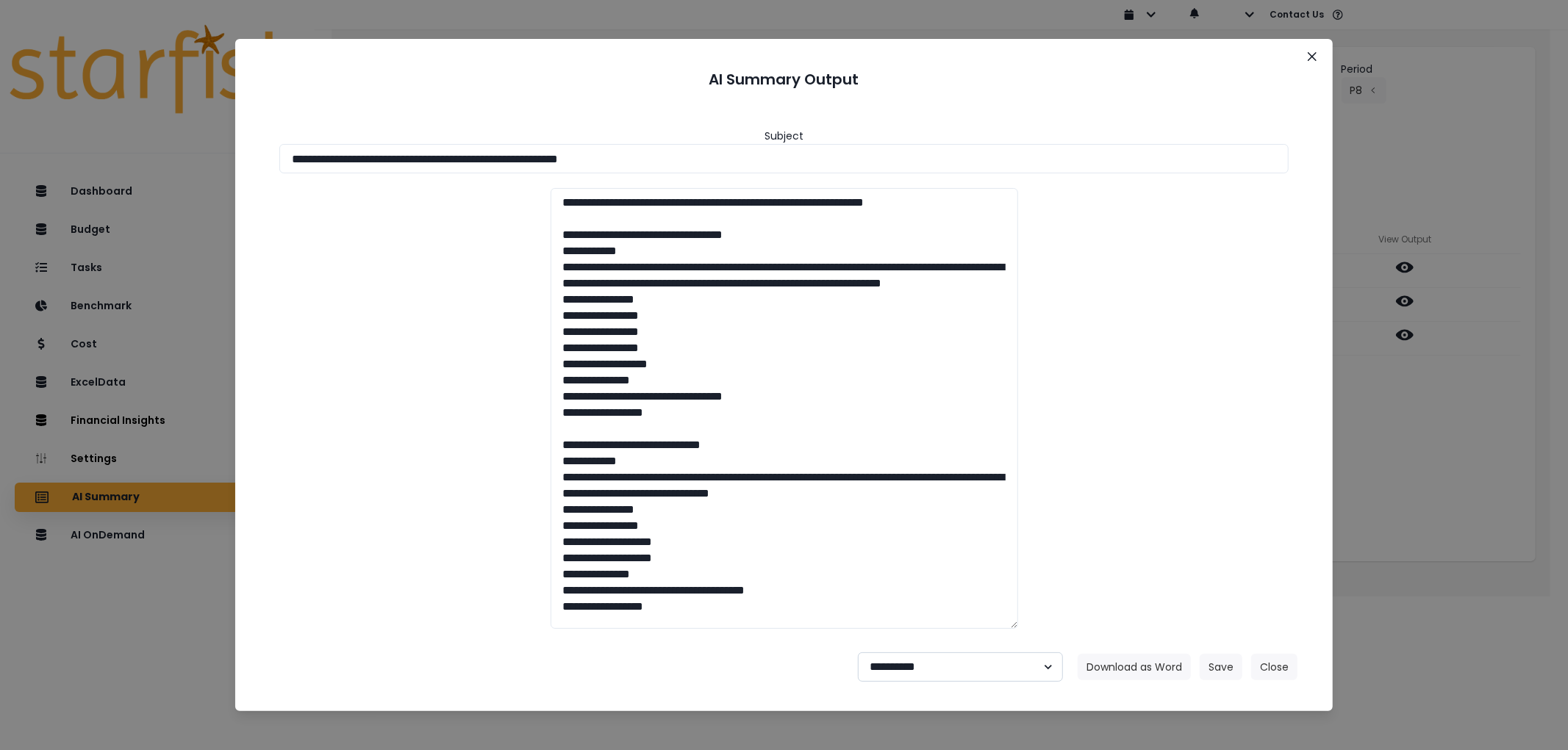
click at [962, 672] on select "**********" at bounding box center [961, 667] width 206 height 29
select select "********"
click at [859, 653] on select "**********" at bounding box center [961, 667] width 206 height 29
click at [1224, 667] on button "Save" at bounding box center [1221, 667] width 43 height 26
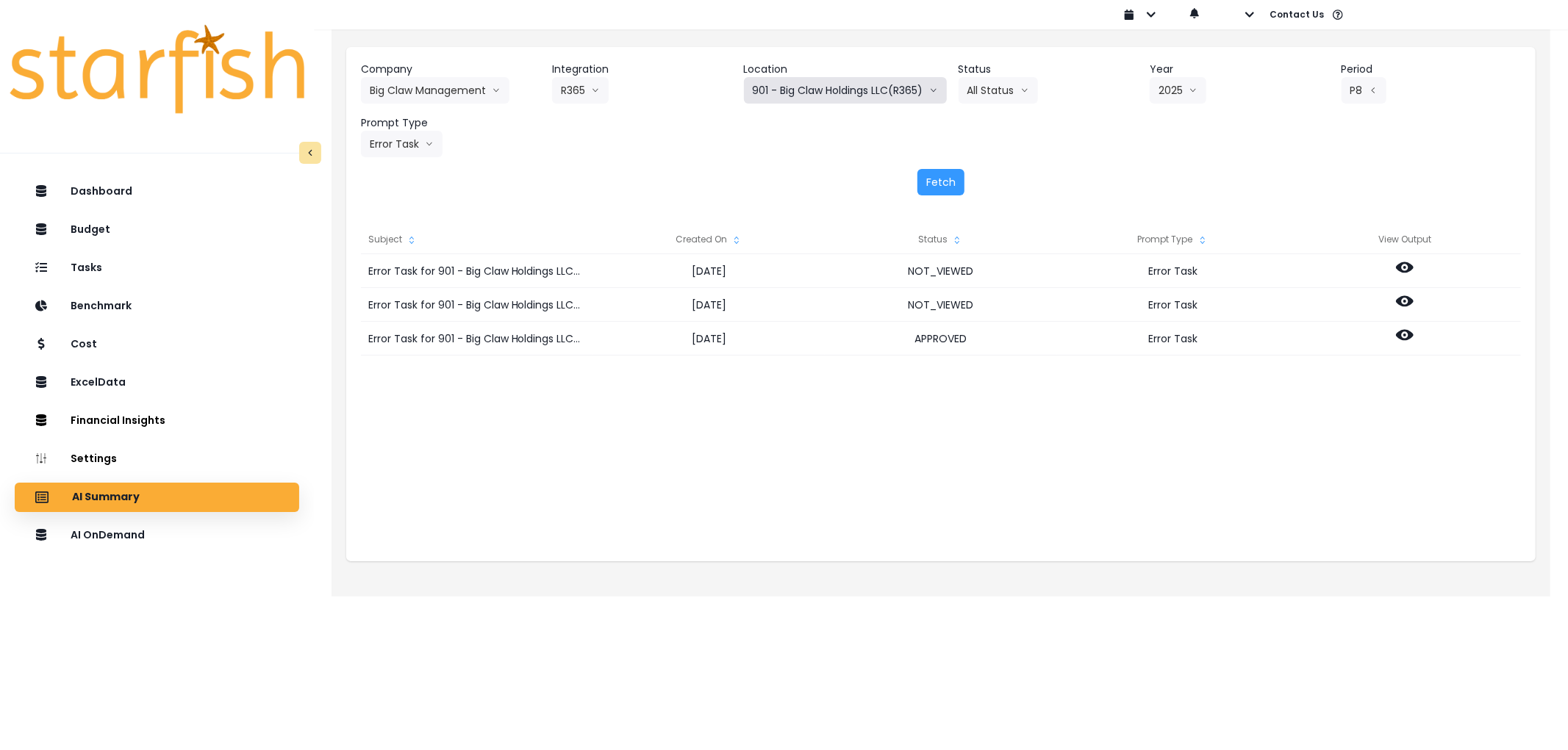
click at [867, 89] on button "901 - Big Claw Holdings LLC(R365)" at bounding box center [846, 90] width 203 height 26
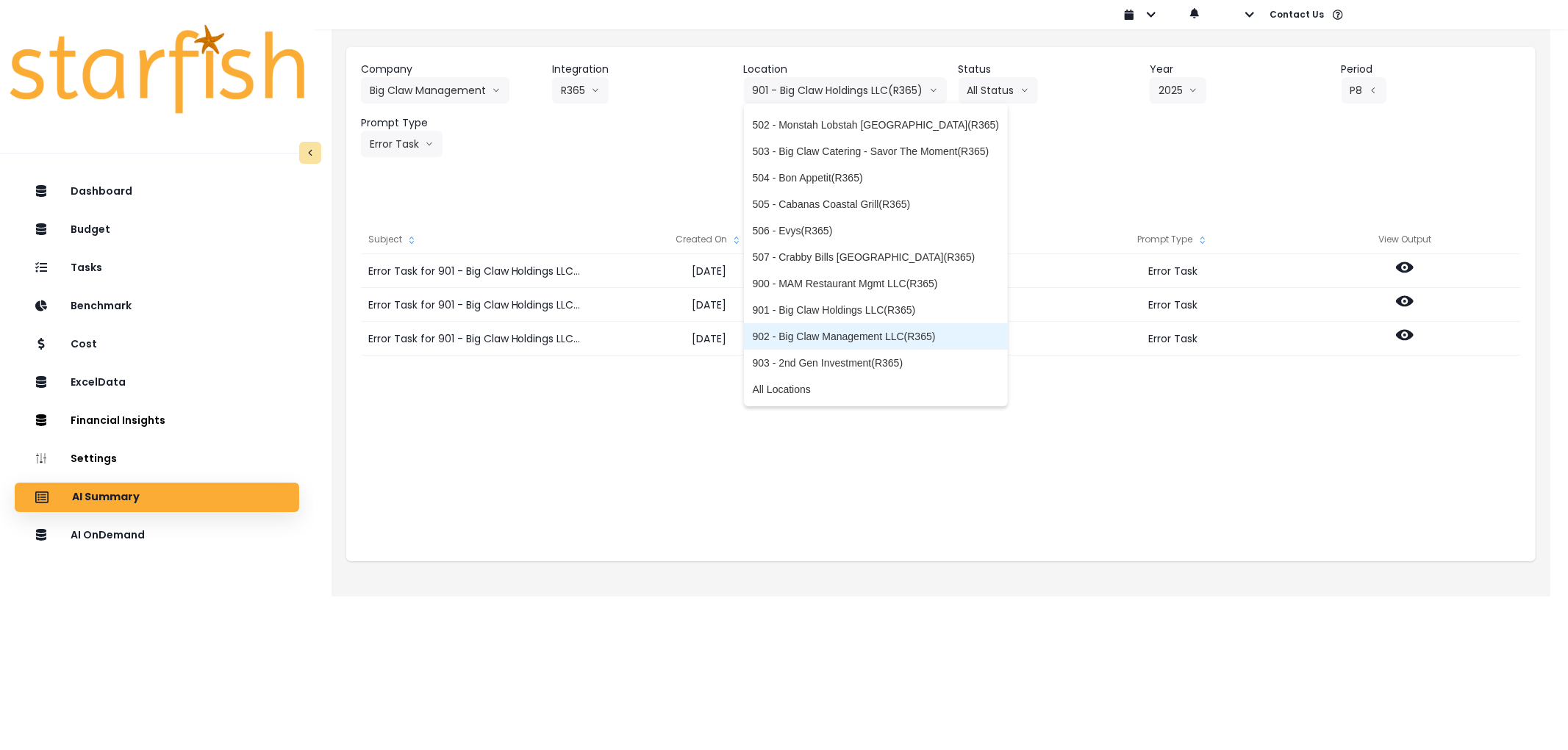
click at [807, 324] on li "902 - Big Claw Management LLC(R365)" at bounding box center [877, 336] width 265 height 26
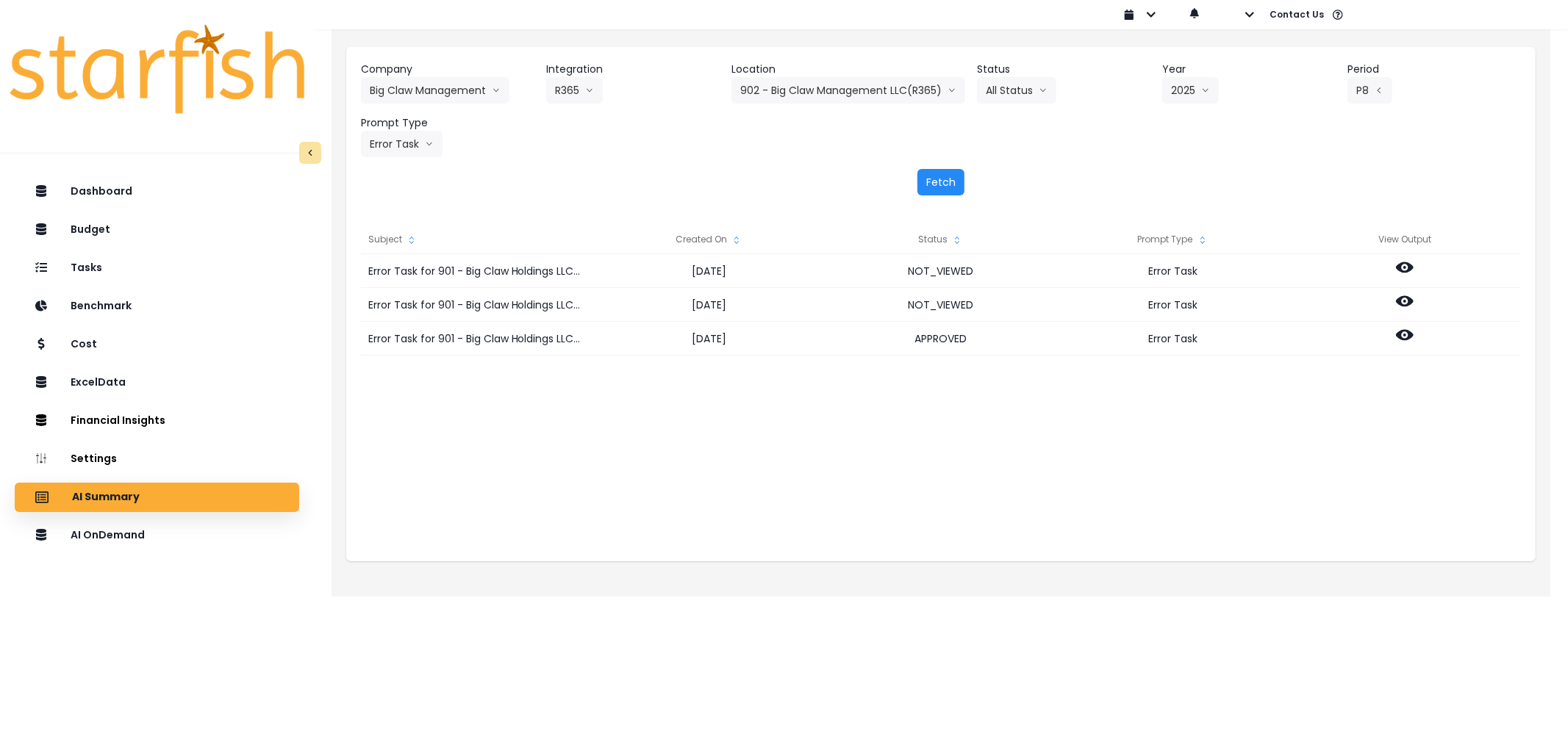
click at [941, 180] on button "Fetch" at bounding box center [941, 182] width 47 height 26
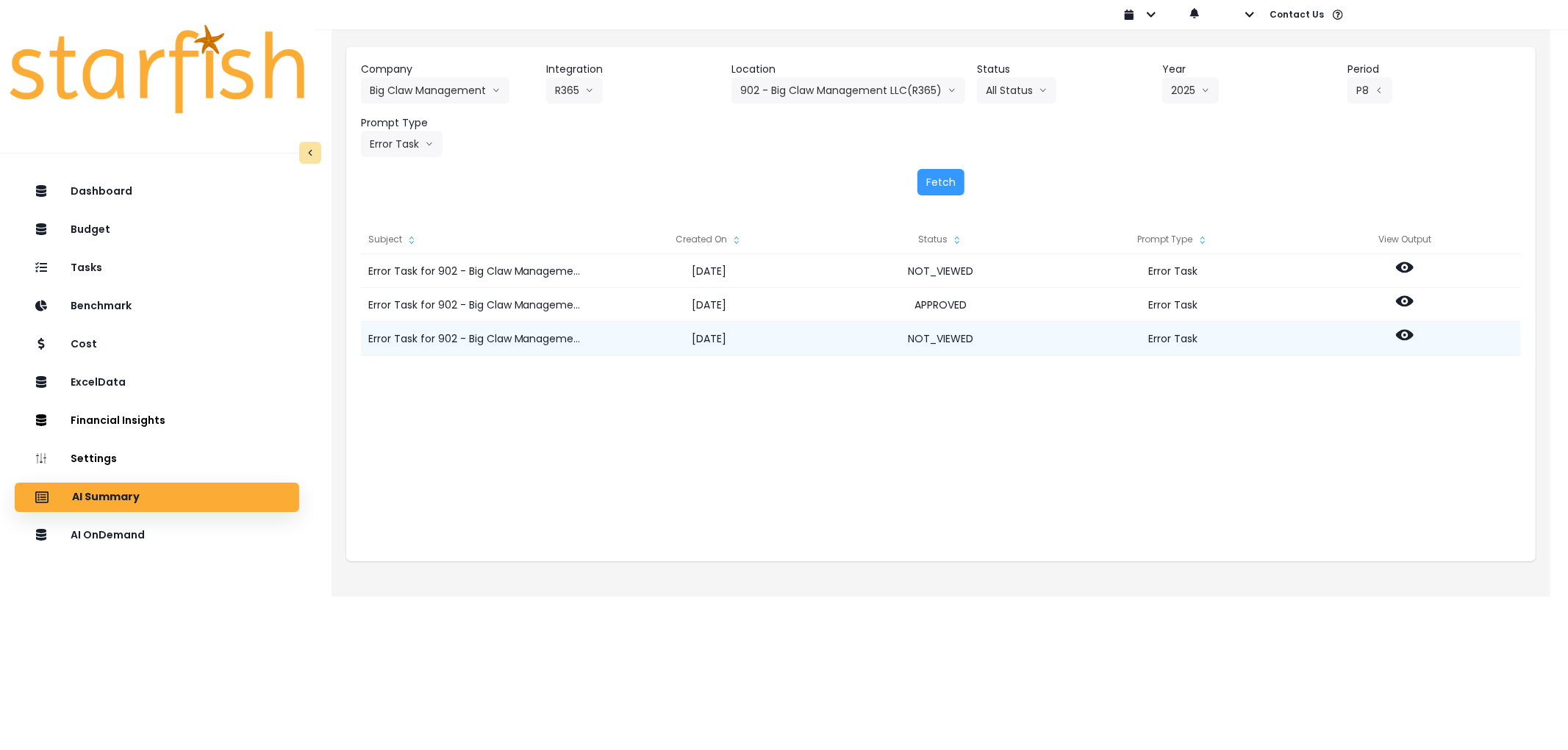
click at [1409, 332] on icon at bounding box center [1405, 335] width 18 height 11
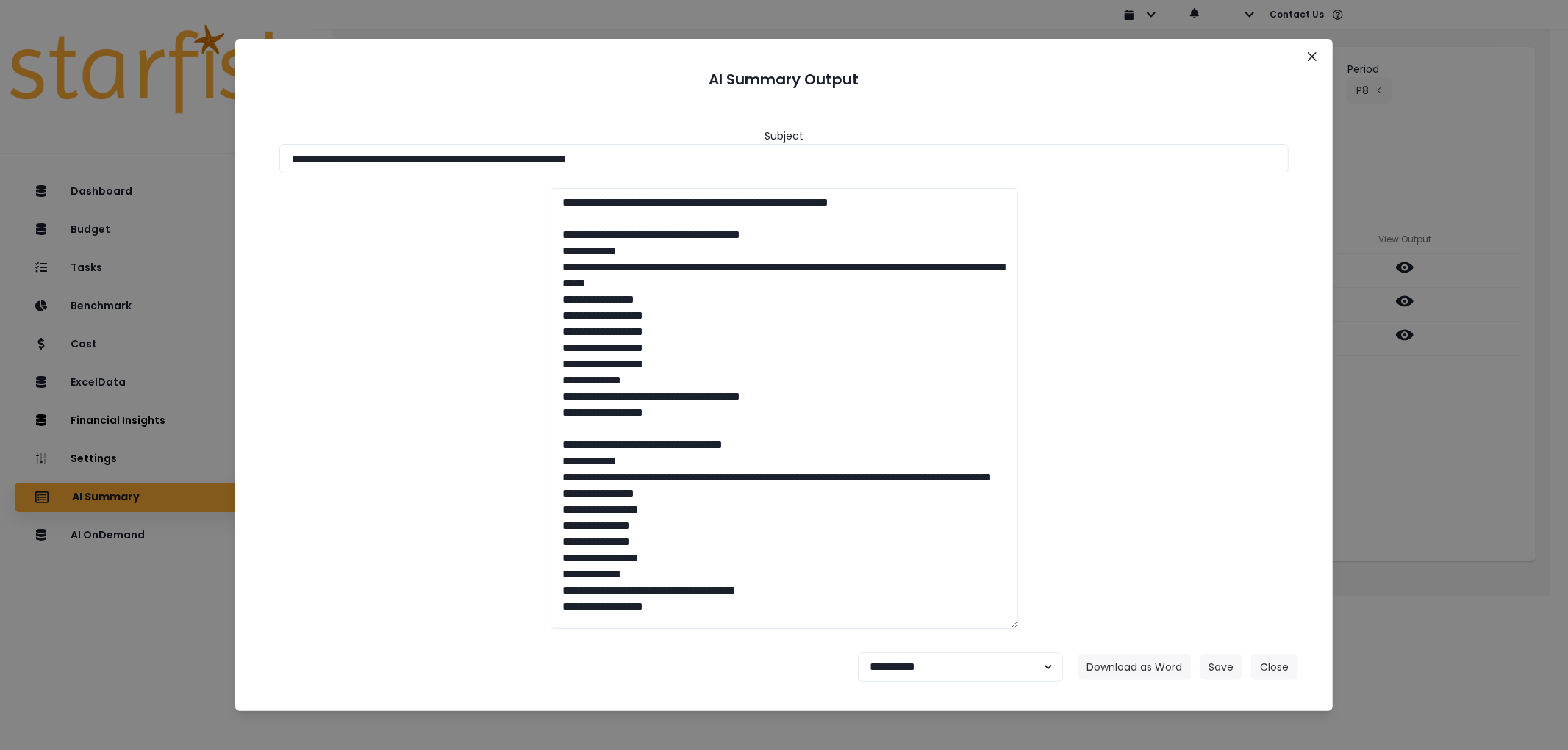
drag, startPoint x: 724, startPoint y: 160, endPoint x: 110, endPoint y: 170, distance: 614.1
click at [106, 167] on div "**********" at bounding box center [784, 375] width 1568 height 750
drag, startPoint x: 1134, startPoint y: 666, endPoint x: 1059, endPoint y: 575, distance: 117.9
click at [1134, 663] on button "Download as Word" at bounding box center [1134, 667] width 113 height 26
click at [951, 678] on select "**********" at bounding box center [961, 667] width 206 height 29
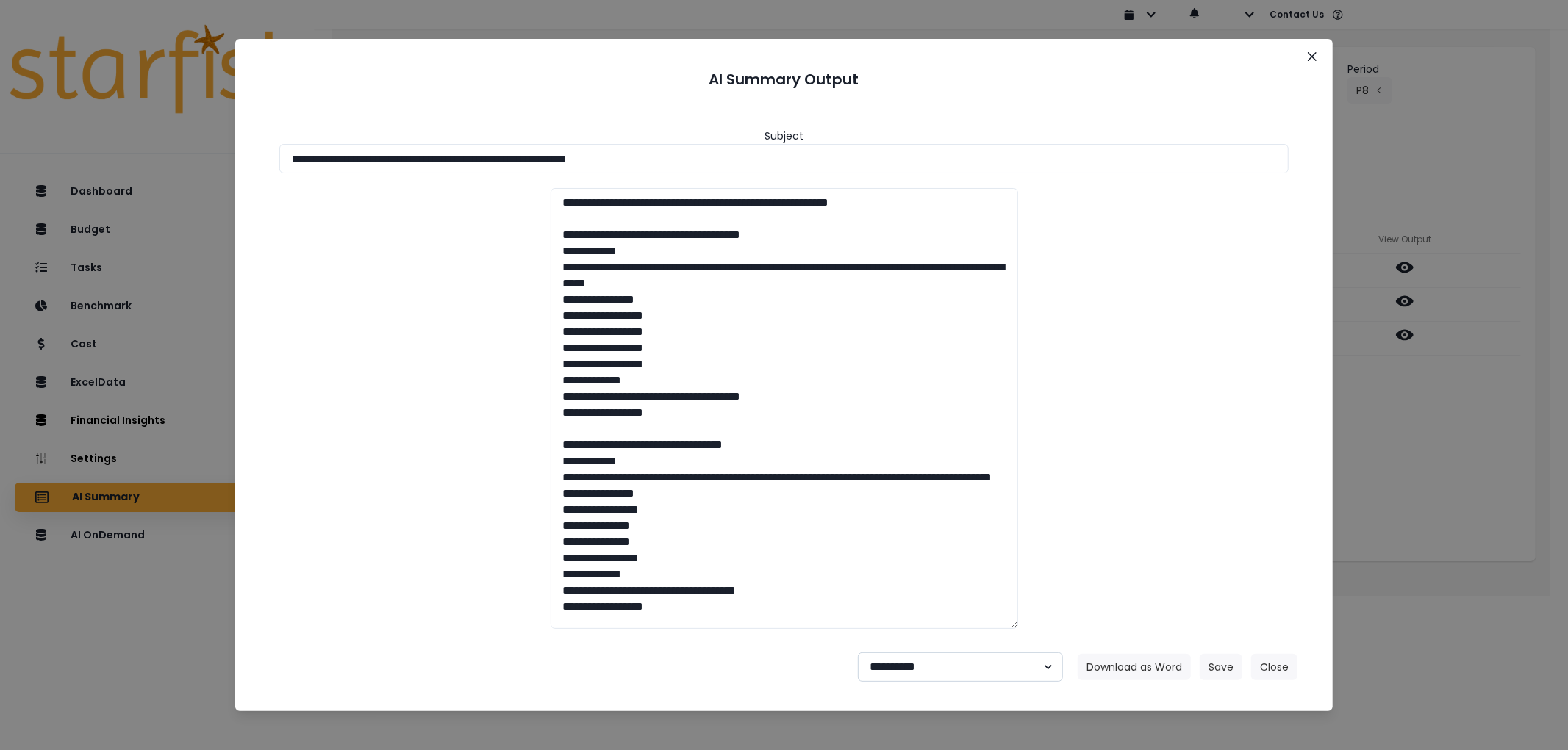
select select "********"
click at [859, 653] on select "**********" at bounding box center [961, 667] width 206 height 29
click at [1210, 667] on button "Save" at bounding box center [1221, 667] width 43 height 26
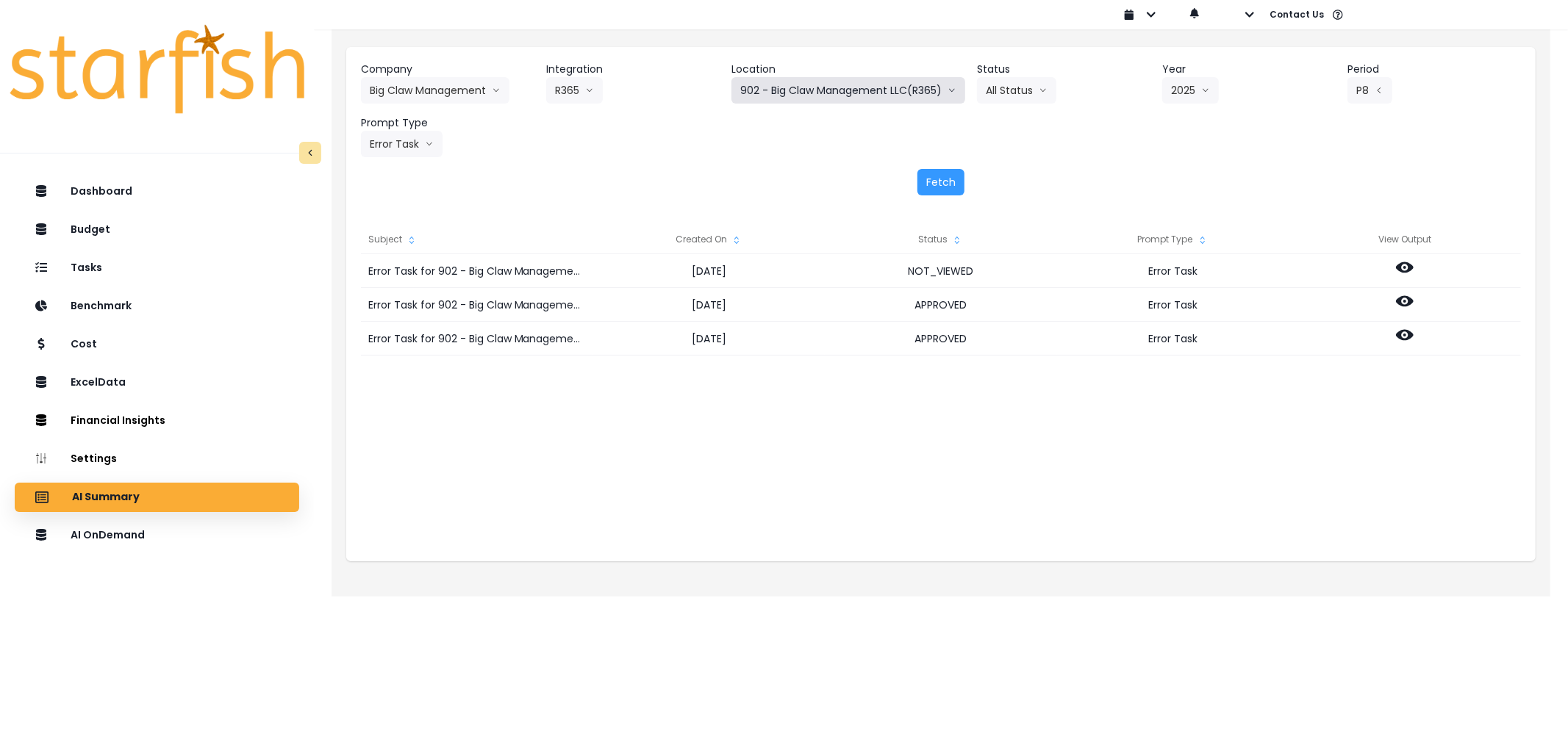
click at [870, 86] on button "902 - Big Claw Management LLC(R365)" at bounding box center [849, 90] width 234 height 26
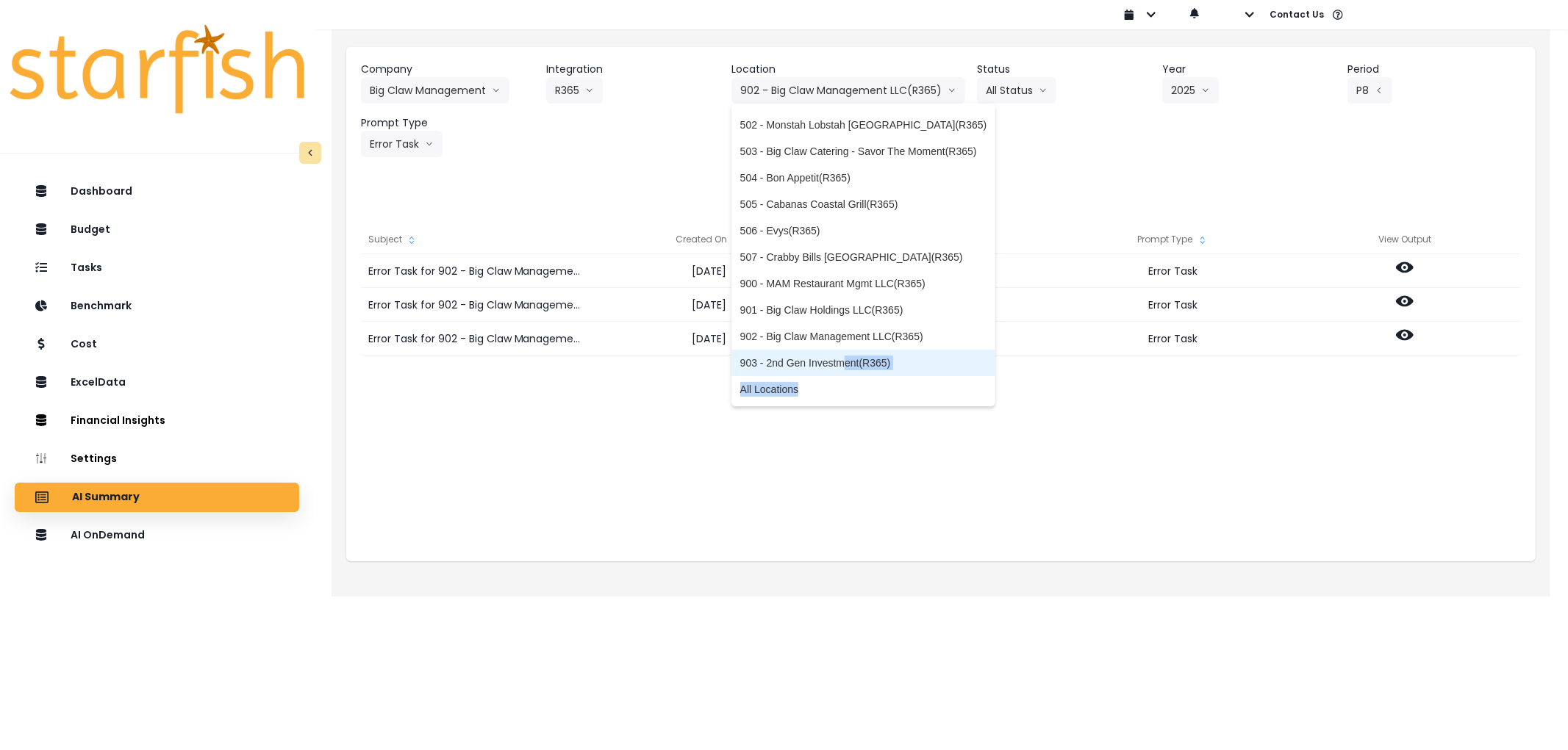
drag, startPoint x: 814, startPoint y: 400, endPoint x: 843, endPoint y: 364, distance: 46.2
click at [843, 364] on div "100 - Crabby Bills [GEOGRAPHIC_DATA](R365) 200 - Jakes Coastal Cantina(R365) 30…" at bounding box center [864, 255] width 265 height 294
click at [843, 364] on span "903 - 2nd Gen Investment(R365)" at bounding box center [864, 362] width 248 height 15
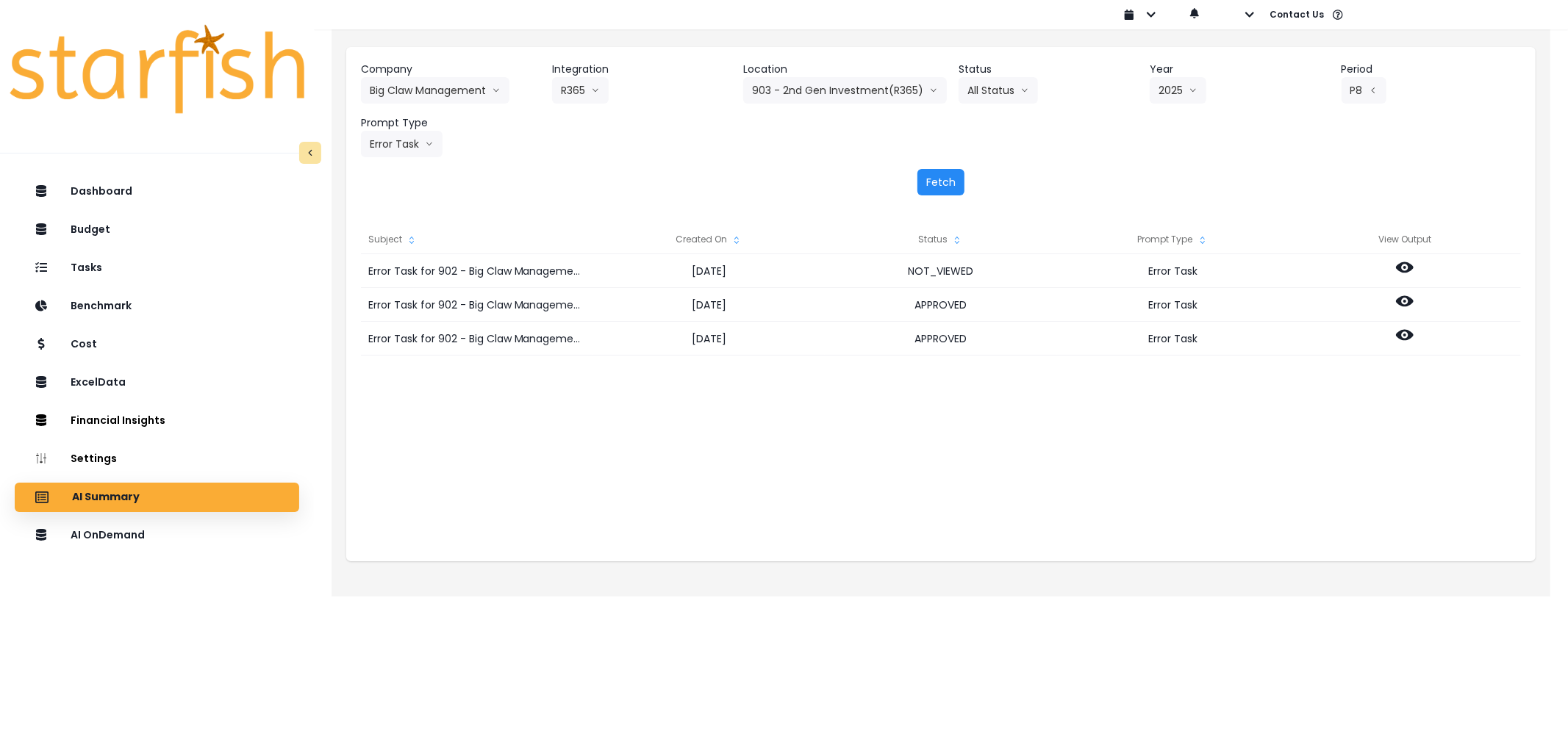
click at [935, 178] on button "Fetch" at bounding box center [941, 182] width 47 height 26
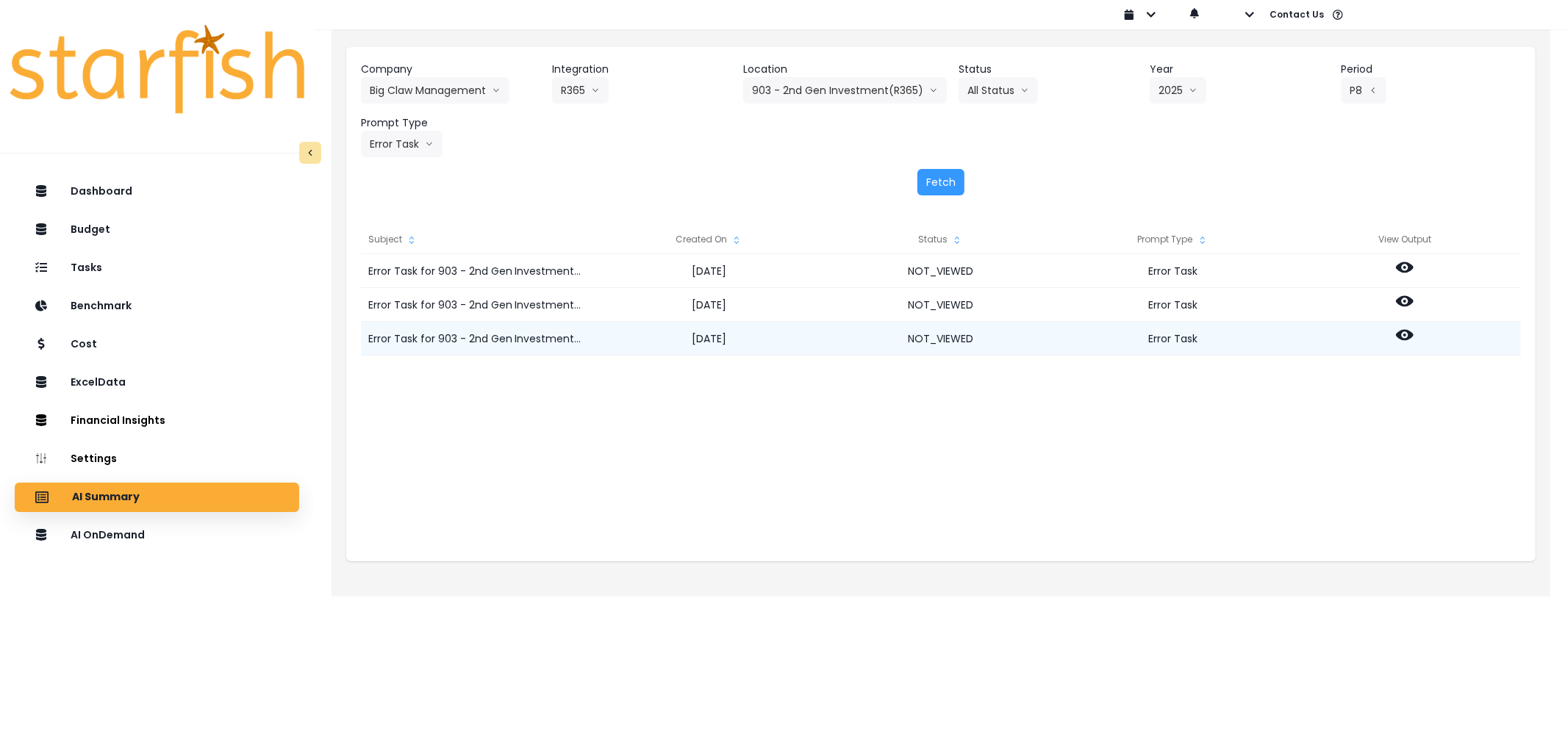
click at [1404, 334] on icon at bounding box center [1405, 335] width 18 height 18
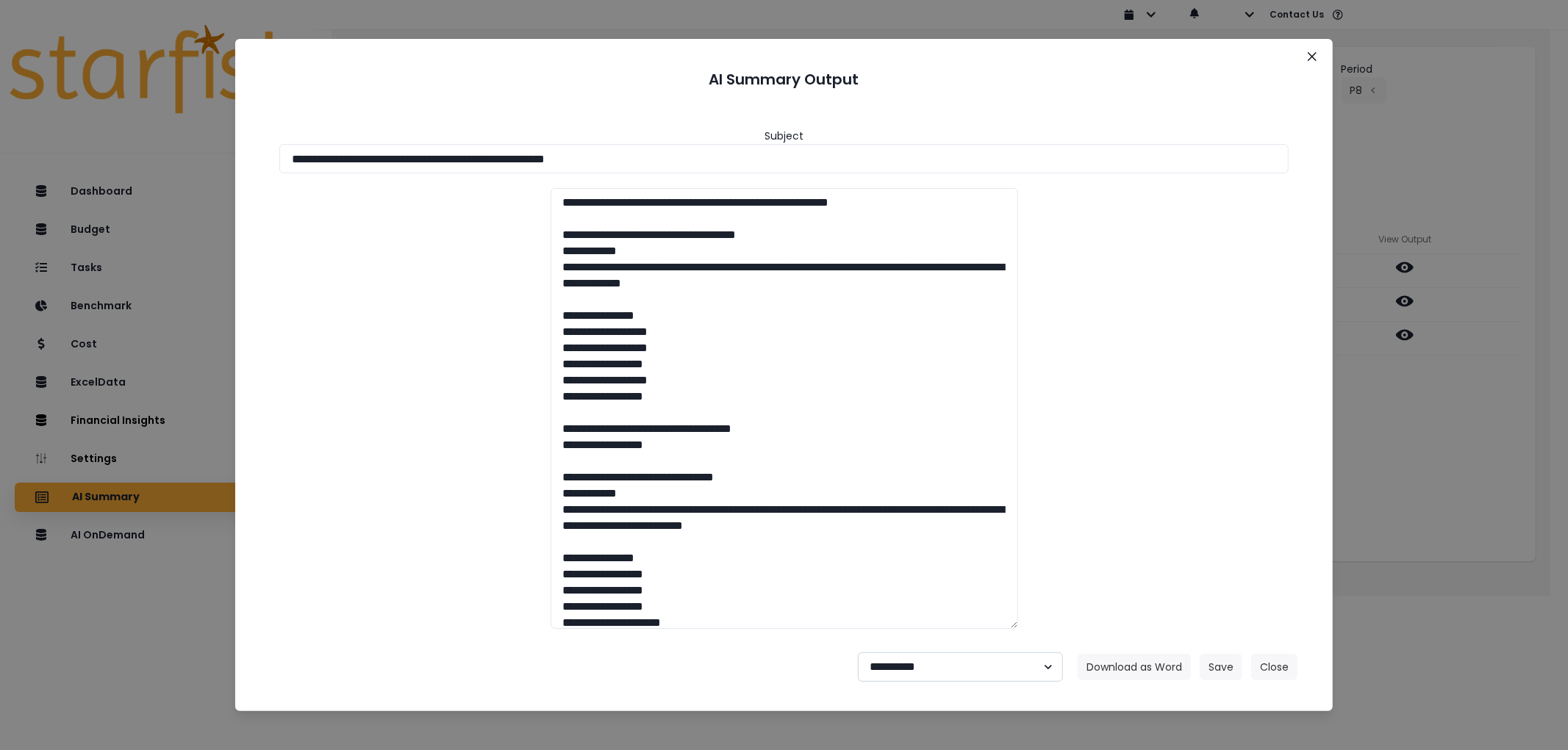
drag, startPoint x: 957, startPoint y: 658, endPoint x: 954, endPoint y: 652, distance: 6.7
click at [956, 655] on select "**********" at bounding box center [961, 667] width 206 height 29
select select "********"
click at [859, 653] on select "**********" at bounding box center [961, 667] width 206 height 29
drag, startPoint x: 1247, startPoint y: 678, endPoint x: 1239, endPoint y: 674, distance: 8.9
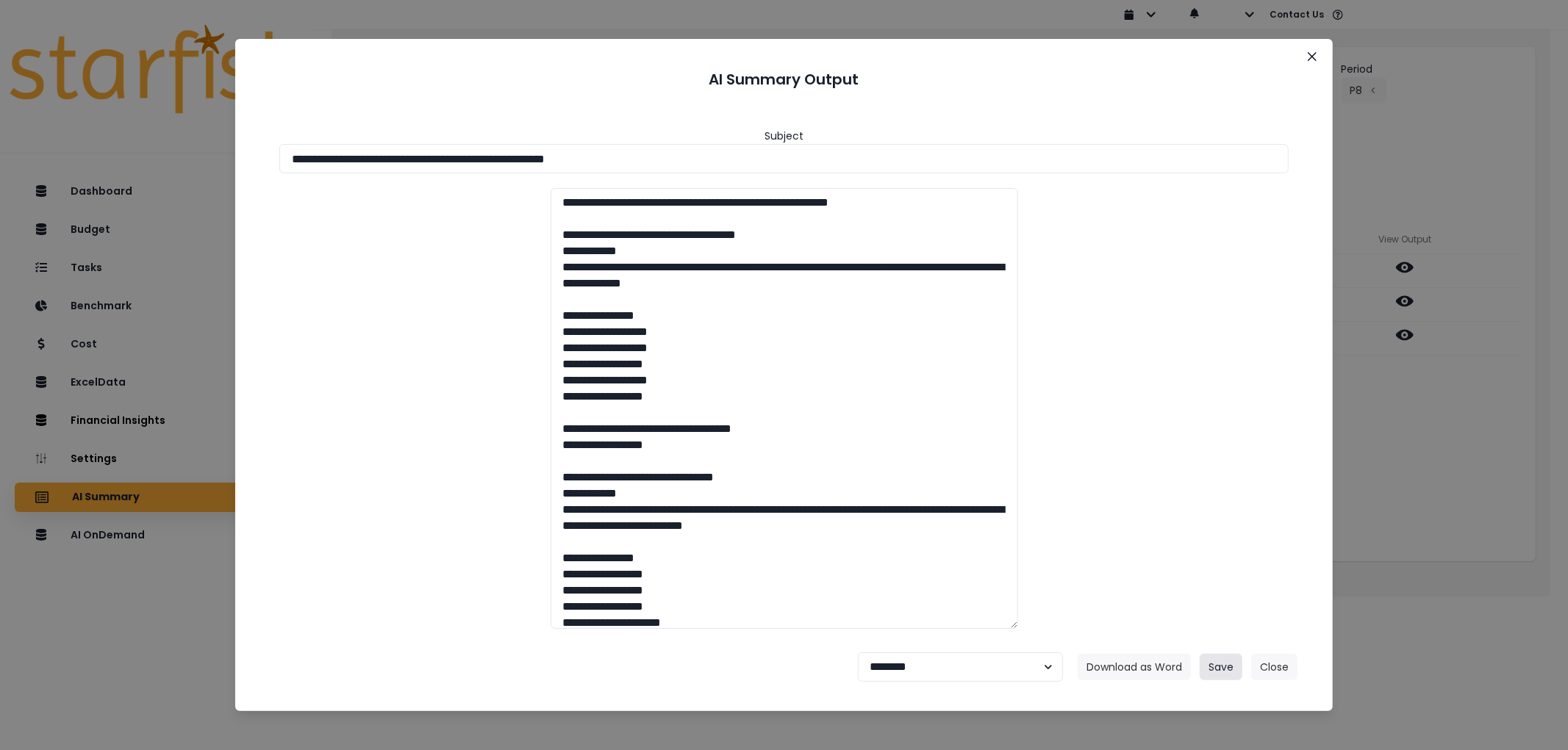
click at [1246, 678] on div "Download as Word Save Close" at bounding box center [1188, 667] width 220 height 26
click at [1239, 674] on button "Save" at bounding box center [1221, 667] width 43 height 26
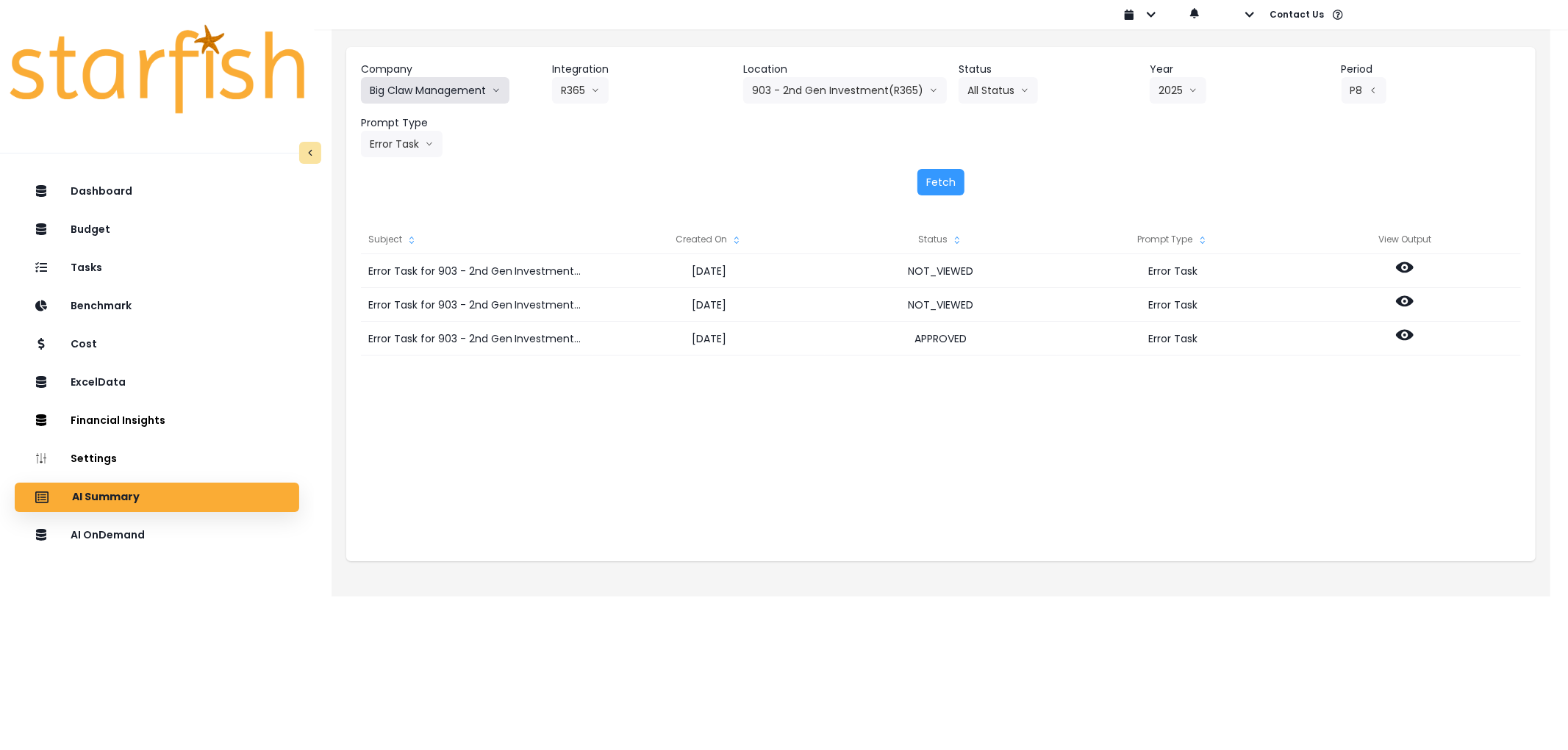
click at [425, 94] on button "Big Claw Management" at bounding box center [435, 90] width 148 height 26
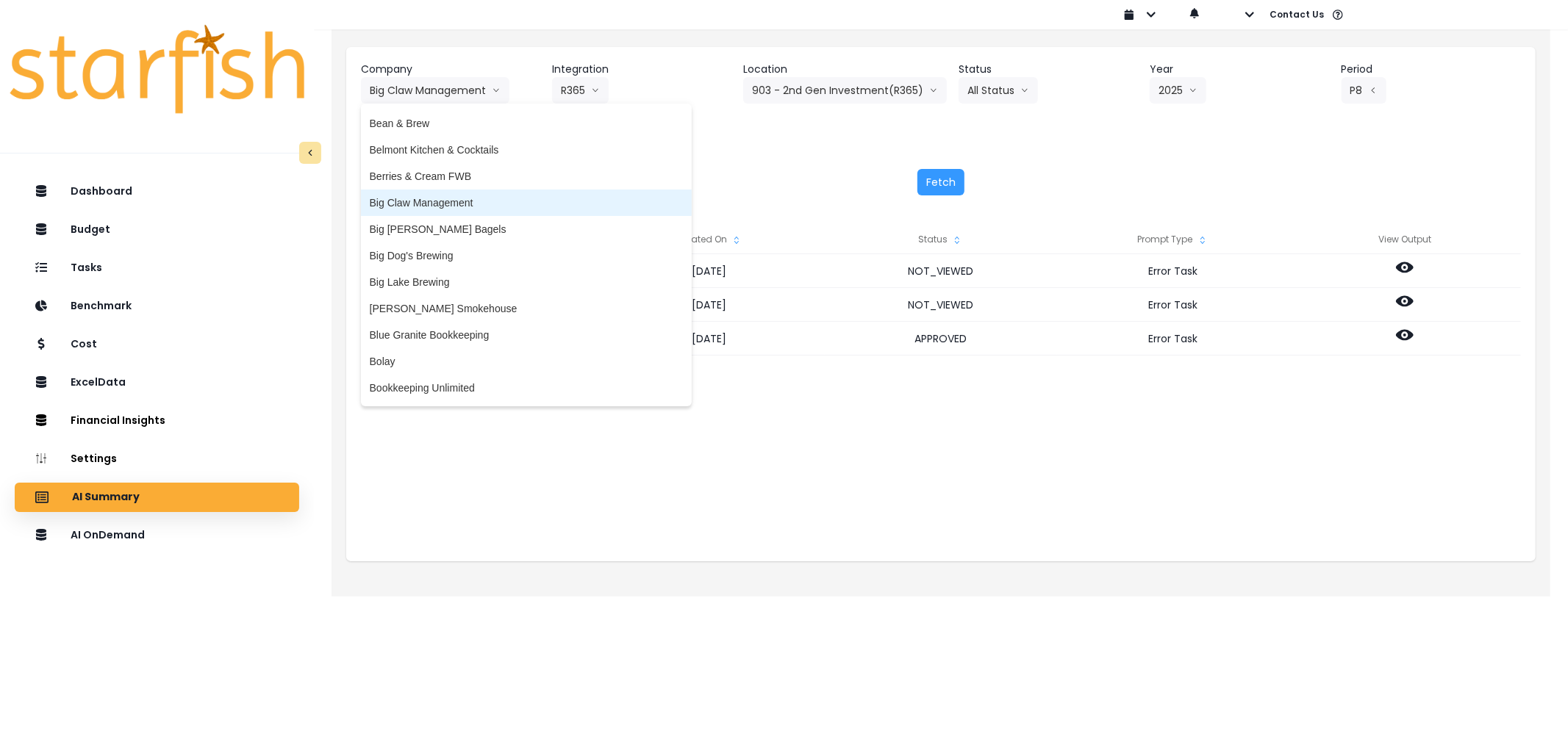
scroll to position [164, 0]
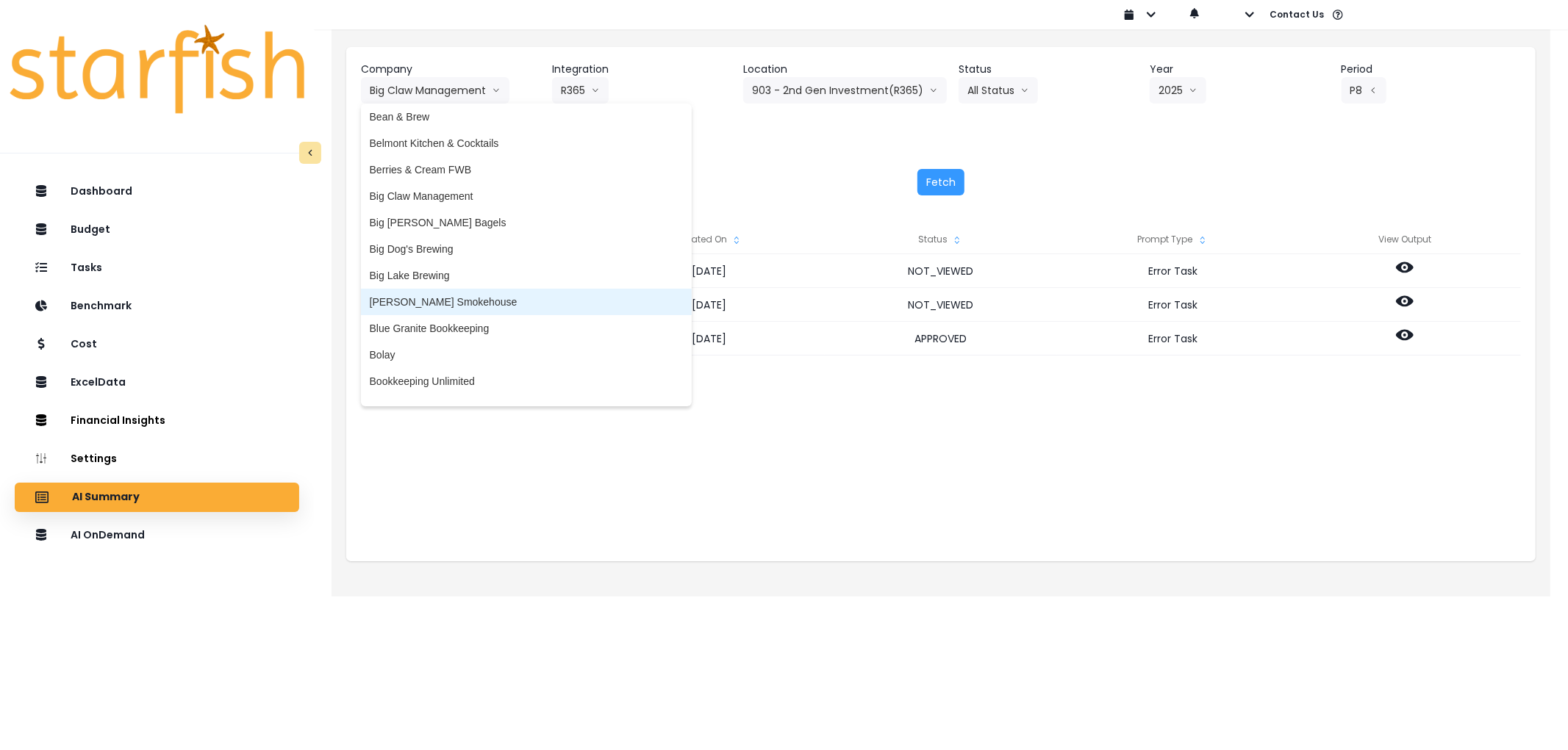
click at [466, 306] on span "[PERSON_NAME] Smokehouse" at bounding box center [526, 302] width 313 height 15
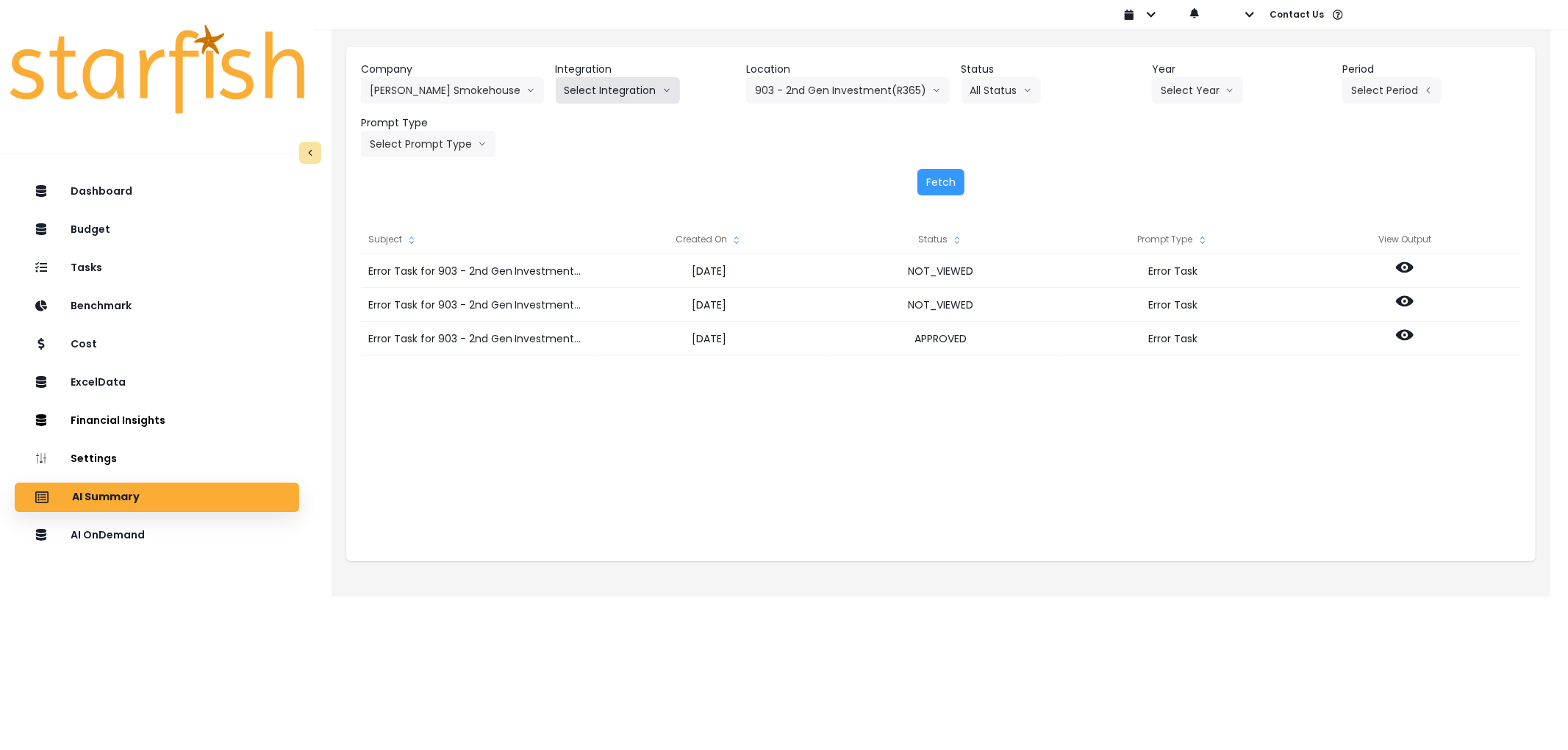
click at [618, 86] on button "Select Integration" at bounding box center [618, 90] width 125 height 26
click at [601, 115] on span "Quickbooks Online" at bounding box center [607, 121] width 87 height 15
click at [754, 92] on button "Select Location" at bounding box center [807, 90] width 112 height 26
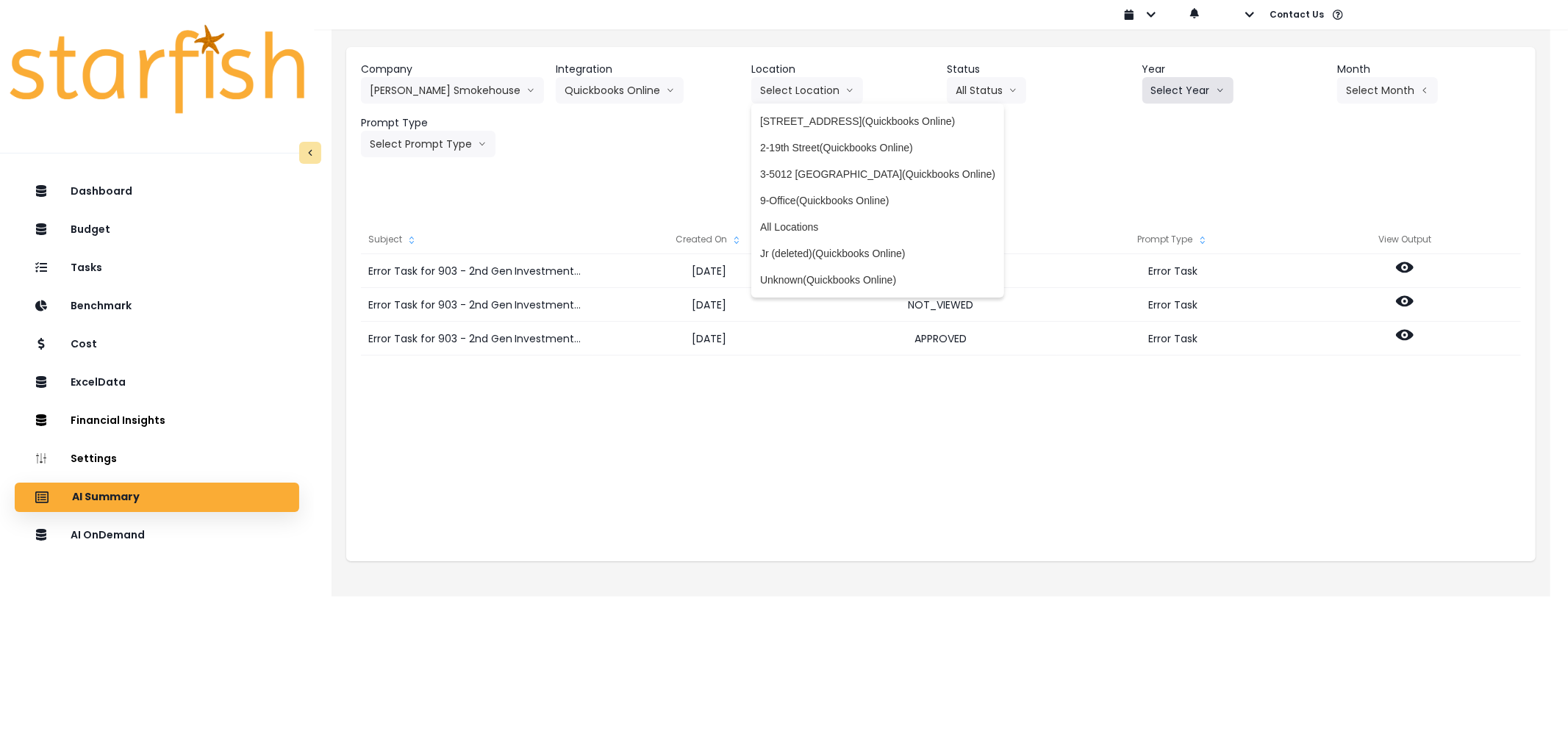
click at [1193, 89] on button "Select Year" at bounding box center [1189, 90] width 92 height 26
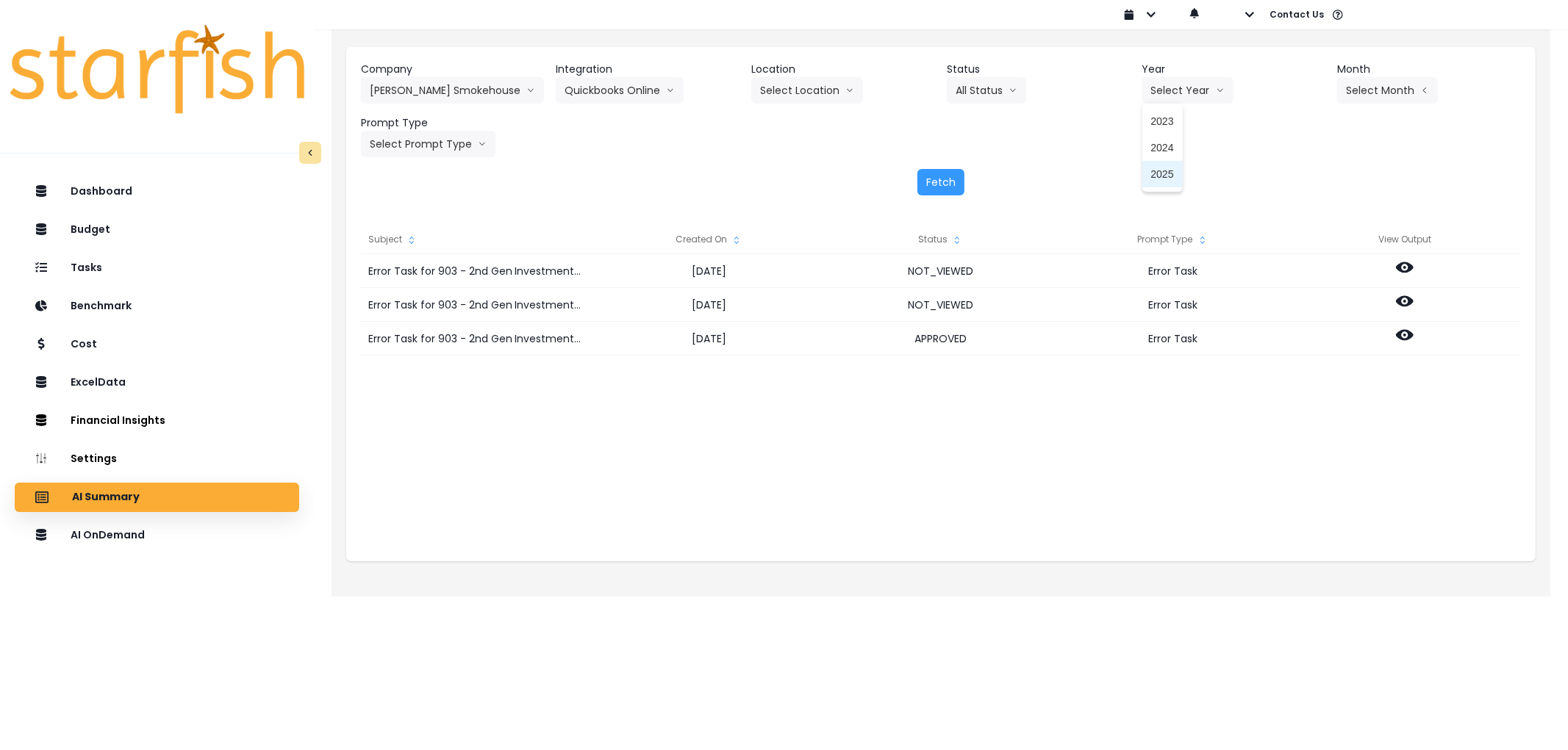
click at [1160, 167] on span "2025" at bounding box center [1163, 173] width 22 height 15
click at [1356, 93] on button "Select Month" at bounding box center [1388, 90] width 100 height 26
click at [1300, 251] on span "July" at bounding box center [1314, 253] width 28 height 15
click at [441, 145] on button "Select Prompt Type" at bounding box center [428, 143] width 134 height 26
click at [412, 260] on span "Error Task" at bounding box center [411, 254] width 83 height 15
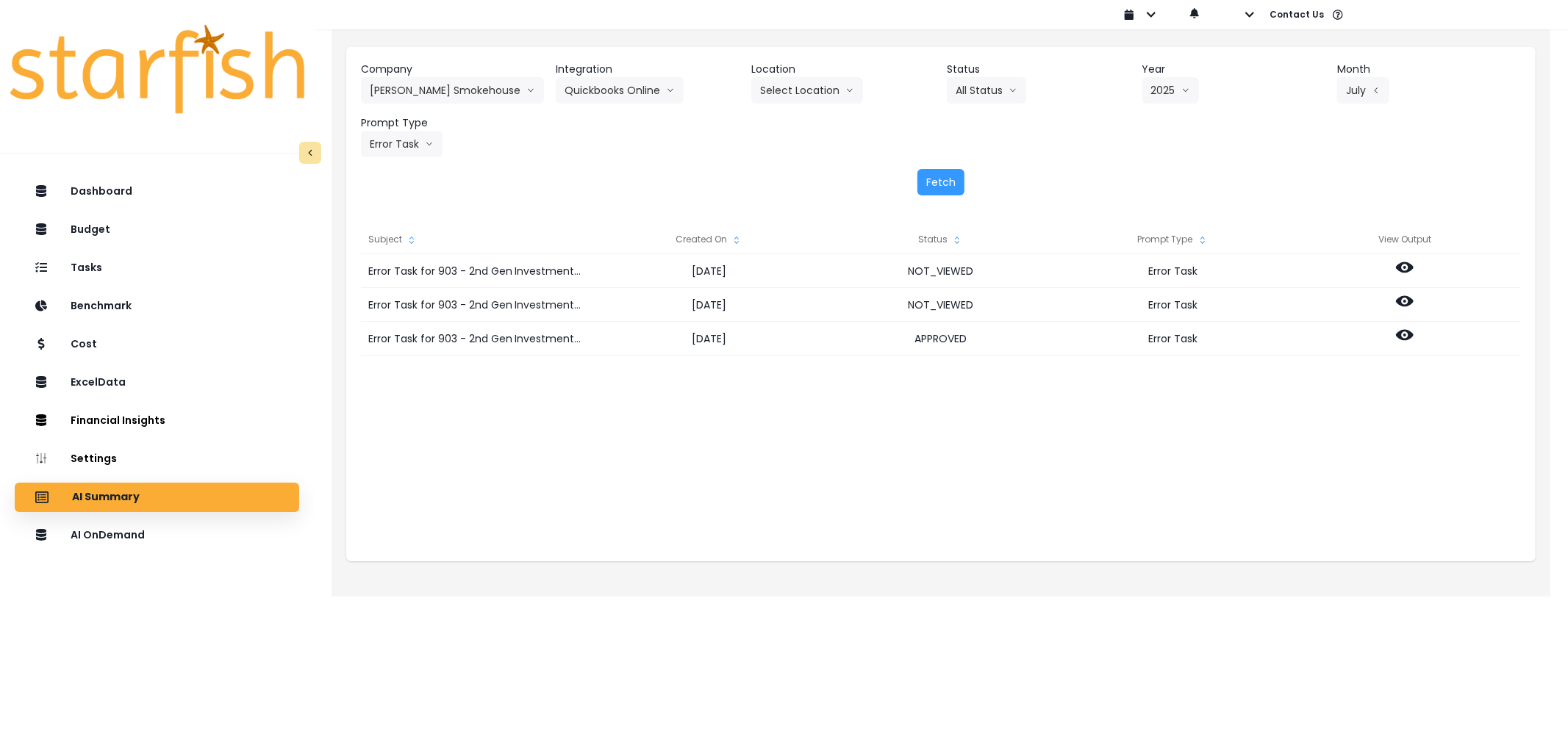
click at [969, 185] on div "Fetch" at bounding box center [940, 182] width 1161 height 26
click at [946, 189] on button "Fetch" at bounding box center [941, 182] width 47 height 26
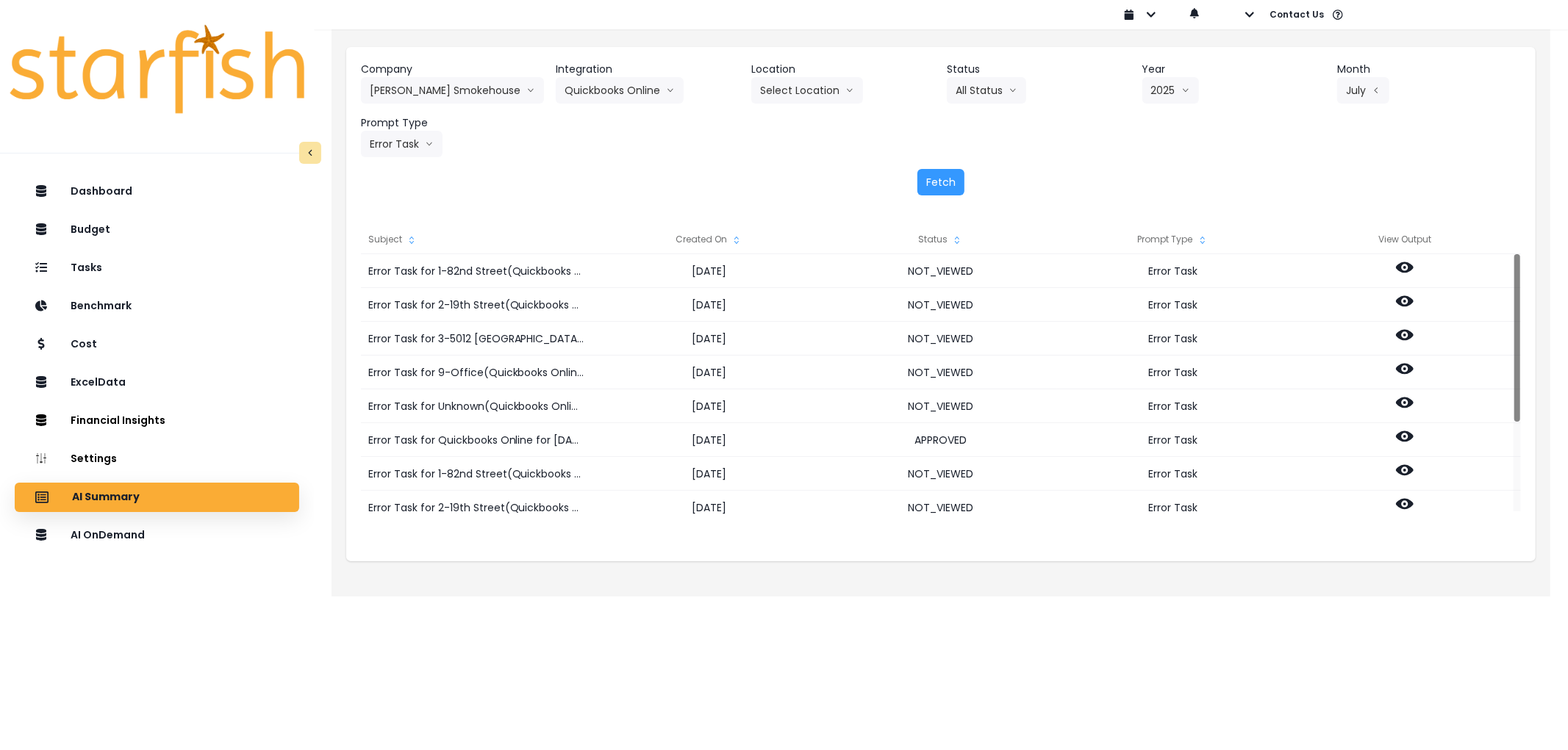
click at [732, 238] on icon "sort" at bounding box center [737, 241] width 12 height 12
click at [732, 238] on icon "sort up" at bounding box center [737, 241] width 12 height 12
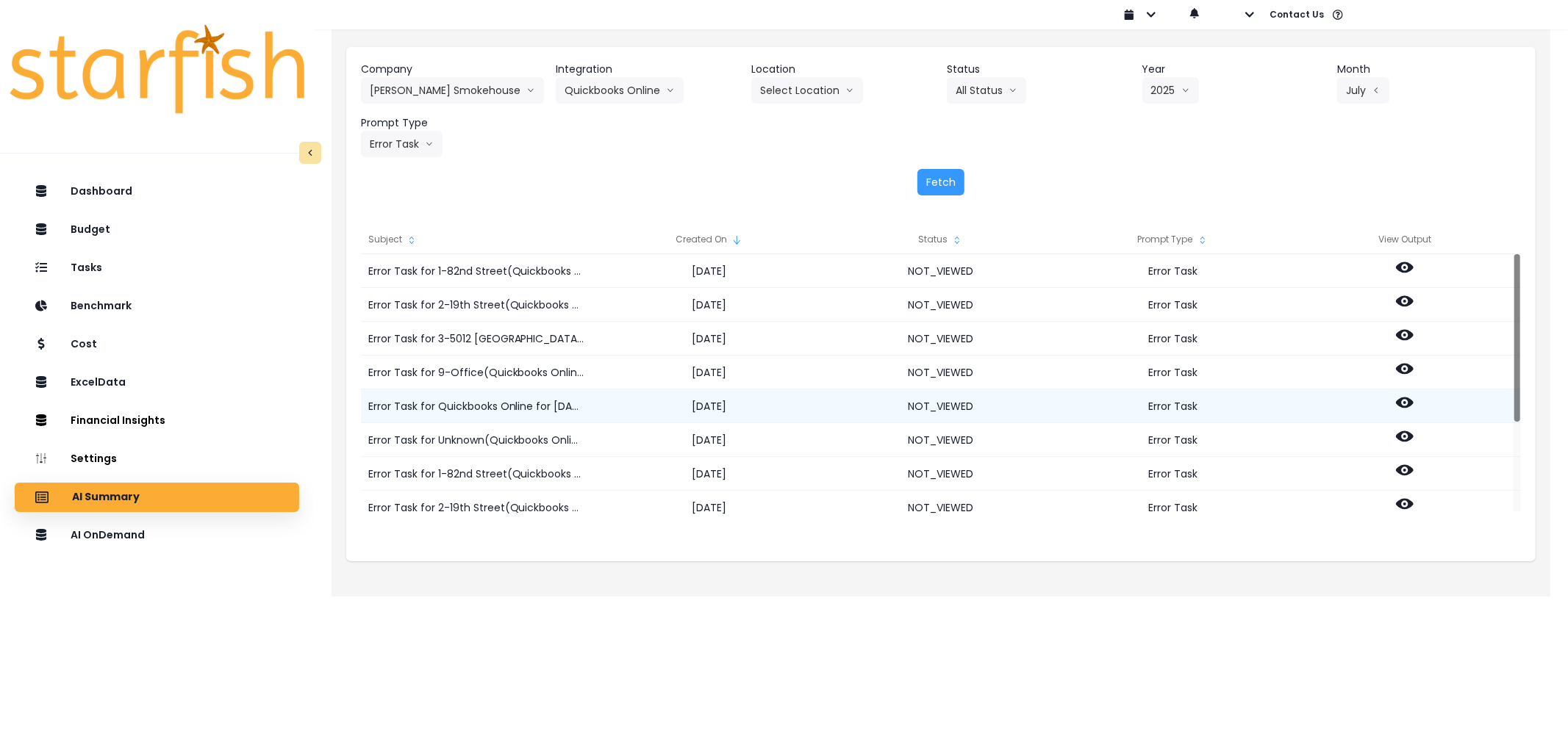
click at [1402, 406] on icon at bounding box center [1405, 402] width 18 height 11
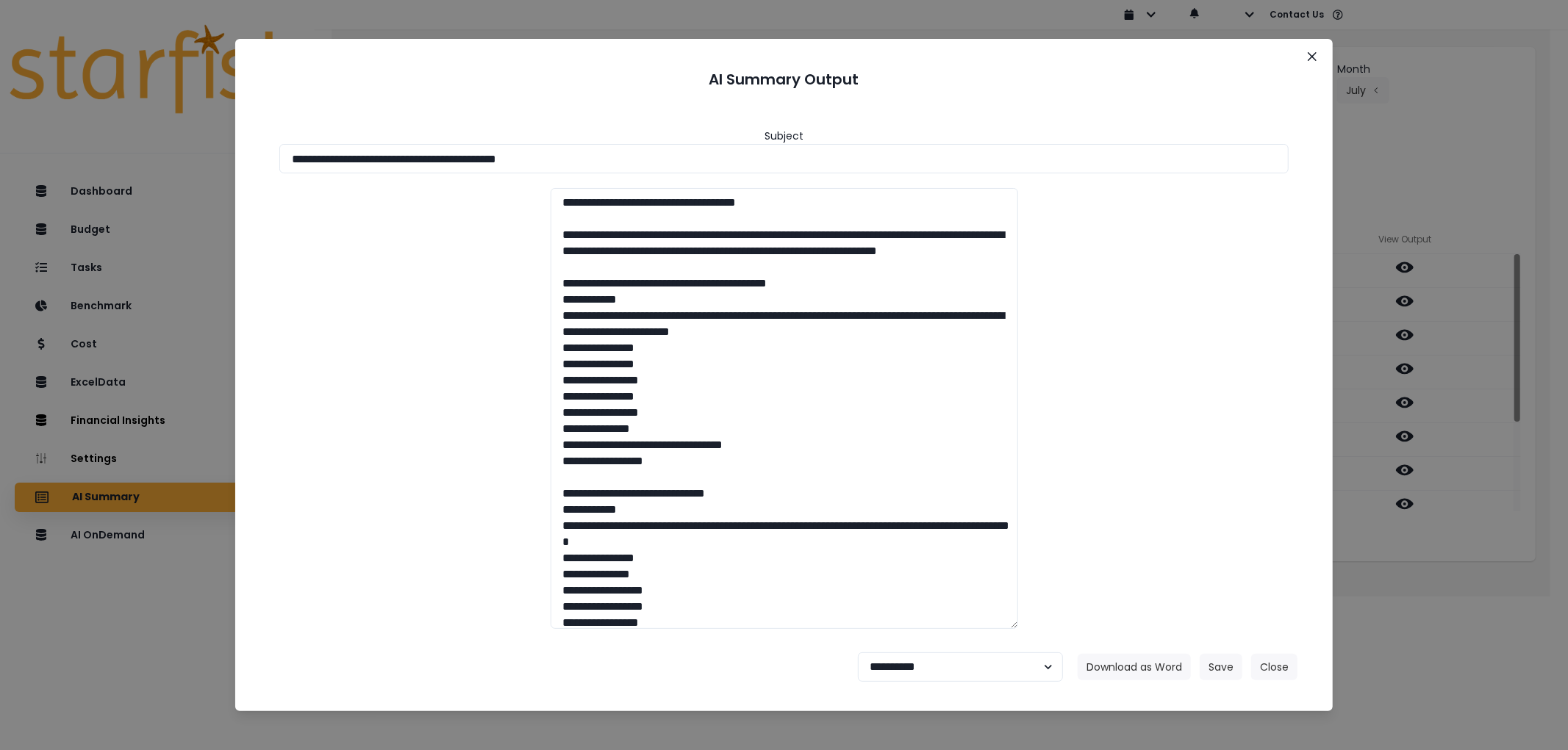
drag, startPoint x: 619, startPoint y: 157, endPoint x: 197, endPoint y: 159, distance: 422.0
click at [195, 154] on div "**********" at bounding box center [784, 375] width 1568 height 750
click at [1166, 667] on button "Download as Word" at bounding box center [1134, 667] width 113 height 26
click at [1137, 665] on button "Download as Word" at bounding box center [1134, 667] width 113 height 26
click at [922, 674] on select "**********" at bounding box center [961, 667] width 206 height 29
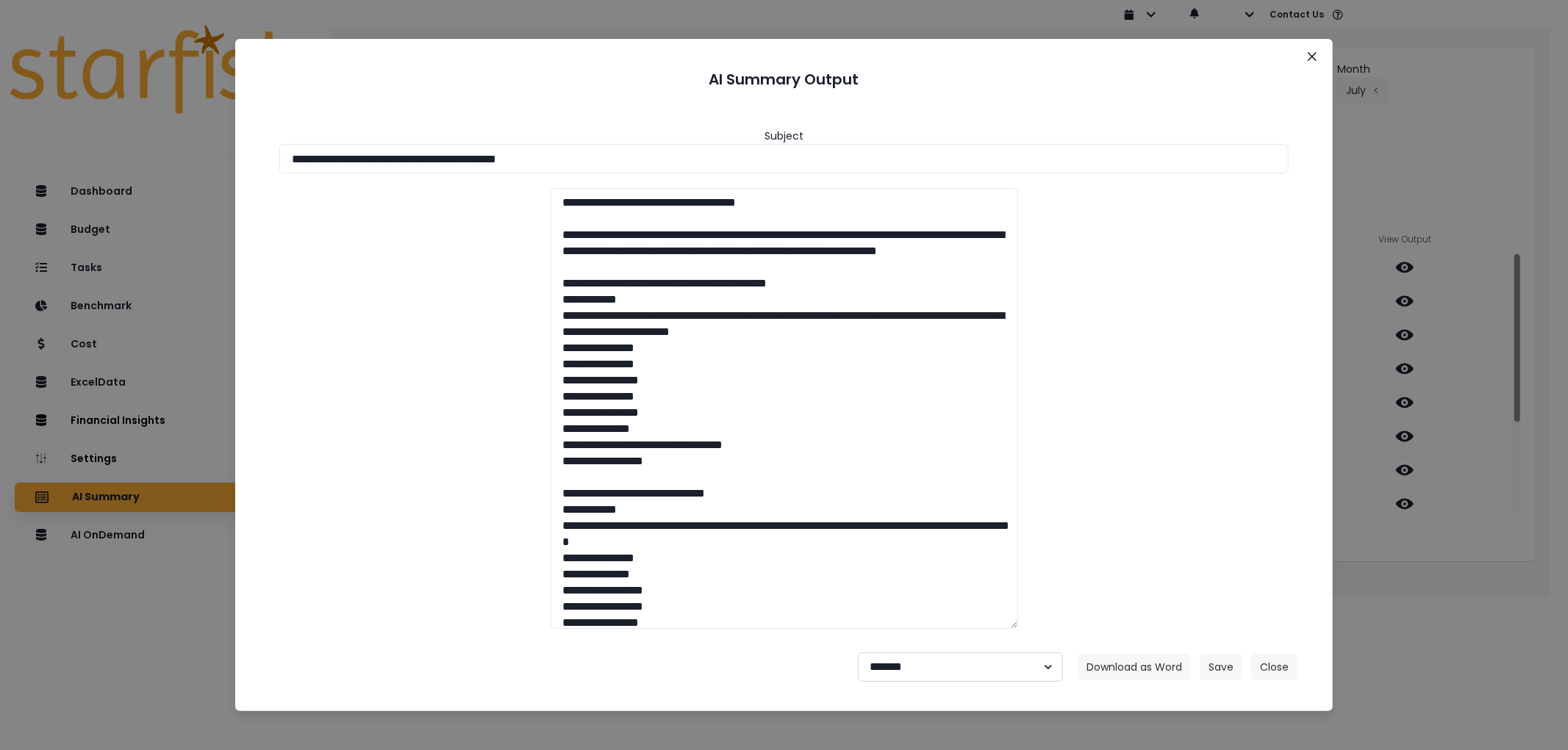
click at [859, 653] on select "**********" at bounding box center [961, 667] width 206 height 29
click at [898, 607] on textarea at bounding box center [784, 408] width 468 height 441
click at [909, 684] on footer "**********" at bounding box center [784, 667] width 1062 height 53
click at [915, 670] on select "**********" at bounding box center [961, 667] width 206 height 29
select select "********"
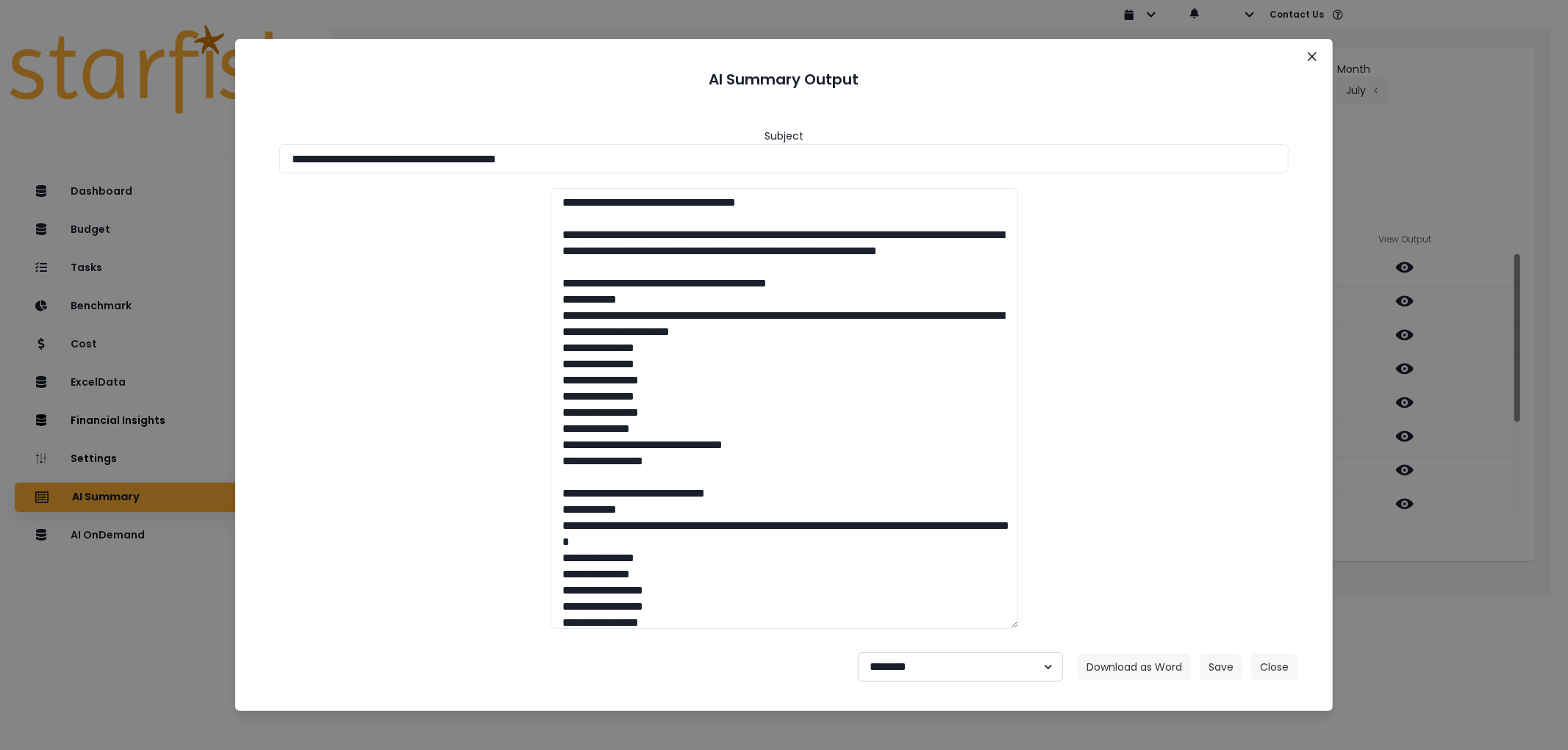
click at [859, 653] on select "**********" at bounding box center [961, 667] width 206 height 29
click at [1214, 658] on button "Save" at bounding box center [1221, 667] width 43 height 26
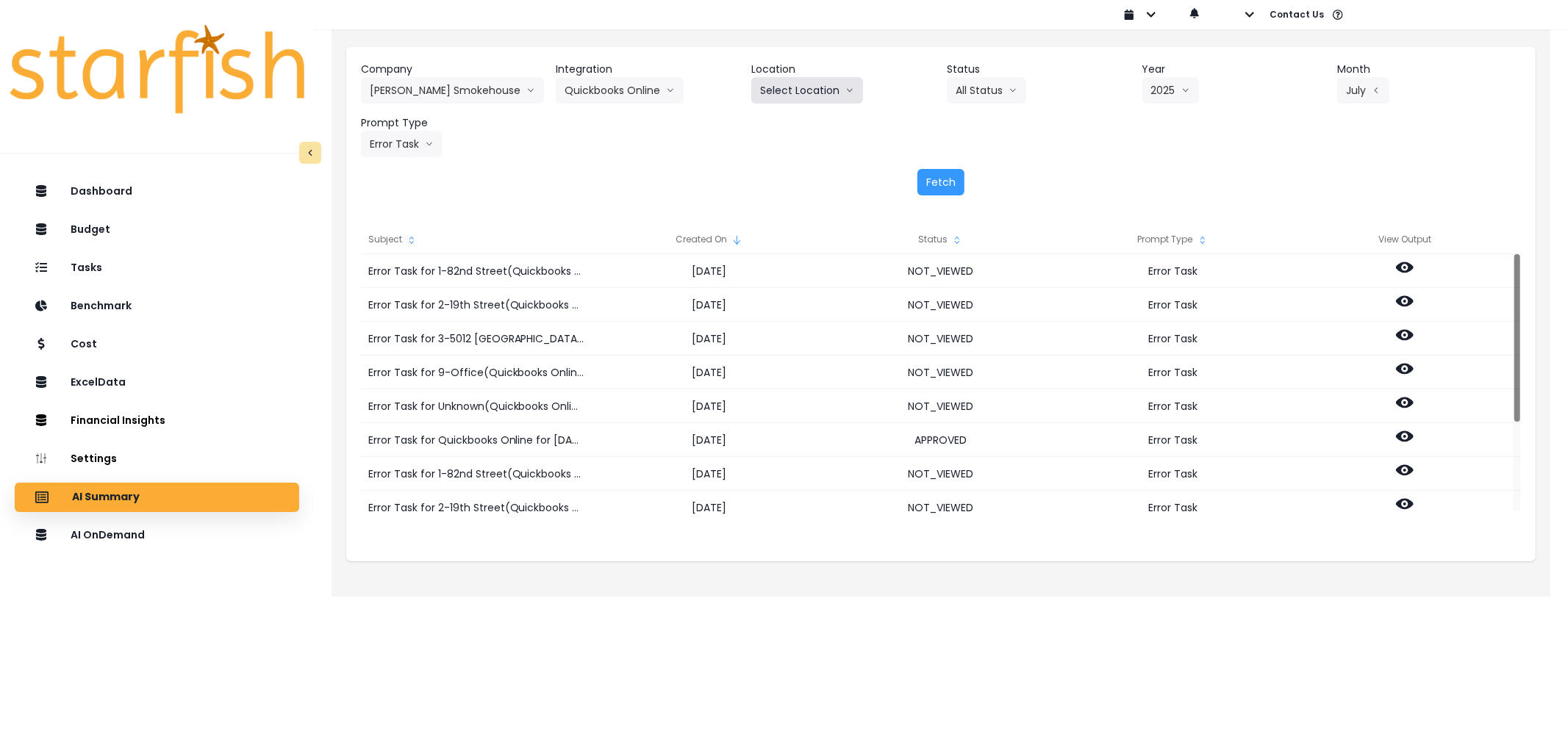
click at [785, 84] on button "Select Location" at bounding box center [807, 90] width 112 height 26
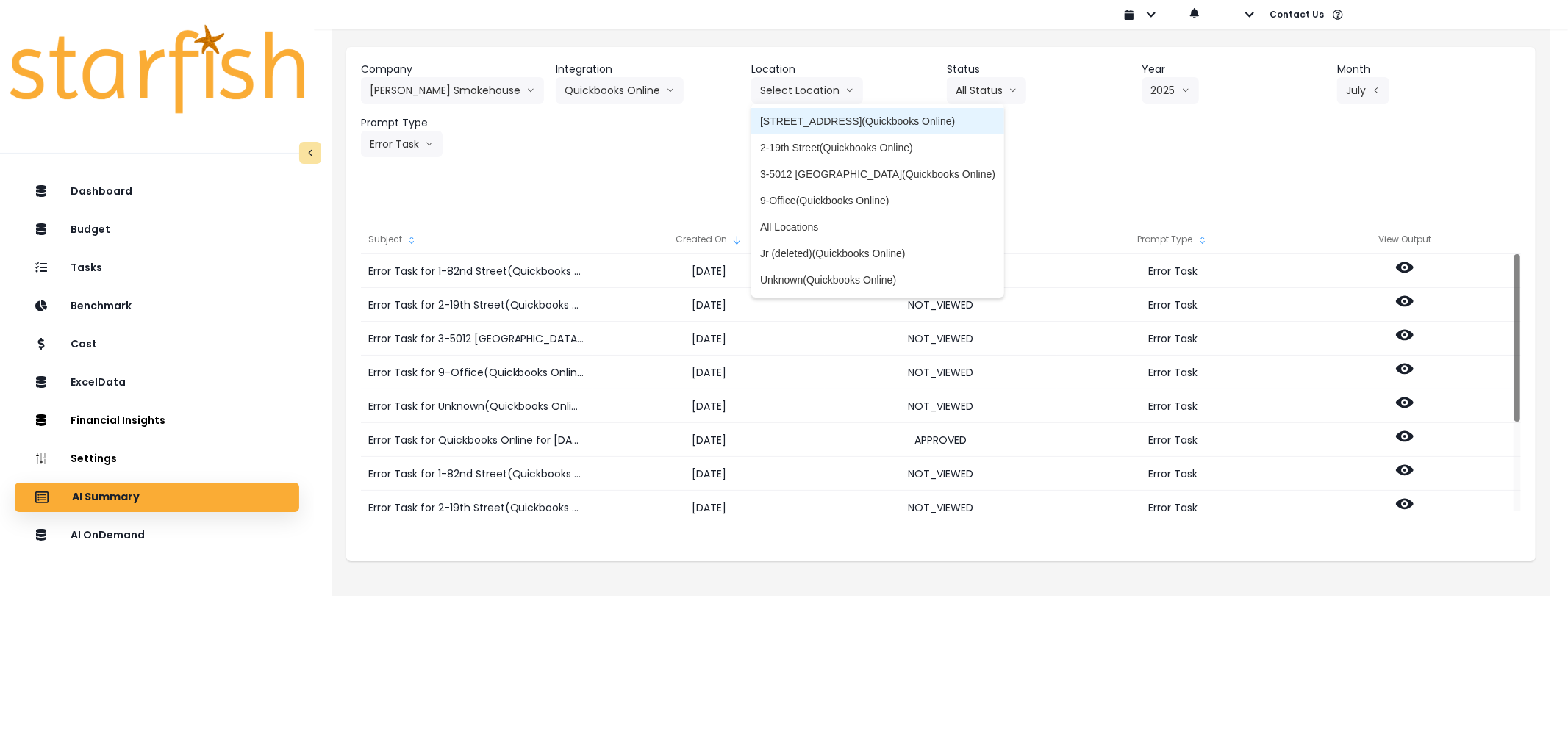
click at [804, 112] on li "[STREET_ADDRESS](Quickbooks Online)" at bounding box center [878, 121] width 253 height 26
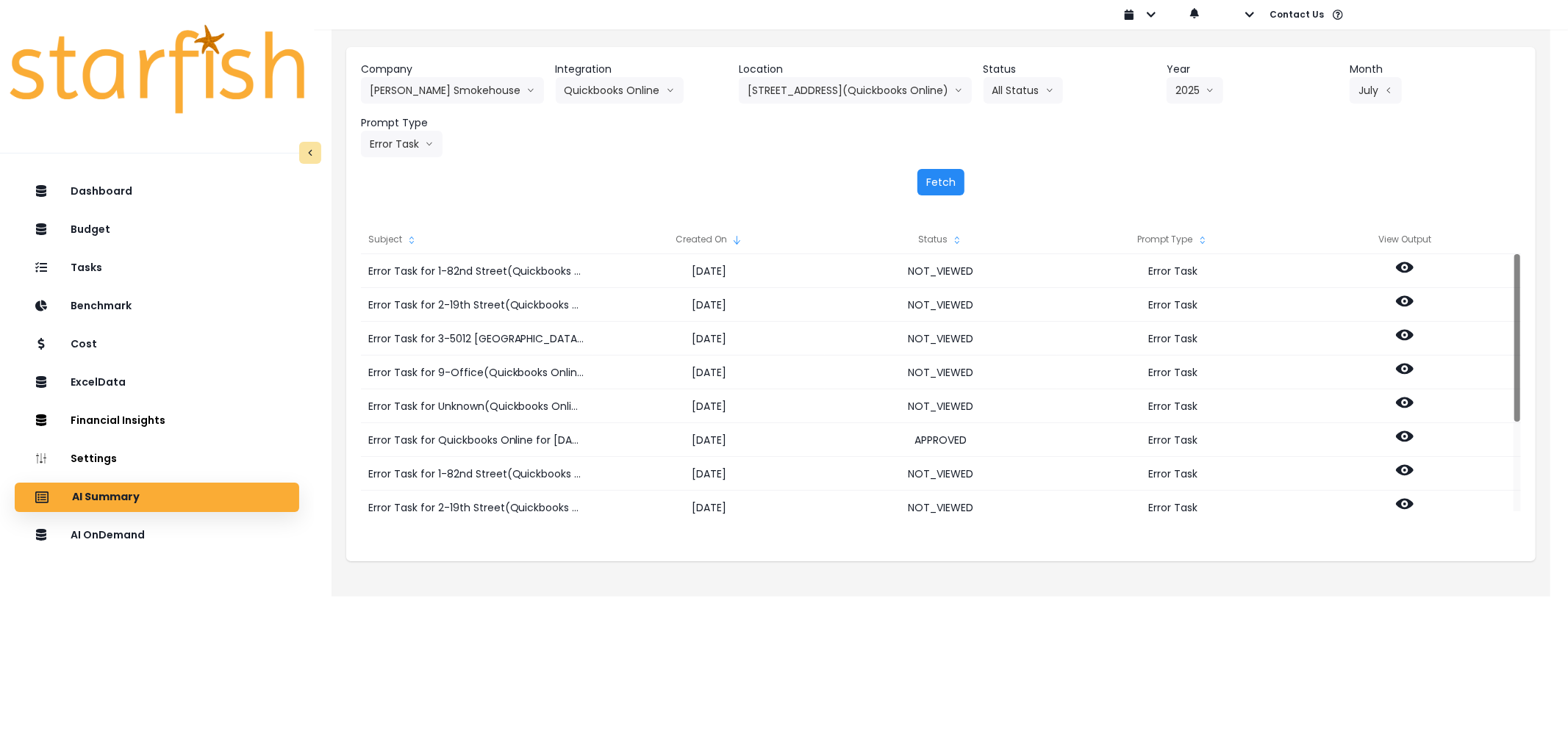
click at [942, 178] on button "Fetch" at bounding box center [941, 182] width 47 height 26
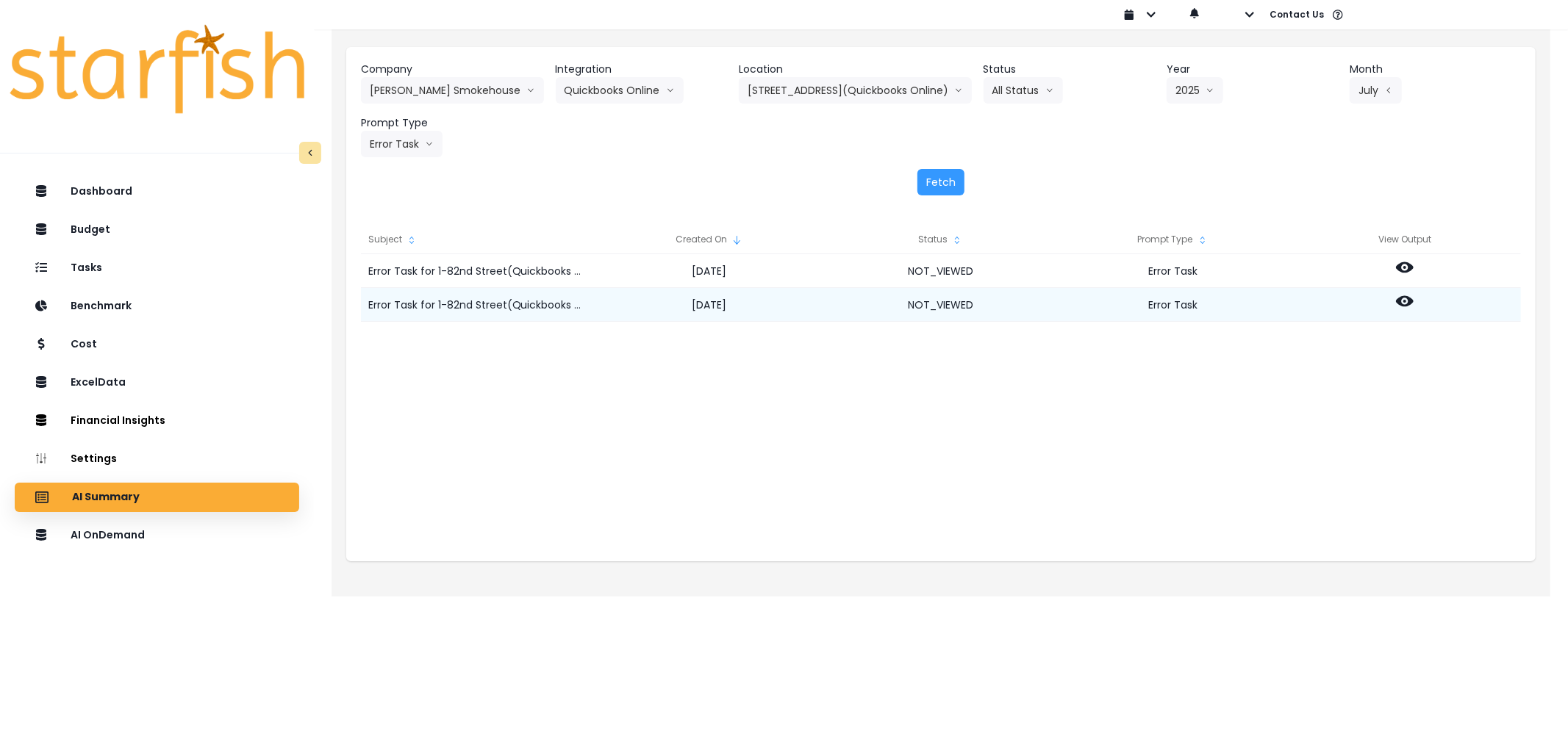
click at [1409, 298] on icon at bounding box center [1405, 301] width 18 height 11
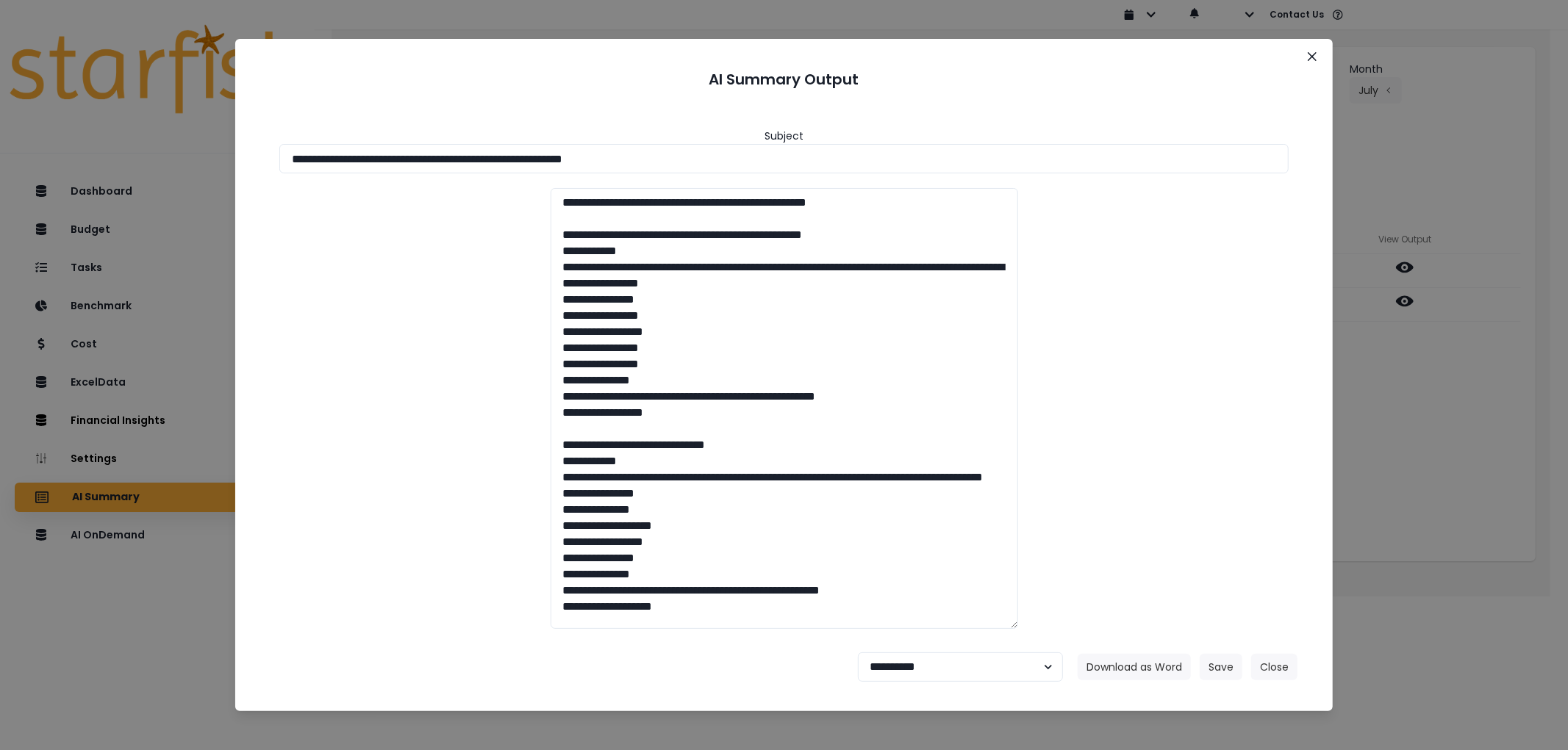
drag, startPoint x: 538, startPoint y: 159, endPoint x: 67, endPoint y: 173, distance: 471.2
click at [67, 173] on div "**********" at bounding box center [784, 375] width 1568 height 750
click at [1134, 669] on button "Download as Word" at bounding box center [1134, 667] width 113 height 26
click at [944, 663] on select "**********" at bounding box center [961, 667] width 206 height 29
select select "********"
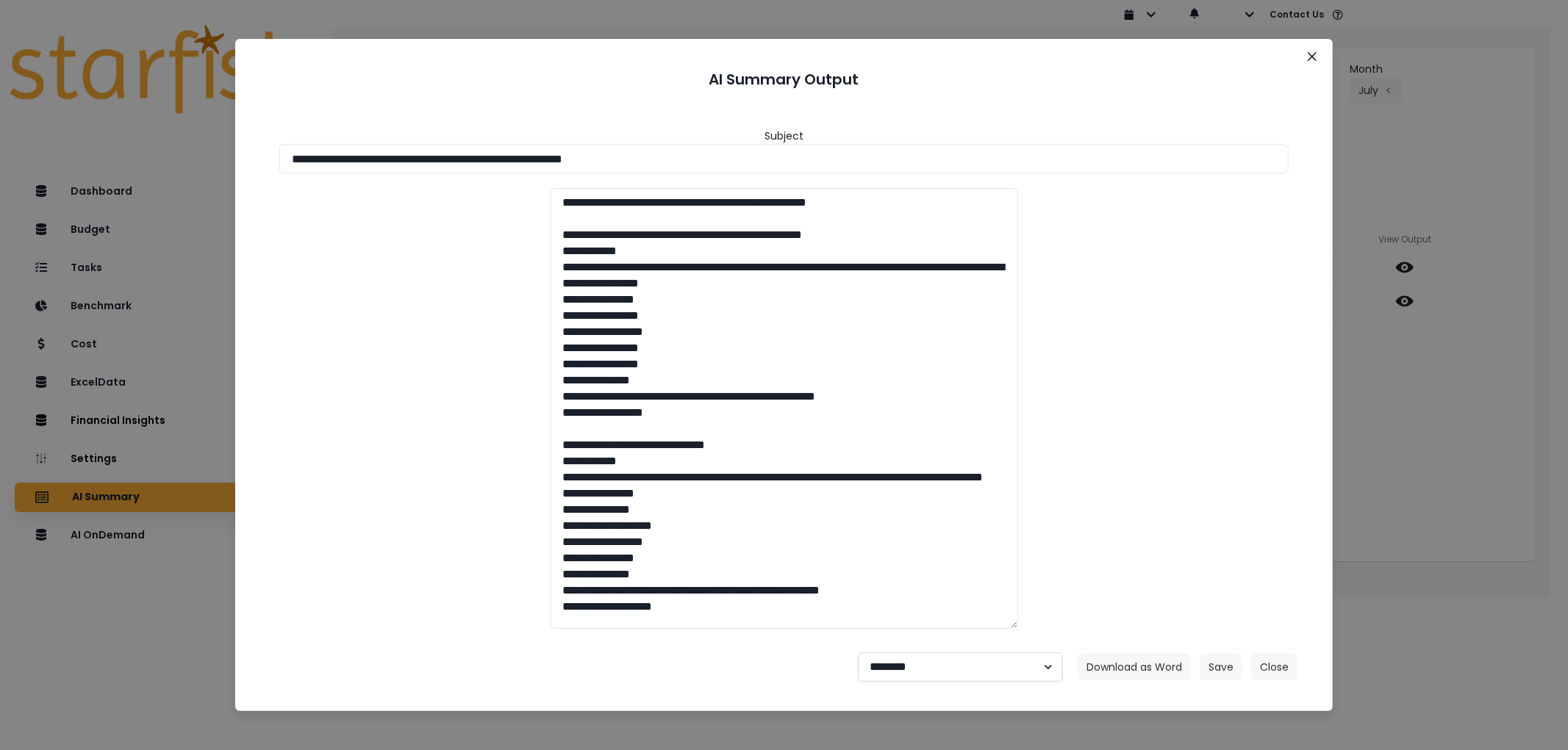
click at [859, 653] on select "**********" at bounding box center [961, 667] width 206 height 29
click at [1213, 659] on button "Save" at bounding box center [1221, 667] width 43 height 26
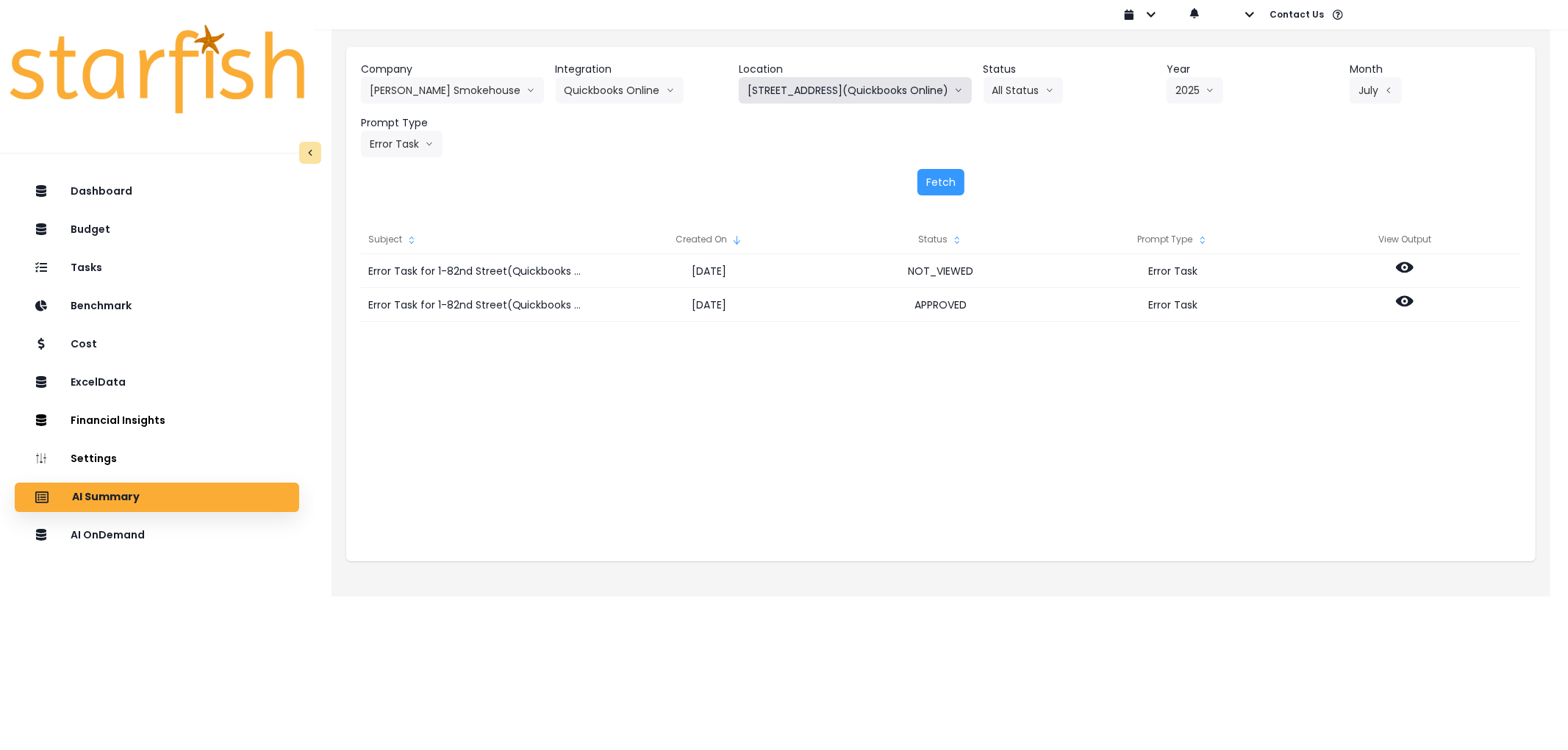
click at [825, 100] on button "[STREET_ADDRESS](Quickbooks Online)" at bounding box center [855, 90] width 233 height 26
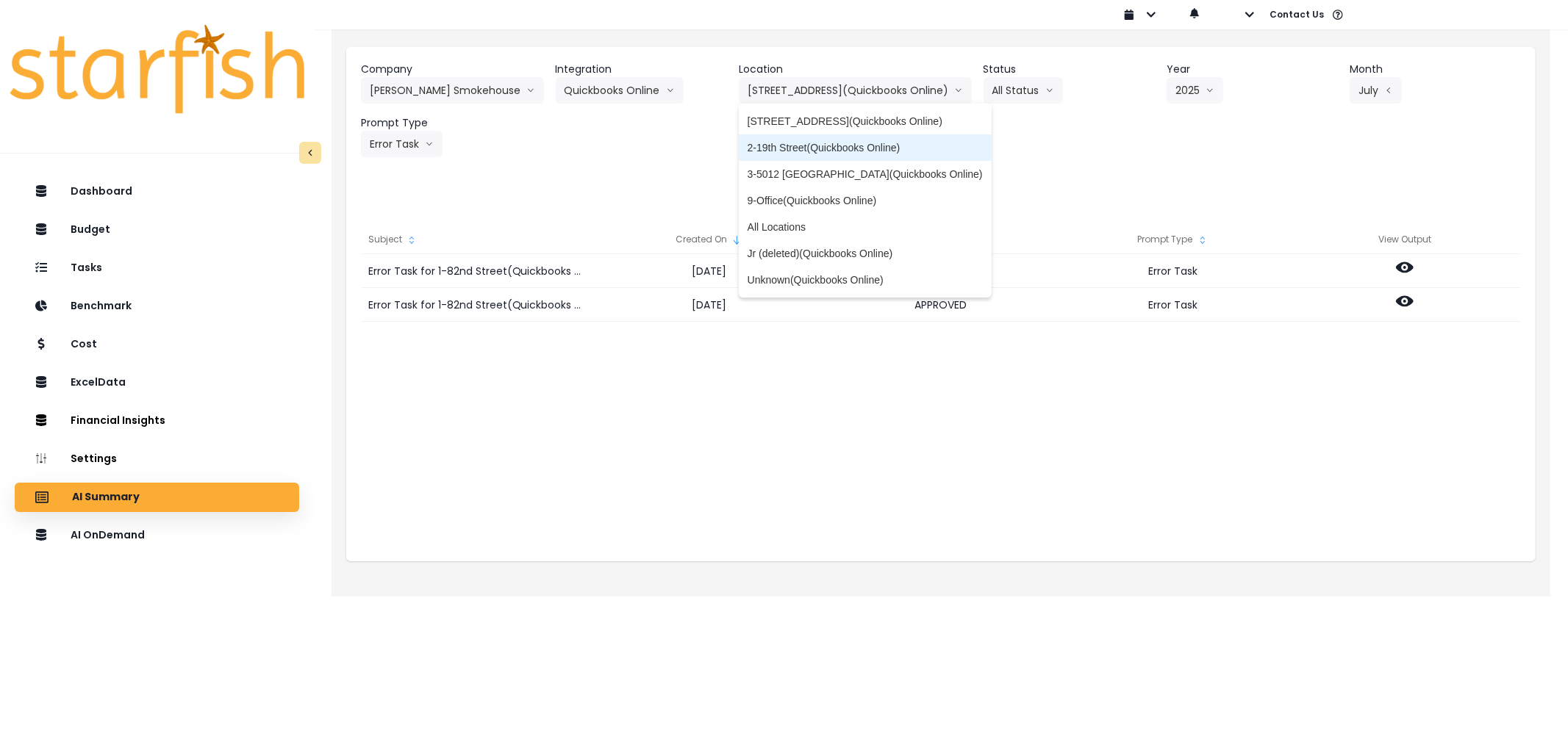
click at [817, 147] on span "2-19th Street(Quickbooks Online)" at bounding box center [864, 147] width 235 height 15
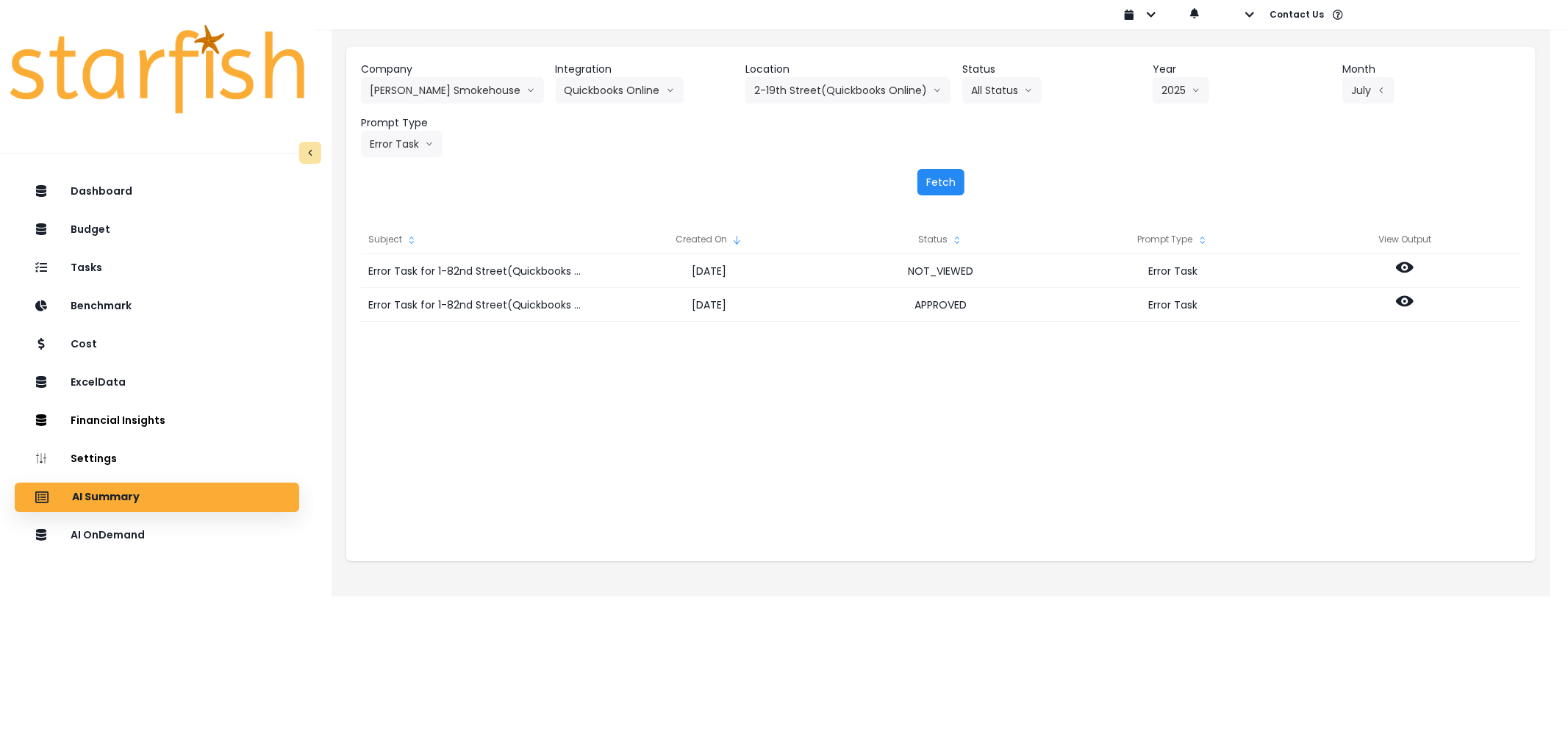
click at [944, 178] on button "Fetch" at bounding box center [941, 182] width 47 height 26
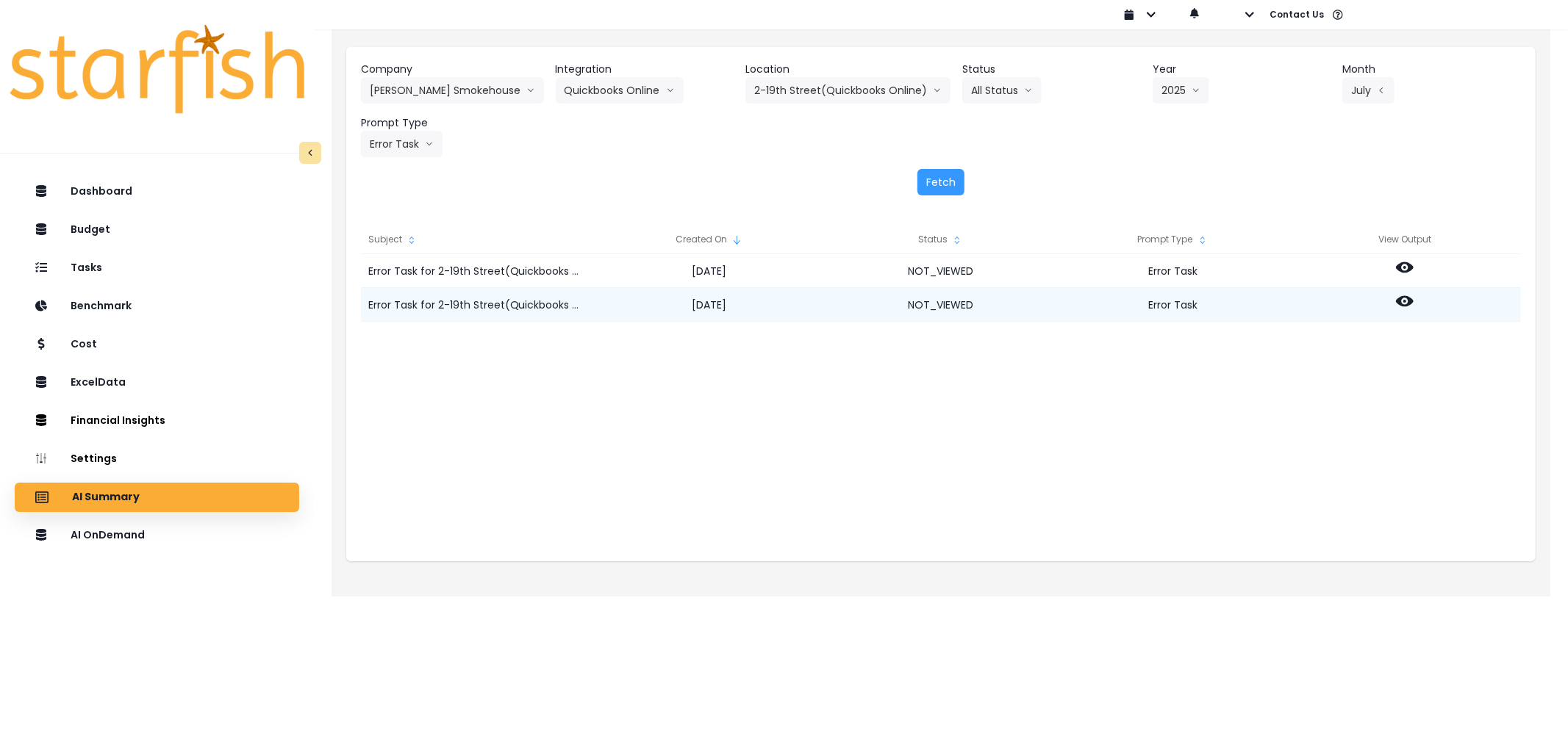
click at [1400, 304] on icon at bounding box center [1405, 301] width 18 height 11
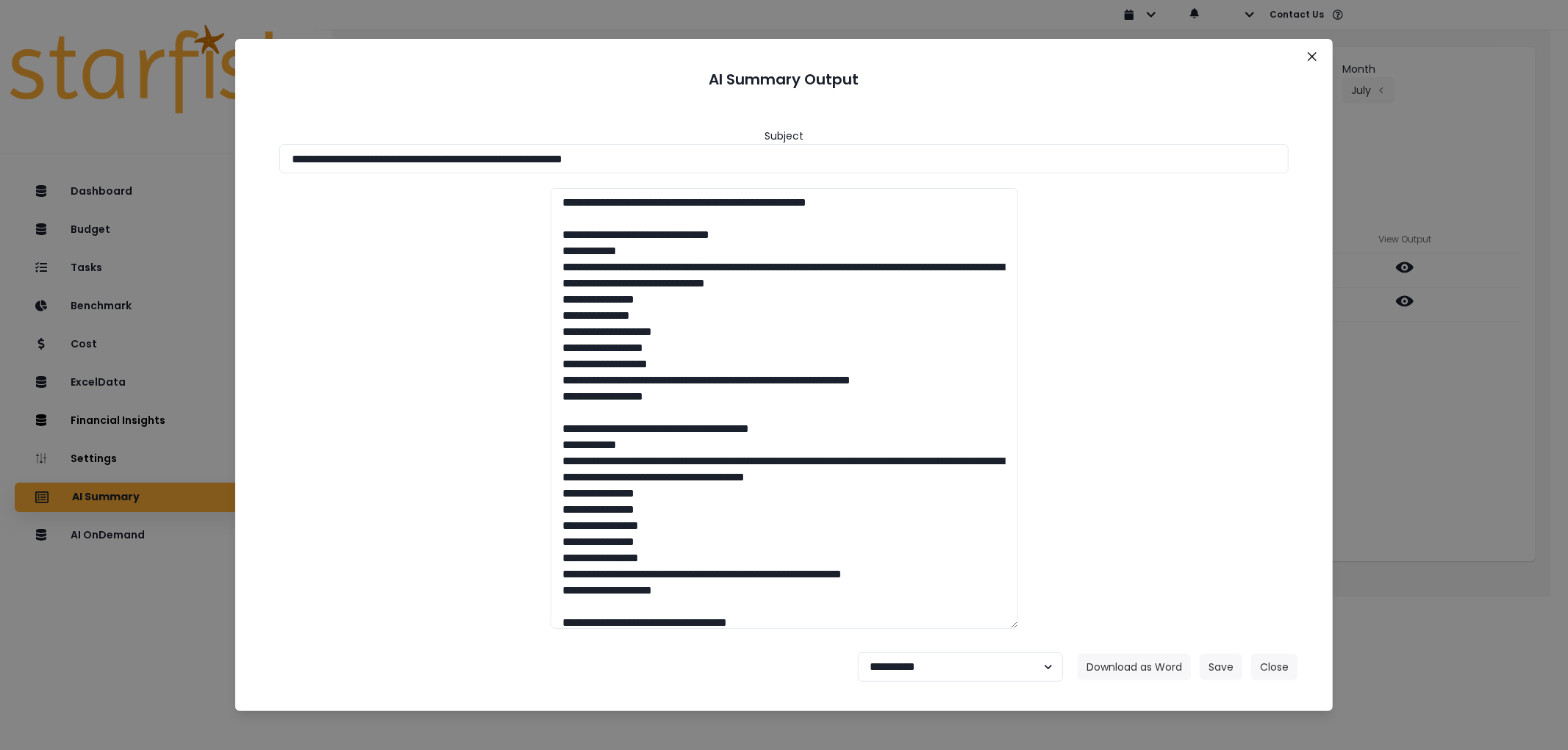
drag, startPoint x: 696, startPoint y: 160, endPoint x: 192, endPoint y: 232, distance: 509.1
click at [56, 163] on div "**********" at bounding box center [784, 375] width 1568 height 750
click at [1133, 678] on button "Download as Word" at bounding box center [1134, 667] width 113 height 26
click at [1011, 672] on select "**********" at bounding box center [961, 667] width 206 height 29
click at [859, 653] on select "**********" at bounding box center [961, 667] width 206 height 29
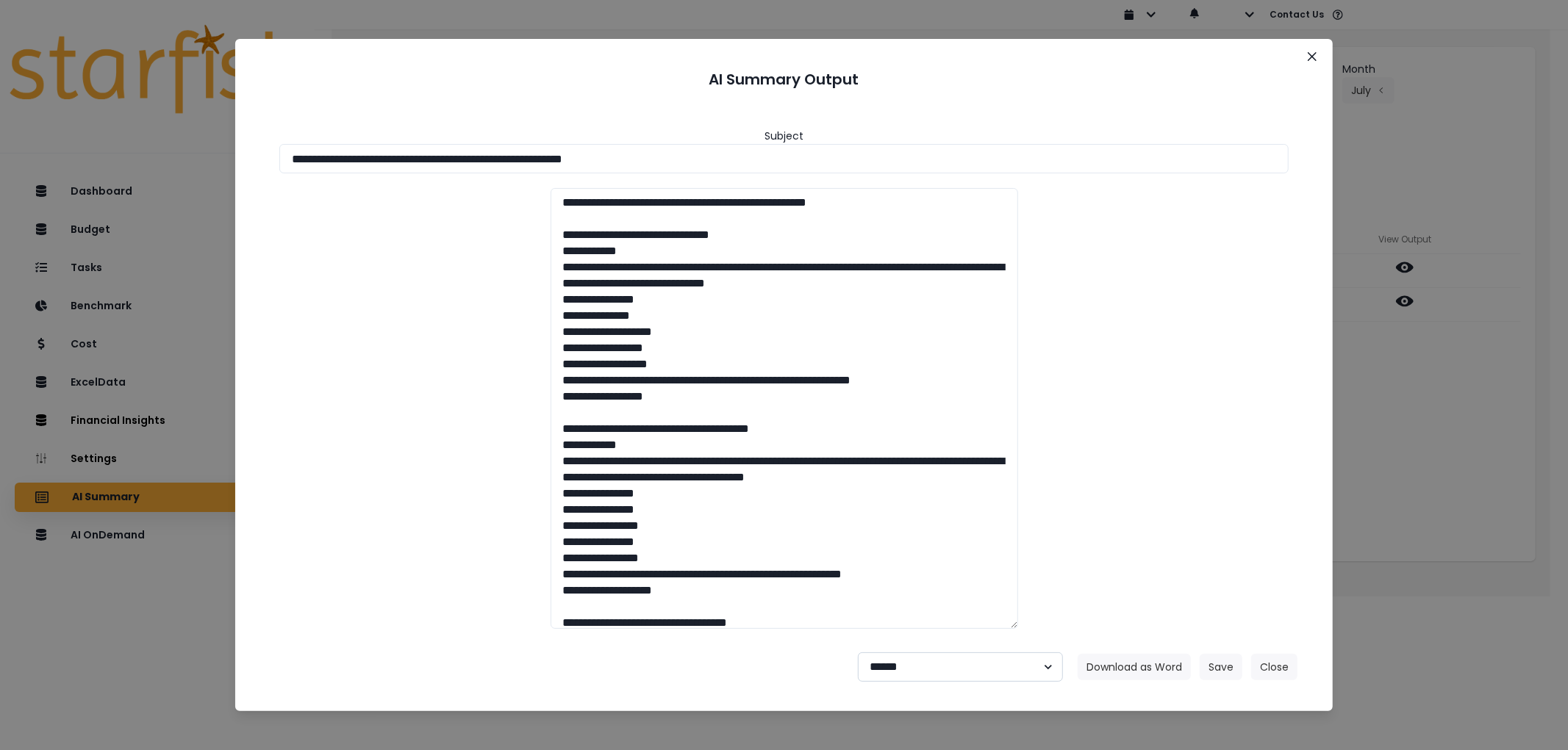
click at [921, 653] on select "**********" at bounding box center [961, 667] width 206 height 29
select select "********"
click at [859, 653] on select "**********" at bounding box center [961, 667] width 206 height 29
click at [1210, 664] on button "Save" at bounding box center [1221, 667] width 43 height 26
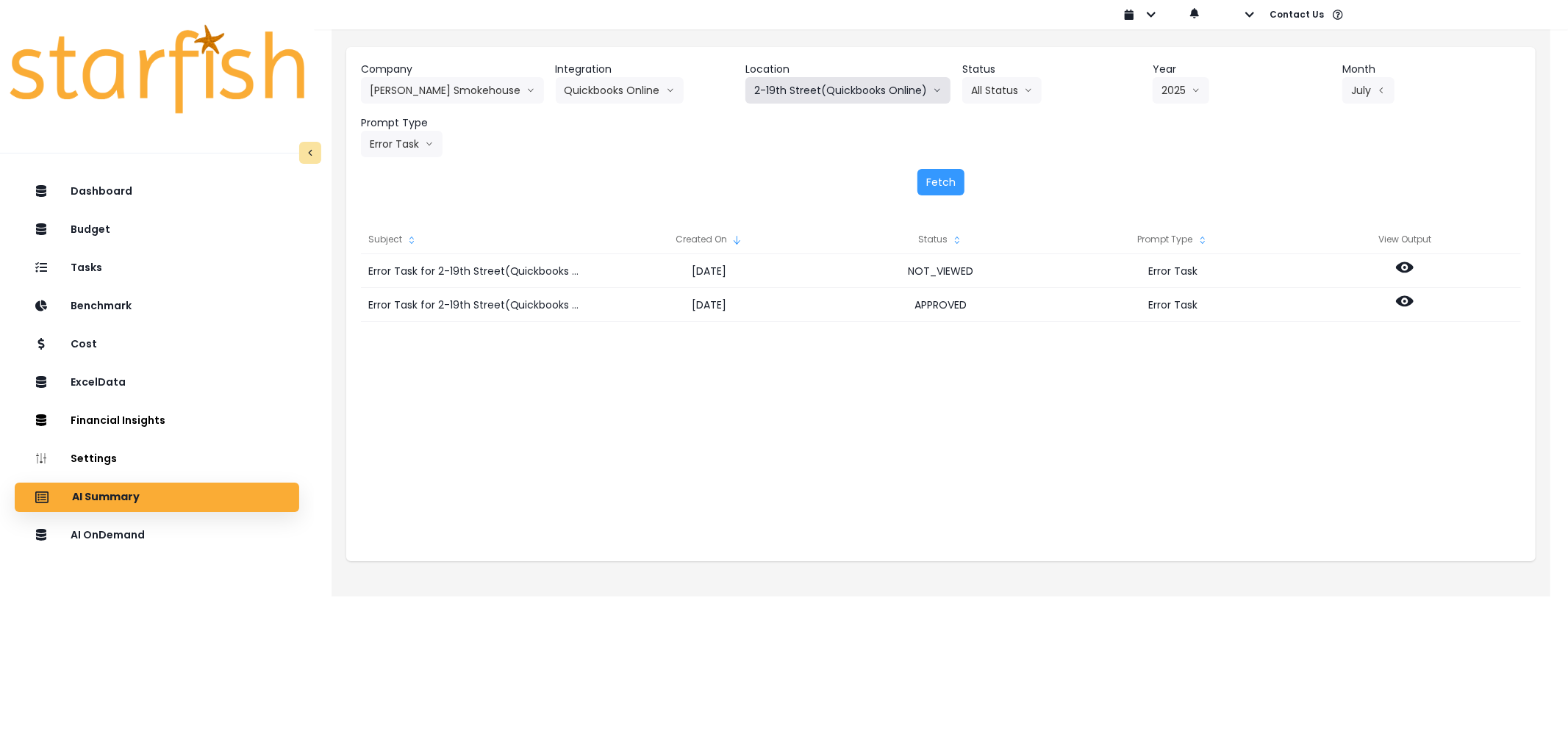
click at [807, 93] on button "2-19th Street(Quickbooks Online)" at bounding box center [848, 90] width 206 height 26
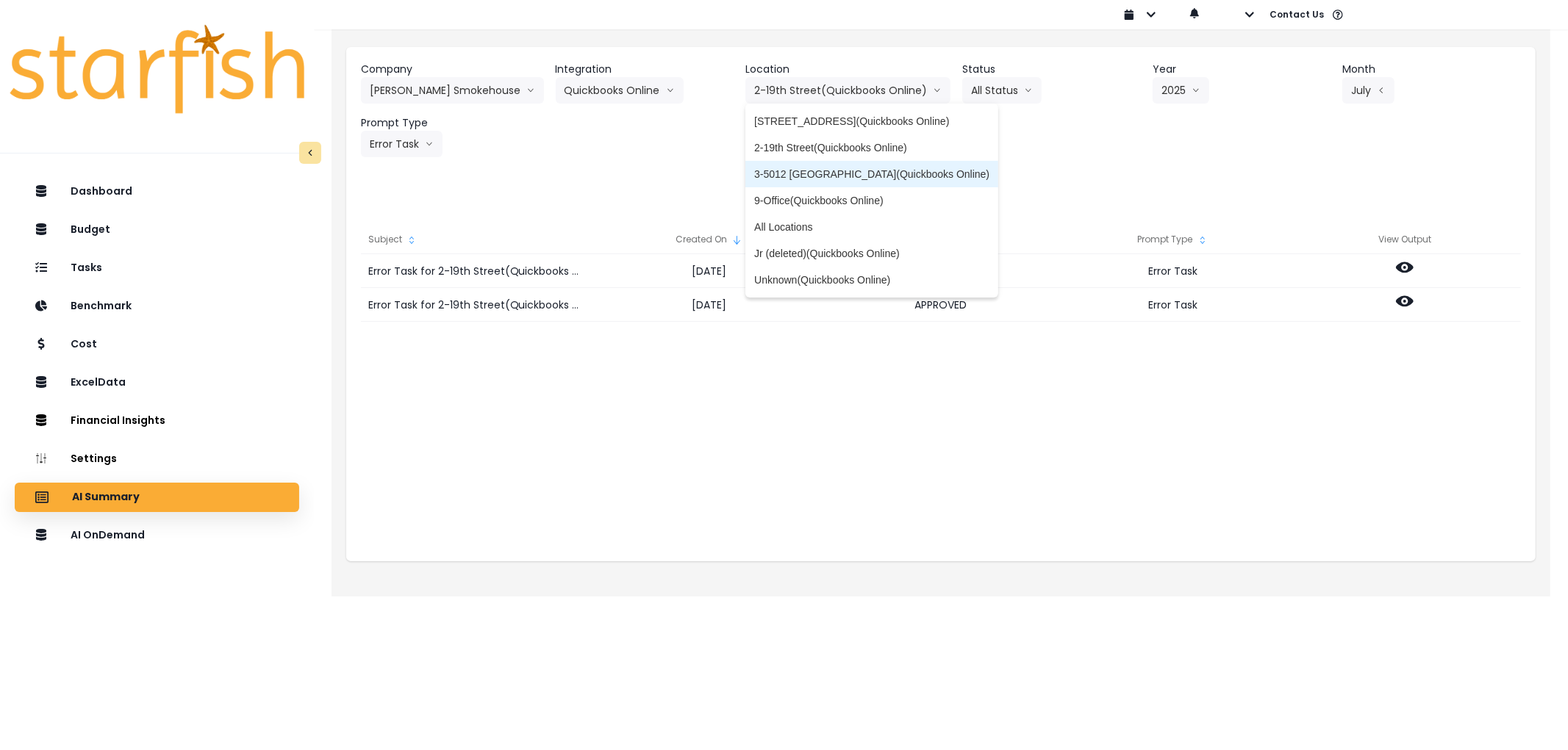
click at [790, 171] on span "3-5012 [GEOGRAPHIC_DATA](Quickbooks Online)" at bounding box center [871, 173] width 235 height 15
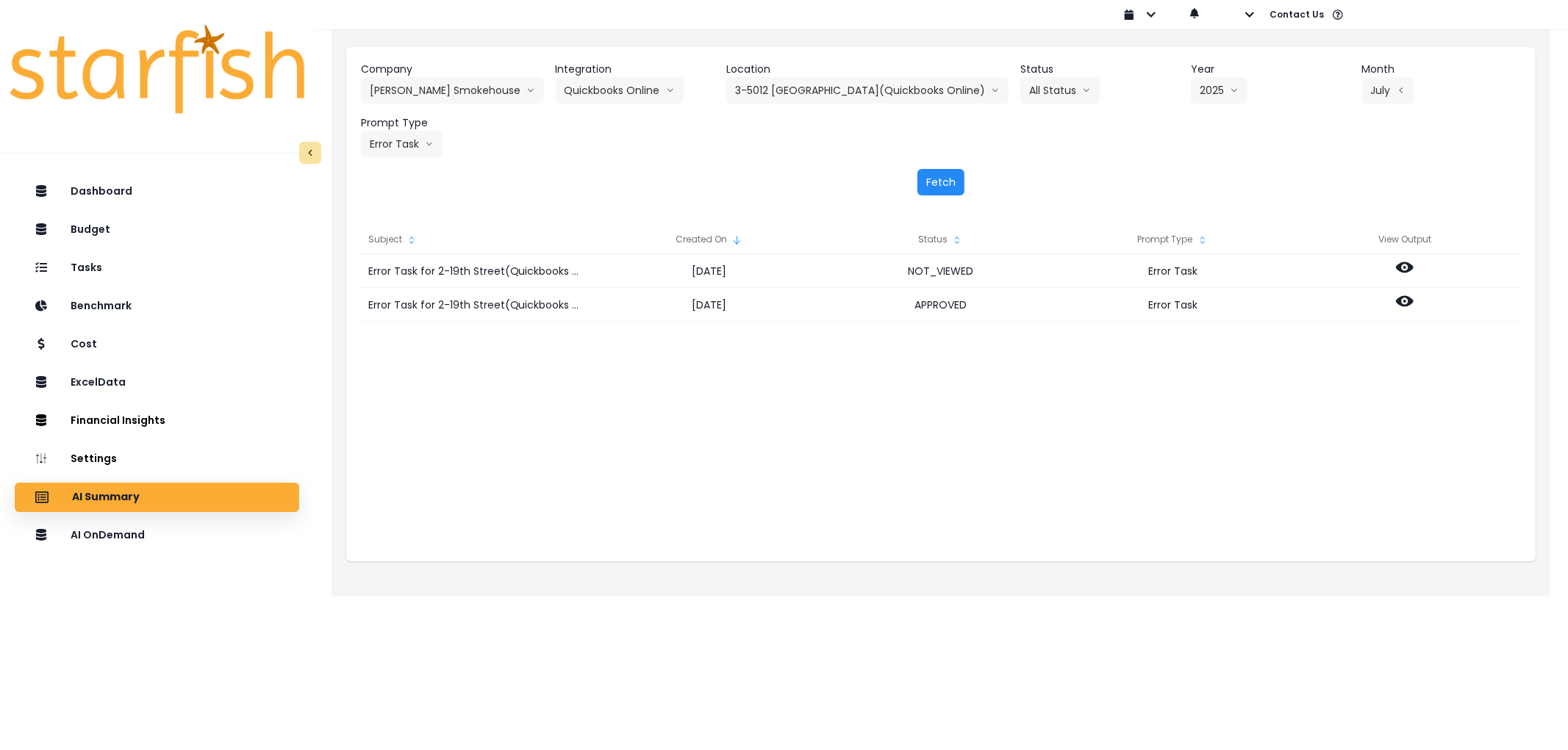
click at [942, 187] on button "Fetch" at bounding box center [941, 182] width 47 height 26
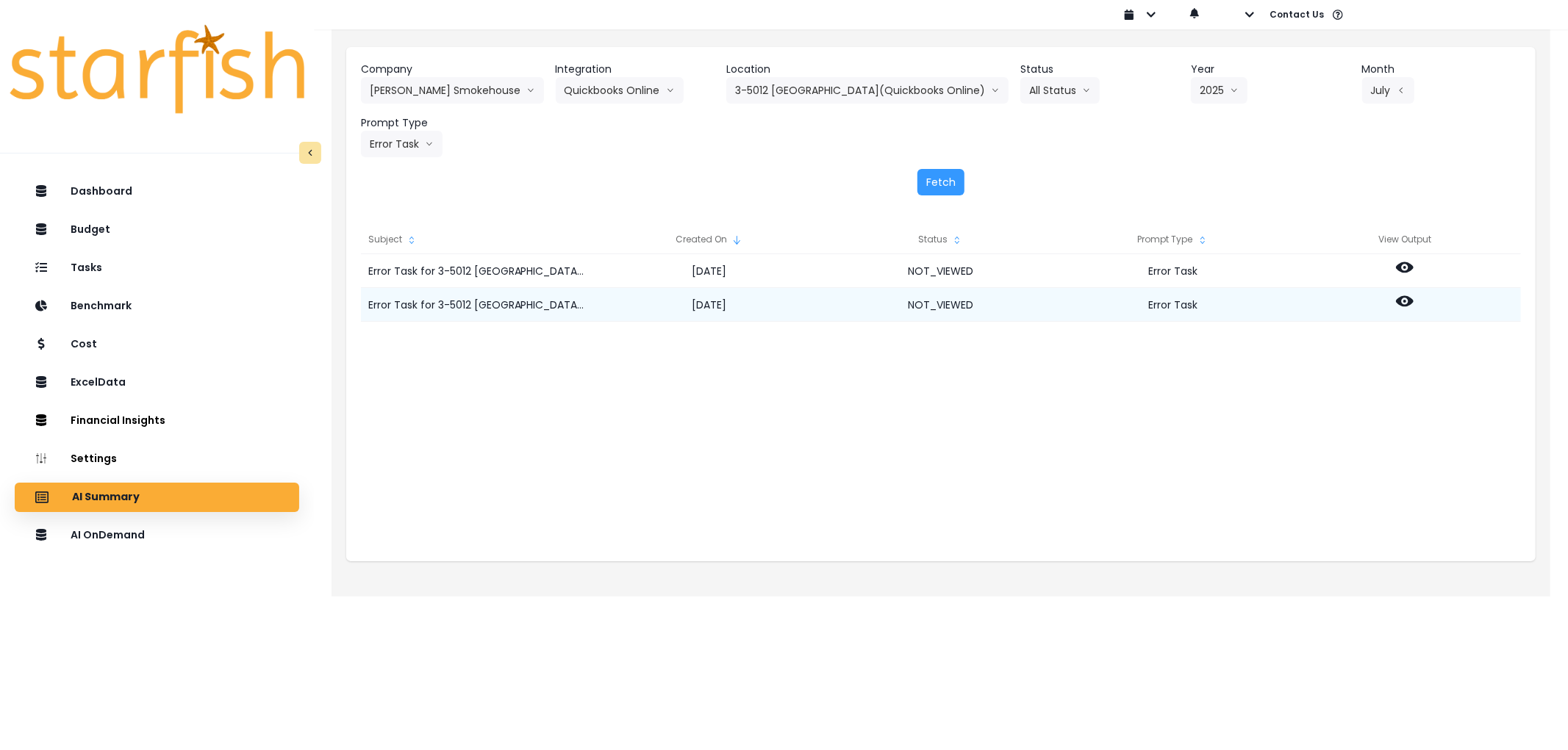
click at [1406, 301] on circle at bounding box center [1404, 301] width 3 height 3
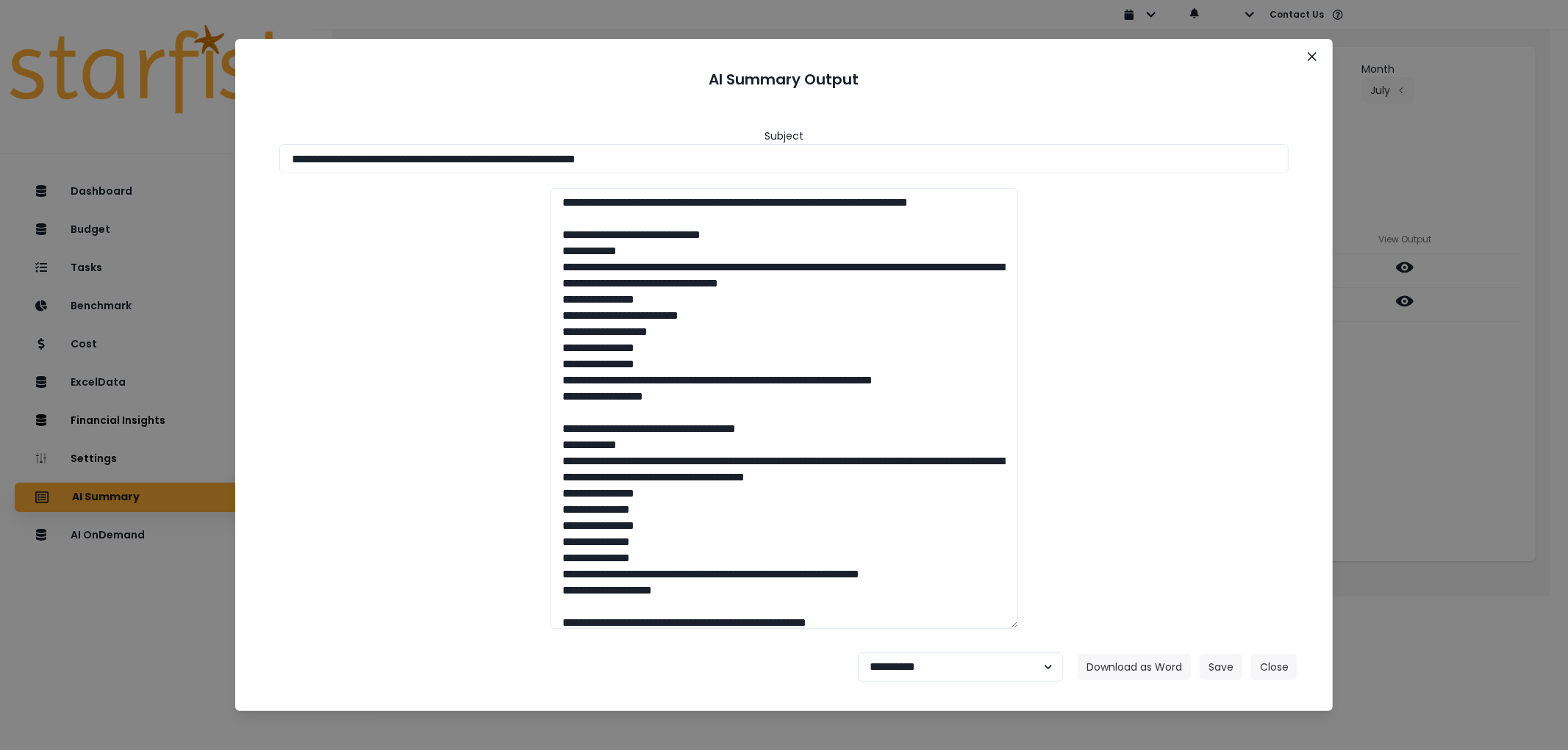
drag, startPoint x: 701, startPoint y: 151, endPoint x: 109, endPoint y: 159, distance: 592.1
click at [109, 159] on div "**********" at bounding box center [784, 375] width 1568 height 750
click at [1148, 662] on button "Download as Word" at bounding box center [1134, 667] width 113 height 26
drag, startPoint x: 950, startPoint y: 665, endPoint x: 947, endPoint y: 657, distance: 8.5
click at [950, 665] on select "**********" at bounding box center [961, 667] width 206 height 29
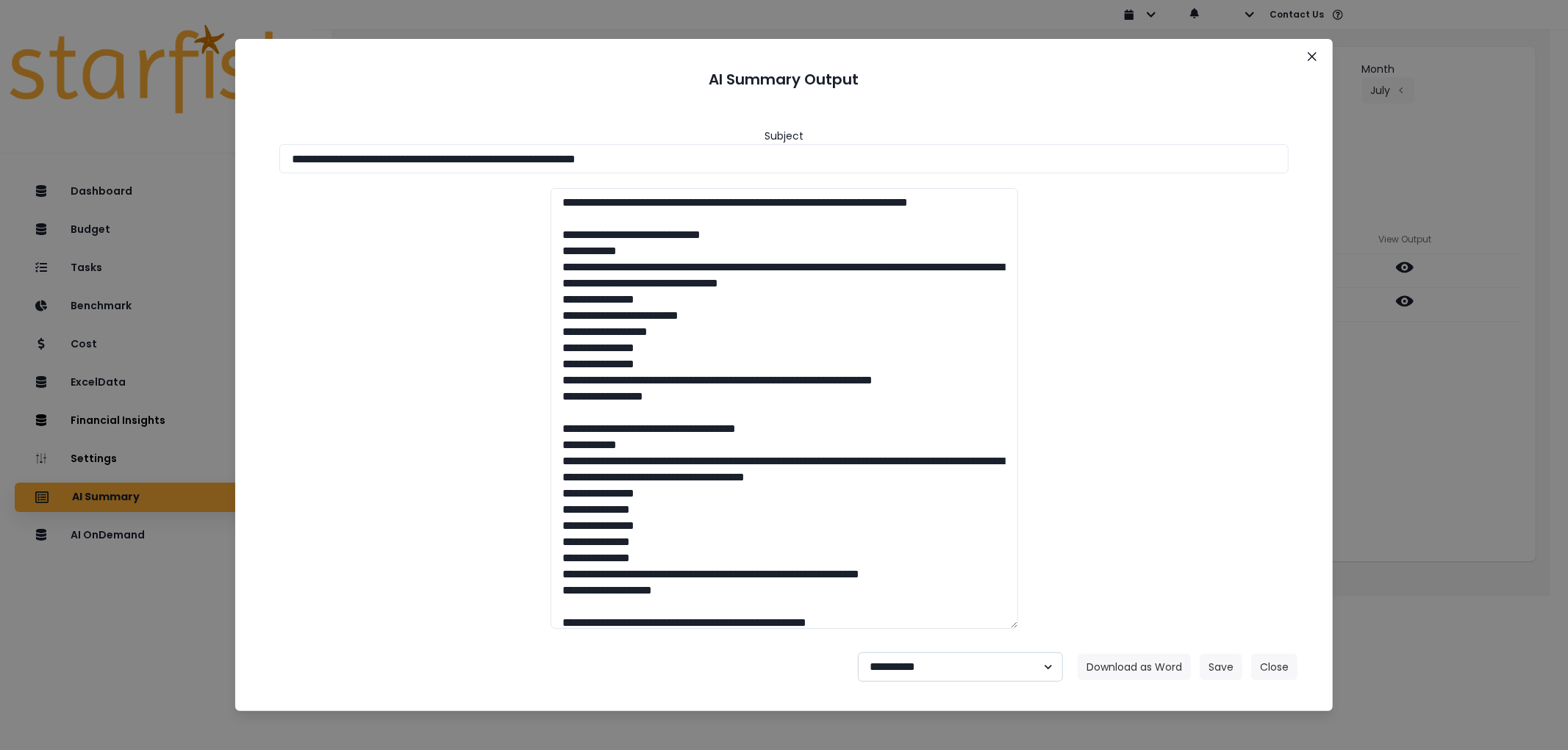
select select "********"
click at [859, 653] on select "**********" at bounding box center [961, 667] width 206 height 29
click at [1197, 669] on div "Download as Word Save Close" at bounding box center [1188, 667] width 220 height 26
click at [1203, 669] on button "Save" at bounding box center [1221, 667] width 43 height 26
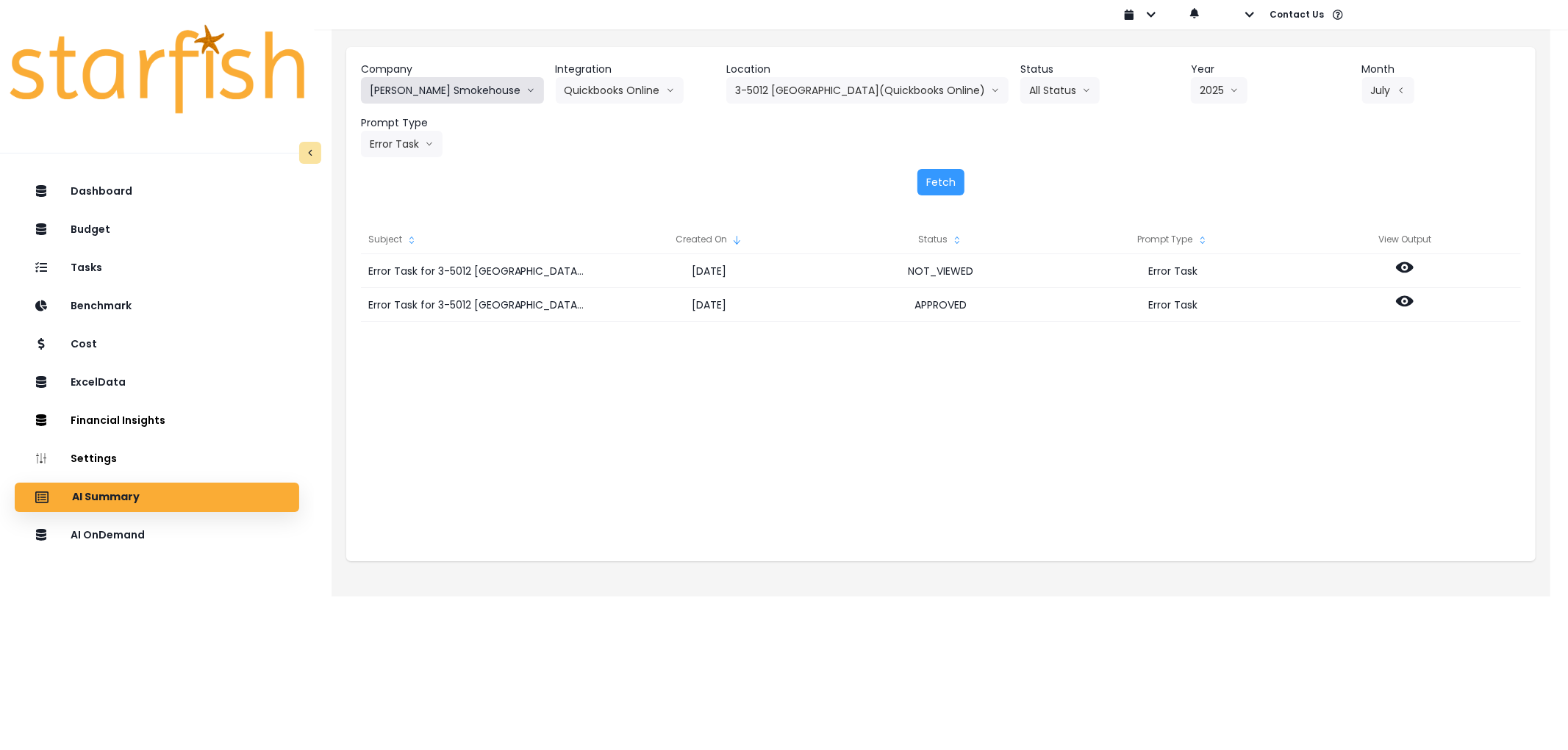
click at [451, 90] on button "[PERSON_NAME] Smokehouse" at bounding box center [452, 90] width 183 height 26
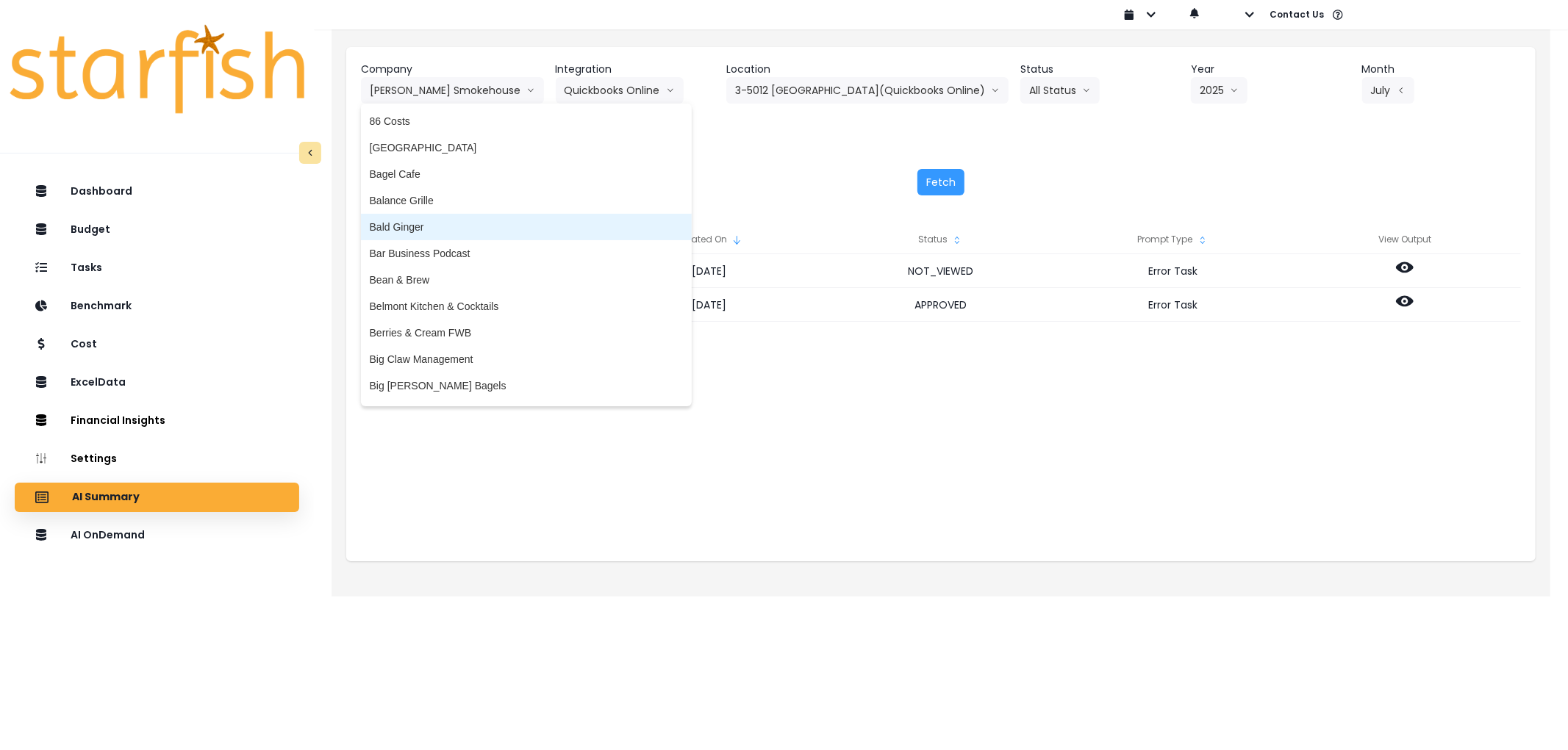
click at [469, 220] on span "Bald Ginger" at bounding box center [526, 227] width 313 height 15
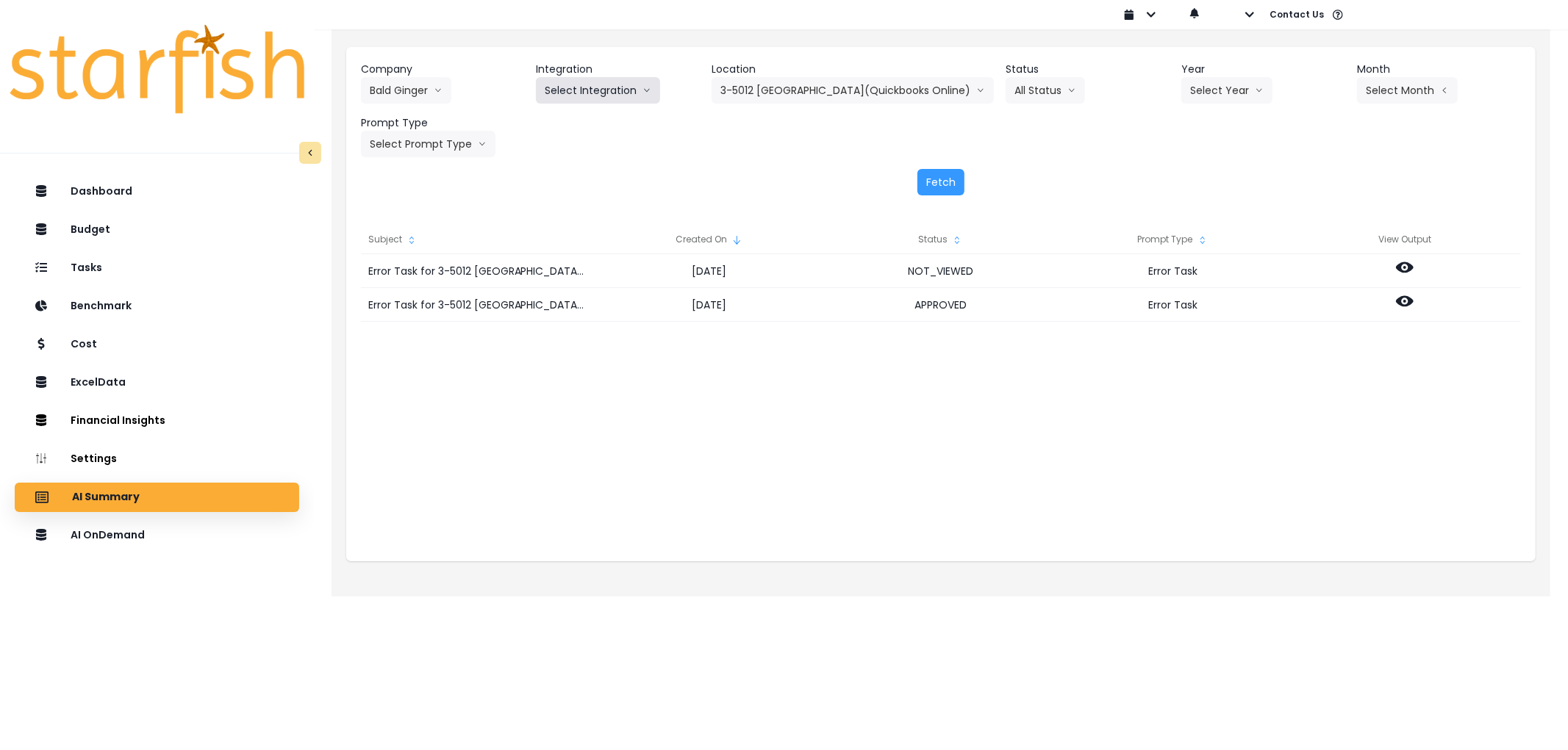
click at [609, 82] on button "Select Integration" at bounding box center [598, 90] width 125 height 26
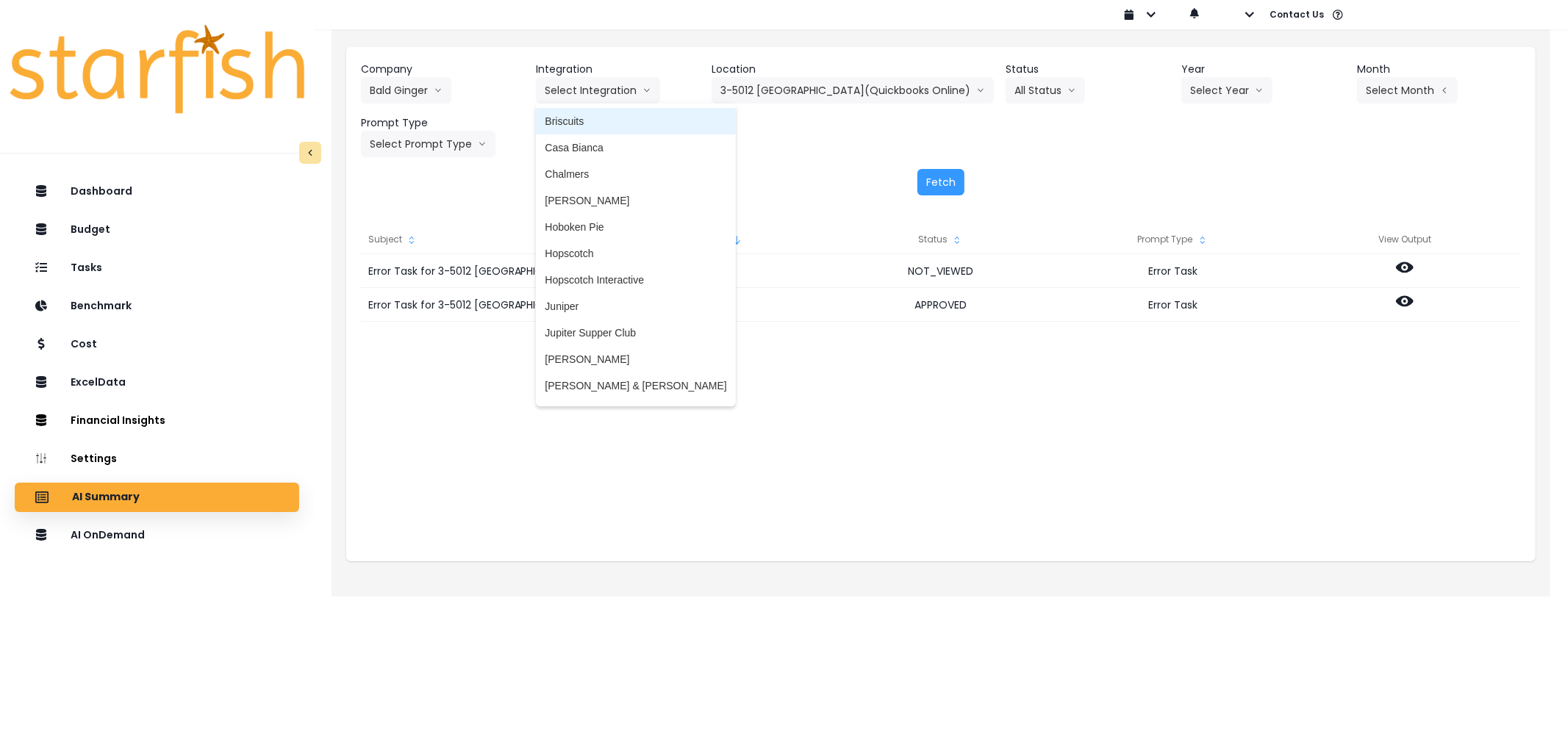
click at [589, 124] on span "Briscuits" at bounding box center [635, 121] width 181 height 15
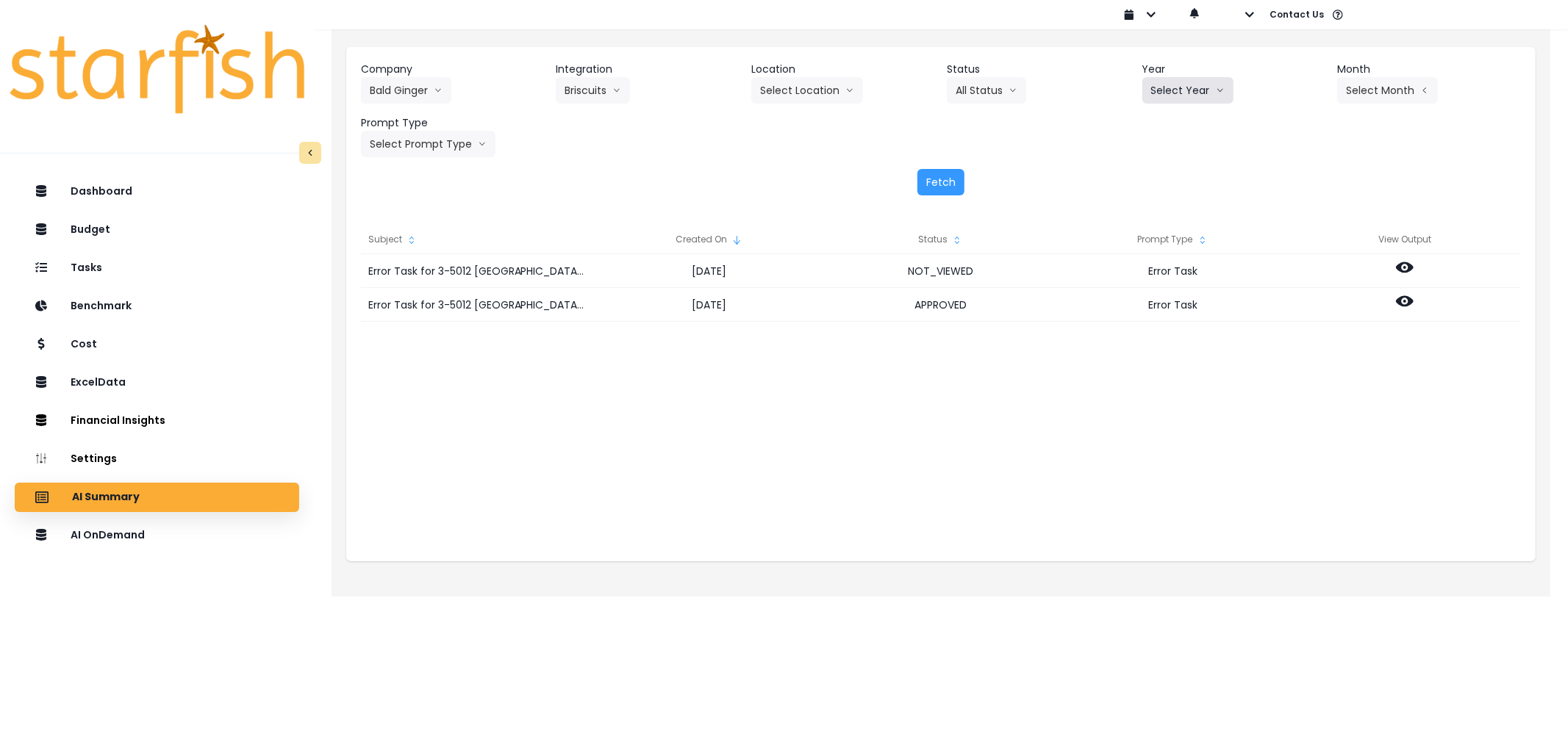
click at [1163, 93] on button "Select Year" at bounding box center [1189, 90] width 92 height 26
click at [1152, 169] on span "2025" at bounding box center [1163, 173] width 22 height 15
click at [1372, 87] on button "Select Month" at bounding box center [1388, 90] width 100 height 26
click at [1309, 244] on li "July" at bounding box center [1315, 253] width 47 height 26
click at [482, 133] on button "Select Prompt Type" at bounding box center [428, 143] width 134 height 26
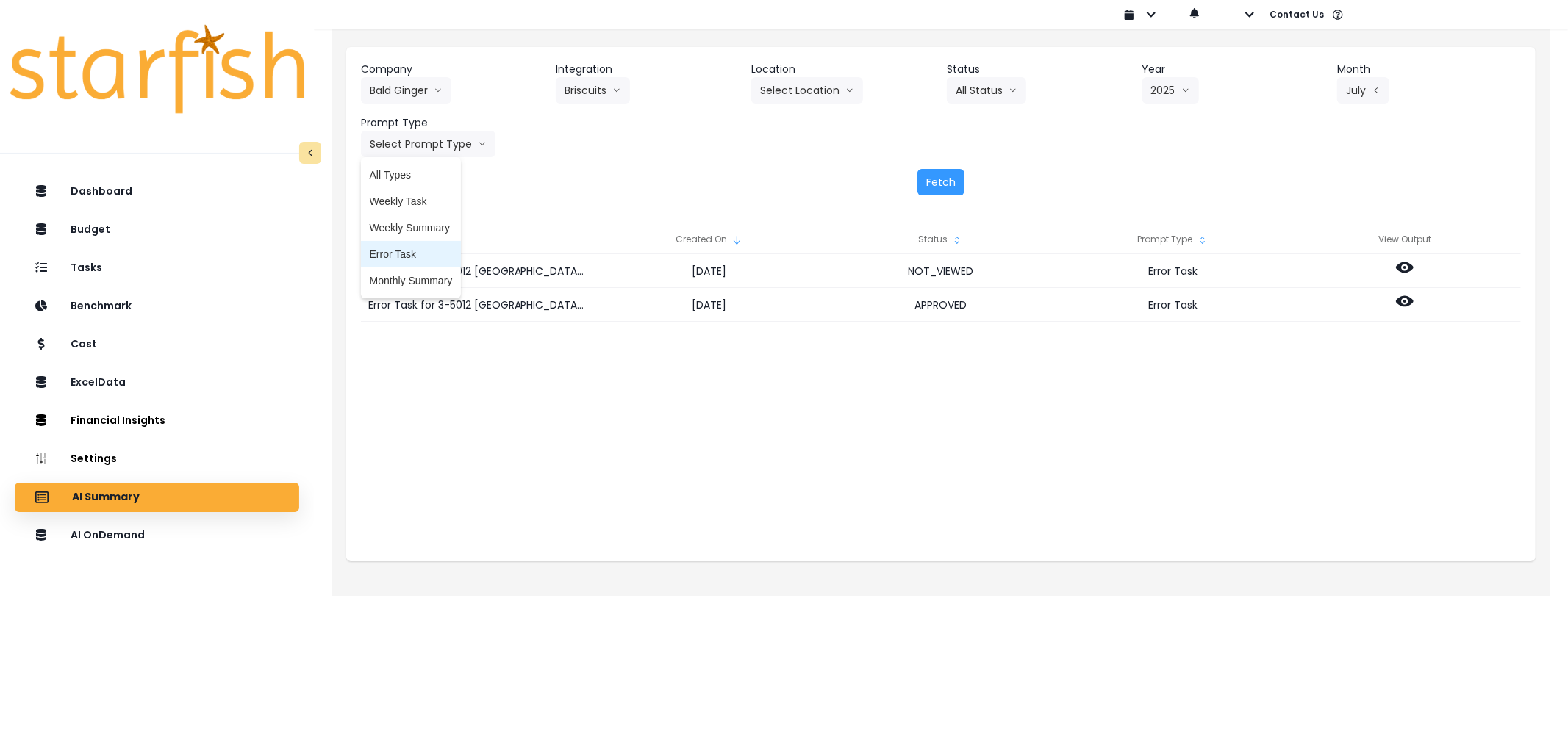
click at [424, 247] on span "Error Task" at bounding box center [411, 254] width 83 height 15
click at [916, 173] on div "Fetch" at bounding box center [940, 182] width 1161 height 26
click at [934, 182] on button "Fetch" at bounding box center [941, 182] width 47 height 26
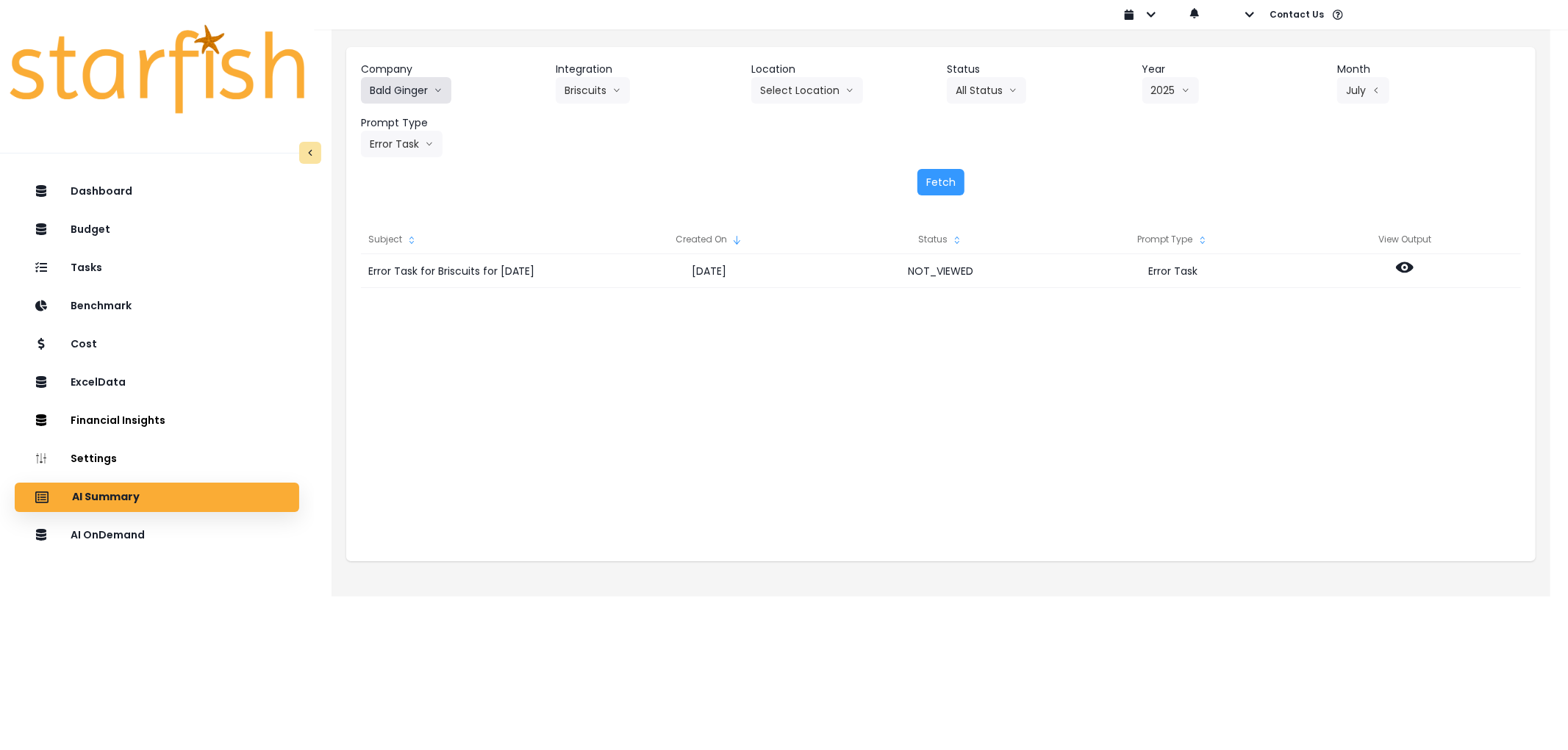
click at [386, 91] on button "Bald Ginger" at bounding box center [405, 90] width 91 height 26
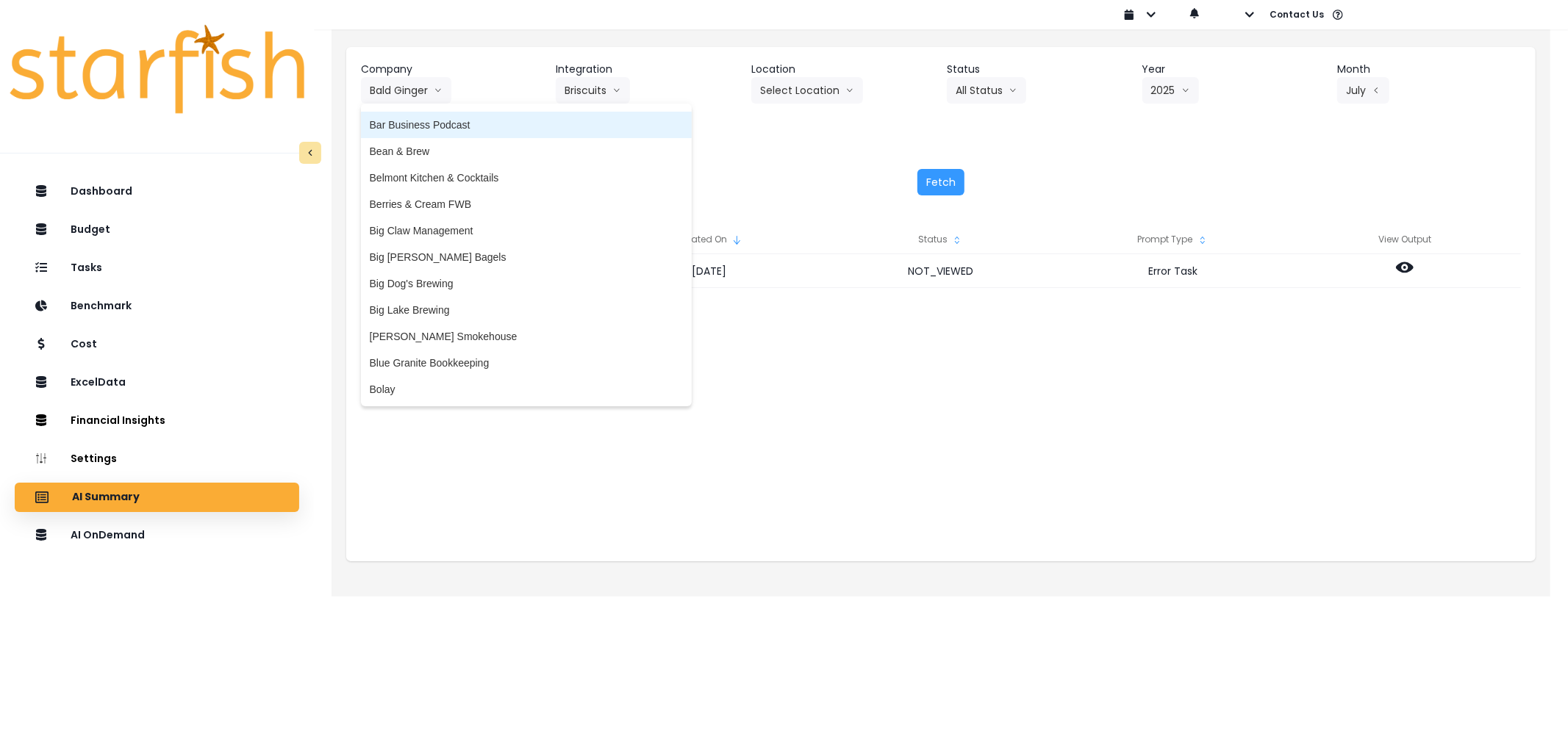
scroll to position [164, 0]
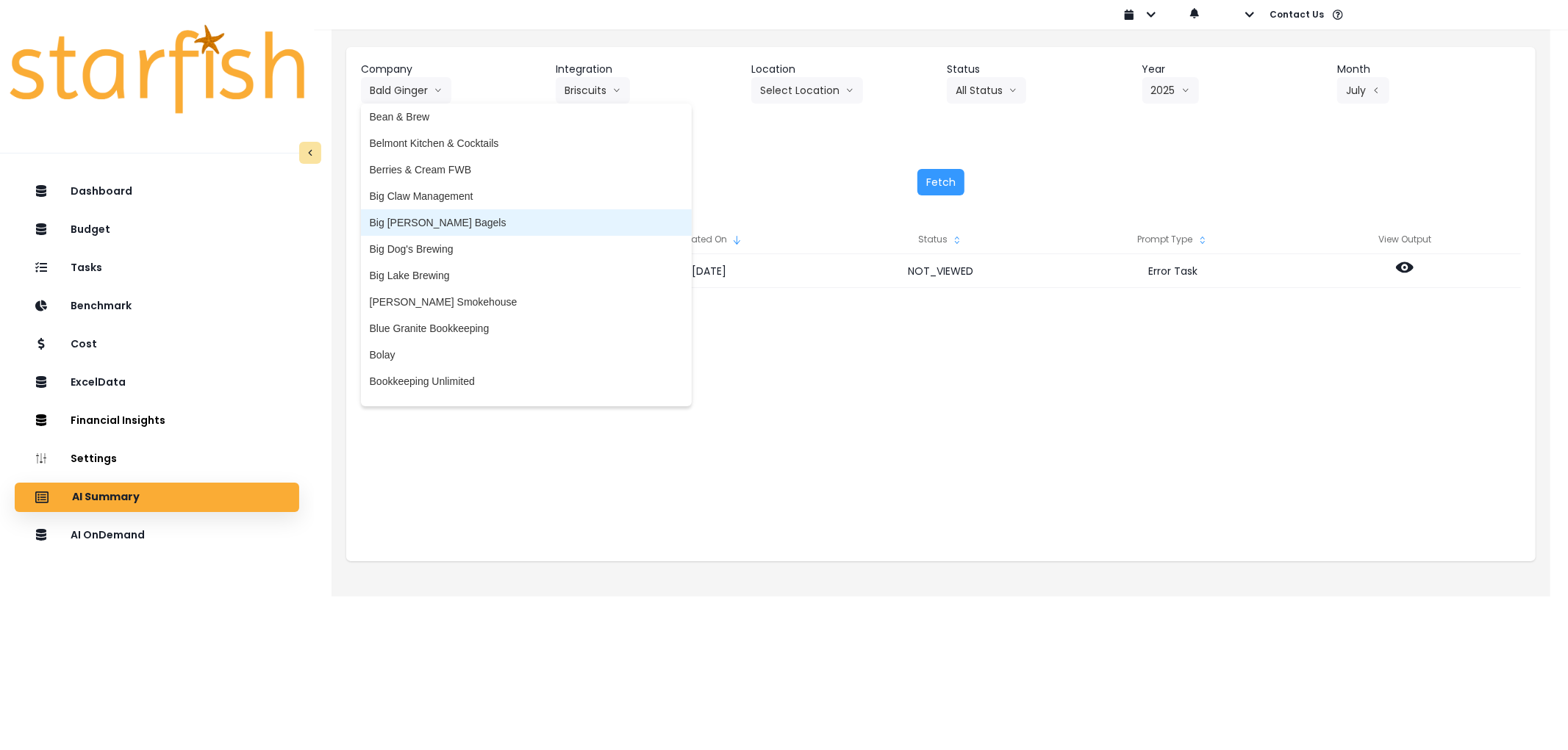
click at [422, 223] on span "Big [PERSON_NAME] Bagels" at bounding box center [526, 222] width 313 height 15
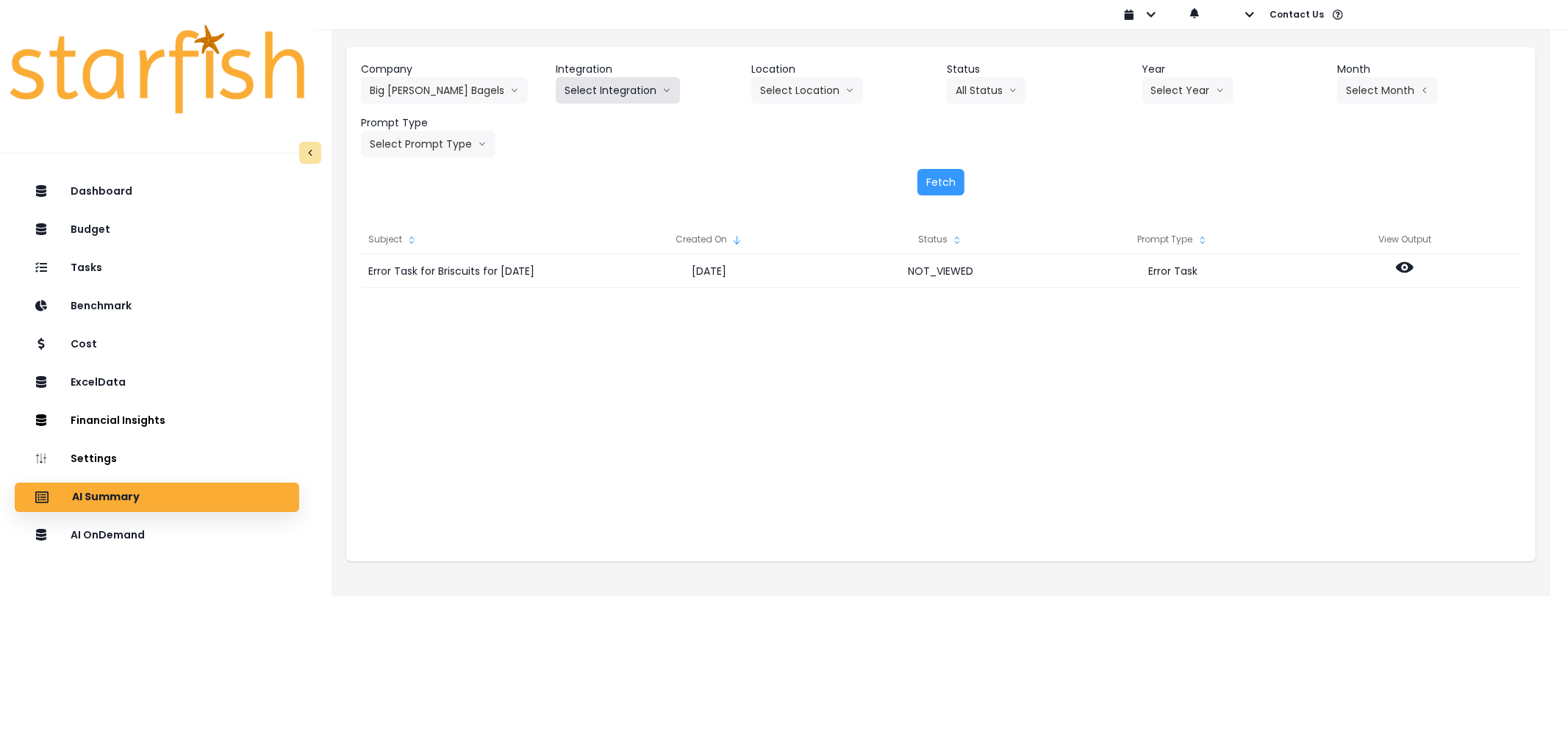
click at [595, 103] on button "Select Integration" at bounding box center [618, 90] width 125 height 26
click at [593, 130] on li "Big [PERSON_NAME]’s Bagels" at bounding box center [636, 121] width 162 height 26
click at [784, 96] on button "Select Location" at bounding box center [807, 90] width 112 height 26
click at [1159, 90] on button "Select Year" at bounding box center [1189, 90] width 92 height 26
click at [1152, 181] on span "2025" at bounding box center [1163, 173] width 22 height 15
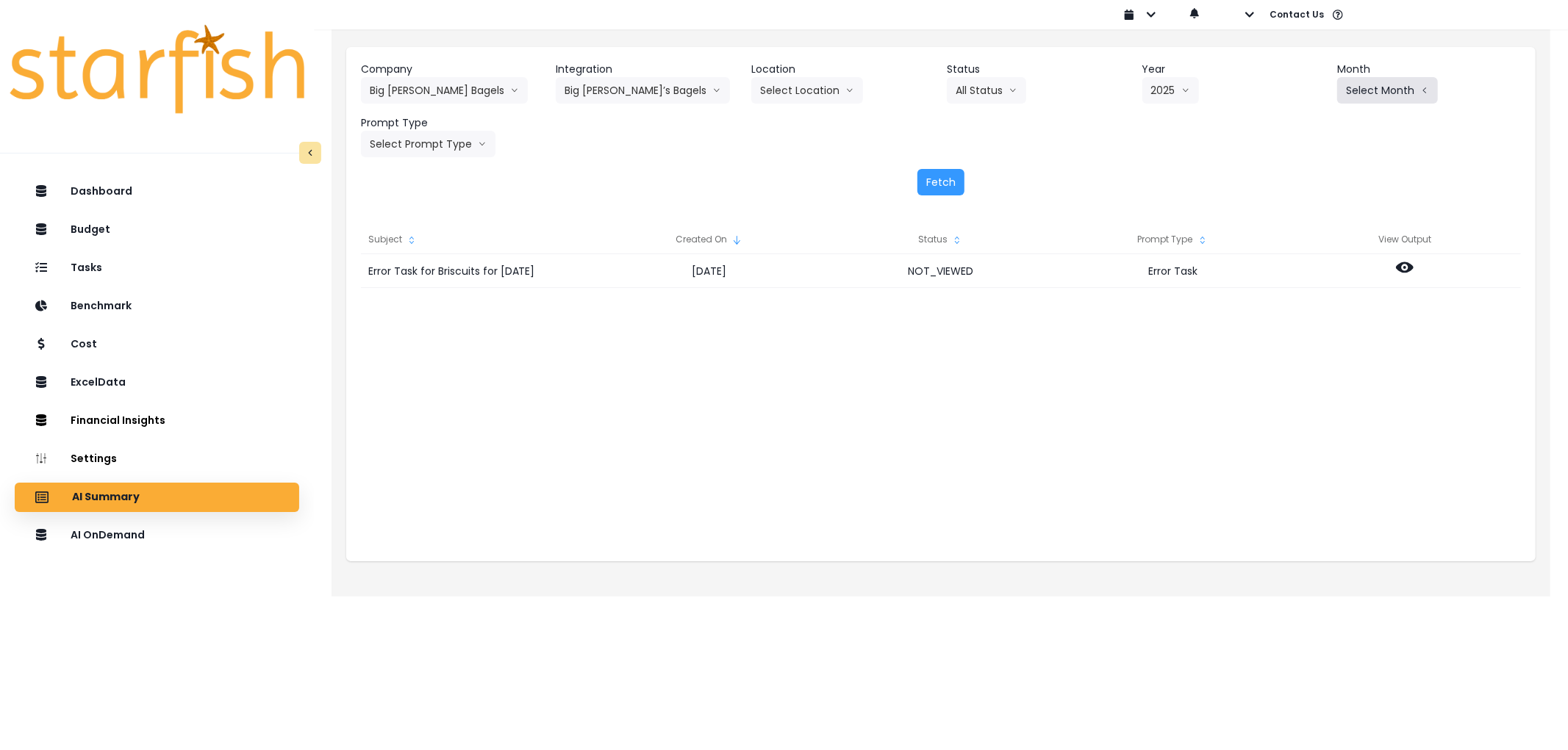
click at [1358, 86] on button "Select Month" at bounding box center [1388, 90] width 100 height 26
click at [1305, 244] on li "July" at bounding box center [1315, 253] width 47 height 26
click at [432, 144] on button "Select Prompt Type" at bounding box center [428, 143] width 134 height 26
click at [407, 247] on span "Error Task" at bounding box center [411, 254] width 83 height 15
click at [931, 179] on button "Fetch" at bounding box center [941, 182] width 47 height 26
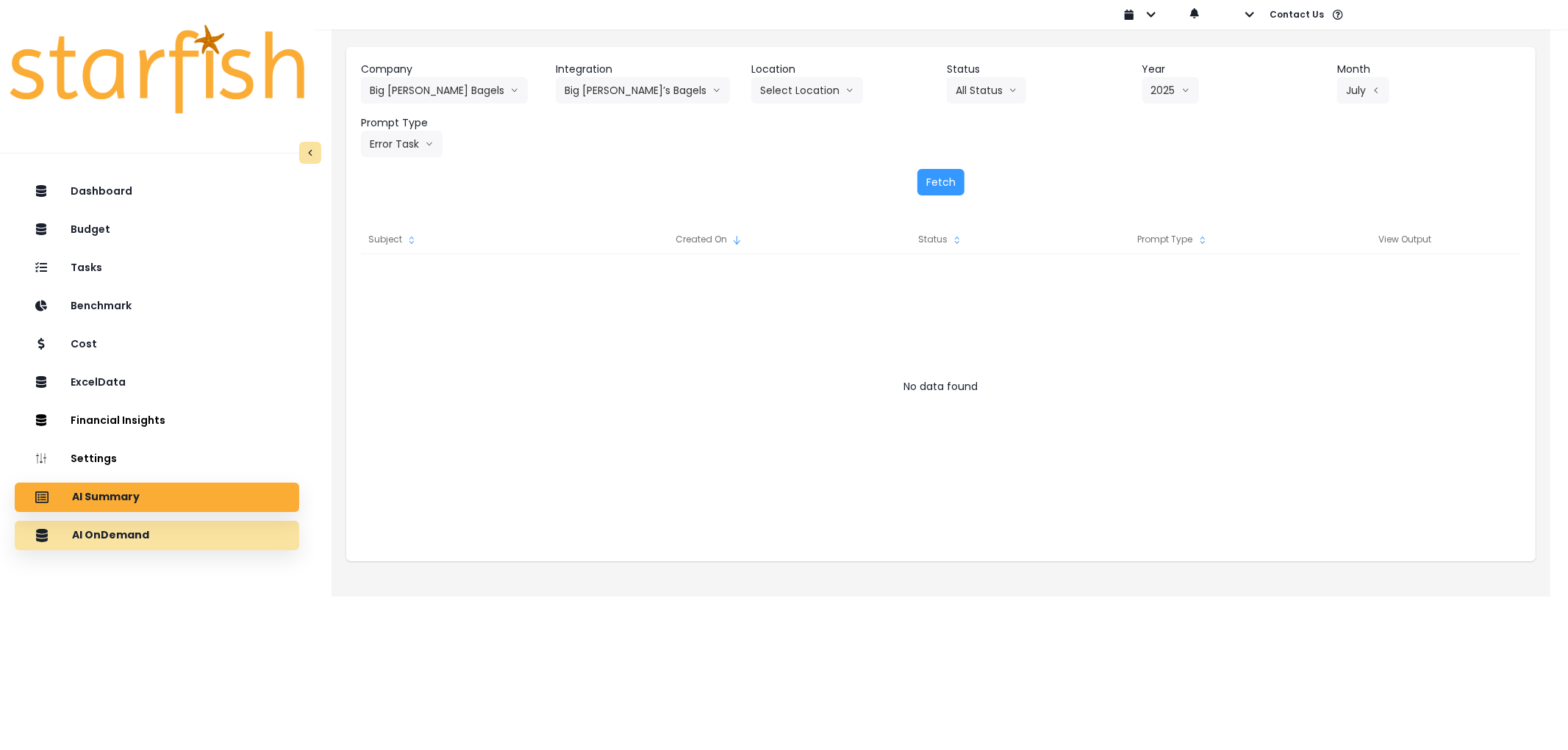
click at [116, 524] on div "AI OnDemand" at bounding box center [157, 536] width 261 height 31
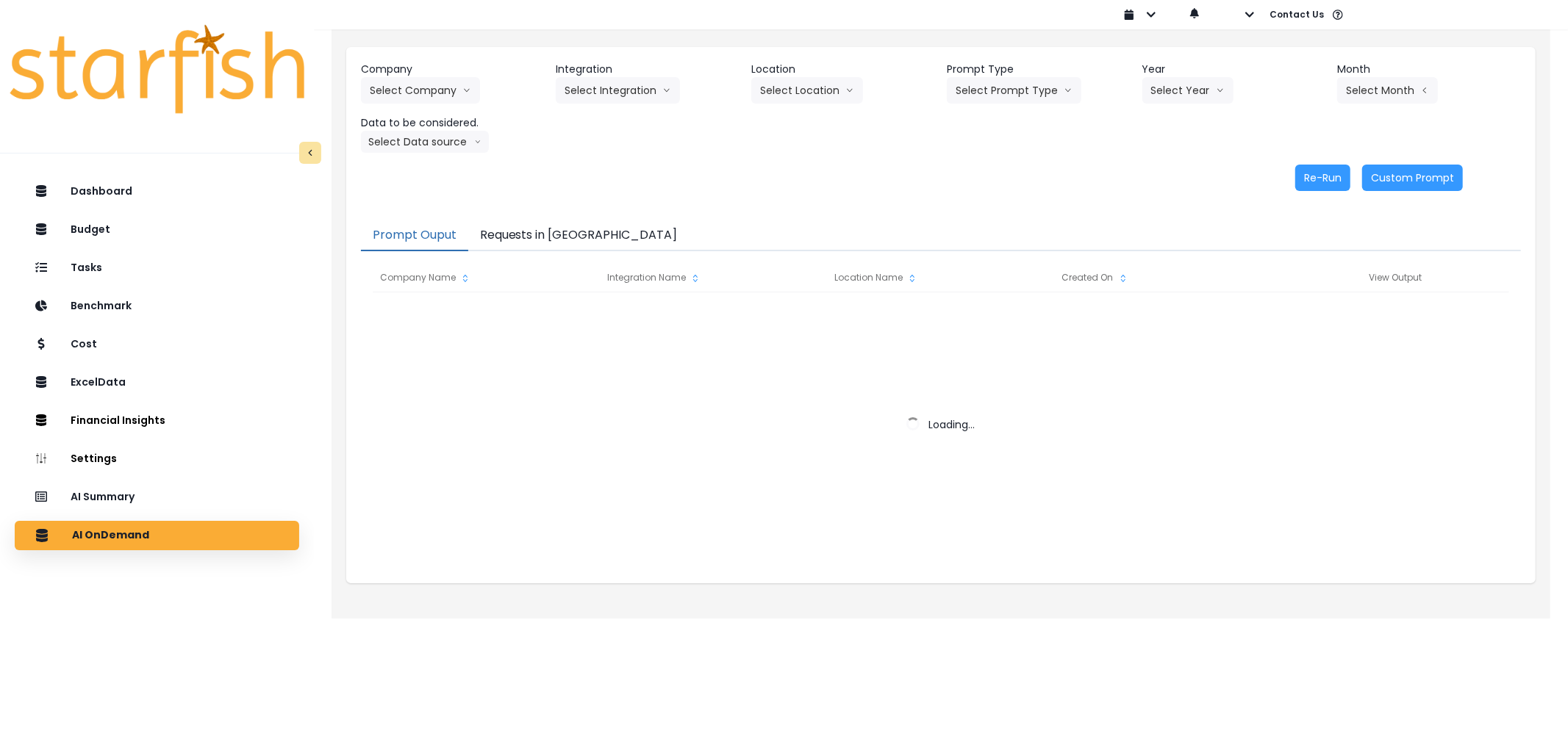
click at [525, 243] on button "Requests in [GEOGRAPHIC_DATA]" at bounding box center [579, 236] width 221 height 31
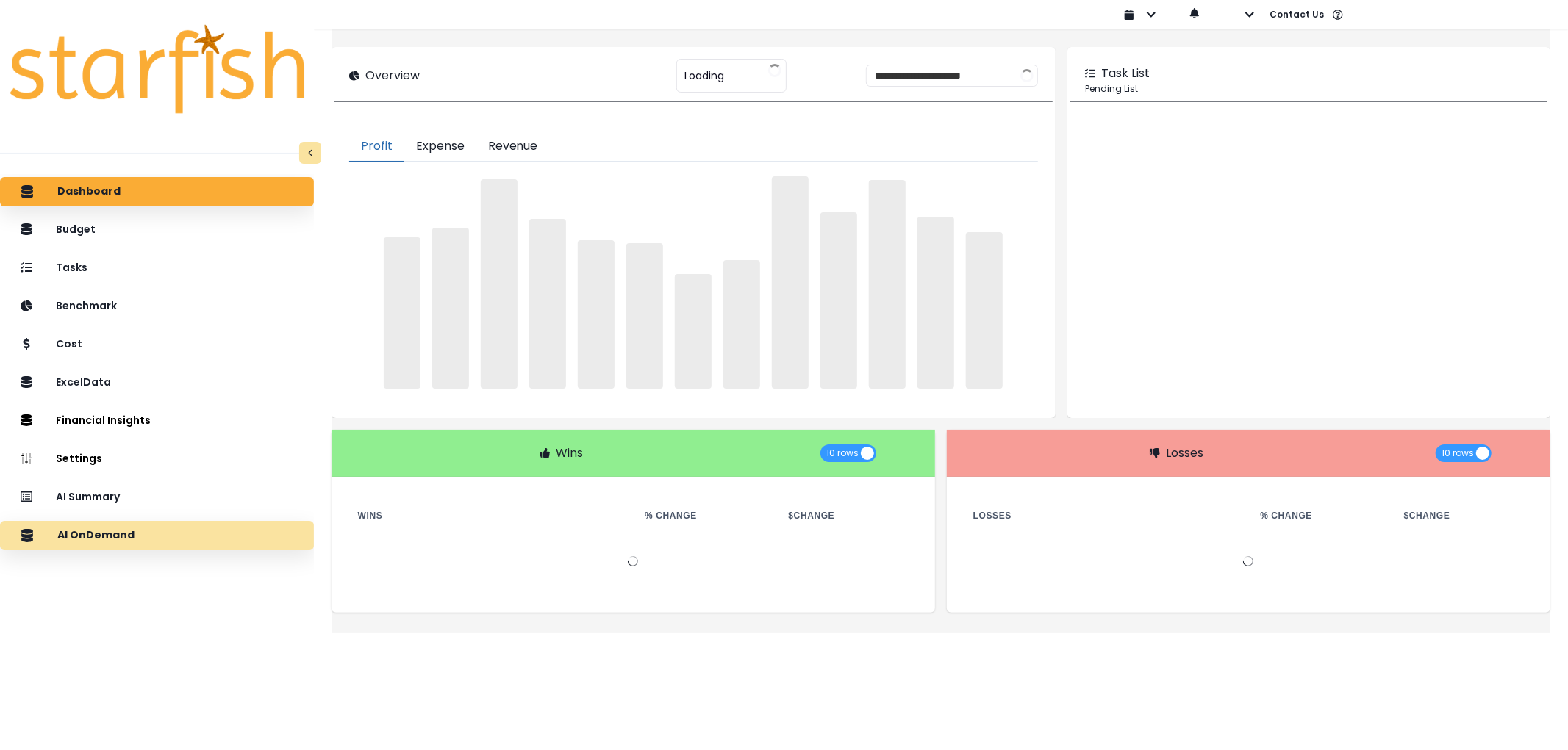
click at [120, 540] on p "AI OnDemand" at bounding box center [96, 536] width 77 height 14
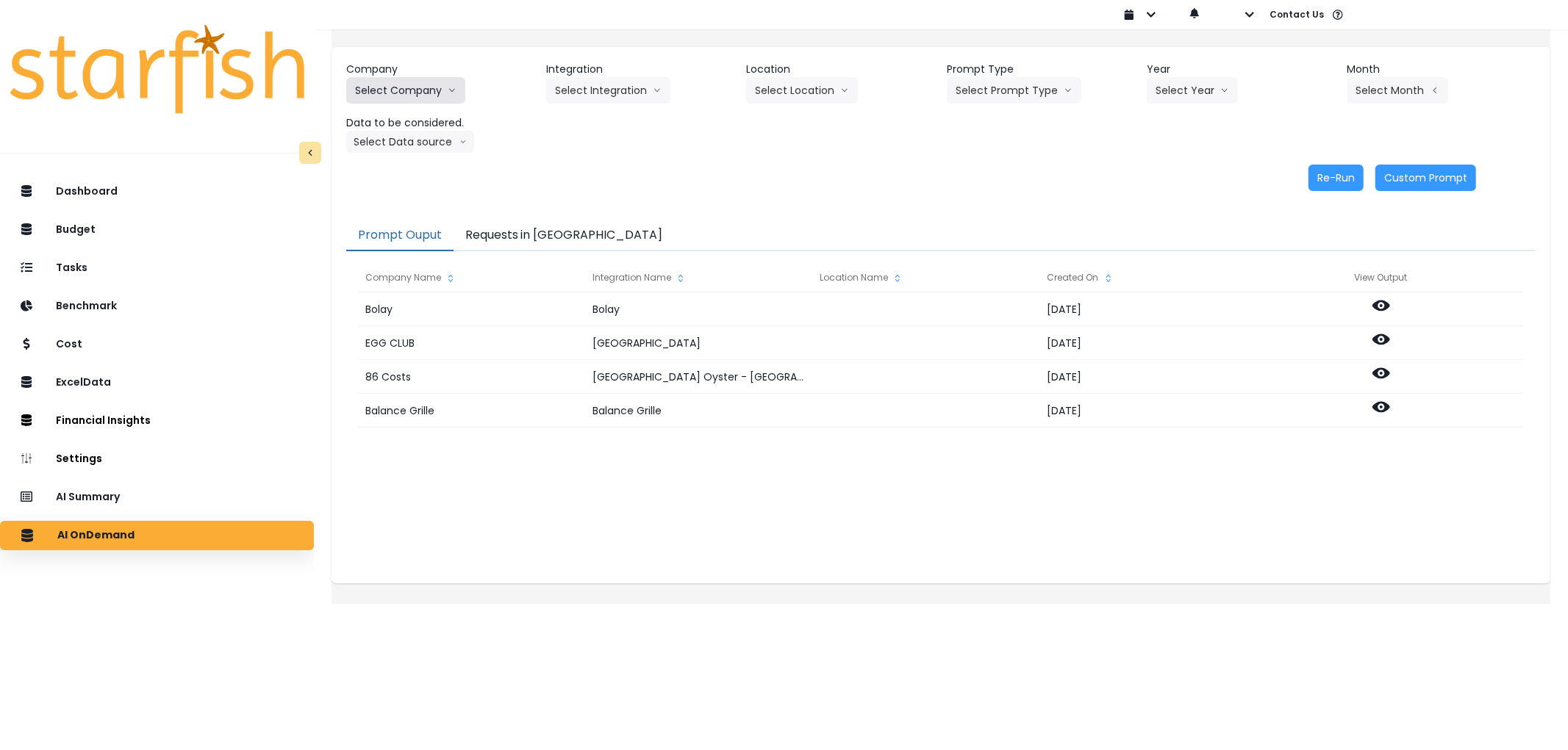
click at [440, 85] on button "Select Company" at bounding box center [405, 90] width 119 height 26
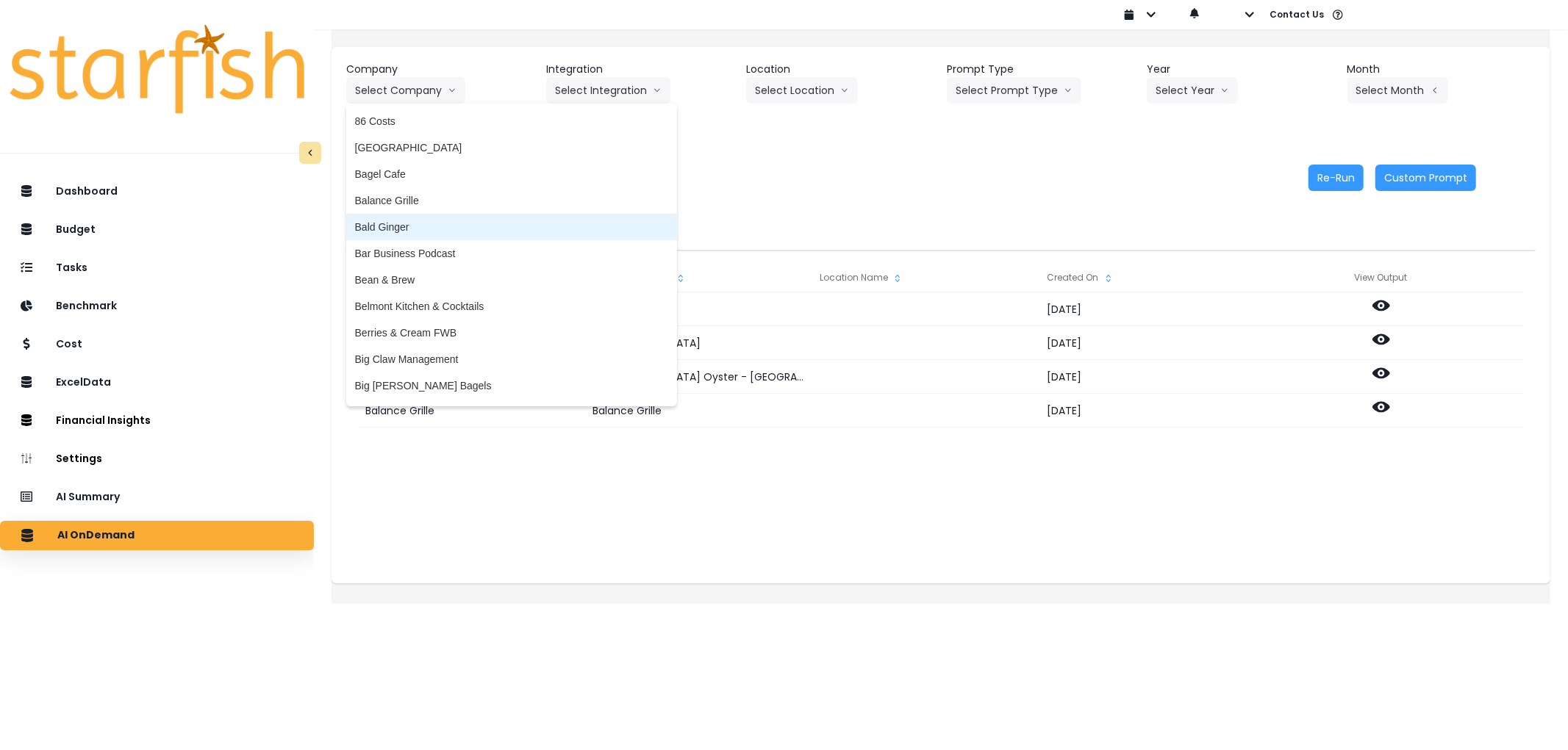
click at [436, 220] on span "Bald Ginger" at bounding box center [511, 227] width 313 height 15
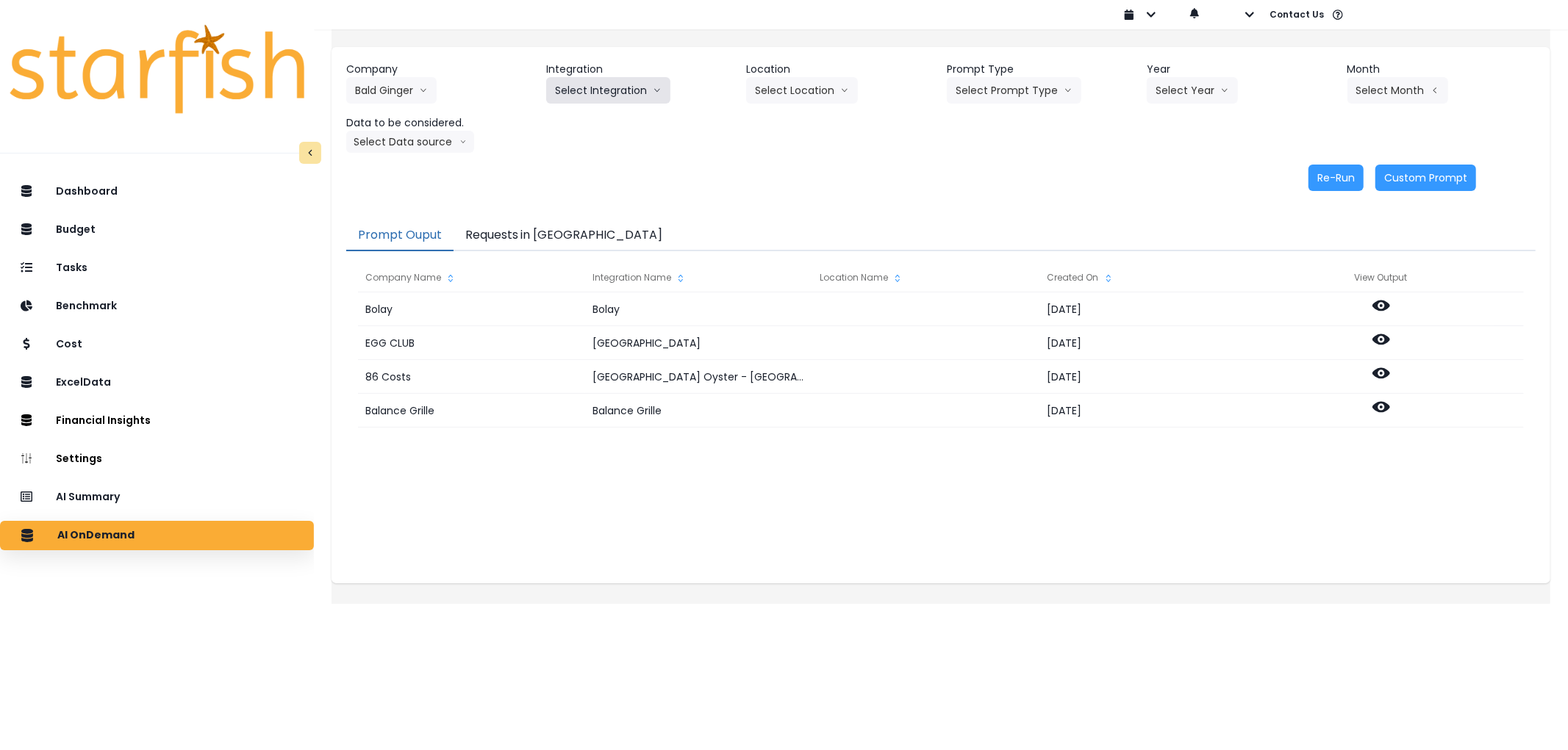
click at [590, 89] on button "Select Integration" at bounding box center [609, 90] width 125 height 26
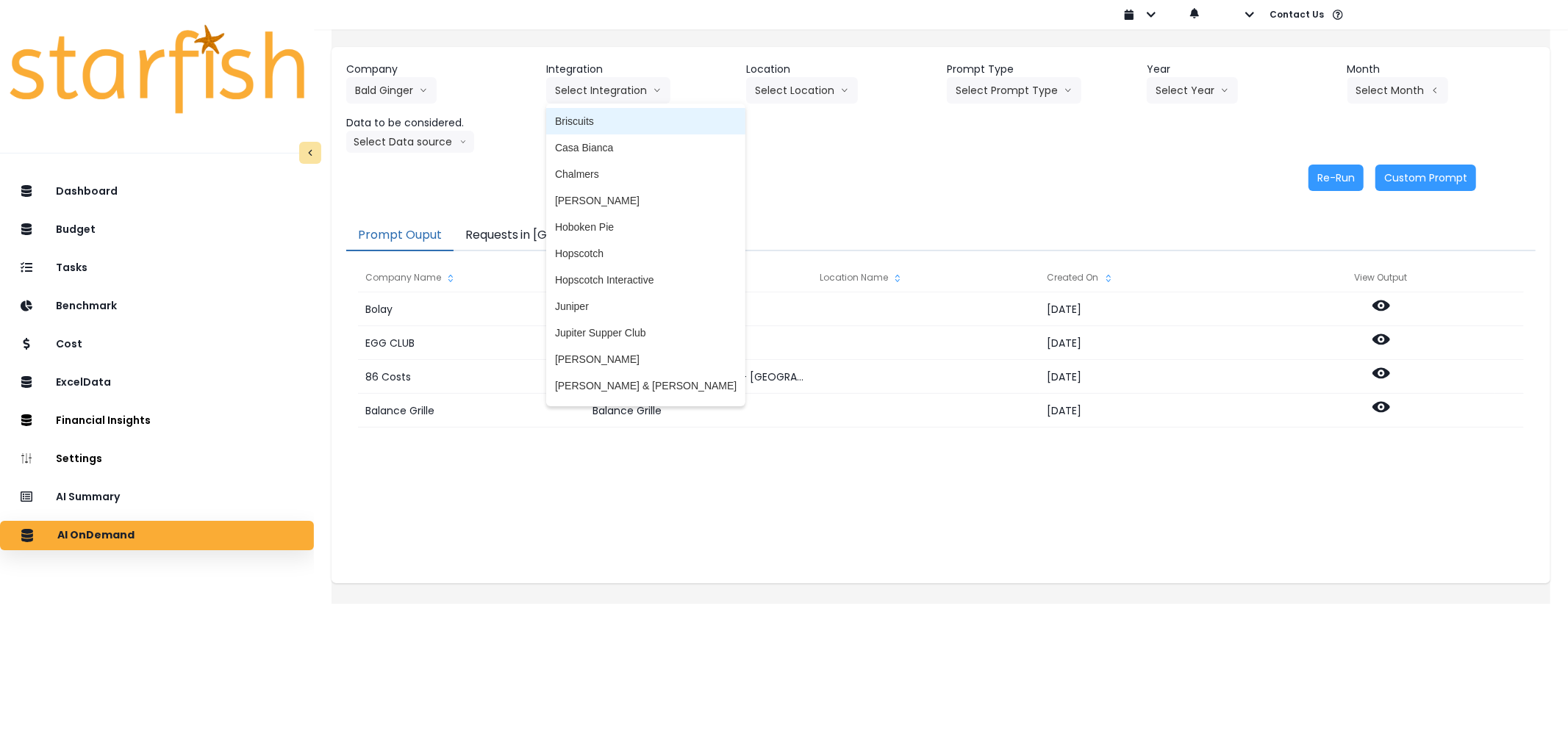
click at [594, 110] on li "Briscuits" at bounding box center [646, 121] width 199 height 26
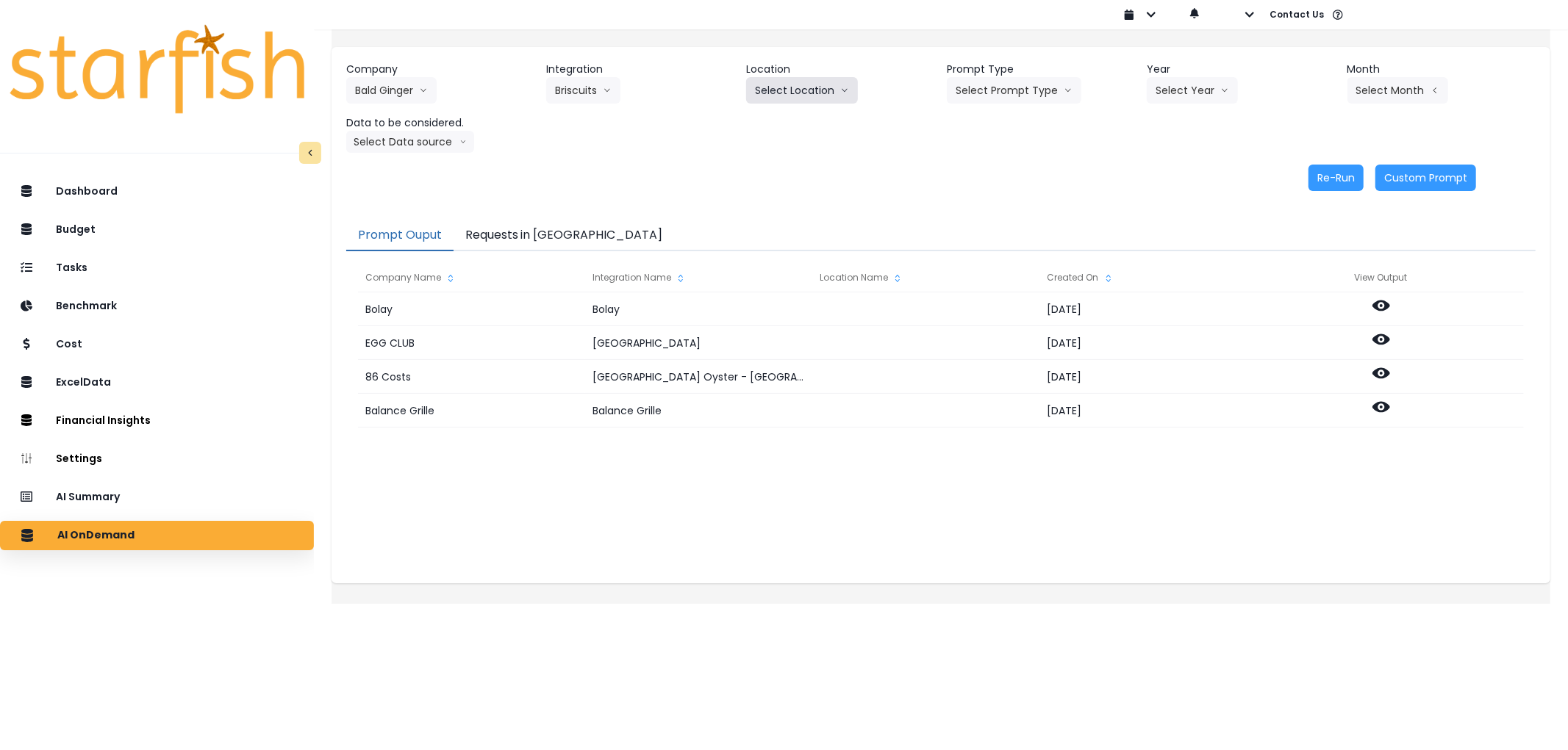
click at [792, 79] on button "Select Location" at bounding box center [802, 90] width 112 height 26
click at [978, 89] on button "Select Prompt Type" at bounding box center [1014, 90] width 134 height 26
click at [973, 170] on span "Error Task" at bounding box center [997, 173] width 83 height 15
click at [1166, 91] on button "Select Year" at bounding box center [1193, 90] width 92 height 26
click at [1158, 173] on span "2025" at bounding box center [1166, 173] width 22 height 15
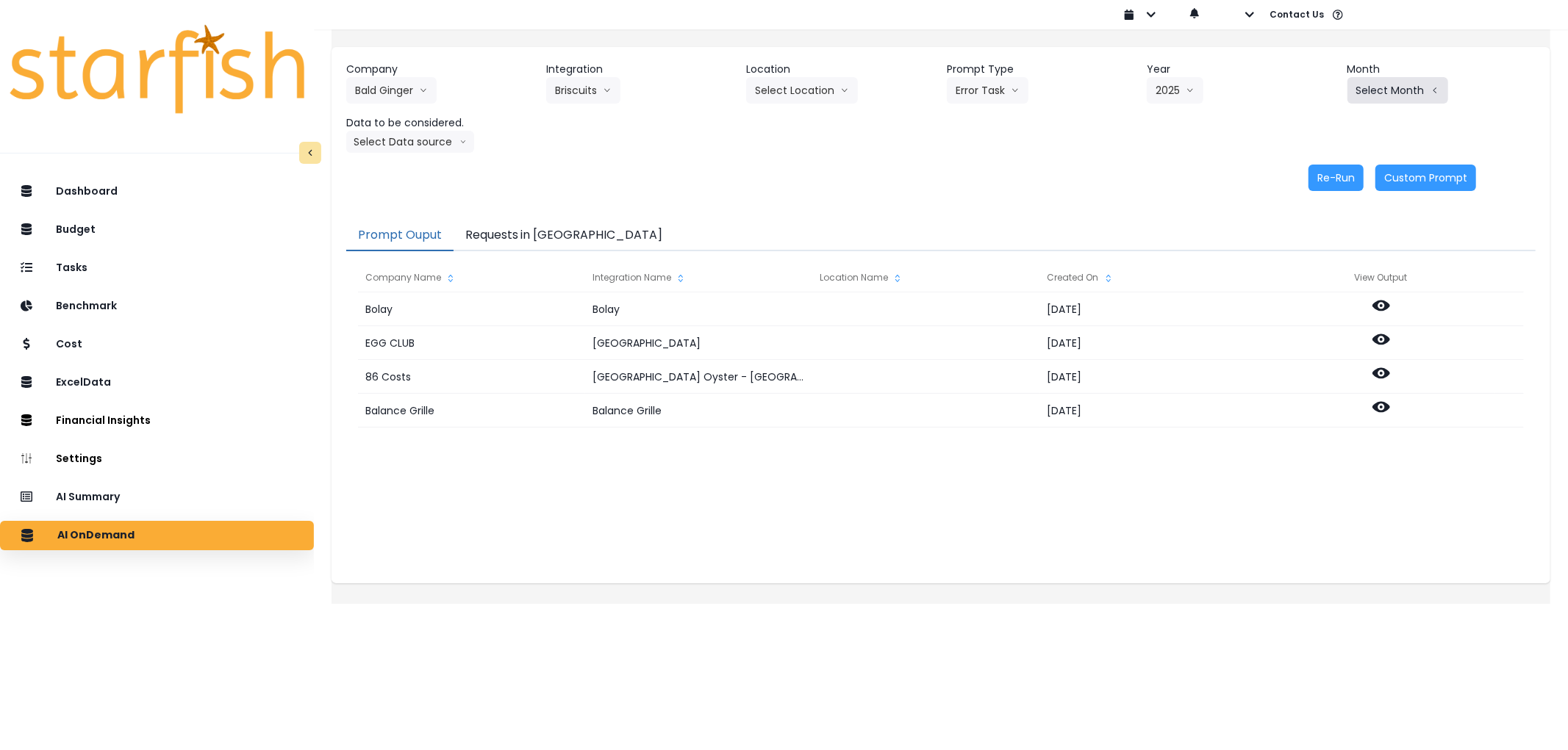
click at [1350, 89] on button "Select Month" at bounding box center [1397, 90] width 100 height 26
click at [1376, 94] on button "Select Month" at bounding box center [1397, 90] width 100 height 26
click at [791, 89] on button "Select Location" at bounding box center [802, 90] width 112 height 26
click at [792, 110] on li "All Locations" at bounding box center [784, 121] width 76 height 26
click at [812, 93] on button "All Locations" at bounding box center [794, 90] width 96 height 26
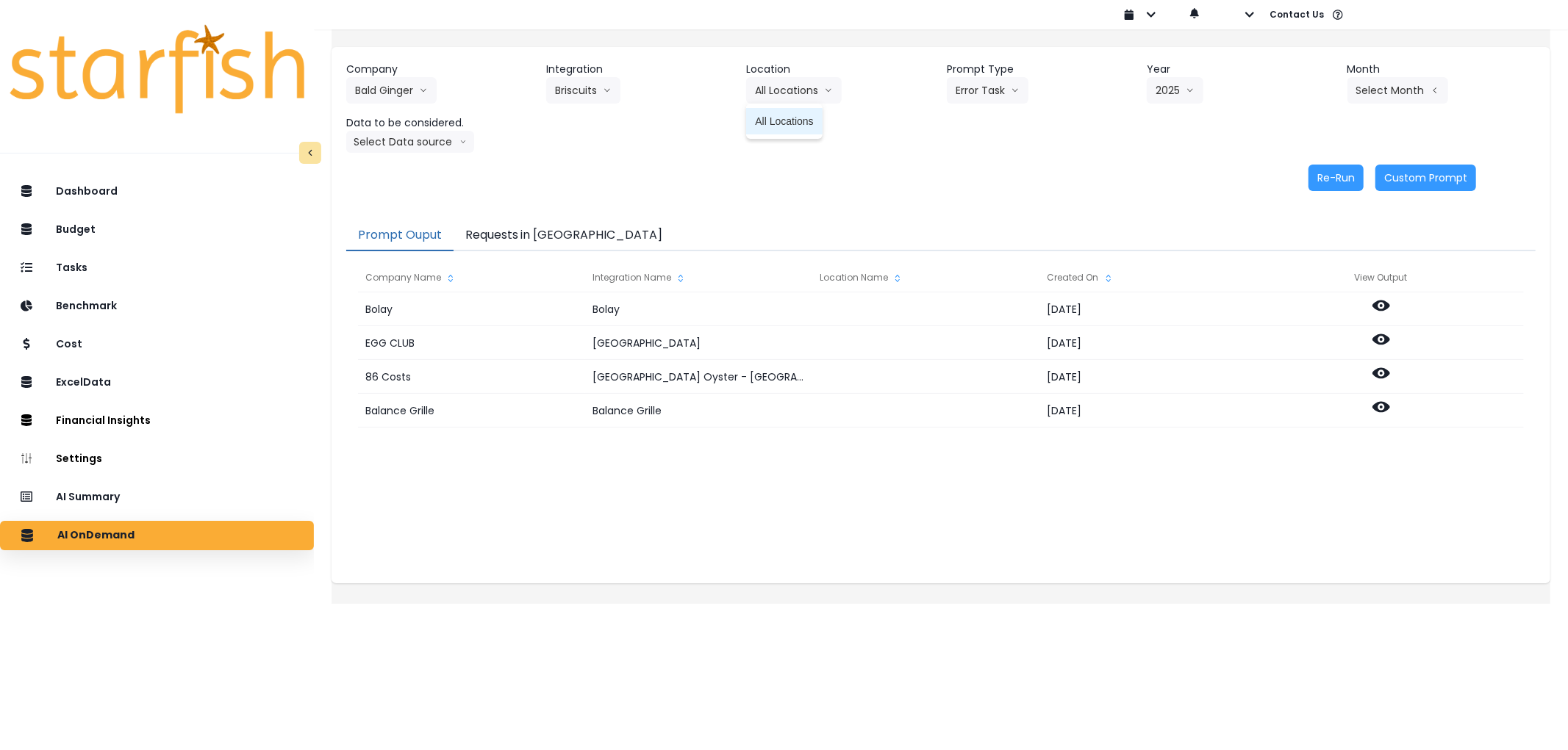
click at [805, 121] on span "All Locations" at bounding box center [784, 121] width 58 height 15
click at [1358, 99] on button "Select Month" at bounding box center [1397, 90] width 100 height 26
click at [1361, 90] on button "Select Month" at bounding box center [1397, 90] width 100 height 26
click at [1311, 246] on span "July" at bounding box center [1324, 253] width 28 height 15
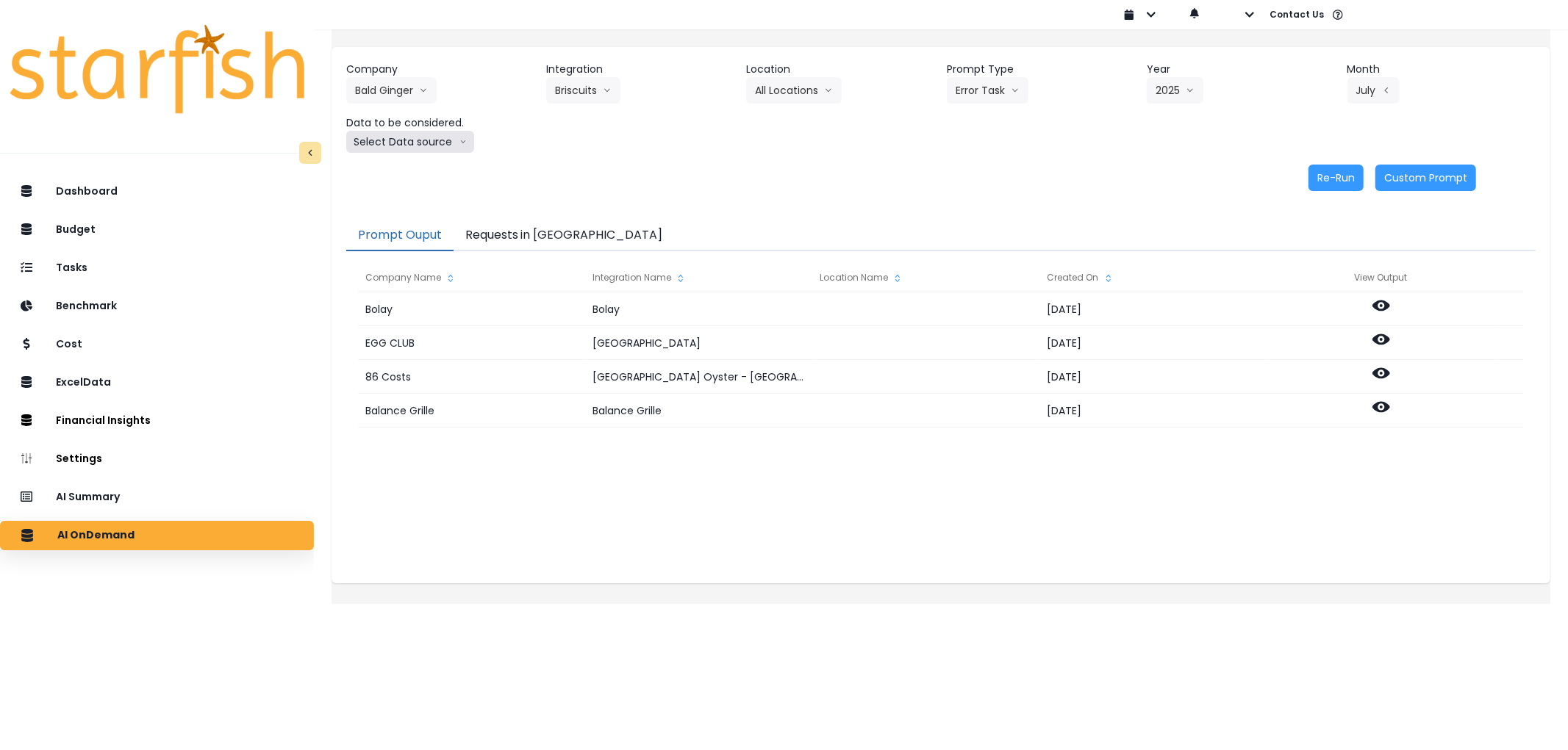
click at [402, 145] on button "Select Data source" at bounding box center [409, 141] width 128 height 22
click at [410, 169] on span "Comparison overtime" at bounding box center [403, 170] width 97 height 15
click at [1309, 175] on button "Re-Run" at bounding box center [1336, 177] width 56 height 26
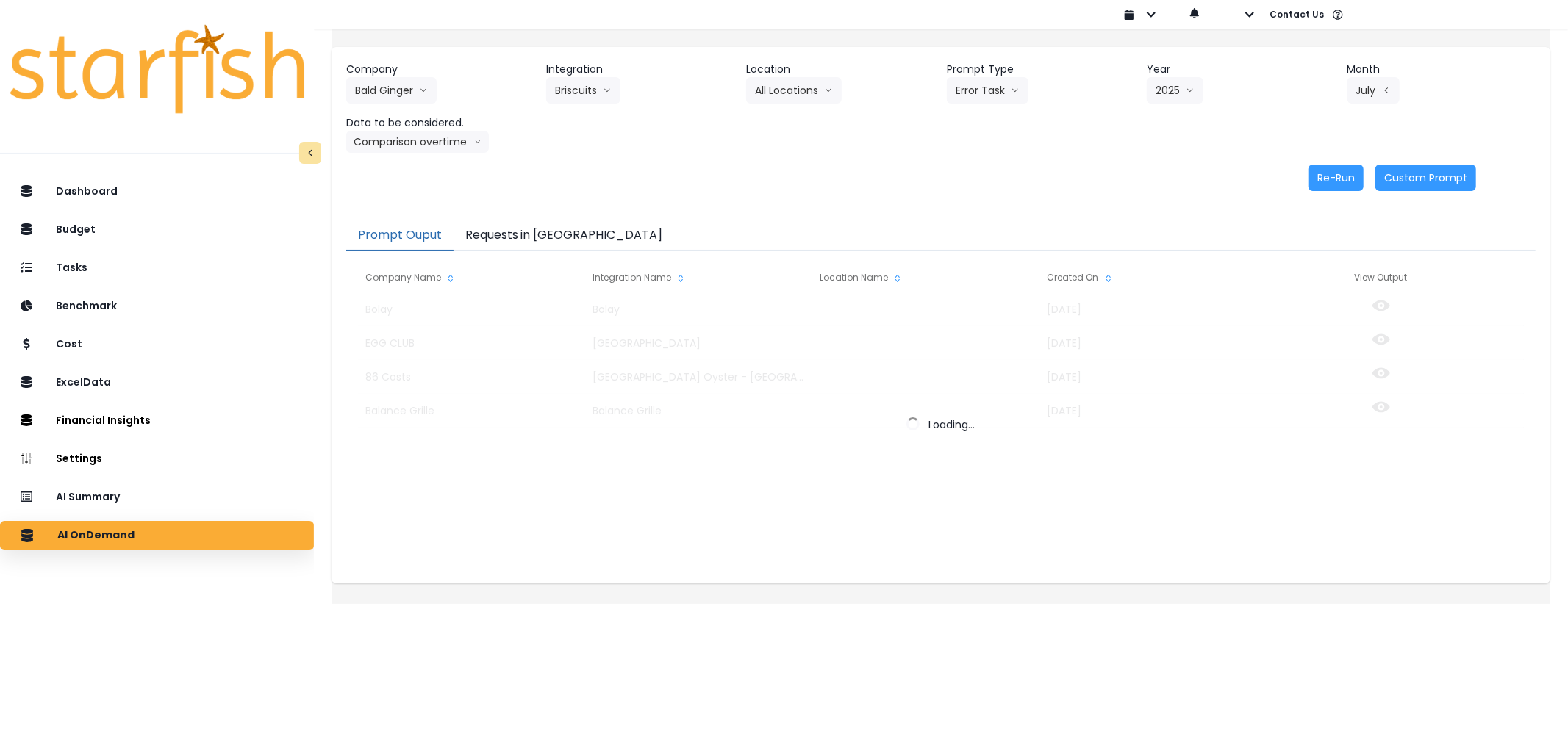
click at [568, 229] on button "Requests in [GEOGRAPHIC_DATA]" at bounding box center [564, 236] width 221 height 31
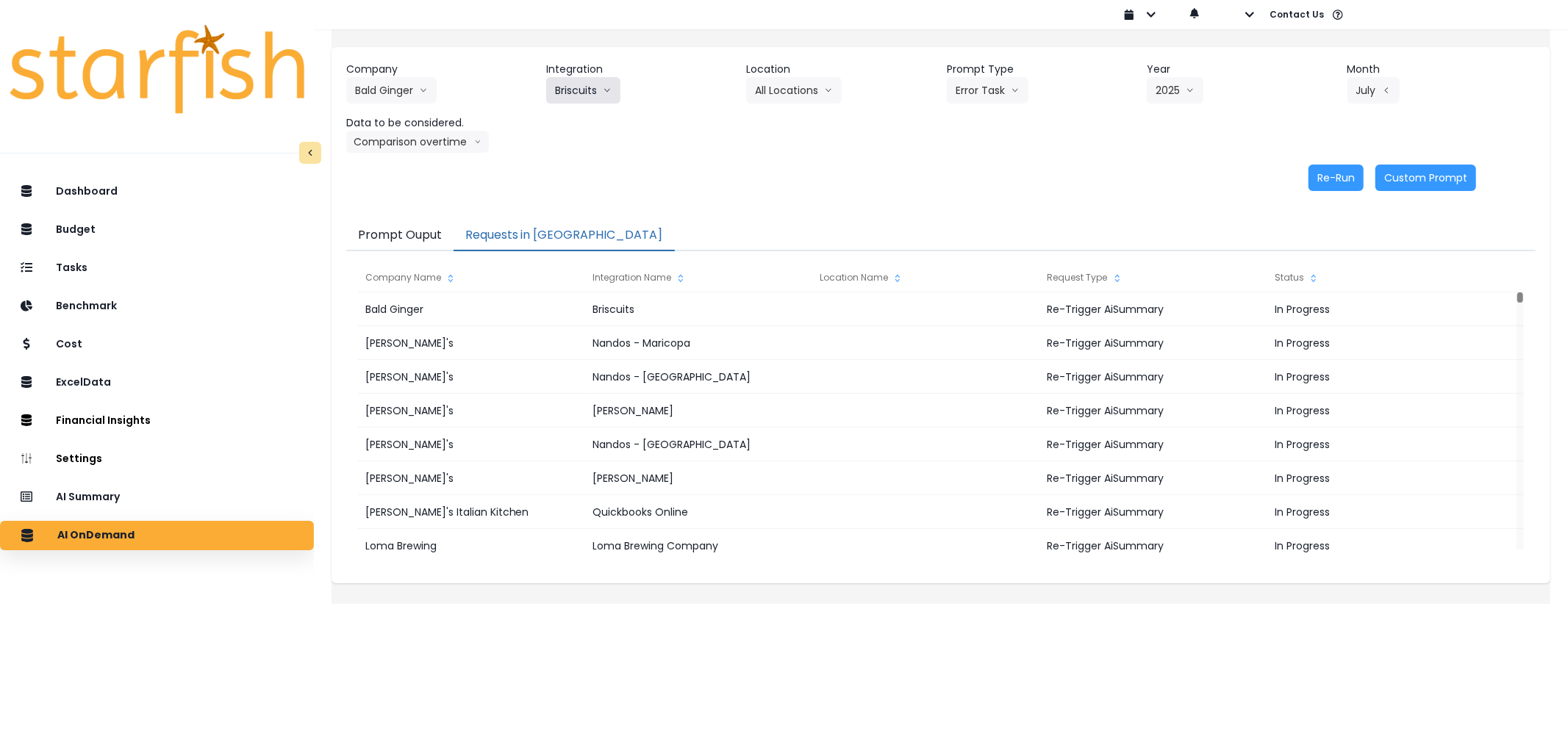
click at [612, 83] on icon "arrow down line" at bounding box center [607, 90] width 9 height 15
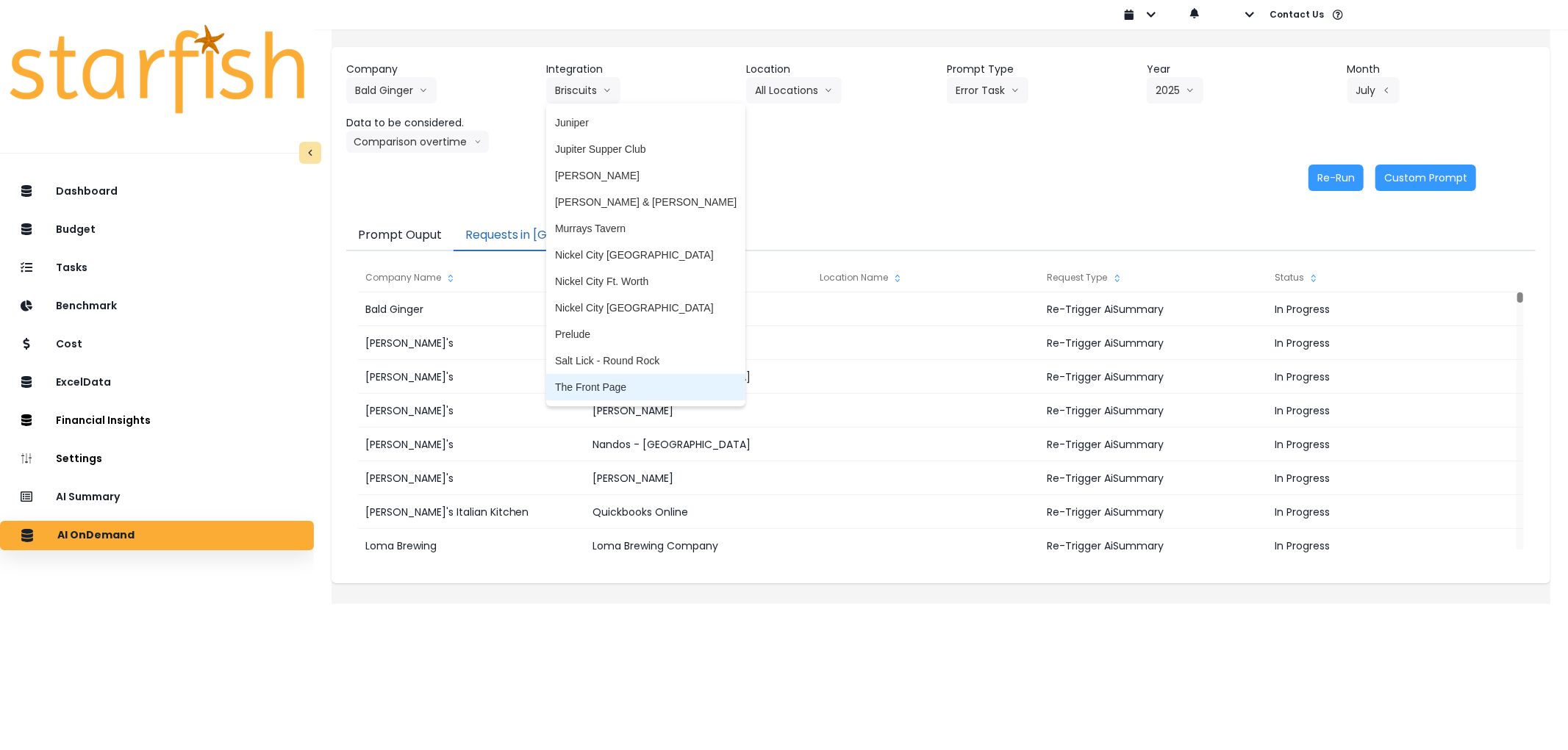
scroll to position [244, 0]
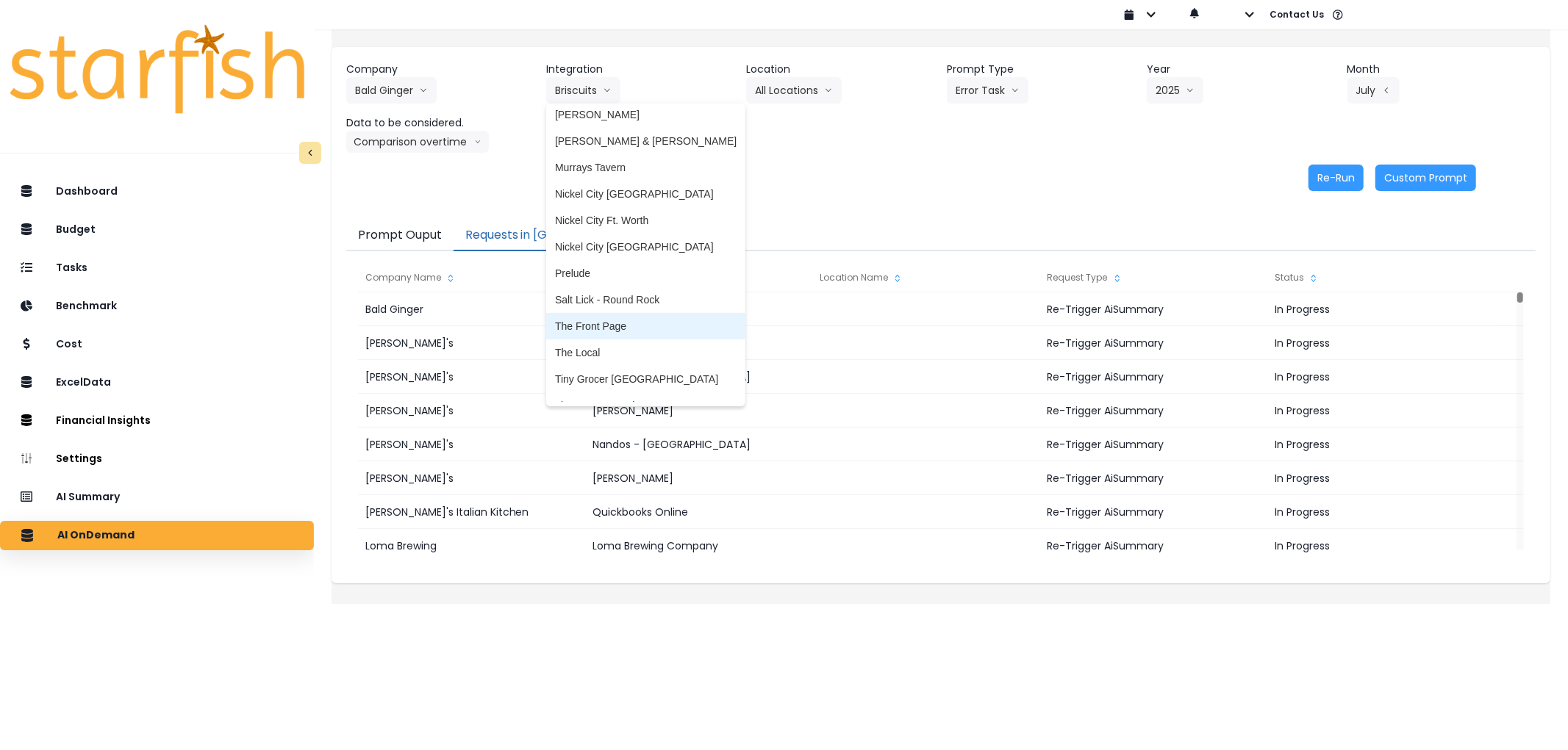
click at [656, 327] on span "The Front Page" at bounding box center [646, 325] width 181 height 15
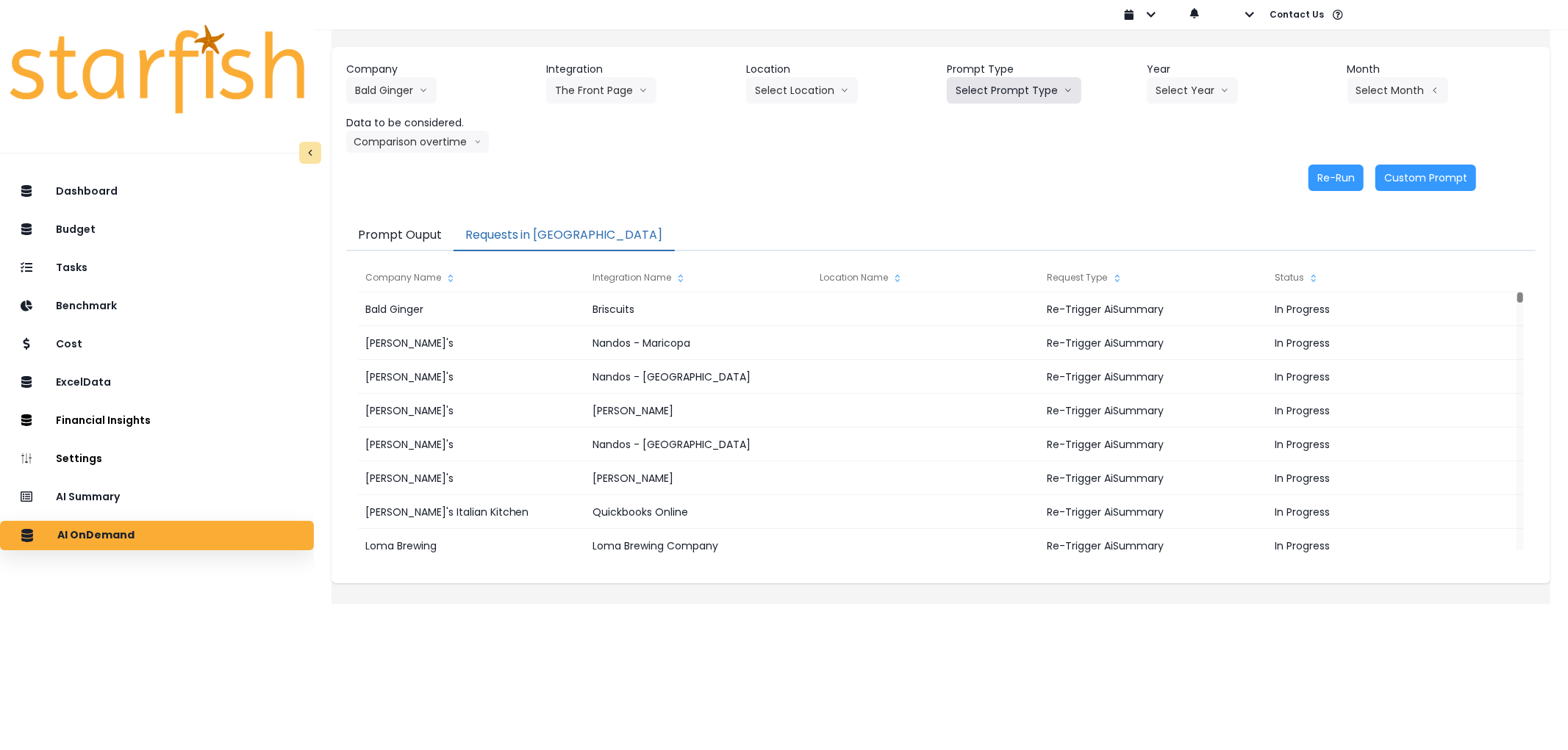
click at [991, 97] on button "Select Prompt Type" at bounding box center [1014, 90] width 134 height 26
click at [978, 172] on span "Error Task" at bounding box center [997, 173] width 83 height 15
drag, startPoint x: 1160, startPoint y: 94, endPoint x: 1194, endPoint y: 95, distance: 34.0
click at [1194, 95] on button "Select Year" at bounding box center [1193, 90] width 92 height 26
click at [1170, 169] on span "2025" at bounding box center [1166, 173] width 22 height 15
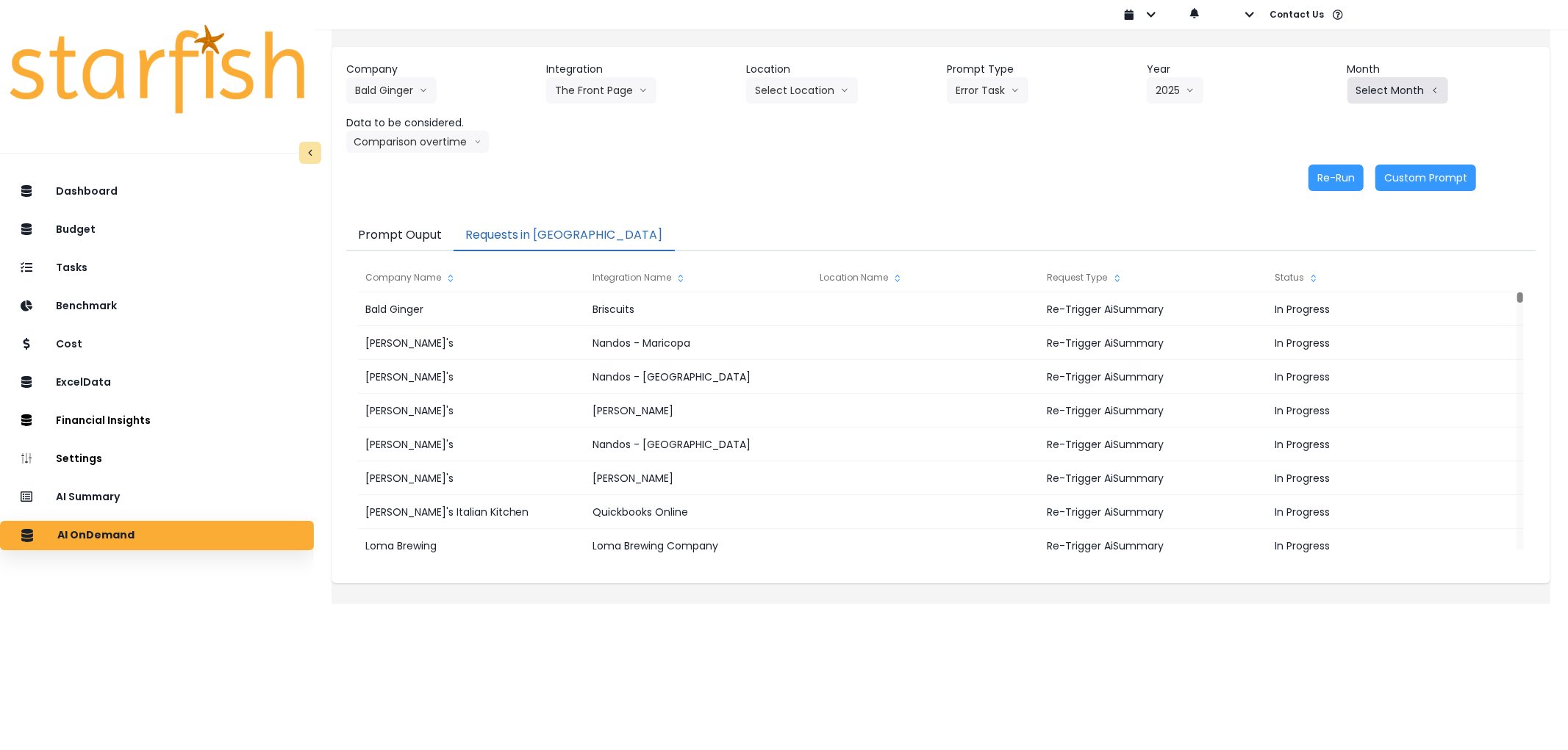
click at [1431, 89] on icon "arrow left line" at bounding box center [1434, 90] width 9 height 15
click at [1305, 244] on li "July" at bounding box center [1325, 253] width 47 height 26
click at [1309, 175] on button "Re-Run" at bounding box center [1336, 177] width 56 height 26
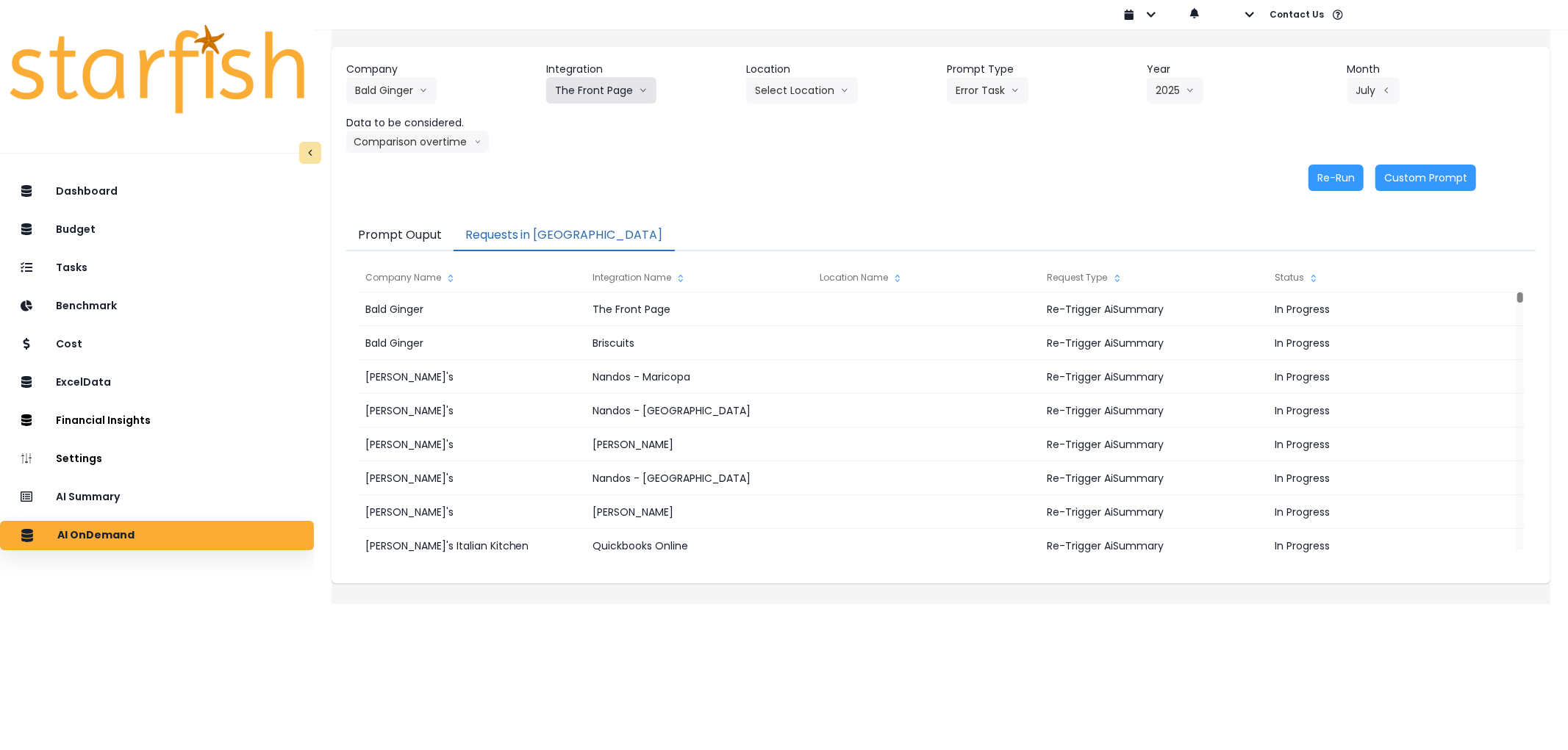
click at [601, 81] on button "The Front Page" at bounding box center [601, 90] width 110 height 26
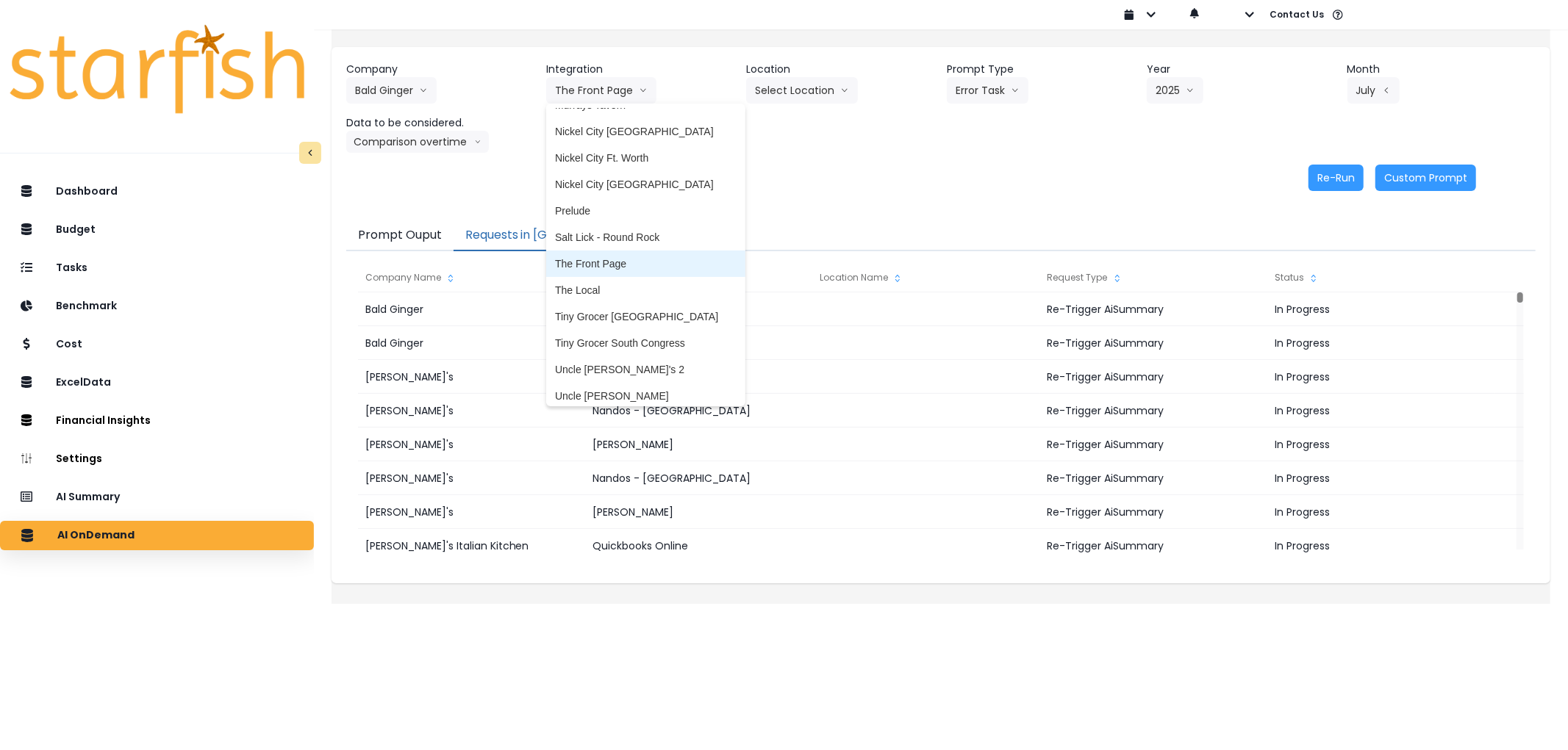
scroll to position [313, 0]
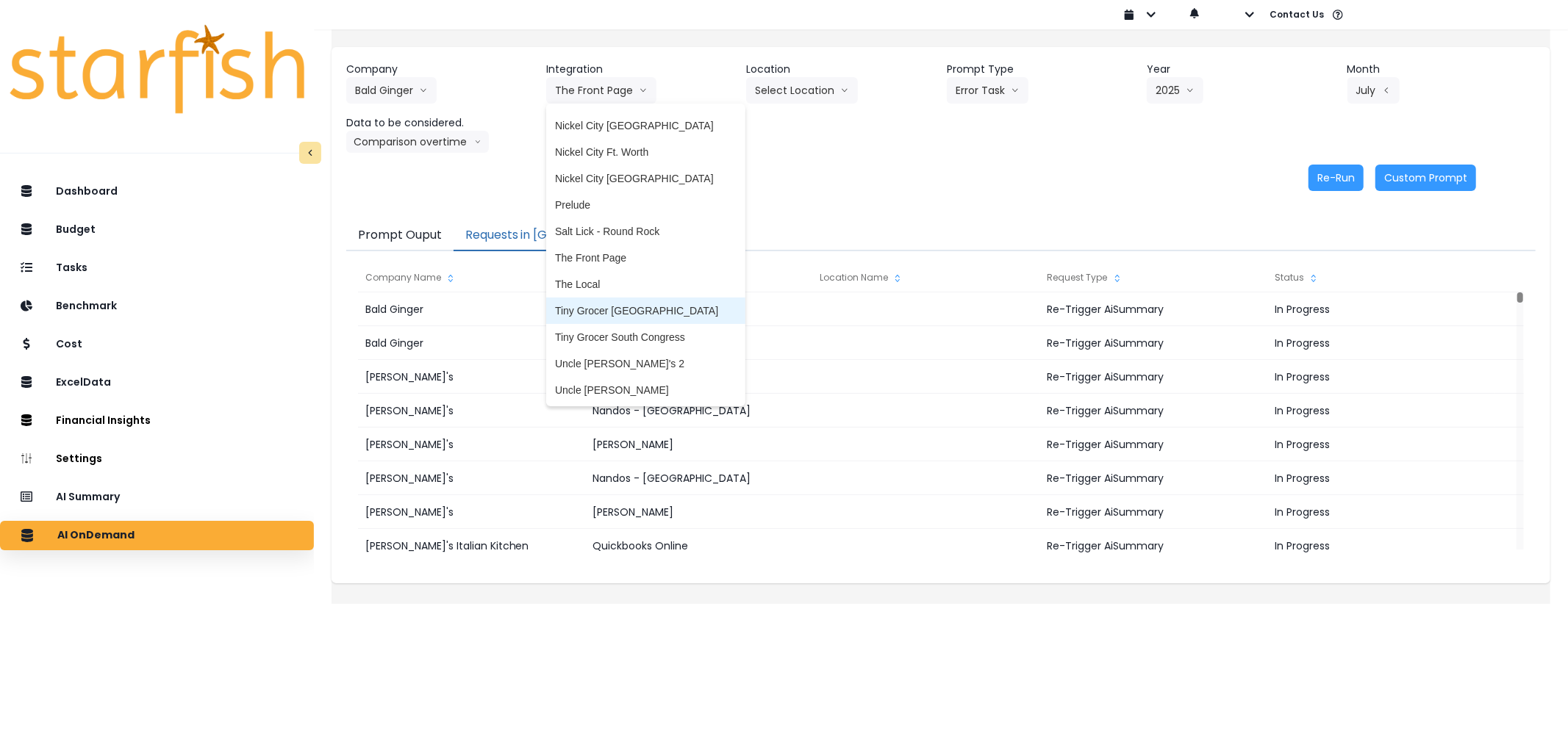
click at [632, 304] on span "Tiny Grocer [GEOGRAPHIC_DATA]" at bounding box center [646, 311] width 181 height 15
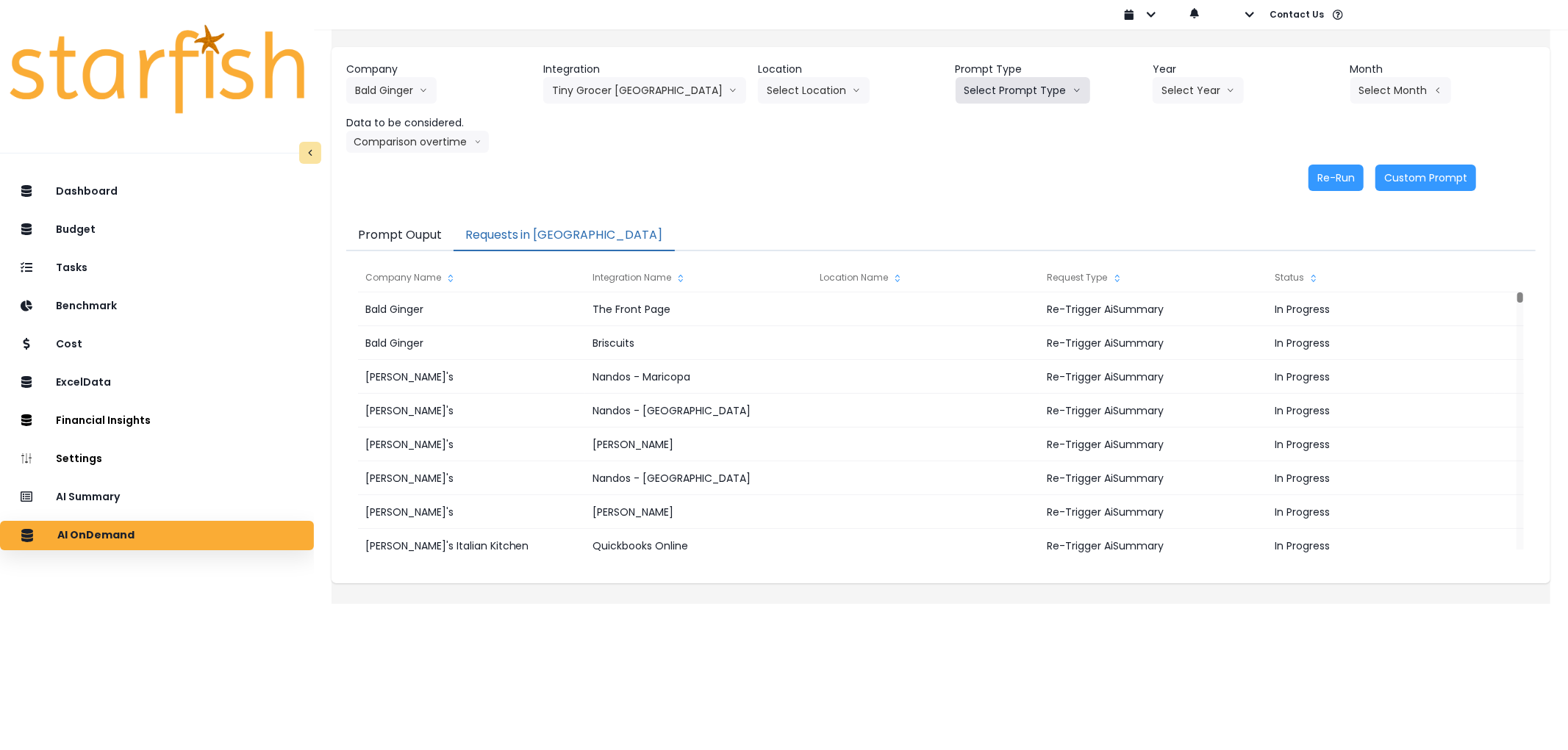
click at [1016, 92] on button "Select Prompt Type" at bounding box center [1023, 90] width 134 height 26
drag, startPoint x: 993, startPoint y: 178, endPoint x: 1086, endPoint y: 139, distance: 100.8
click at [993, 178] on span "Error Task" at bounding box center [1006, 173] width 83 height 15
click at [1202, 101] on button "Select Year" at bounding box center [1199, 90] width 92 height 26
click at [1162, 169] on span "2025" at bounding box center [1172, 173] width 22 height 15
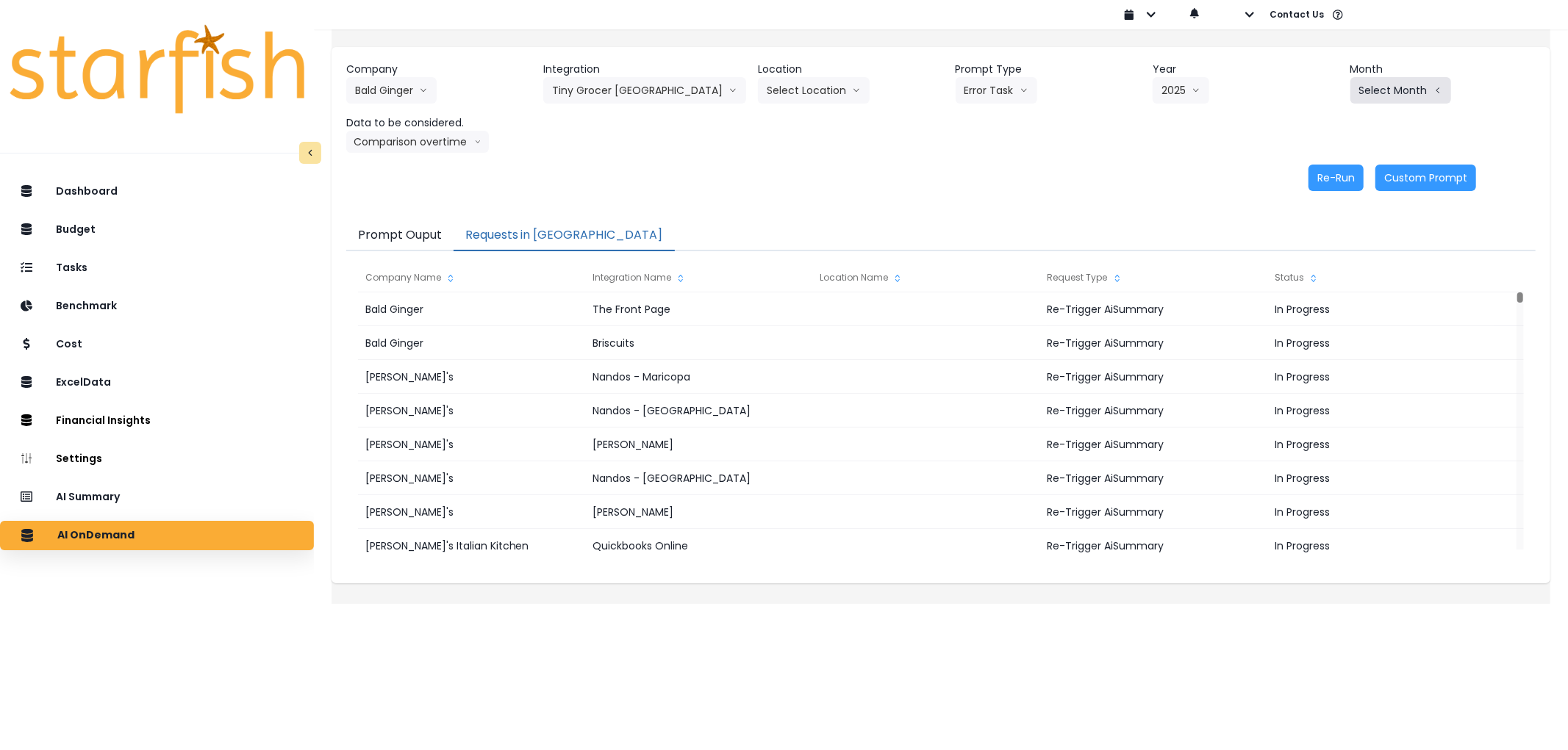
click at [1389, 87] on button "Select Month" at bounding box center [1400, 90] width 100 height 26
click at [1305, 244] on li "July" at bounding box center [1328, 253] width 47 height 26
click at [1313, 184] on button "Re-Run" at bounding box center [1336, 177] width 56 height 26
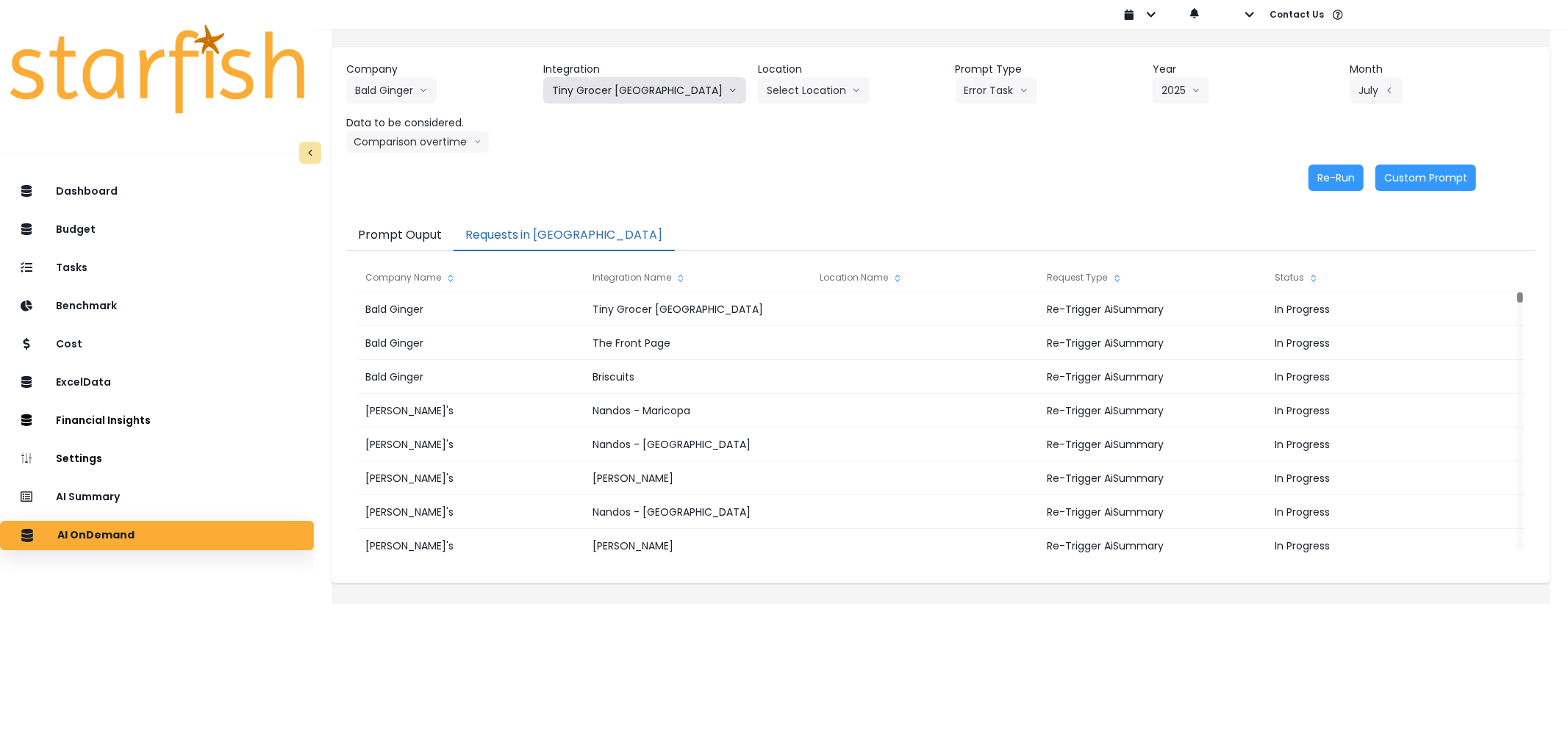
click at [642, 94] on button "Tiny Grocer [GEOGRAPHIC_DATA]" at bounding box center [645, 90] width 203 height 26
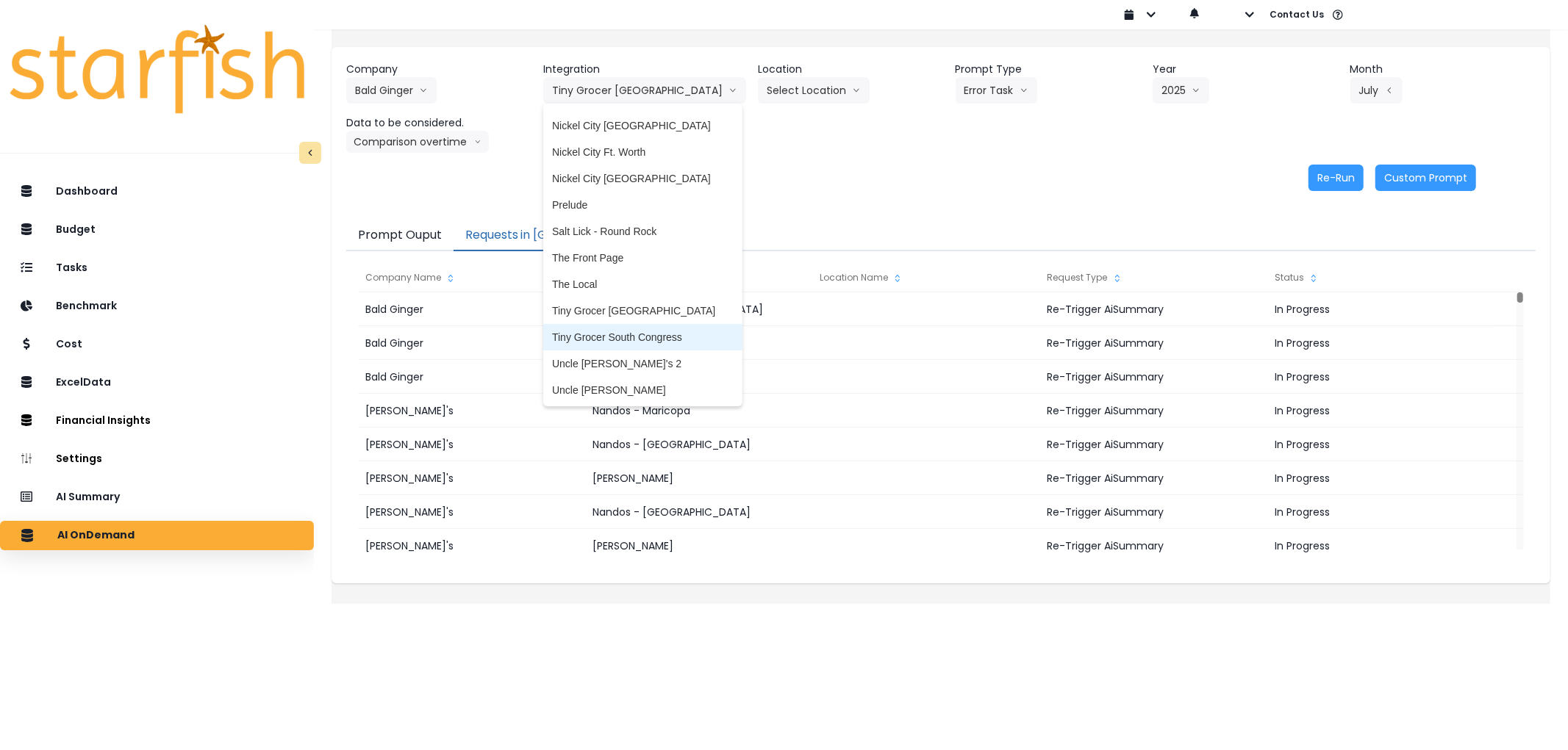
click at [643, 331] on span "Tiny Grocer South Congress" at bounding box center [643, 337] width 181 height 15
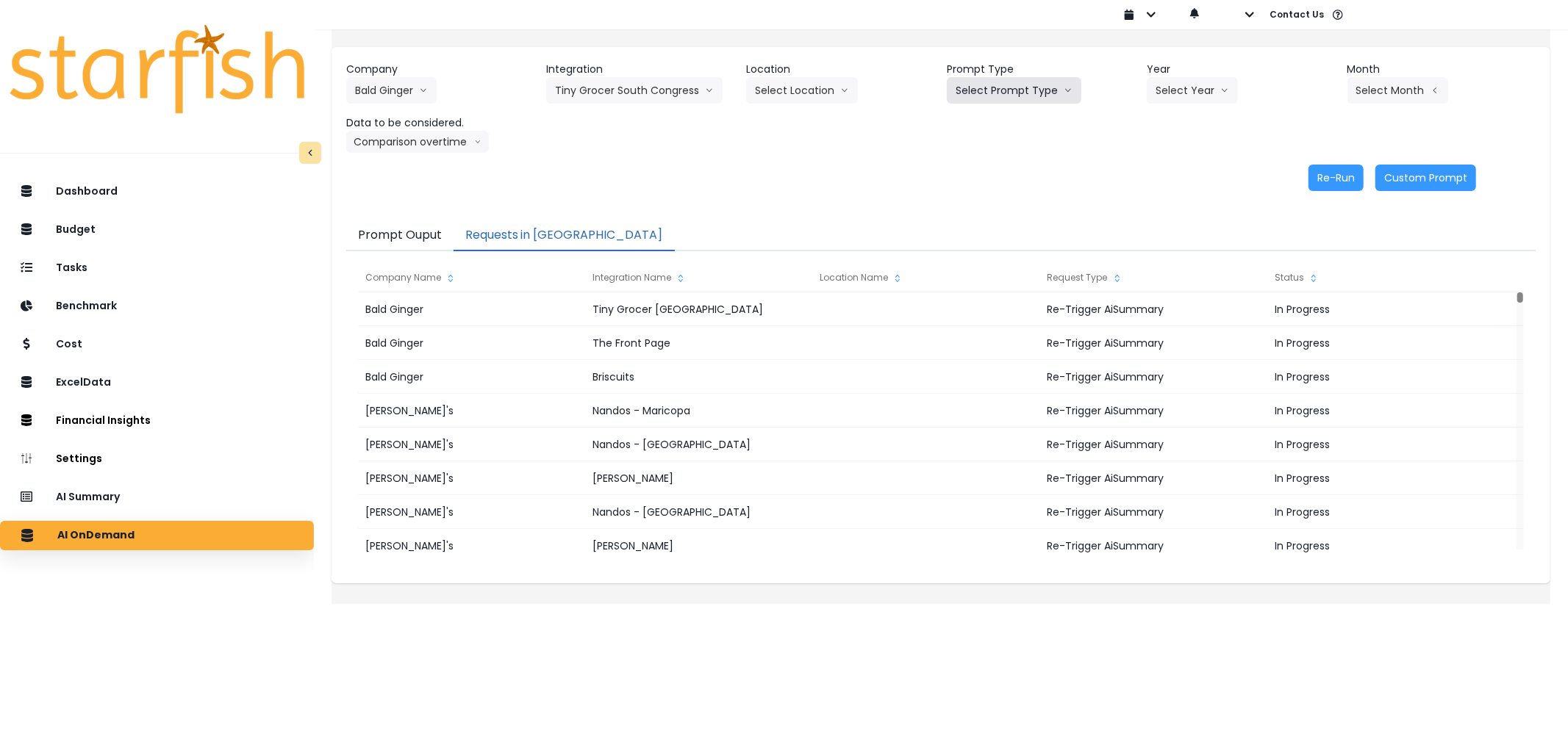
click at [1005, 90] on button "Select Prompt Type" at bounding box center [1014, 90] width 134 height 26
click at [1000, 169] on span "Error Task" at bounding box center [997, 173] width 83 height 15
click at [1175, 79] on button "Select Year" at bounding box center [1193, 90] width 92 height 26
click at [1153, 165] on li "2025" at bounding box center [1166, 173] width 40 height 26
click at [1405, 94] on button "Select Month" at bounding box center [1397, 90] width 100 height 26
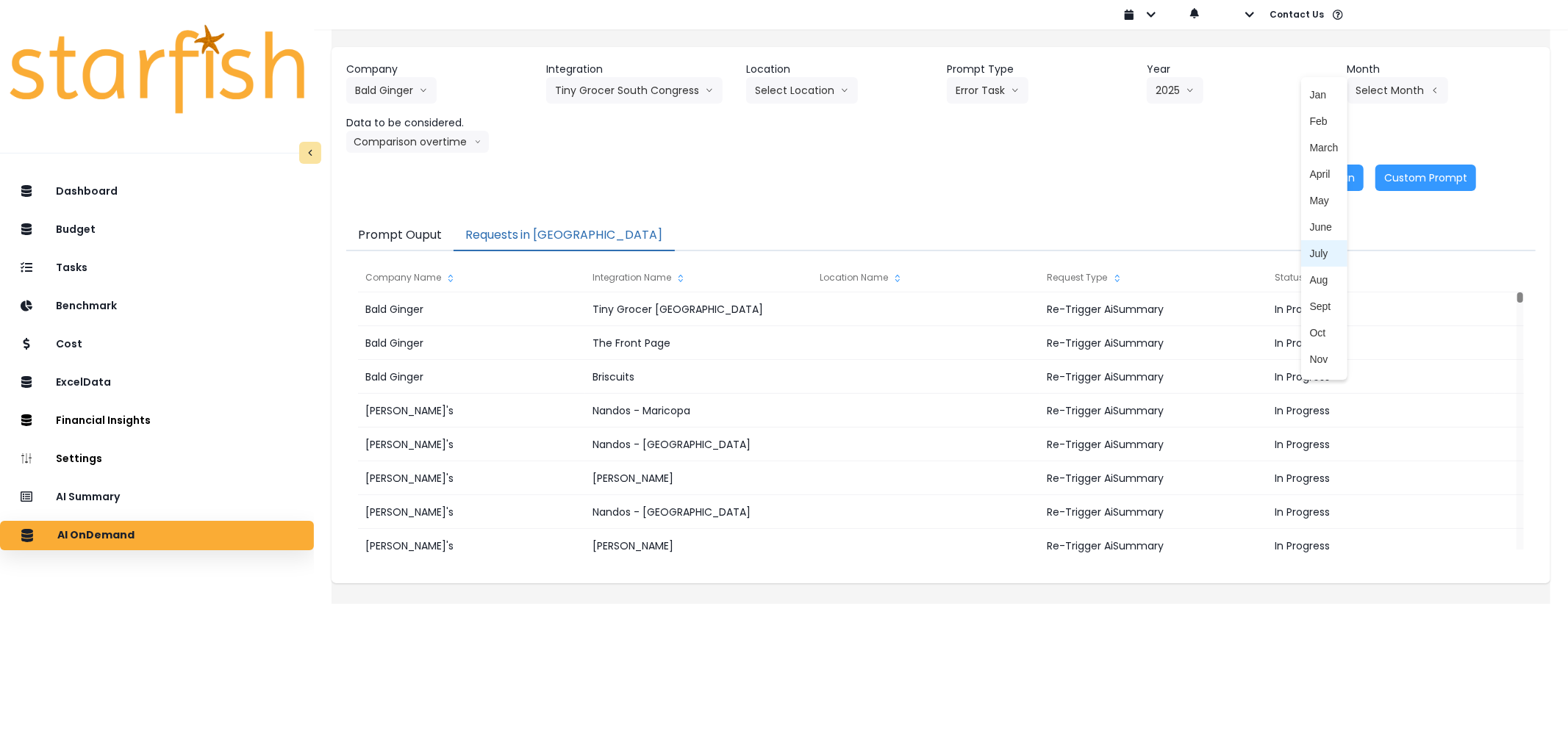
click at [1311, 250] on span "July" at bounding box center [1324, 253] width 28 height 15
click at [1328, 174] on button "Re-Run" at bounding box center [1336, 177] width 56 height 26
